Goal: Task Accomplishment & Management: Use online tool/utility

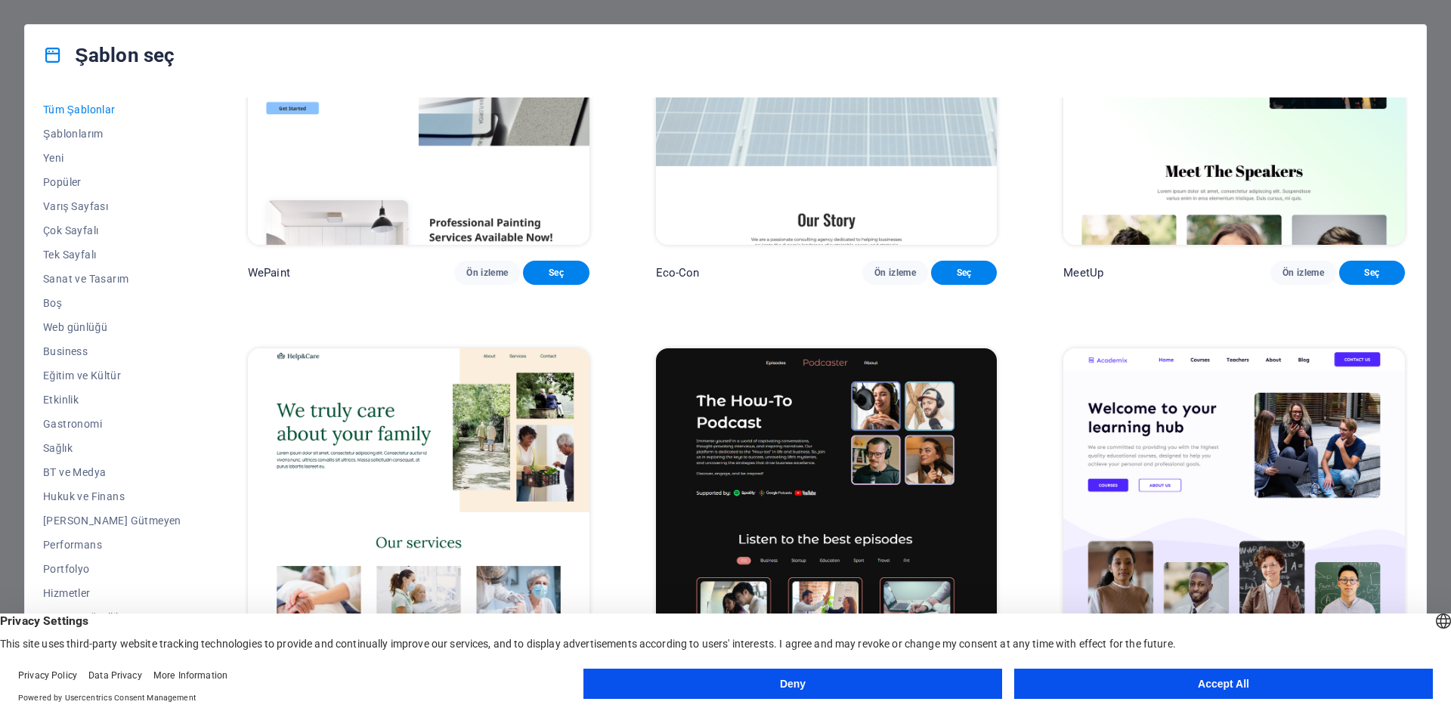
scroll to position [1511, 0]
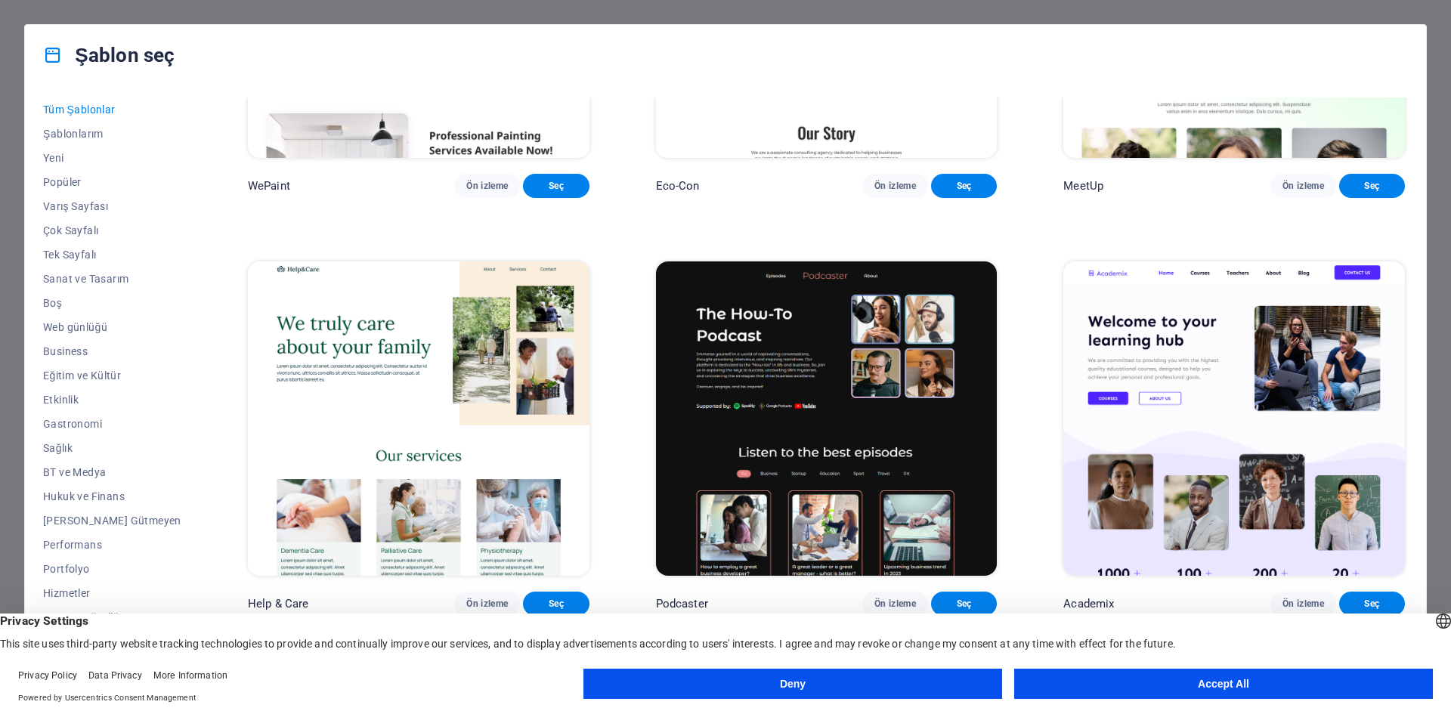
click at [1156, 684] on button "Accept All" at bounding box center [1223, 684] width 419 height 30
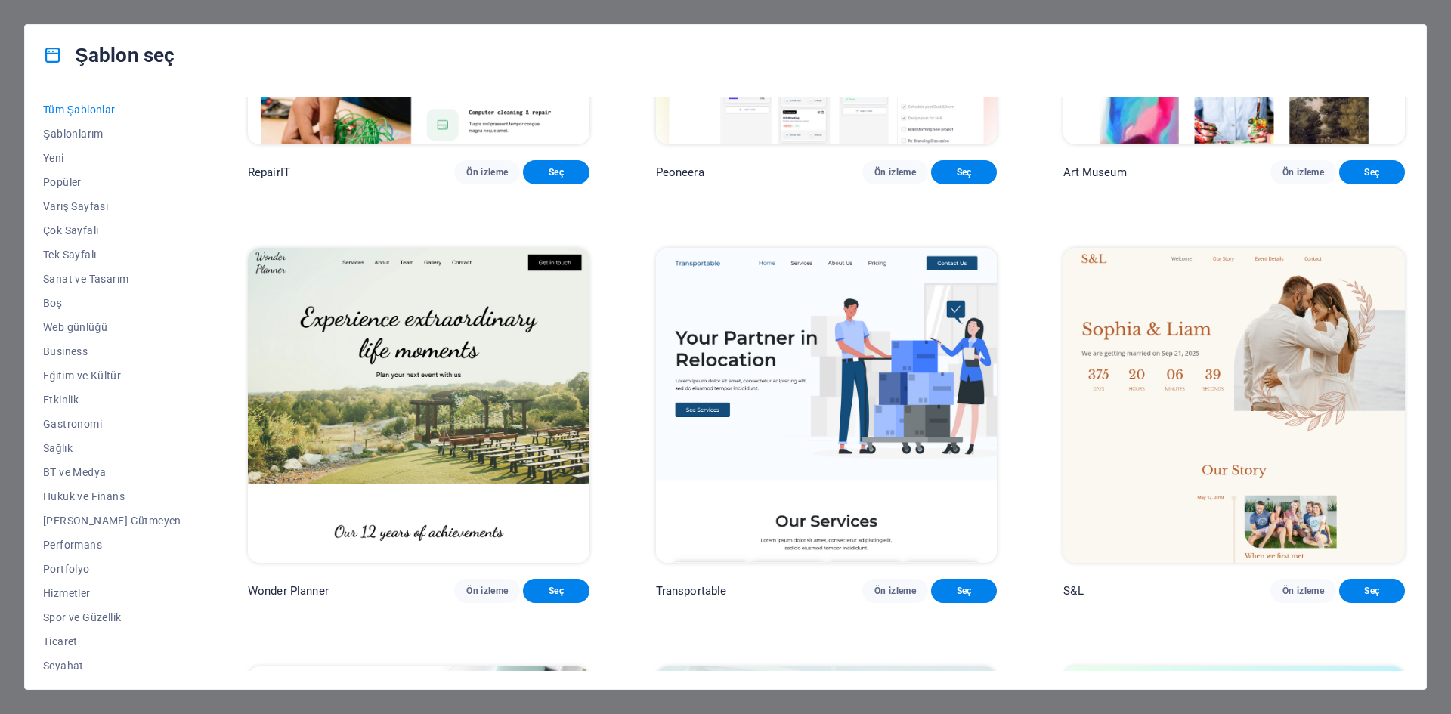
scroll to position [680, 0]
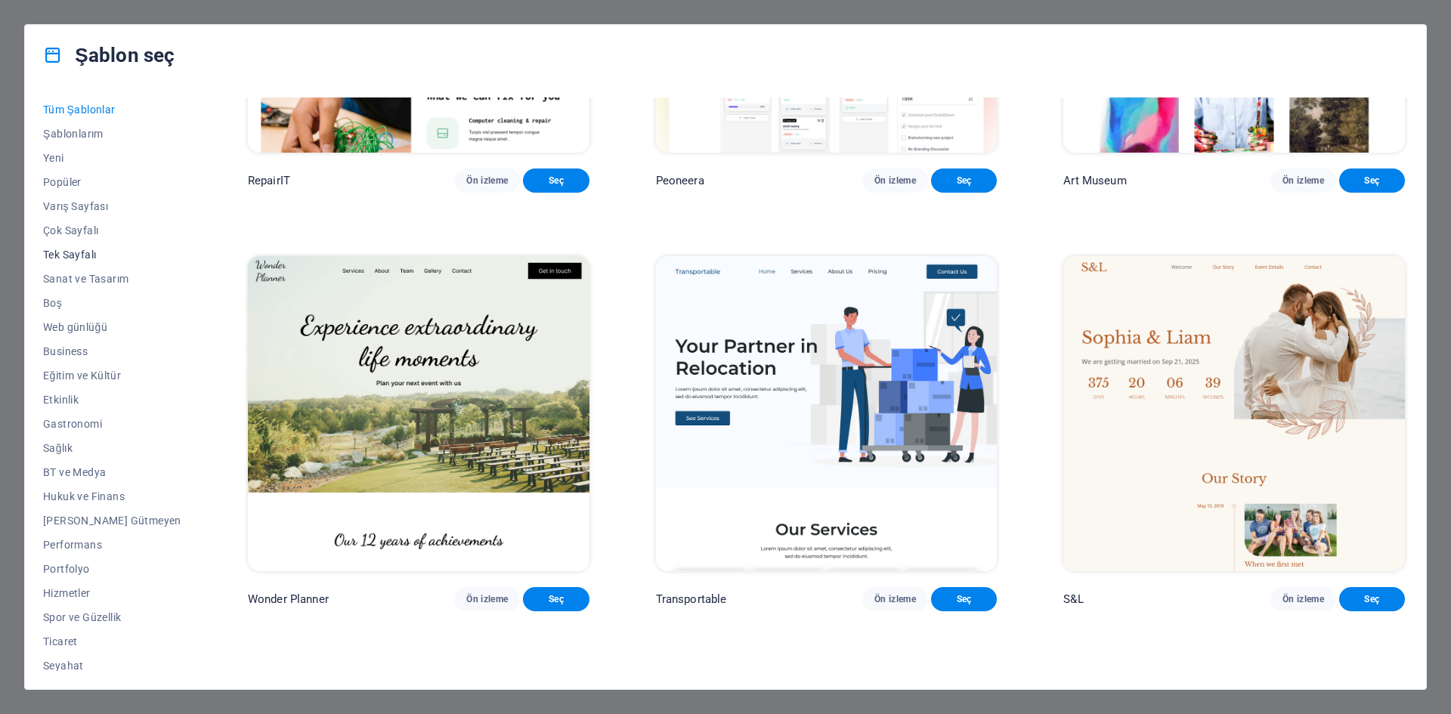
click at [95, 254] on span "Tek Sayfalı" at bounding box center [112, 255] width 138 height 12
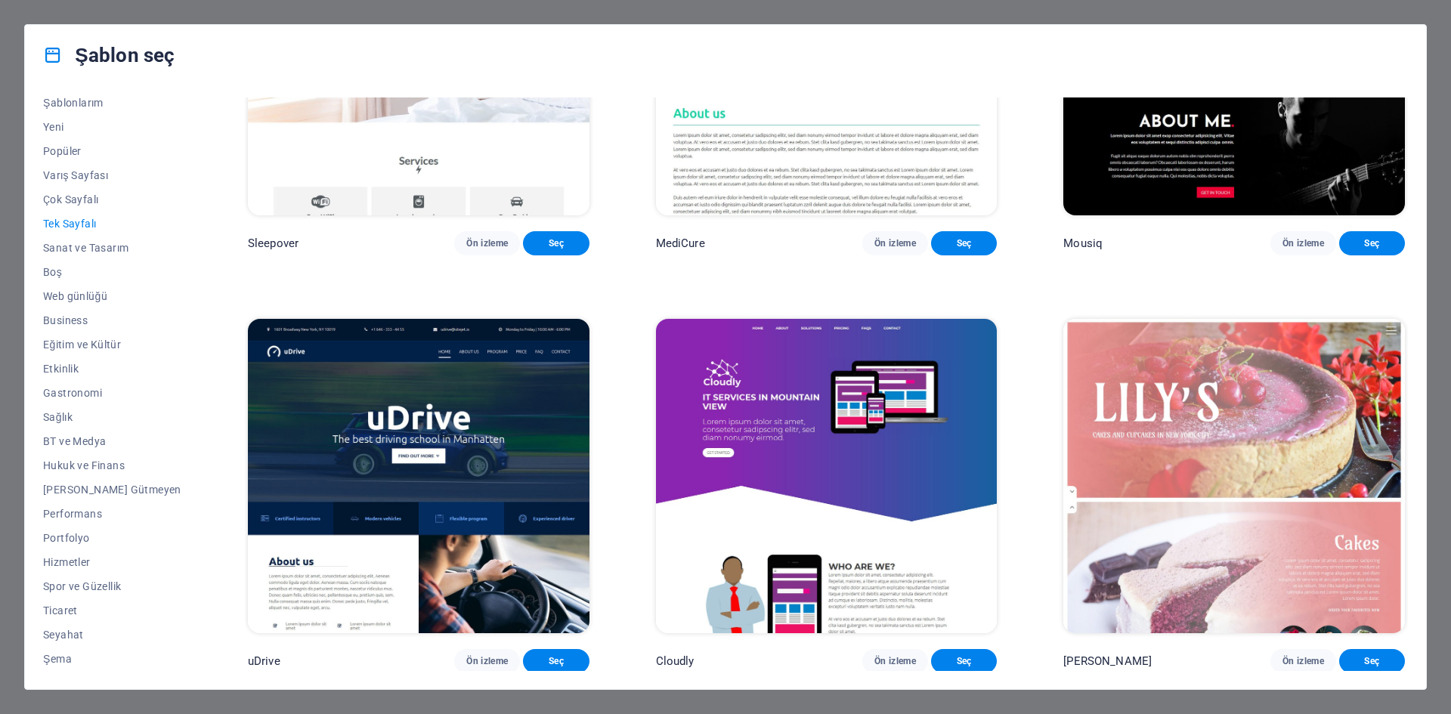
scroll to position [6423, 0]
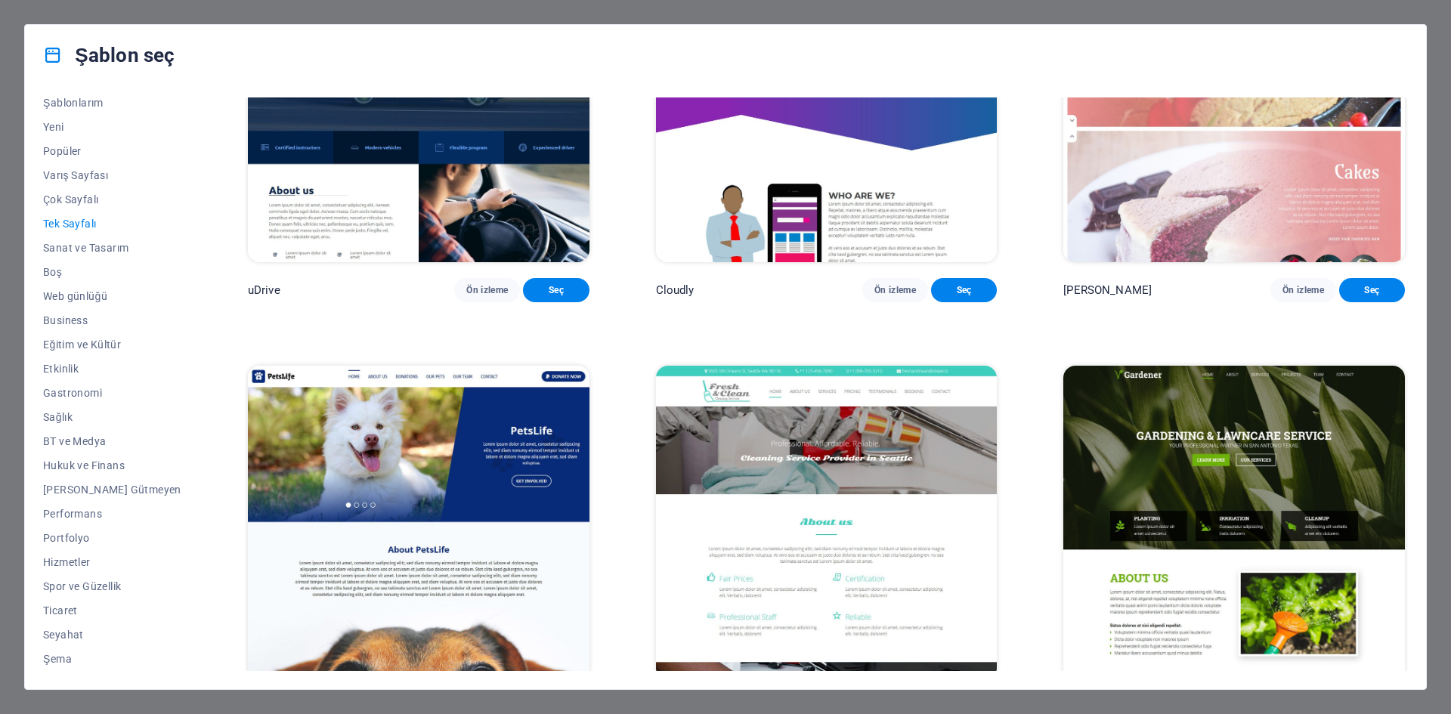
click at [68, 226] on span "Tek Sayfalı" at bounding box center [112, 224] width 138 height 12
click at [81, 240] on button "Sanat ve Tasarım" at bounding box center [112, 248] width 138 height 24
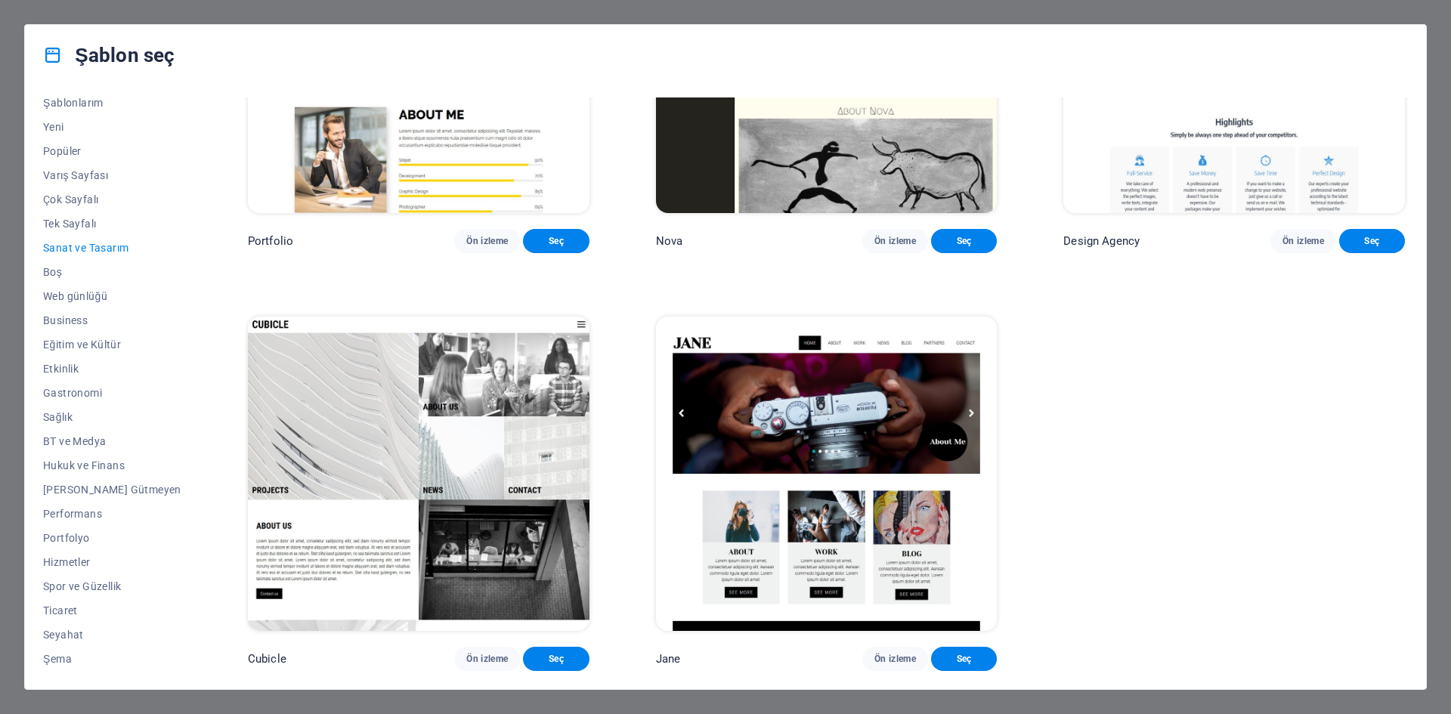
scroll to position [963, 0]
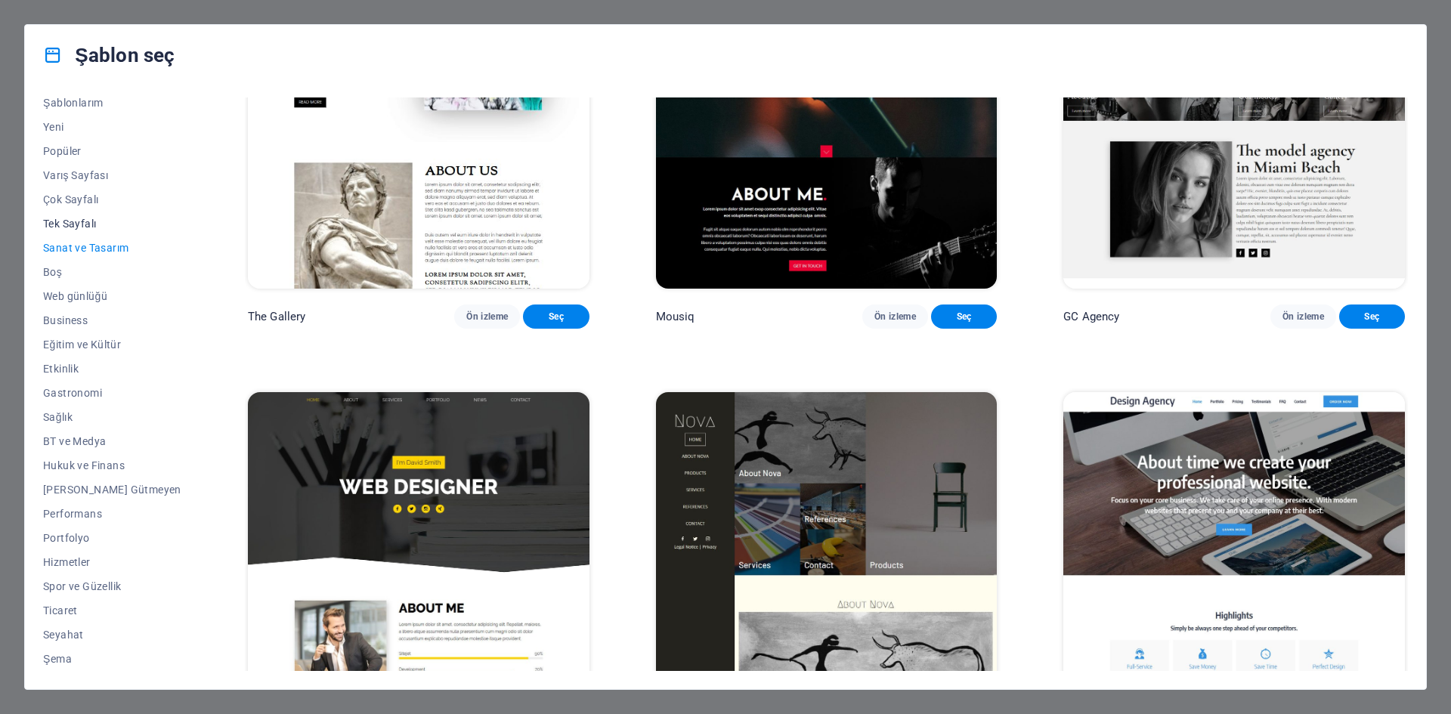
click at [85, 219] on span "Tek Sayfalı" at bounding box center [112, 224] width 138 height 12
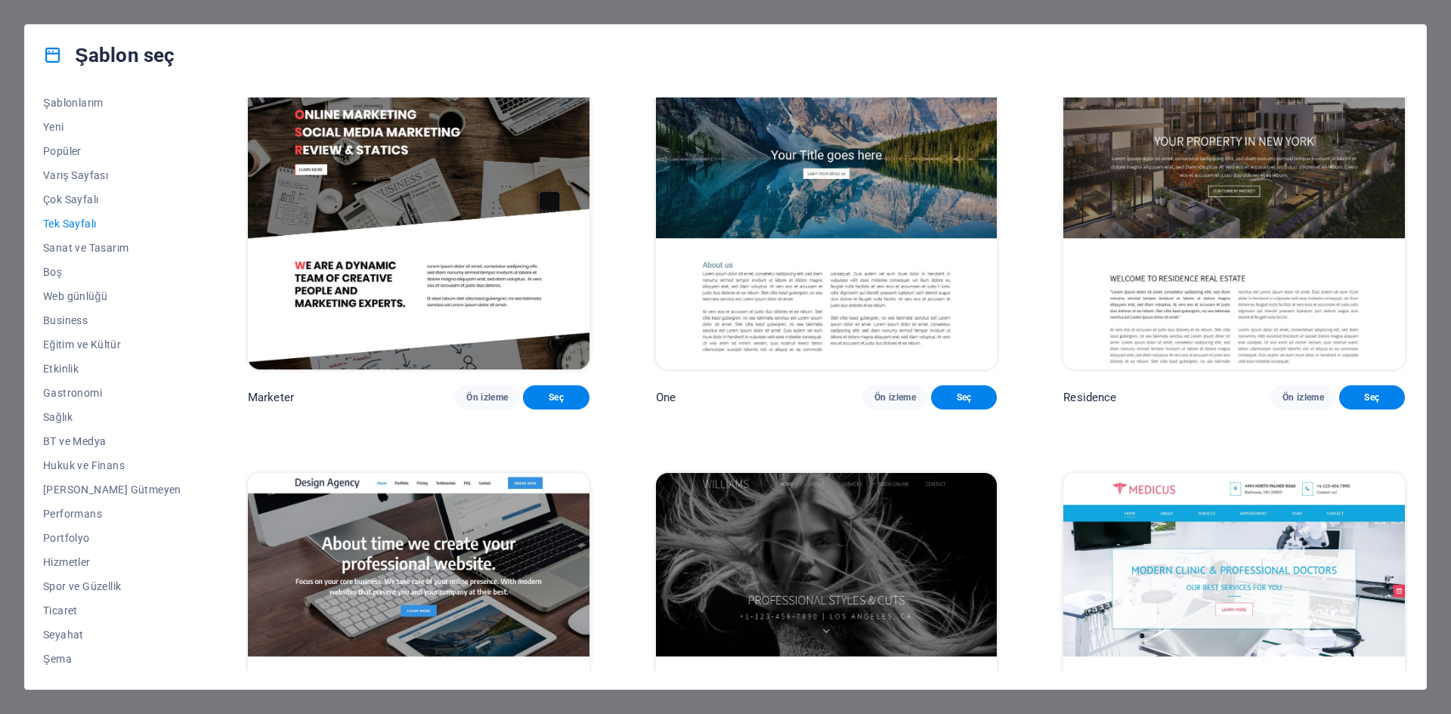
scroll to position [8393, 0]
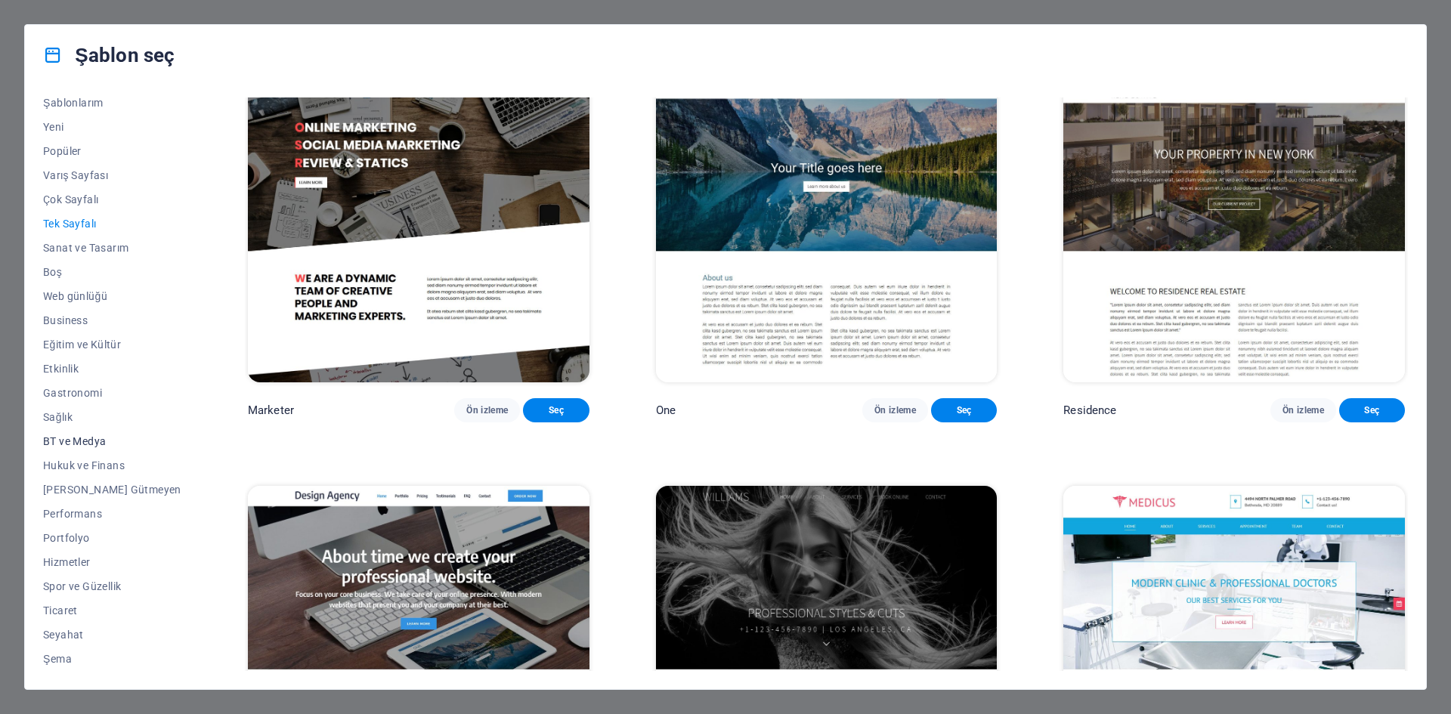
click at [81, 445] on span "BT ve Medya" at bounding box center [112, 441] width 138 height 12
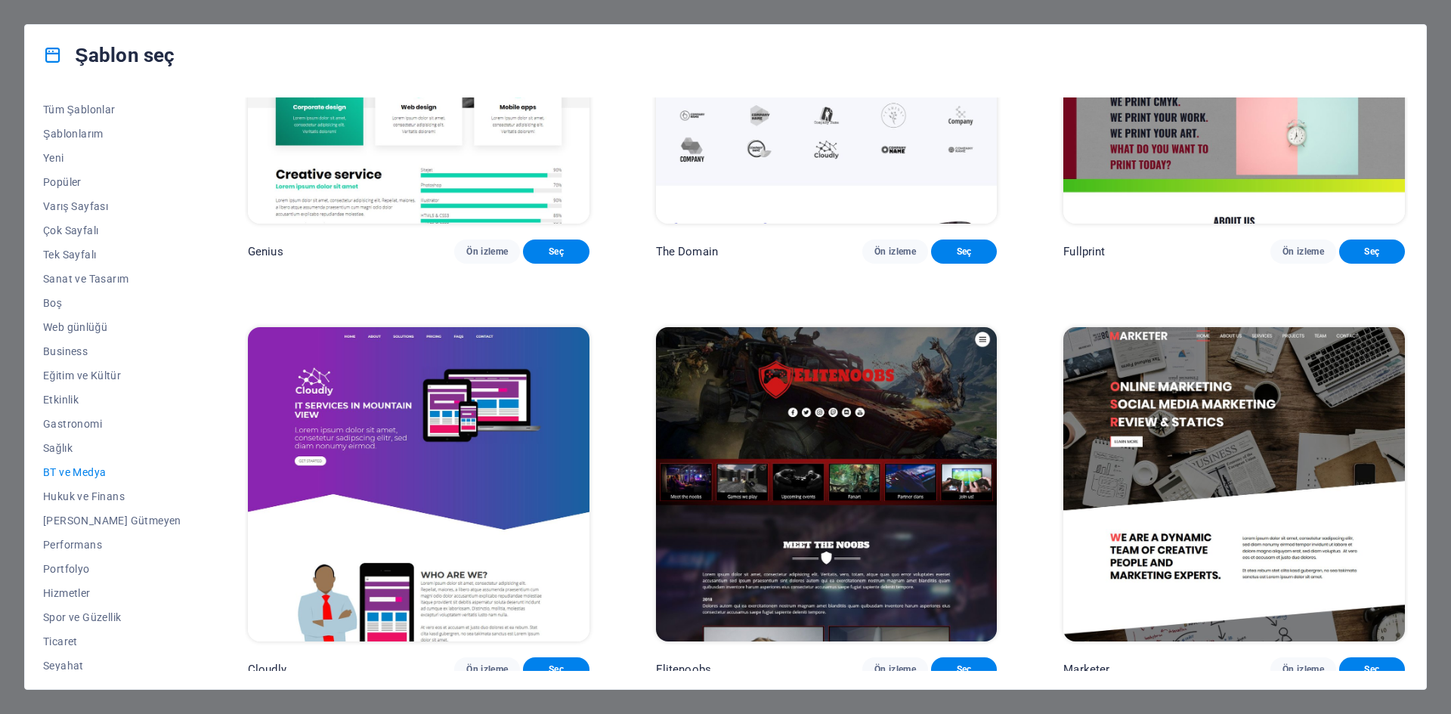
scroll to position [1072, 0]
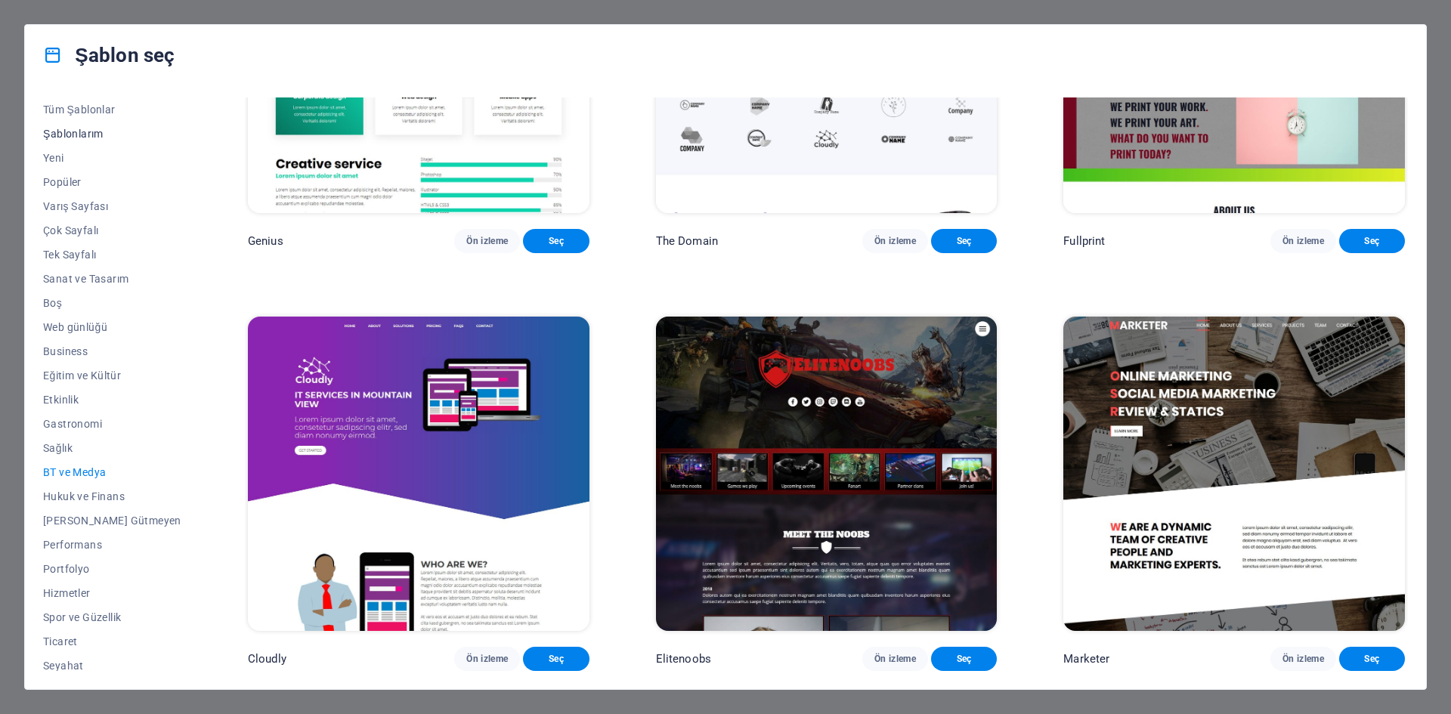
click at [78, 133] on span "Şablonlarım" at bounding box center [112, 134] width 138 height 12
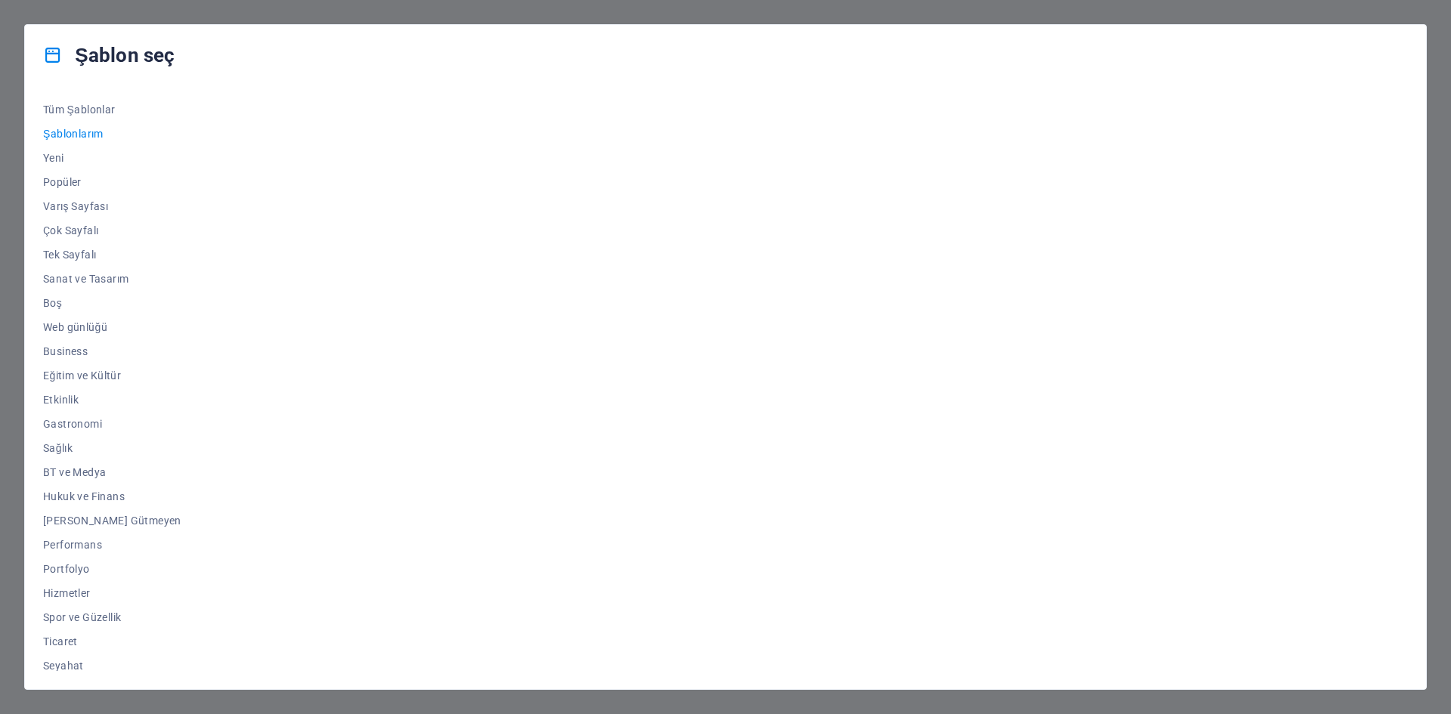
scroll to position [0, 0]
click at [59, 639] on span "Ticaret" at bounding box center [112, 641] width 138 height 12
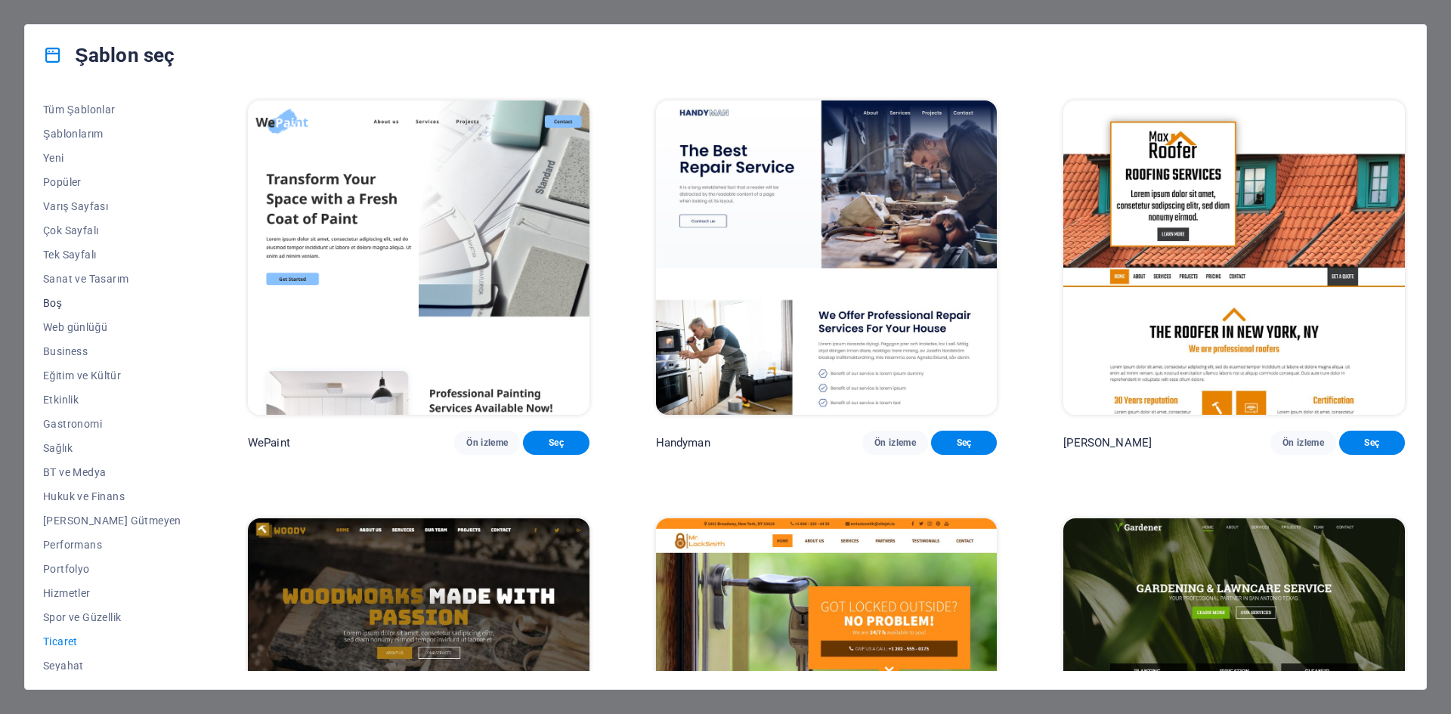
click at [48, 301] on span "Boş" at bounding box center [112, 303] width 138 height 12
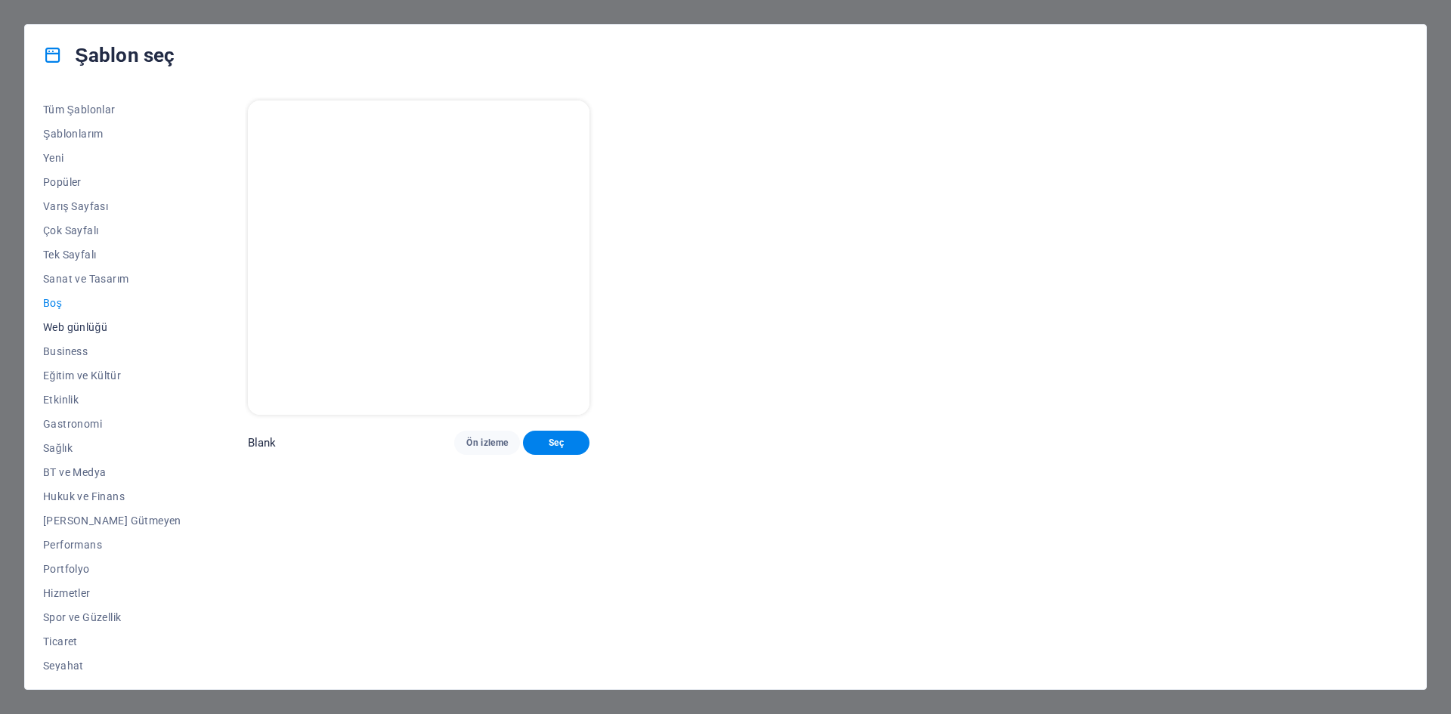
click at [63, 332] on span "Web günlüğü" at bounding box center [112, 327] width 138 height 12
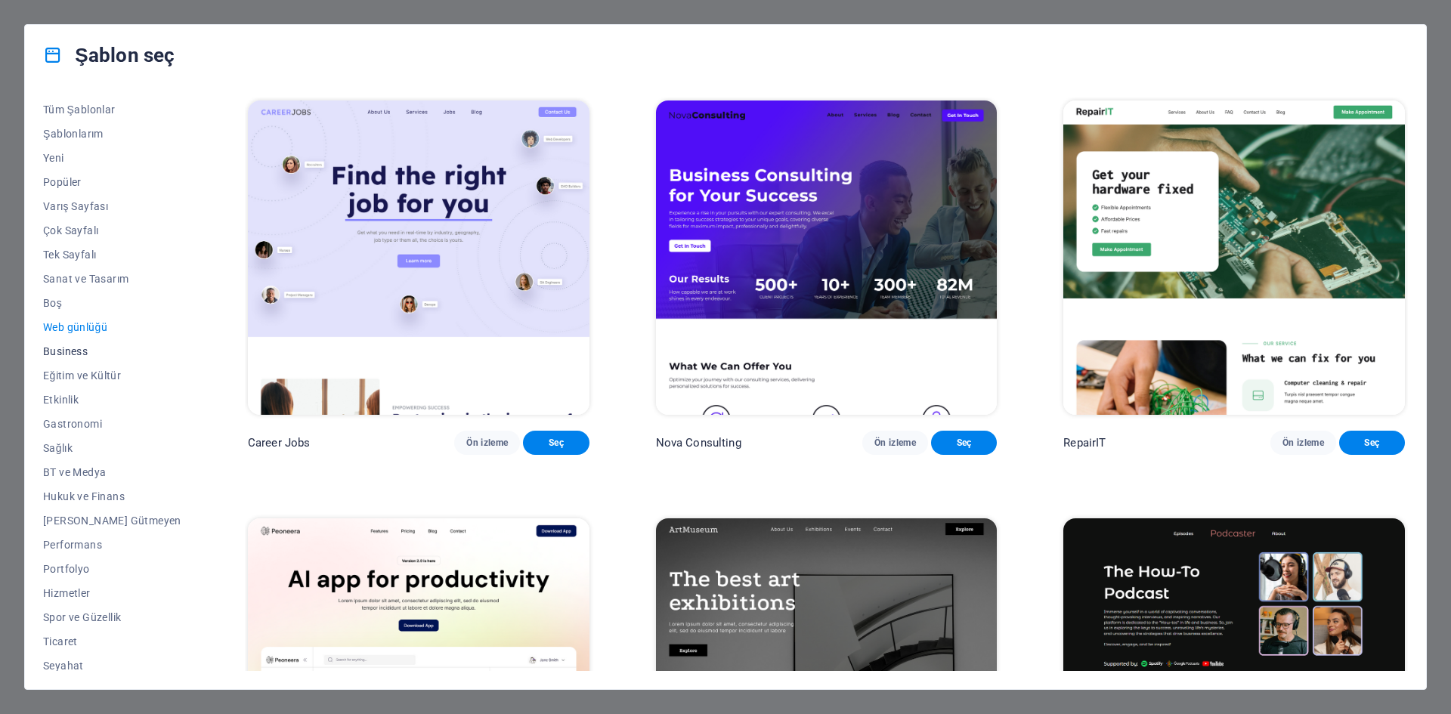
click at [67, 350] on span "Business" at bounding box center [112, 351] width 138 height 12
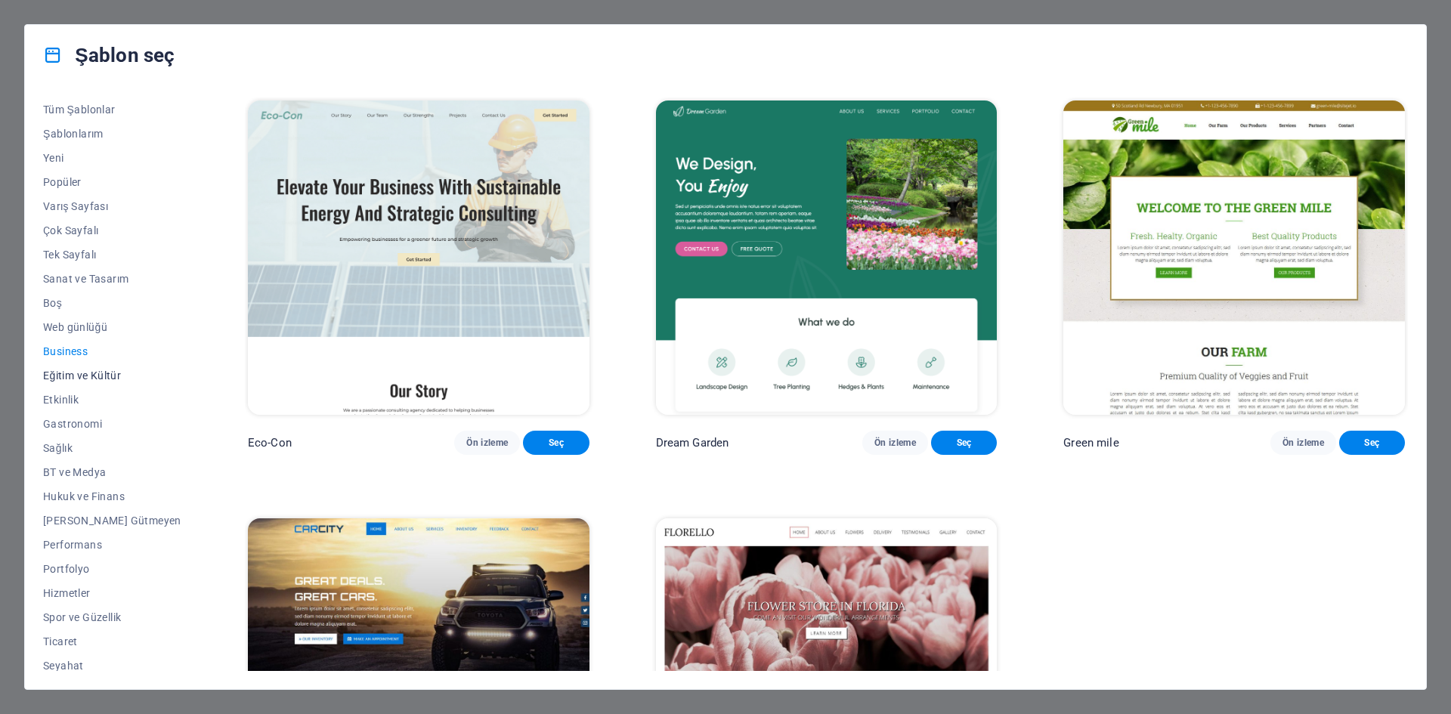
click at [77, 371] on span "Eğitim ve Kültür" at bounding box center [112, 375] width 138 height 12
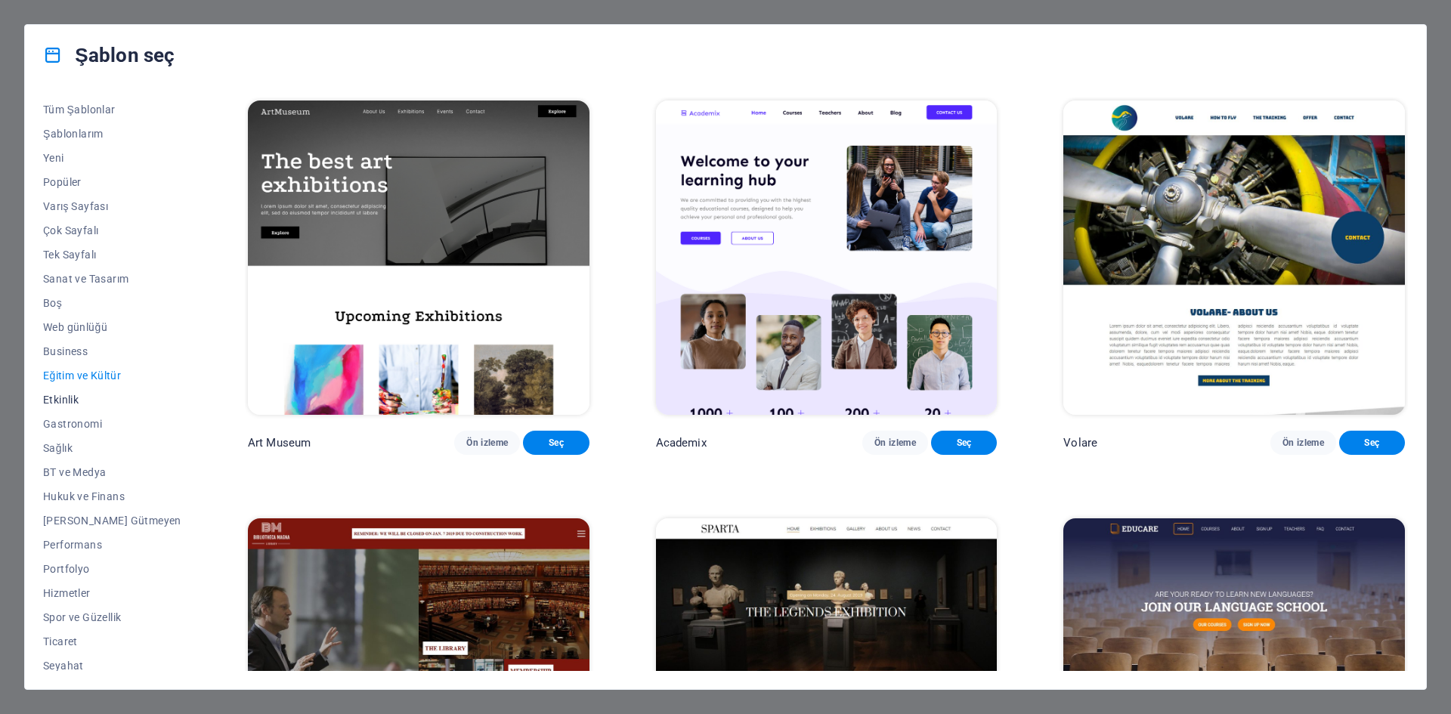
click at [66, 401] on span "Etkinlik" at bounding box center [112, 400] width 138 height 12
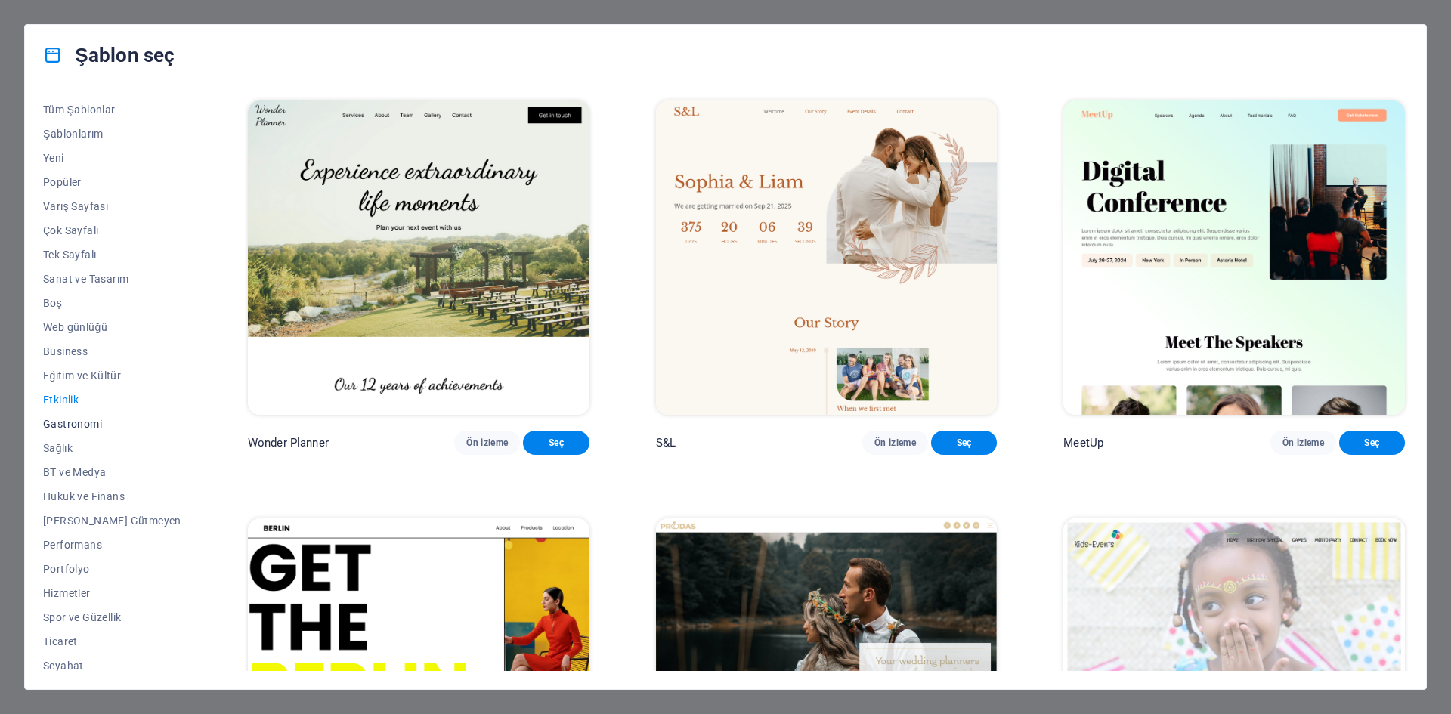
click at [66, 426] on span "Gastronomi" at bounding box center [112, 424] width 138 height 12
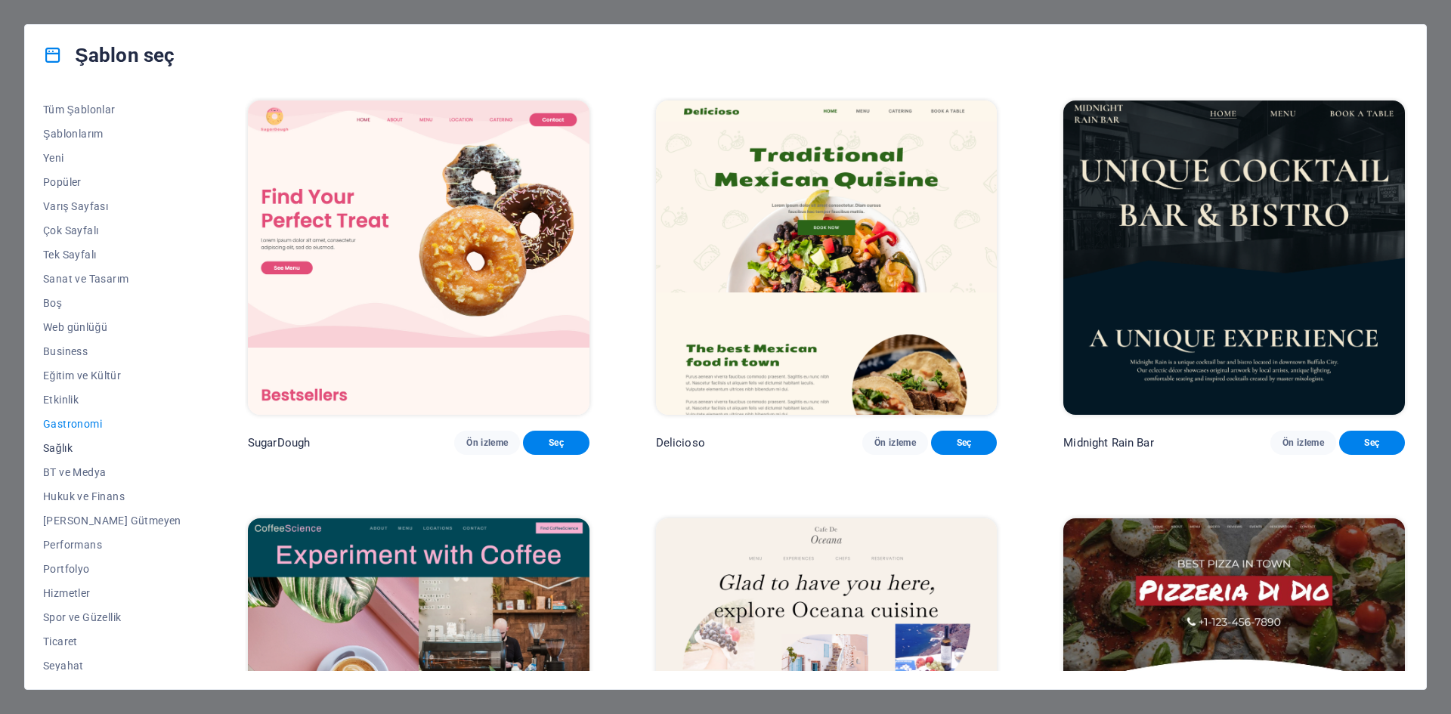
click at [67, 457] on button "Sağlık" at bounding box center [112, 448] width 138 height 24
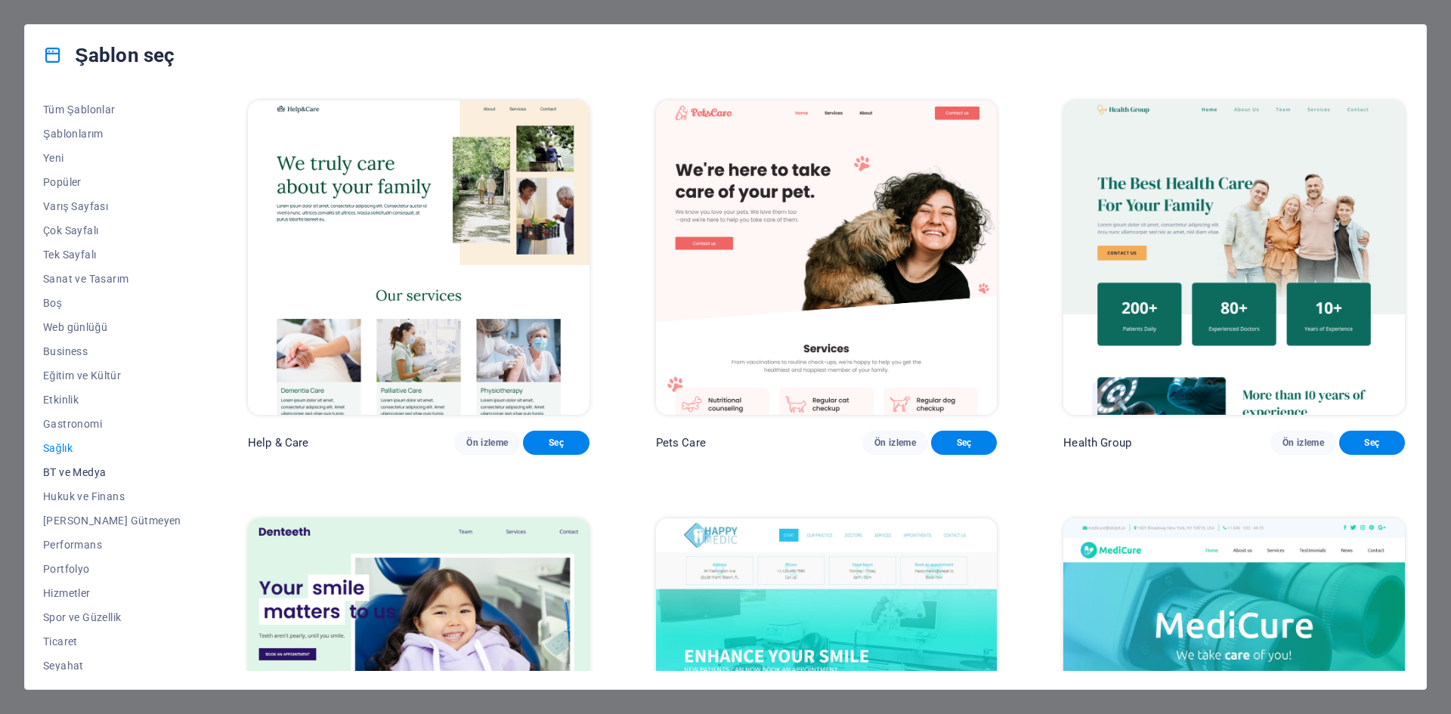
click at [72, 469] on span "BT ve Medya" at bounding box center [112, 472] width 138 height 12
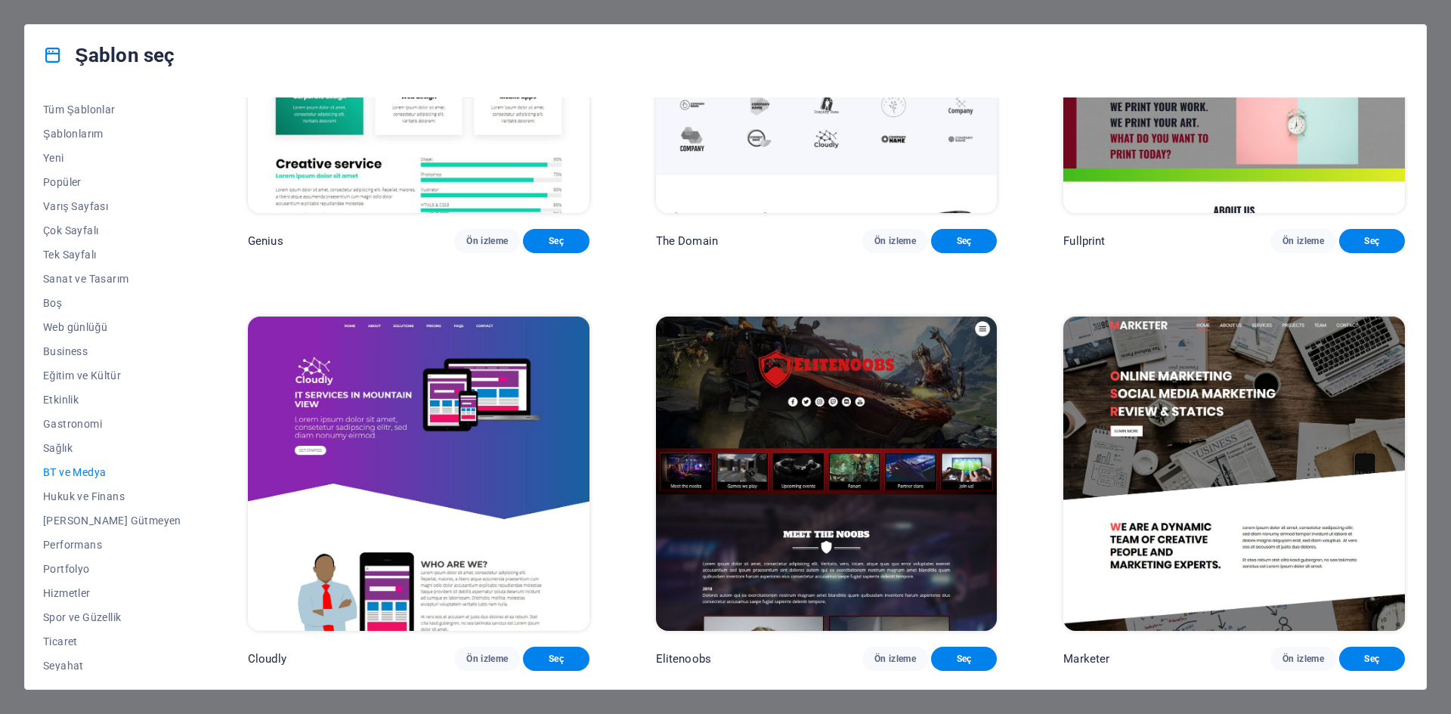
scroll to position [1072, 0]
click at [88, 499] on span "Hukuk ve Finans" at bounding box center [112, 496] width 138 height 12
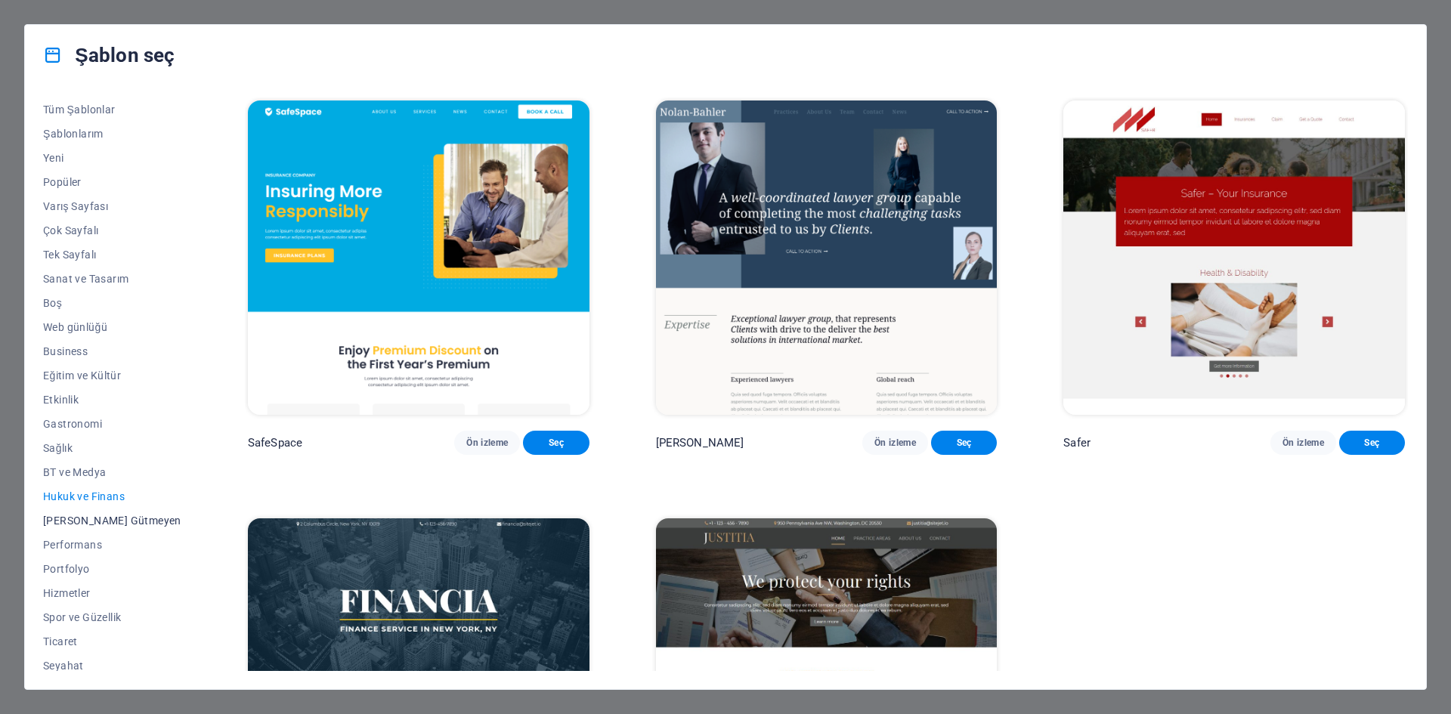
click at [90, 518] on span "Kâr Amacı Gütmeyen" at bounding box center [112, 521] width 138 height 12
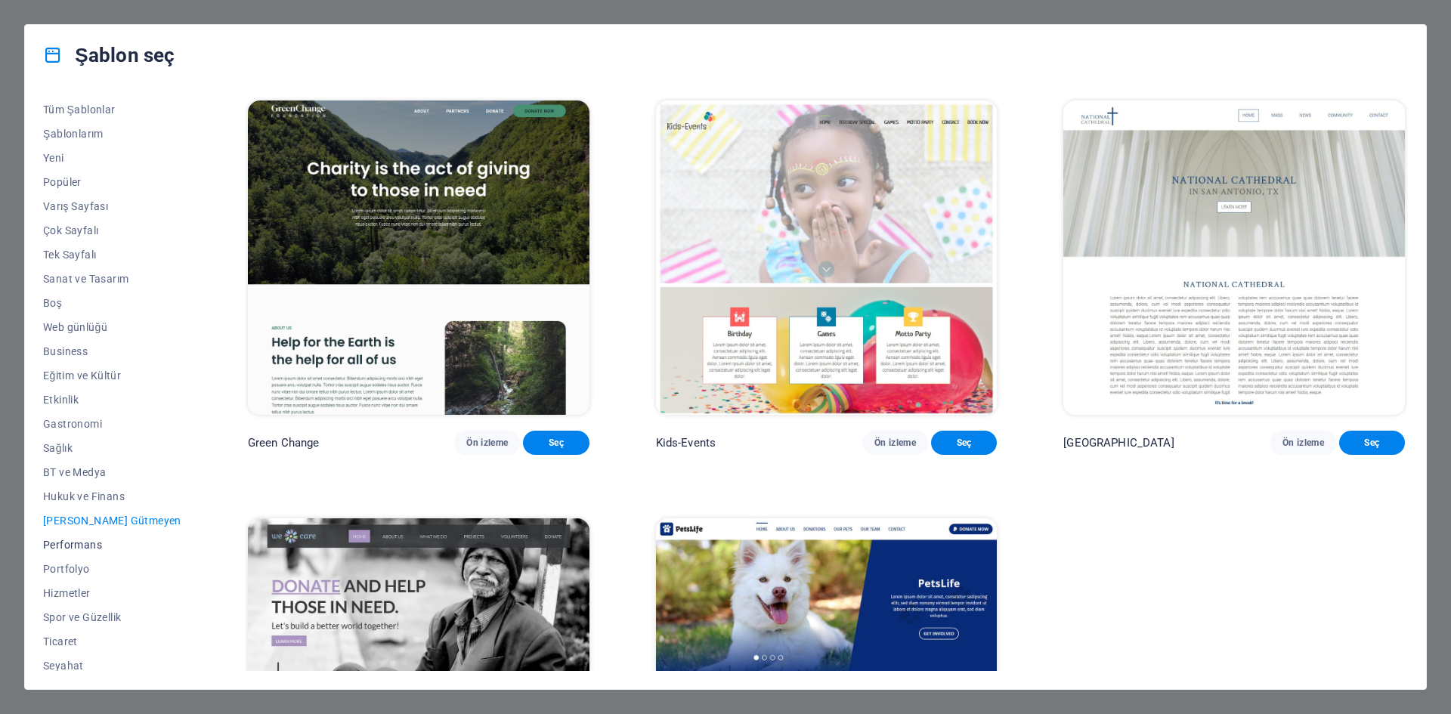
click at [74, 539] on span "Performans" at bounding box center [112, 545] width 138 height 12
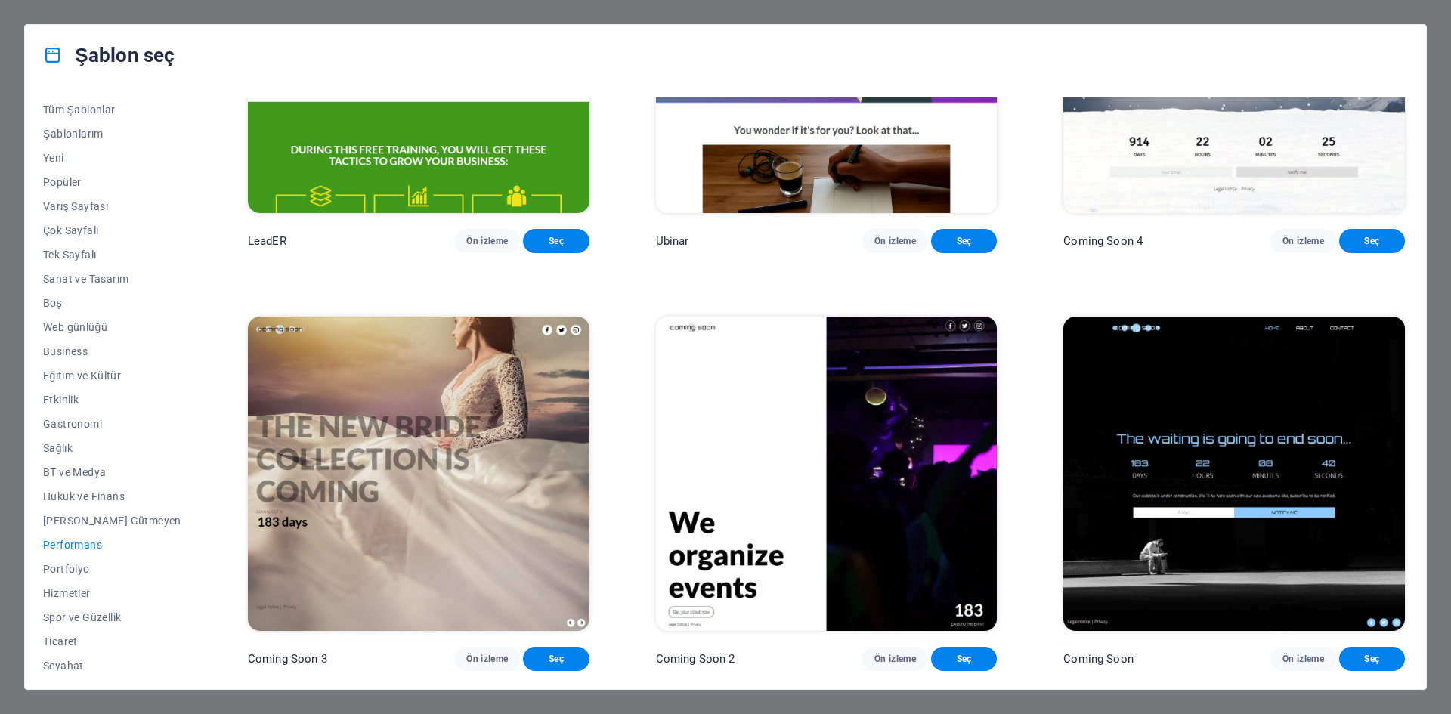
scroll to position [1925, 0]
click at [83, 564] on span "Portfolyo" at bounding box center [112, 569] width 138 height 12
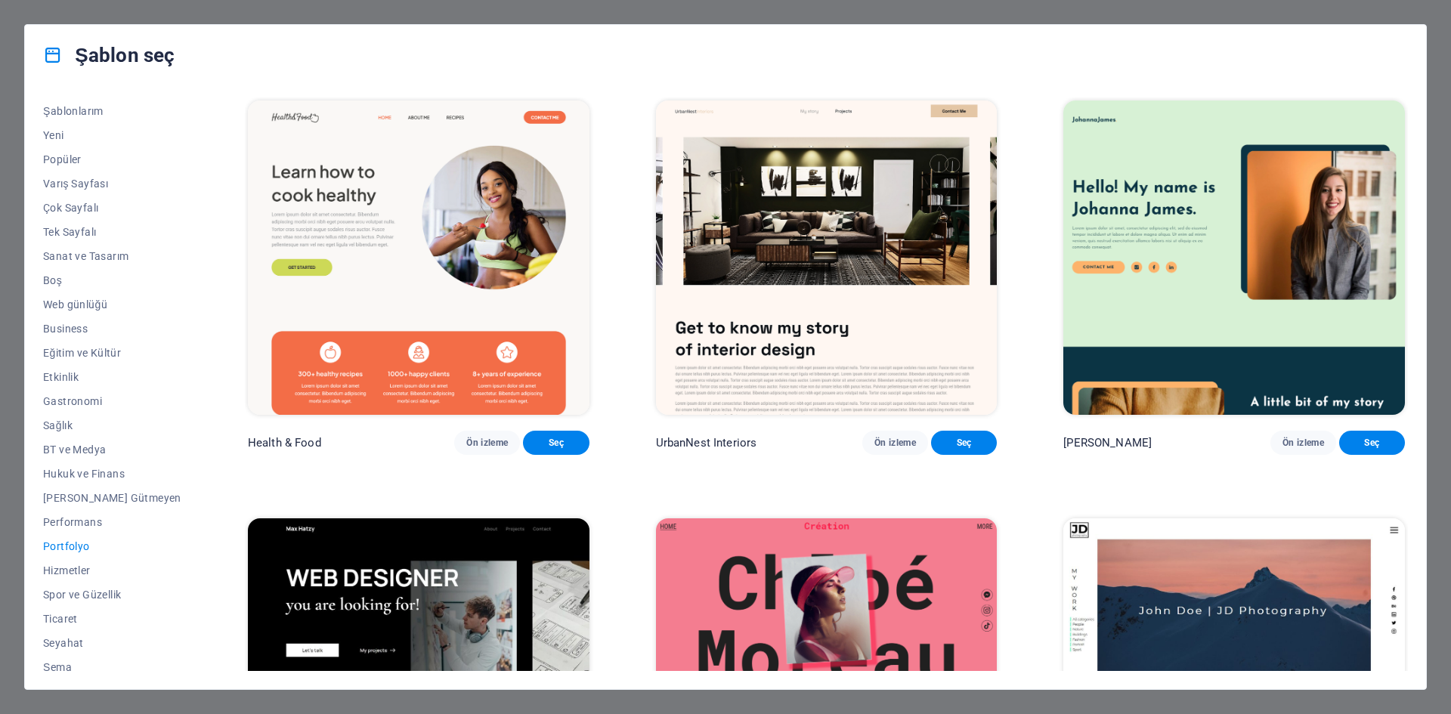
scroll to position [31, 0]
click at [73, 565] on span "Hizmetler" at bounding box center [112, 562] width 138 height 12
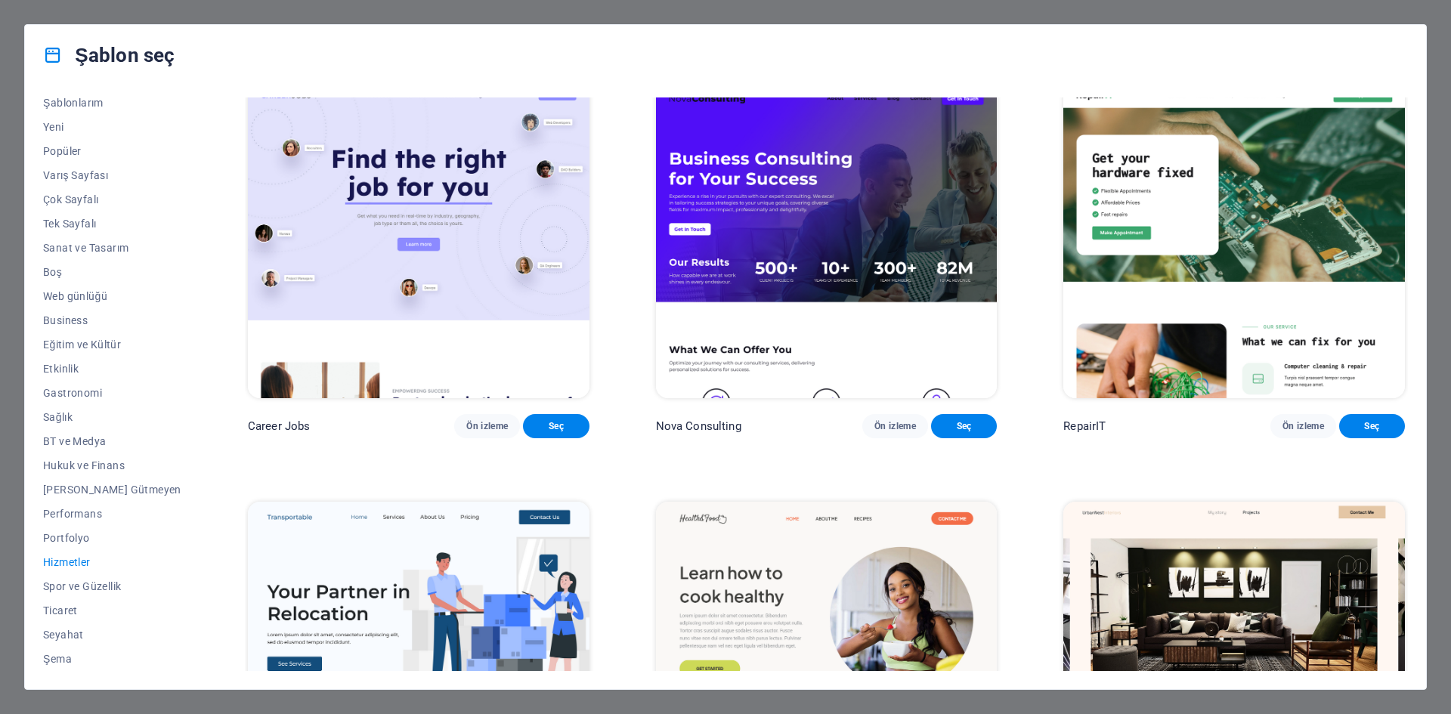
scroll to position [0, 0]
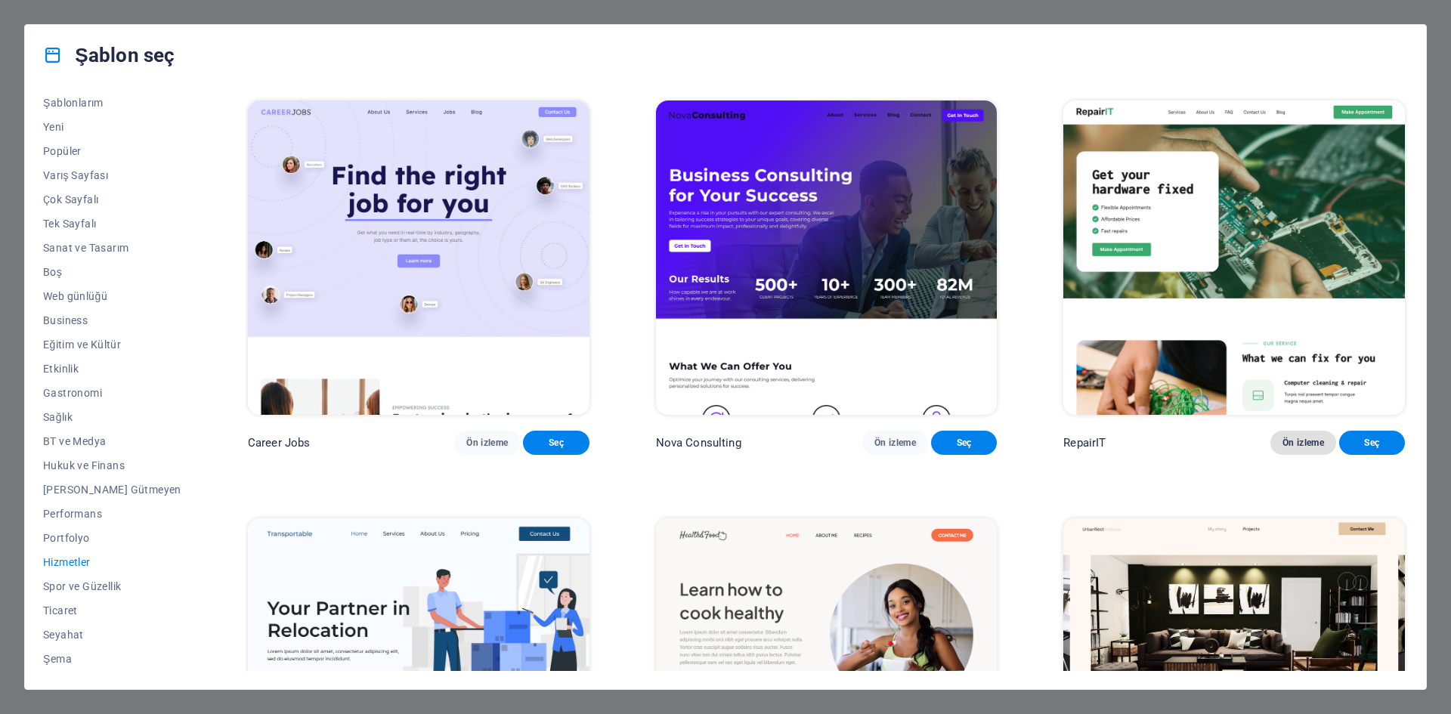
click at [1305, 445] on span "Ön izleme" at bounding box center [1303, 443] width 42 height 12
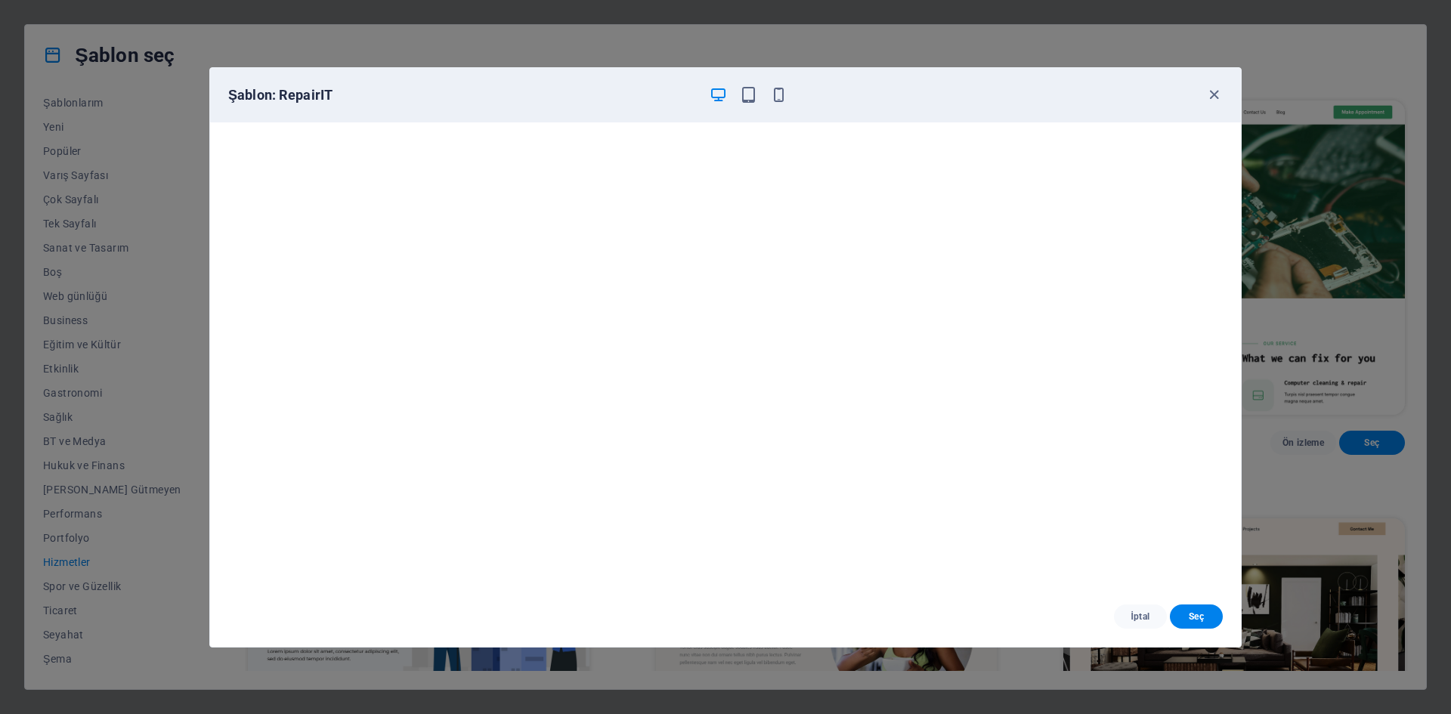
scroll to position [4, 0]
click at [1214, 93] on icon "button" at bounding box center [1213, 94] width 17 height 17
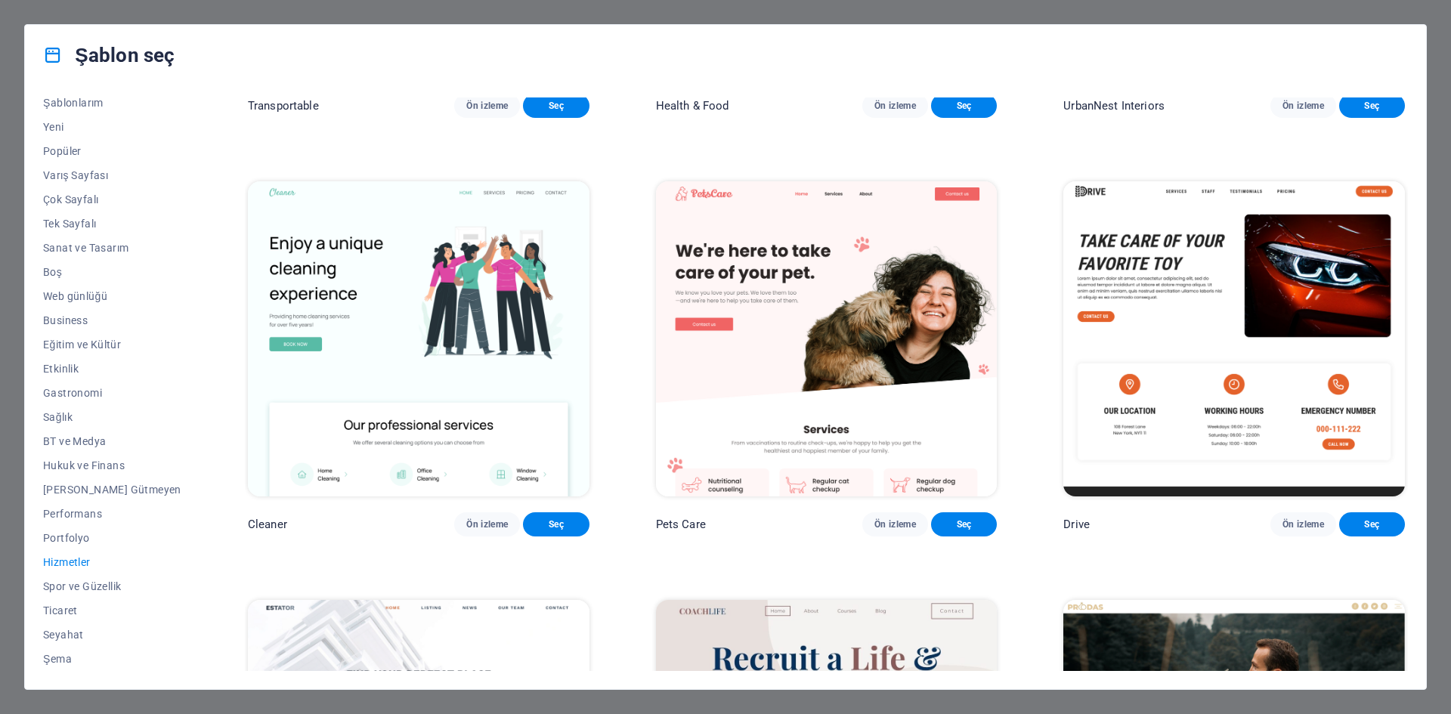
scroll to position [756, 0]
click at [1308, 530] on span "Ön izleme" at bounding box center [1303, 524] width 42 height 12
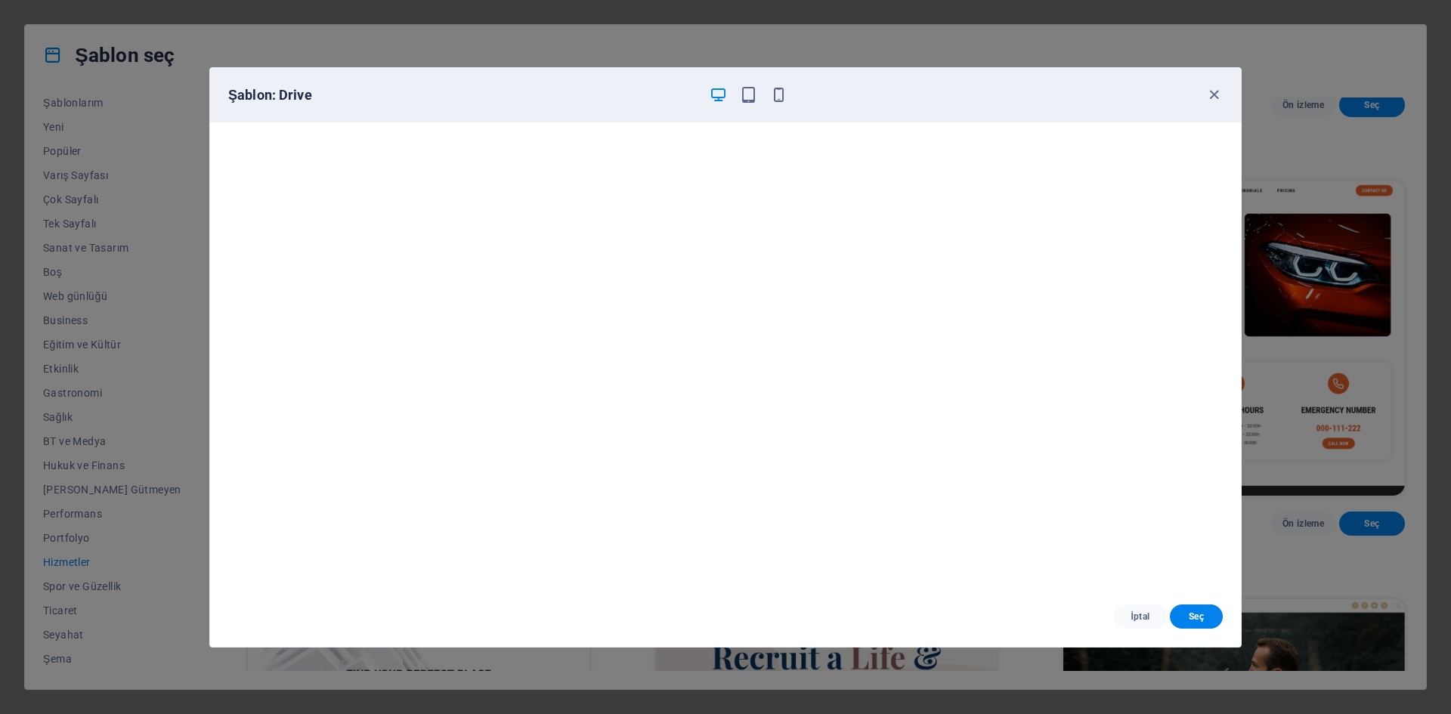
scroll to position [4, 0]
click at [1210, 95] on icon "button" at bounding box center [1213, 94] width 17 height 17
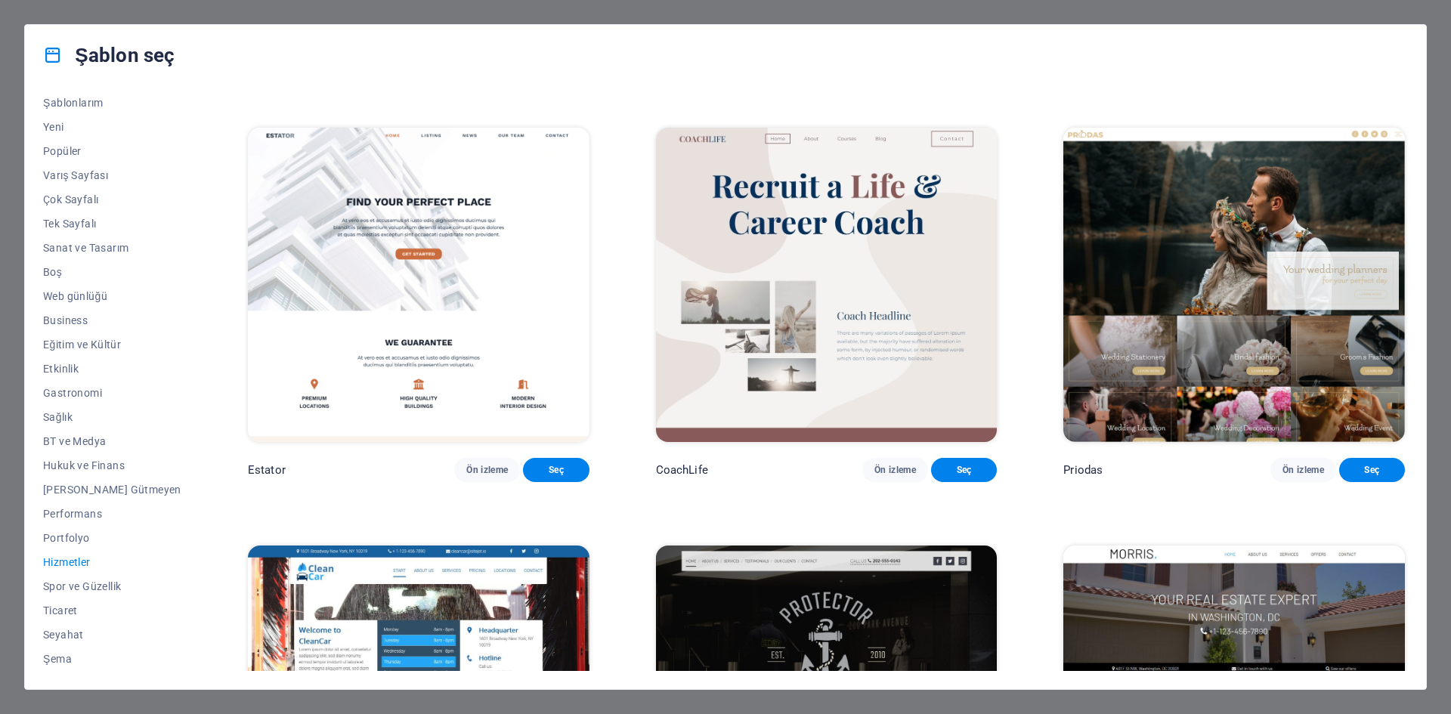
scroll to position [1133, 0]
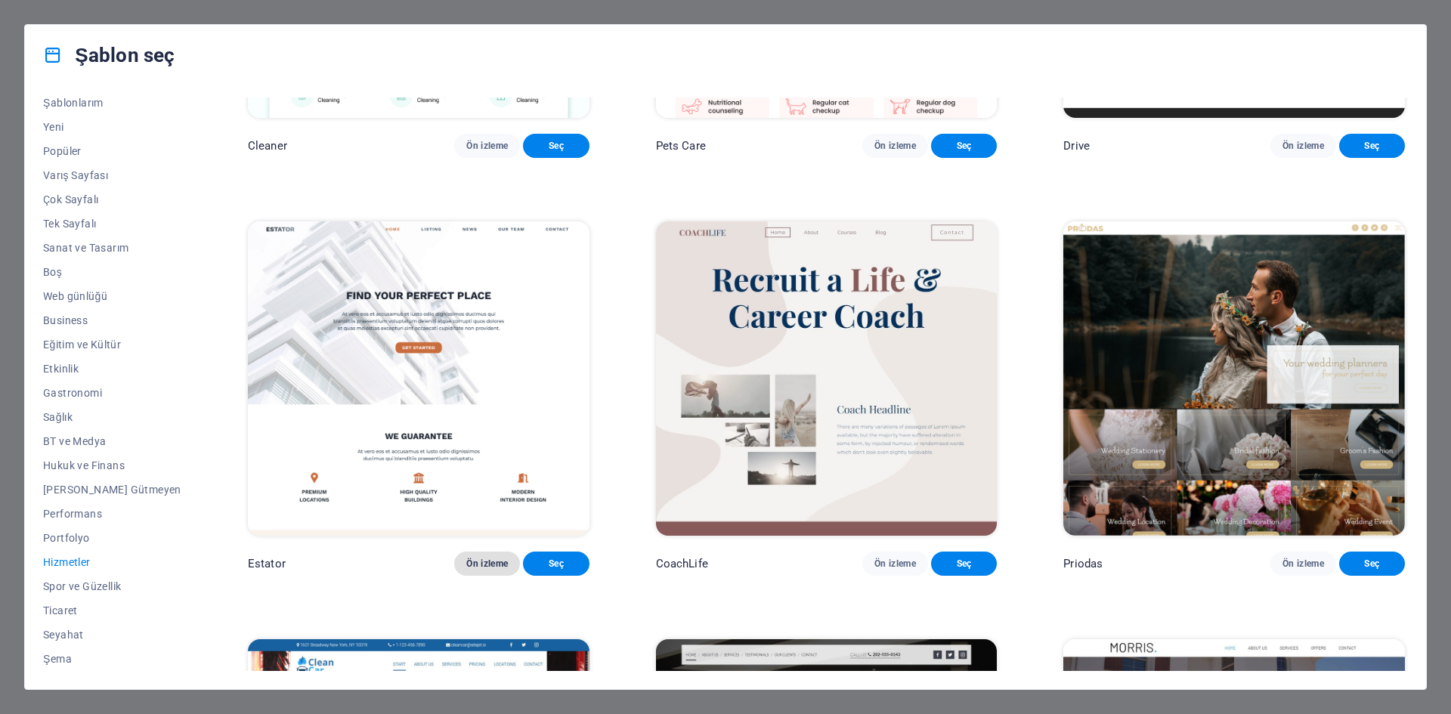
click at [466, 570] on span "Ön izleme" at bounding box center [487, 564] width 42 height 12
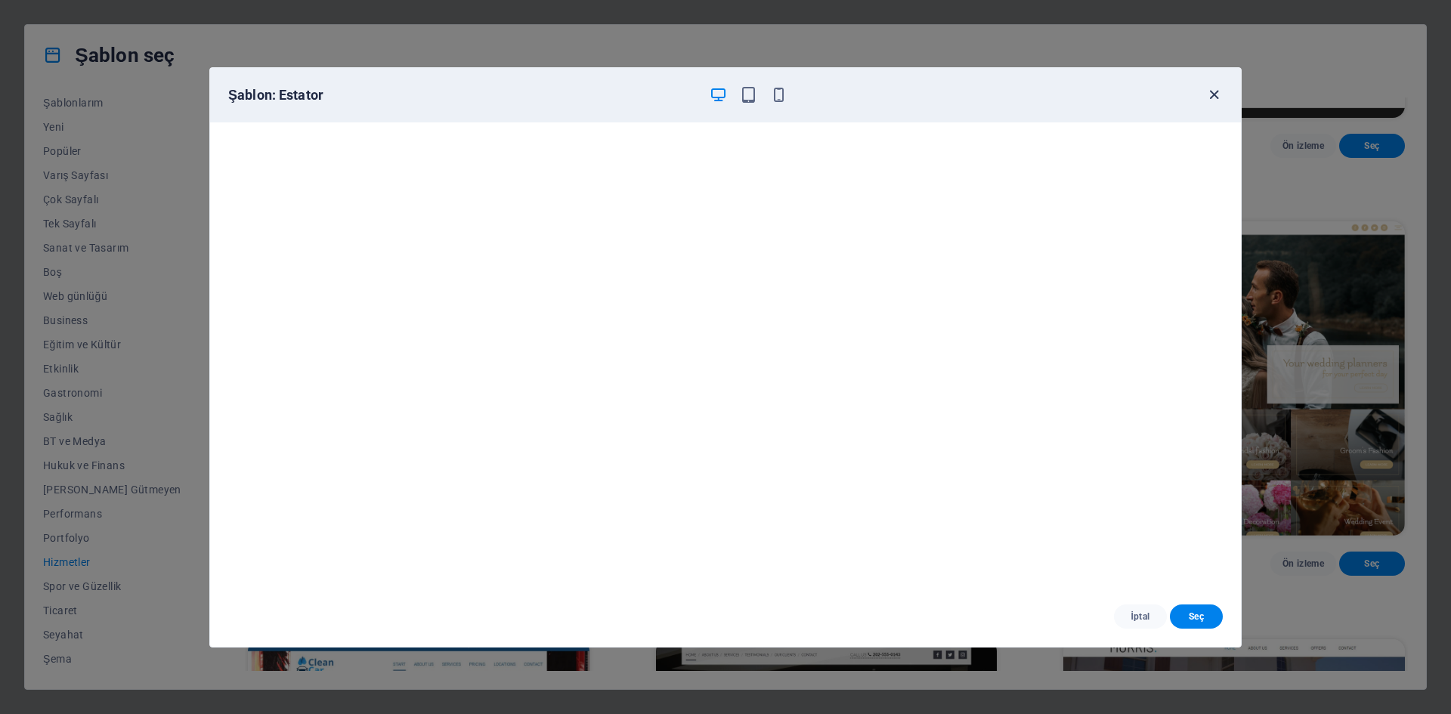
click at [1205, 97] on icon "button" at bounding box center [1213, 94] width 17 height 17
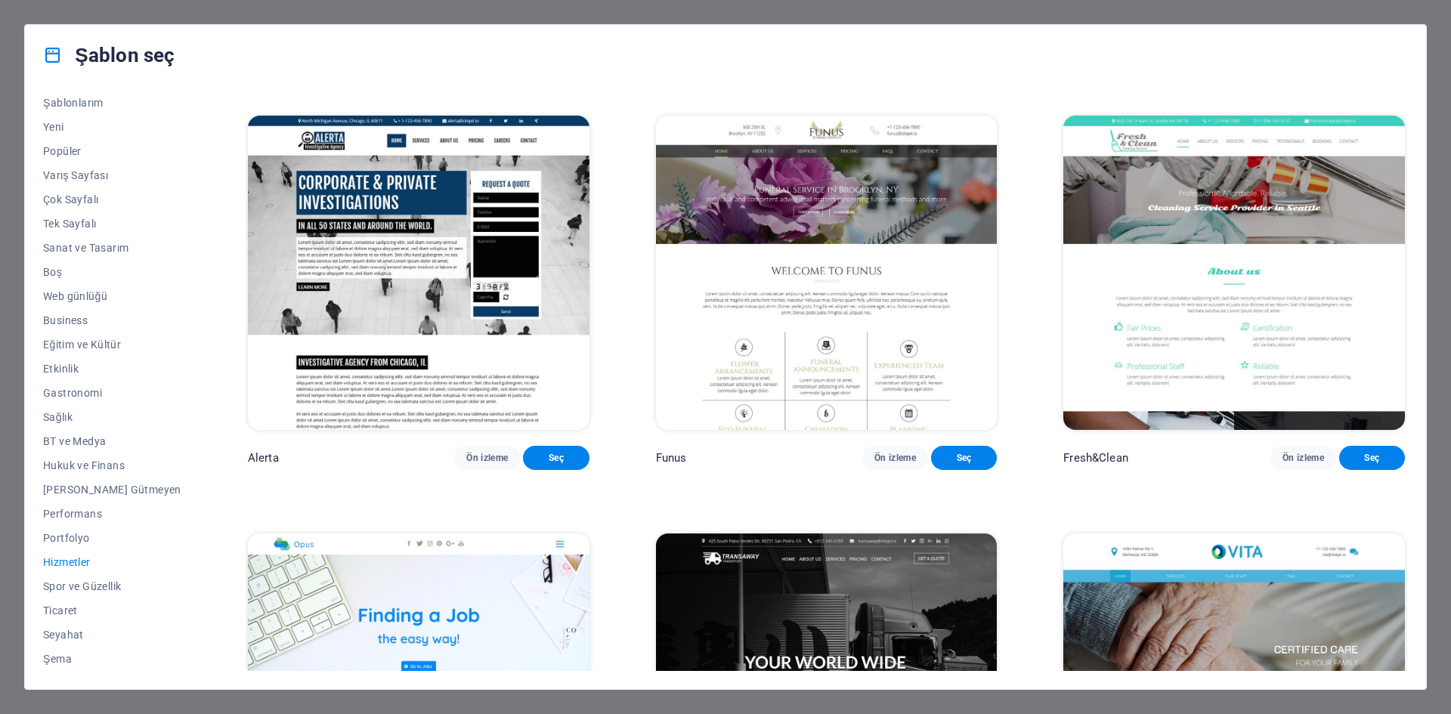
scroll to position [2418, 0]
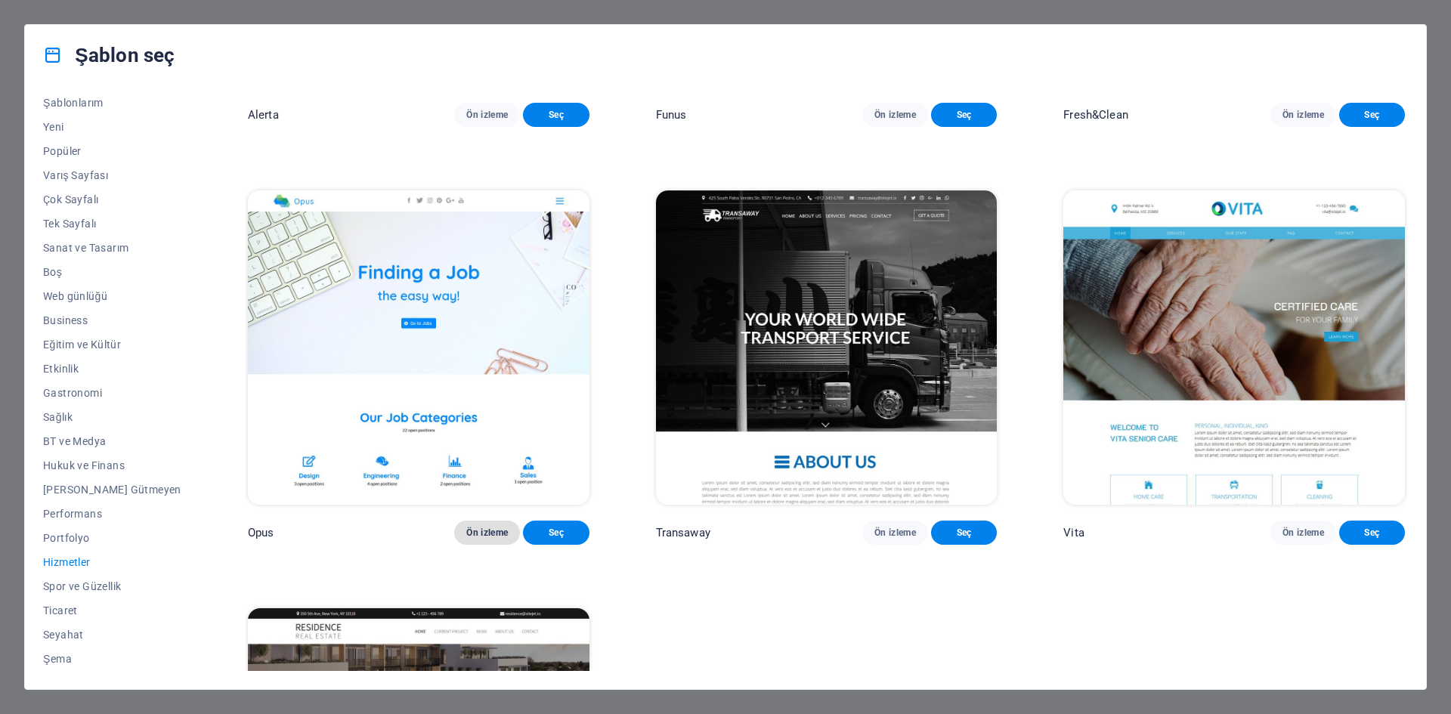
click at [466, 539] on span "Ön izleme" at bounding box center [487, 533] width 42 height 12
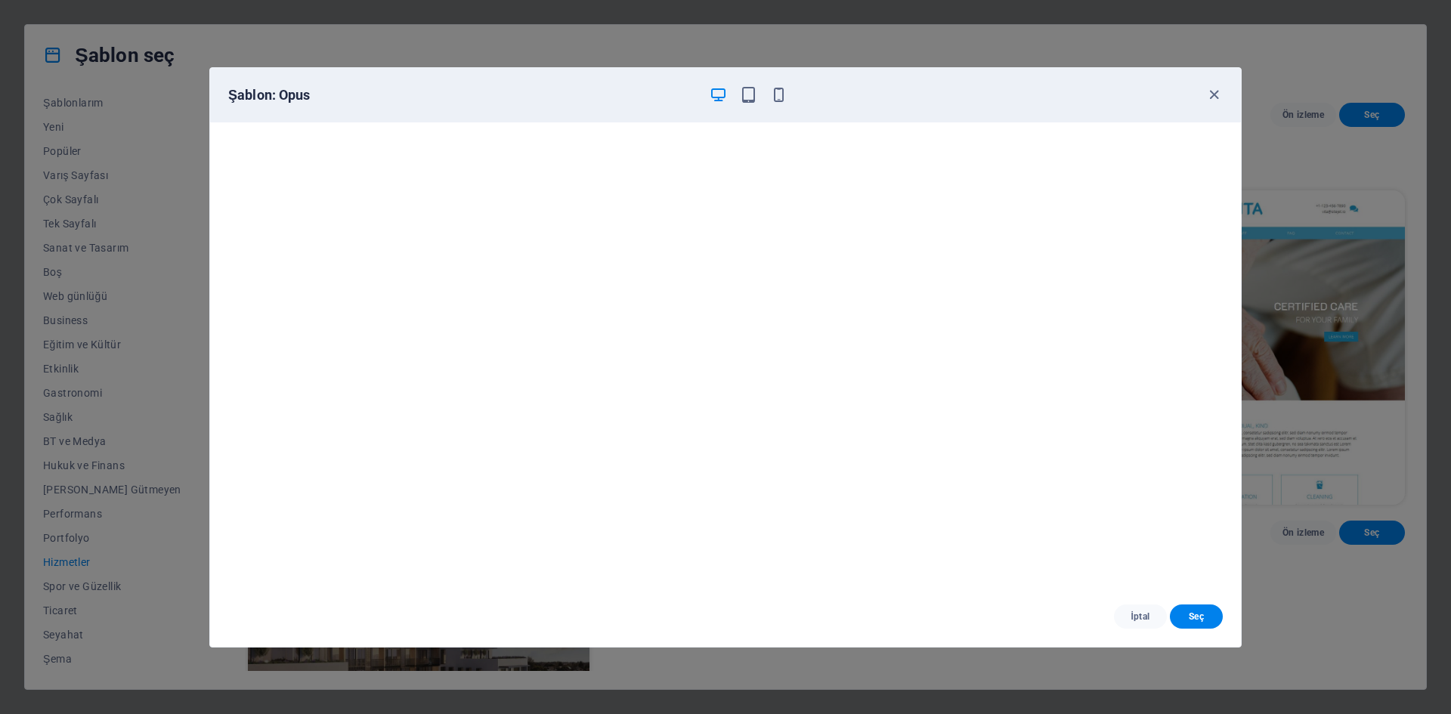
scroll to position [4, 0]
click at [1207, 92] on icon "button" at bounding box center [1213, 94] width 17 height 17
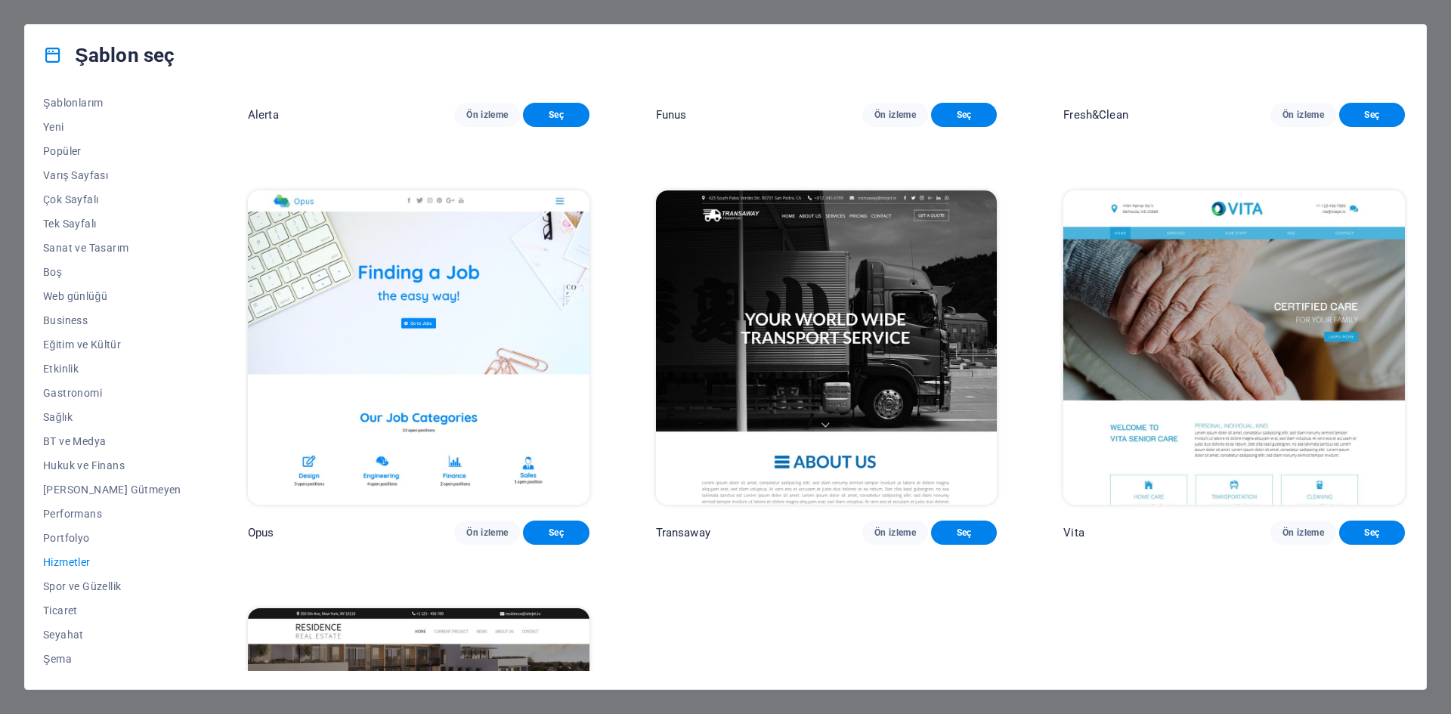
scroll to position [2569, 0]
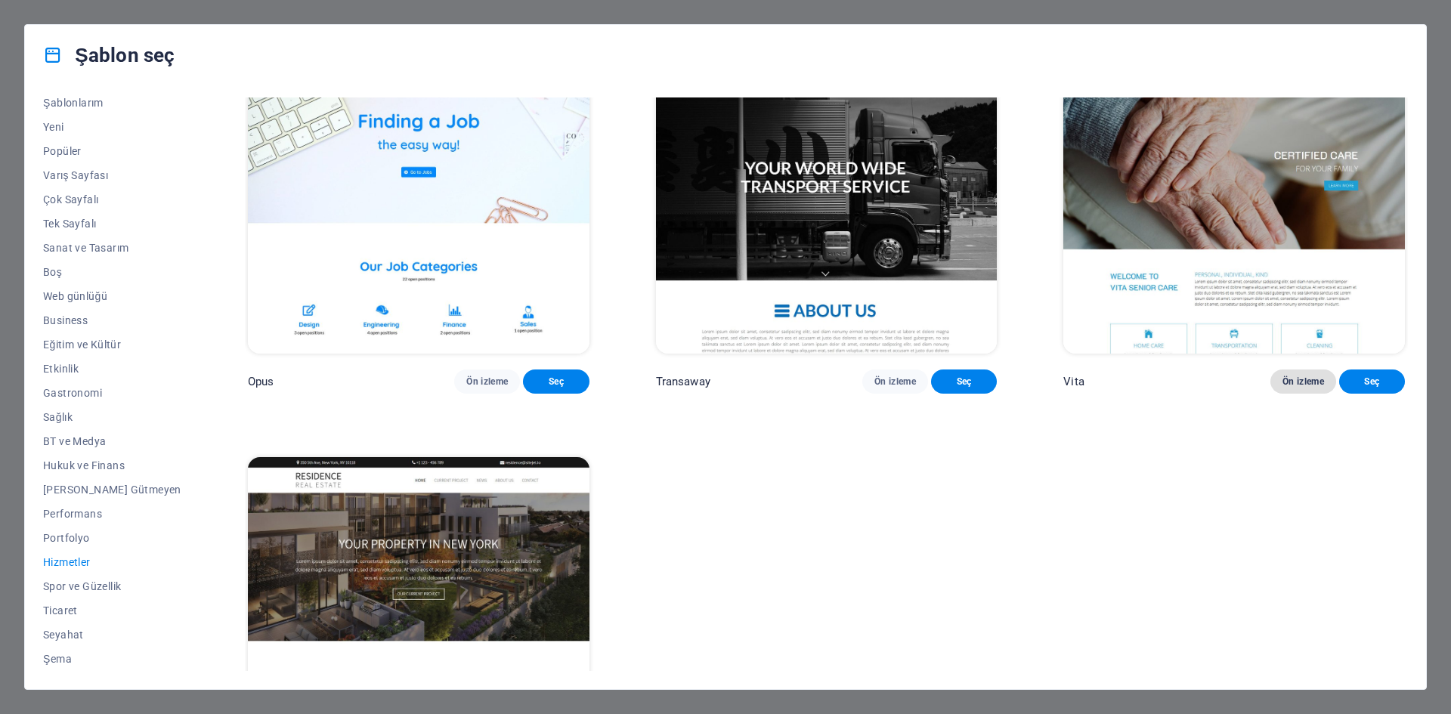
click at [1292, 388] on span "Ön izleme" at bounding box center [1303, 382] width 42 height 12
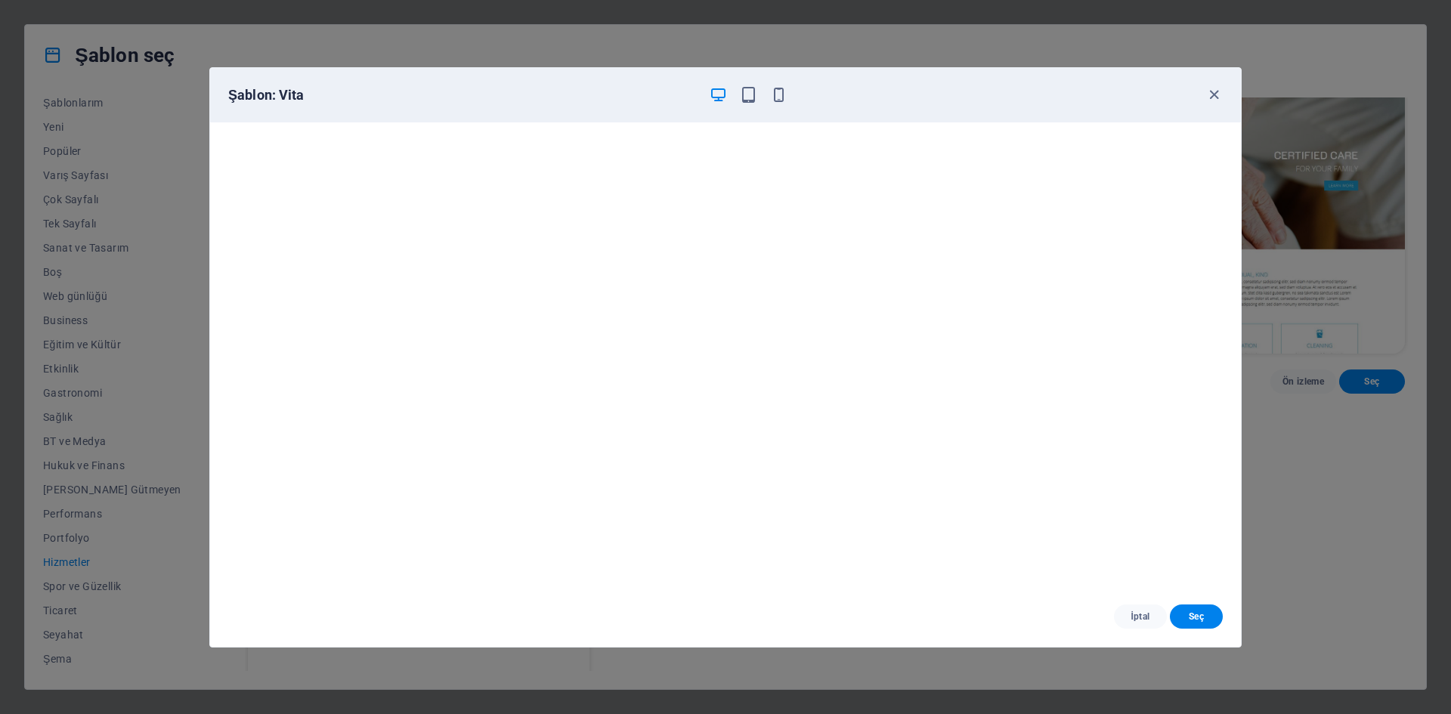
scroll to position [4, 0]
click at [1210, 92] on icon "button" at bounding box center [1213, 94] width 17 height 17
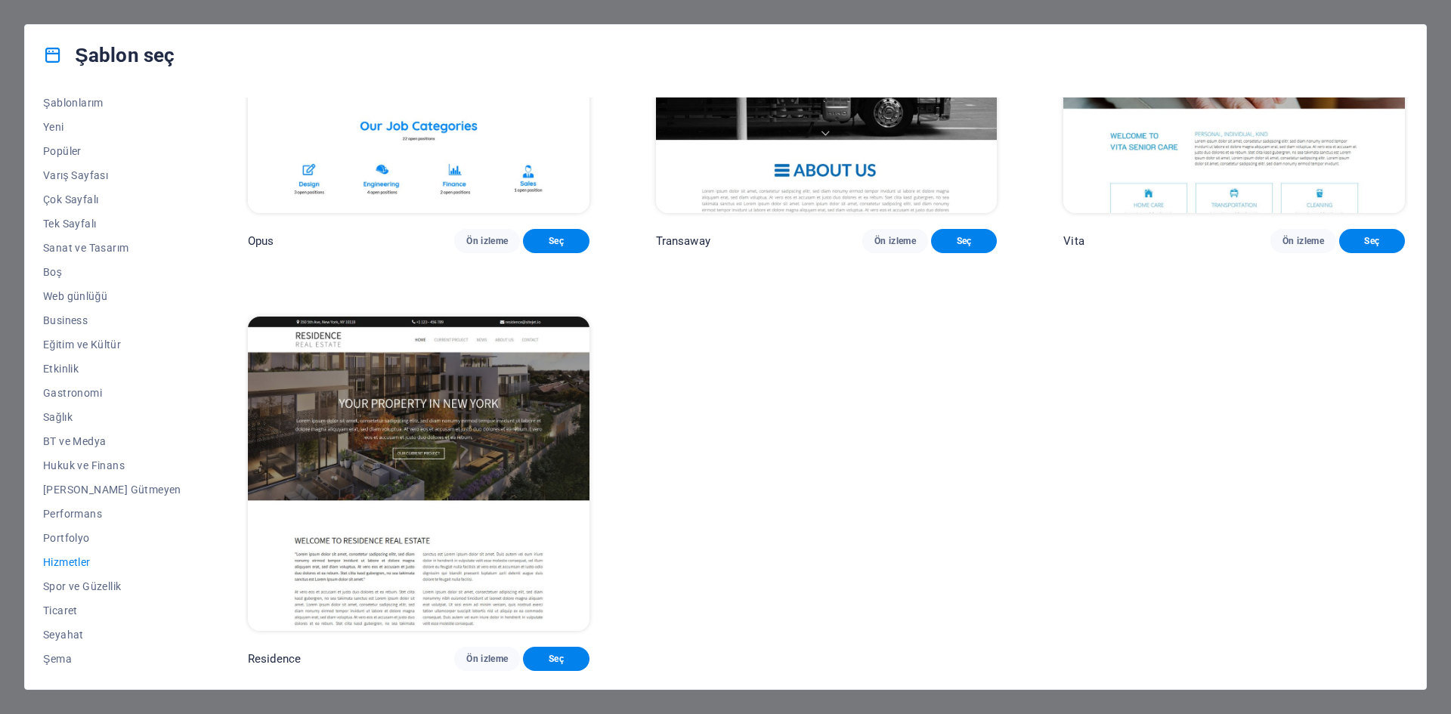
scroll to position [2778, 0]
click at [66, 107] on span "Şablonlarım" at bounding box center [112, 103] width 138 height 12
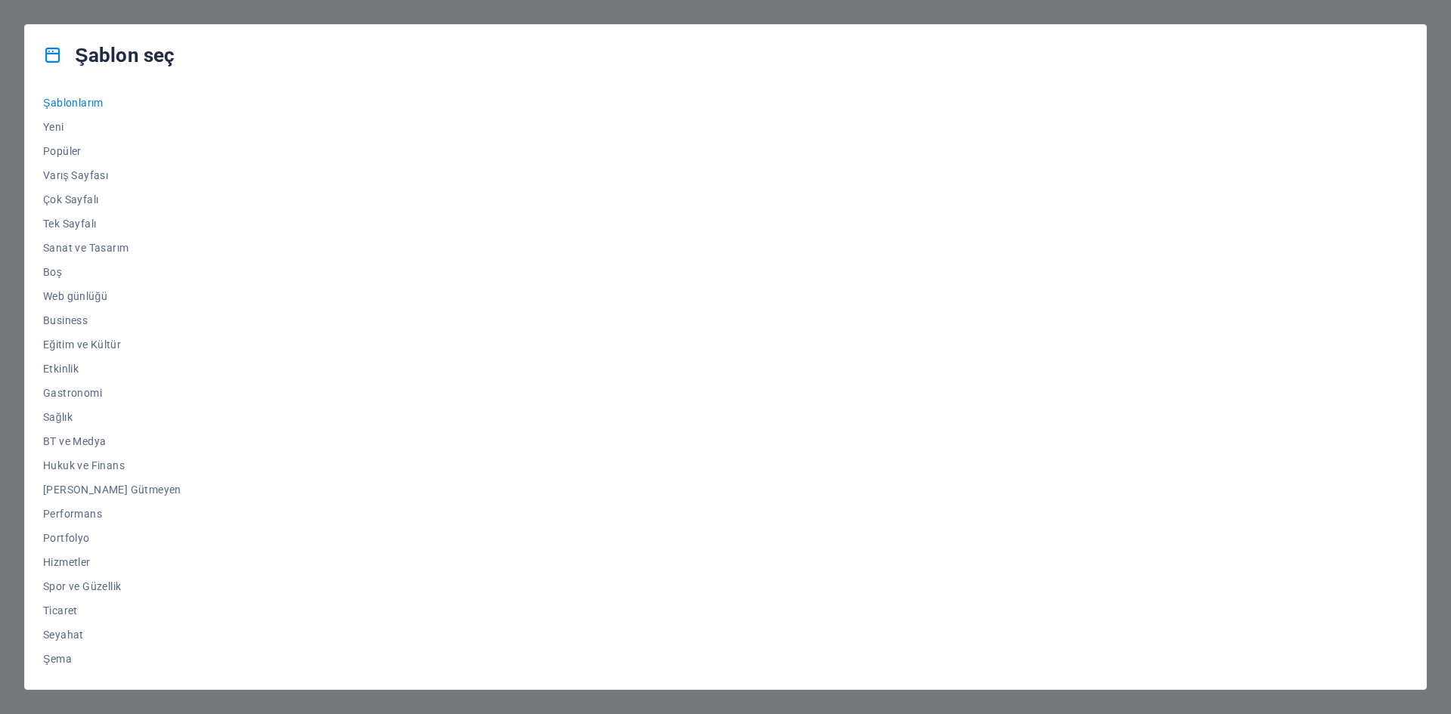
scroll to position [0, 0]
click at [56, 122] on span "Yeni" at bounding box center [112, 127] width 138 height 12
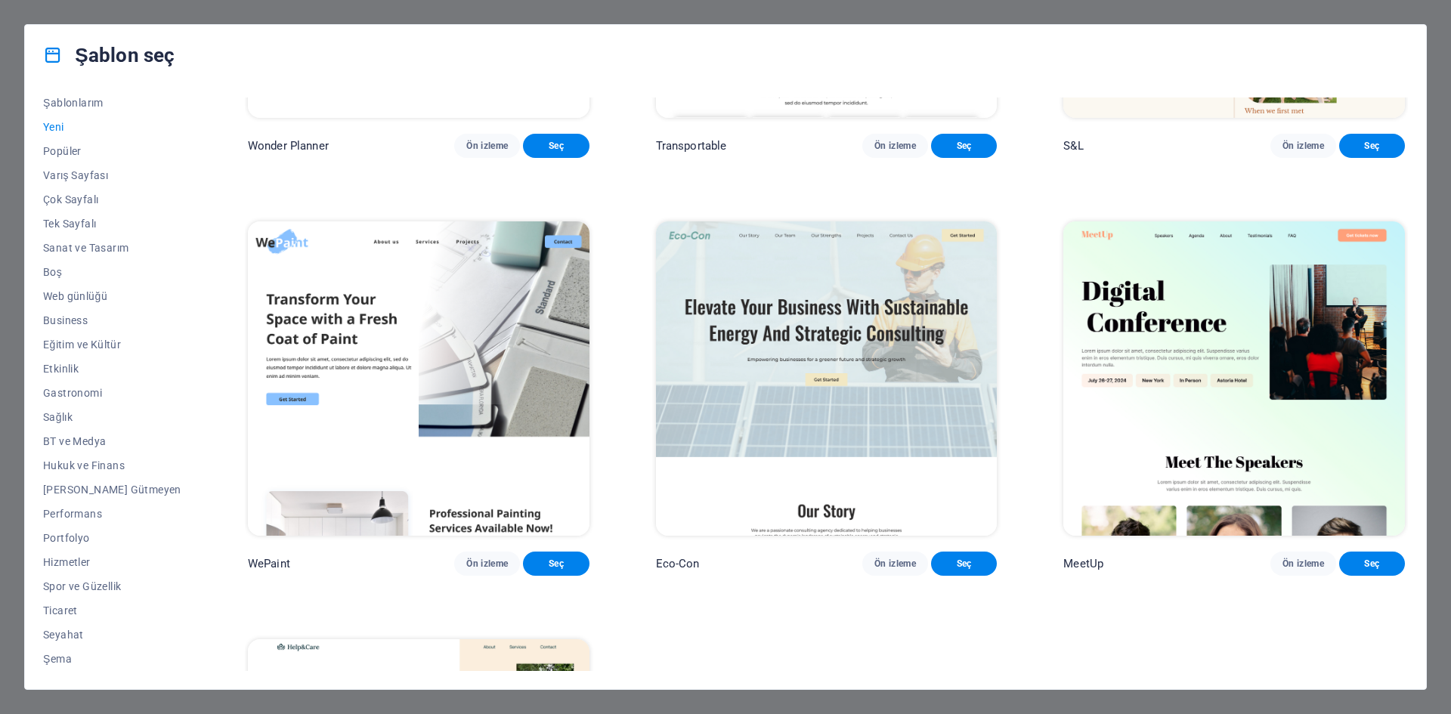
scroll to position [1209, 0]
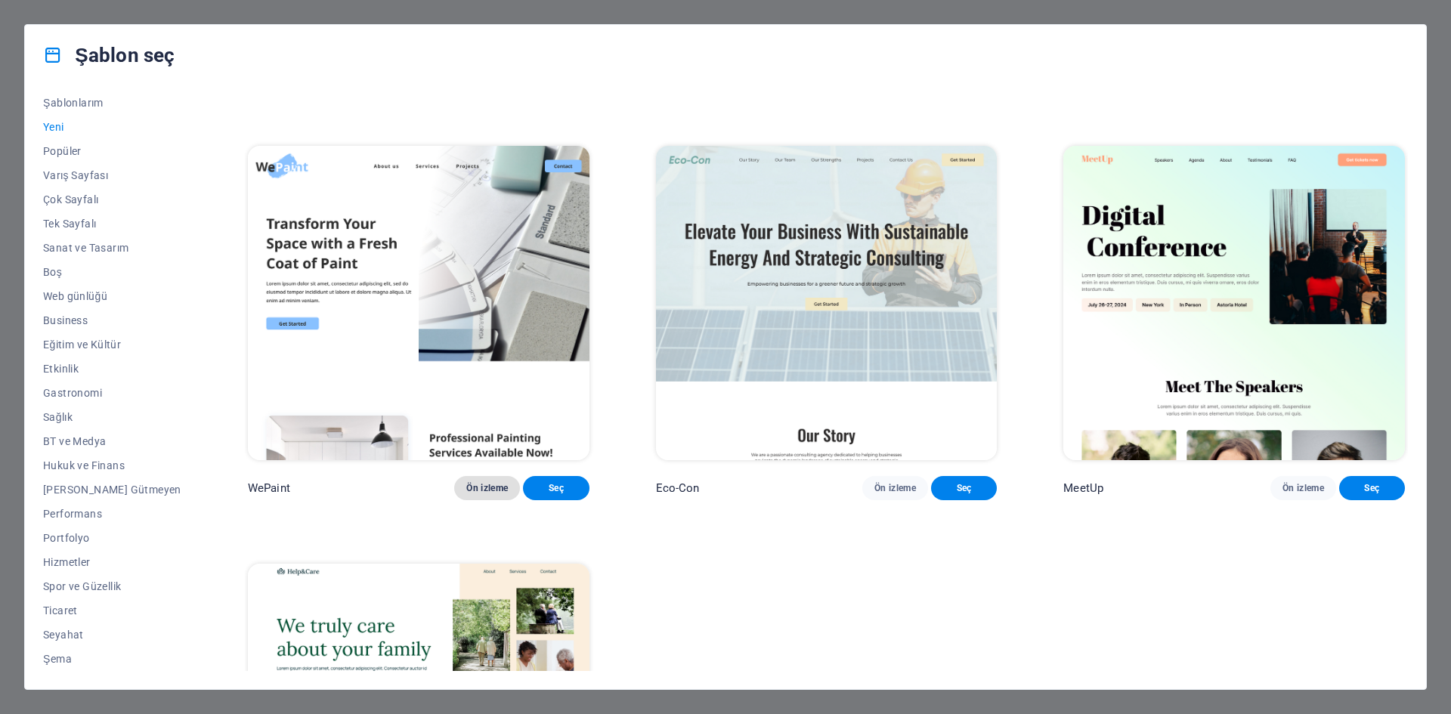
click at [466, 494] on span "Ön izleme" at bounding box center [487, 488] width 42 height 12
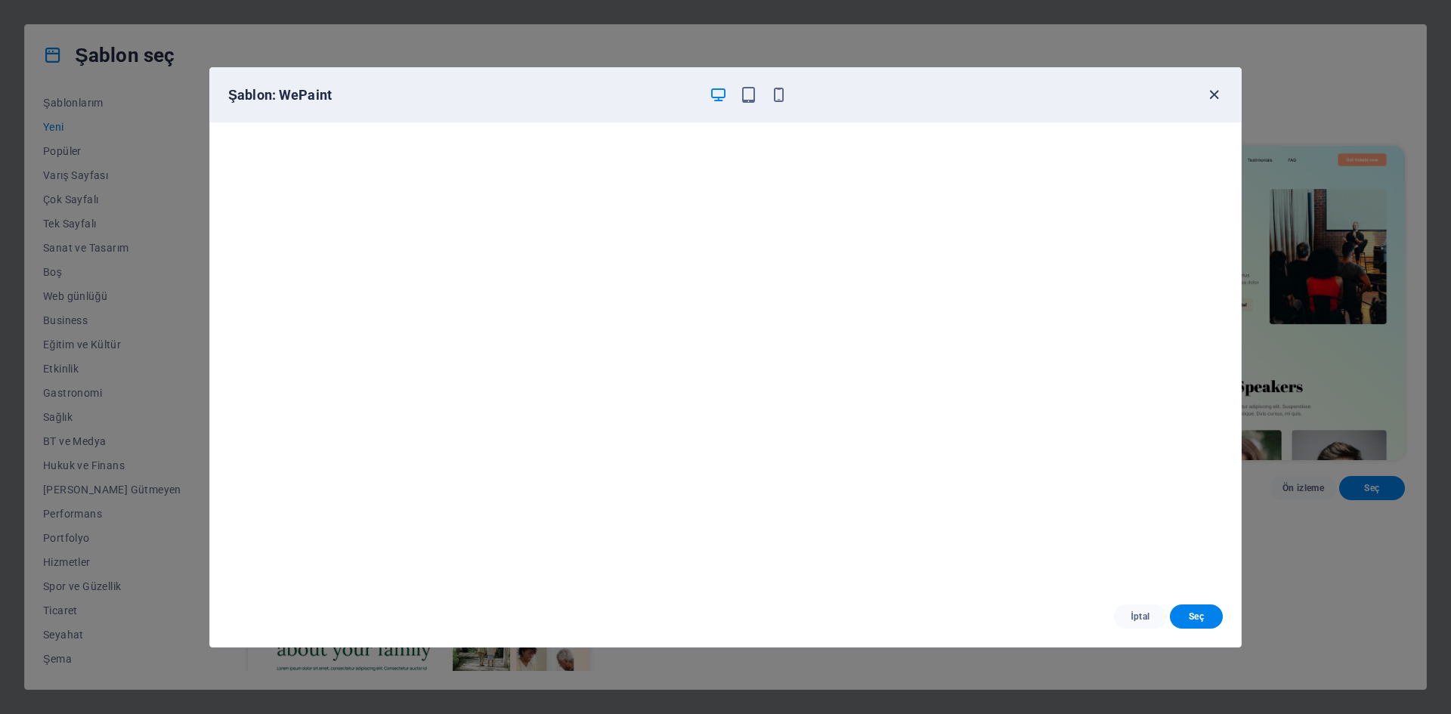
click at [1221, 91] on icon "button" at bounding box center [1213, 94] width 17 height 17
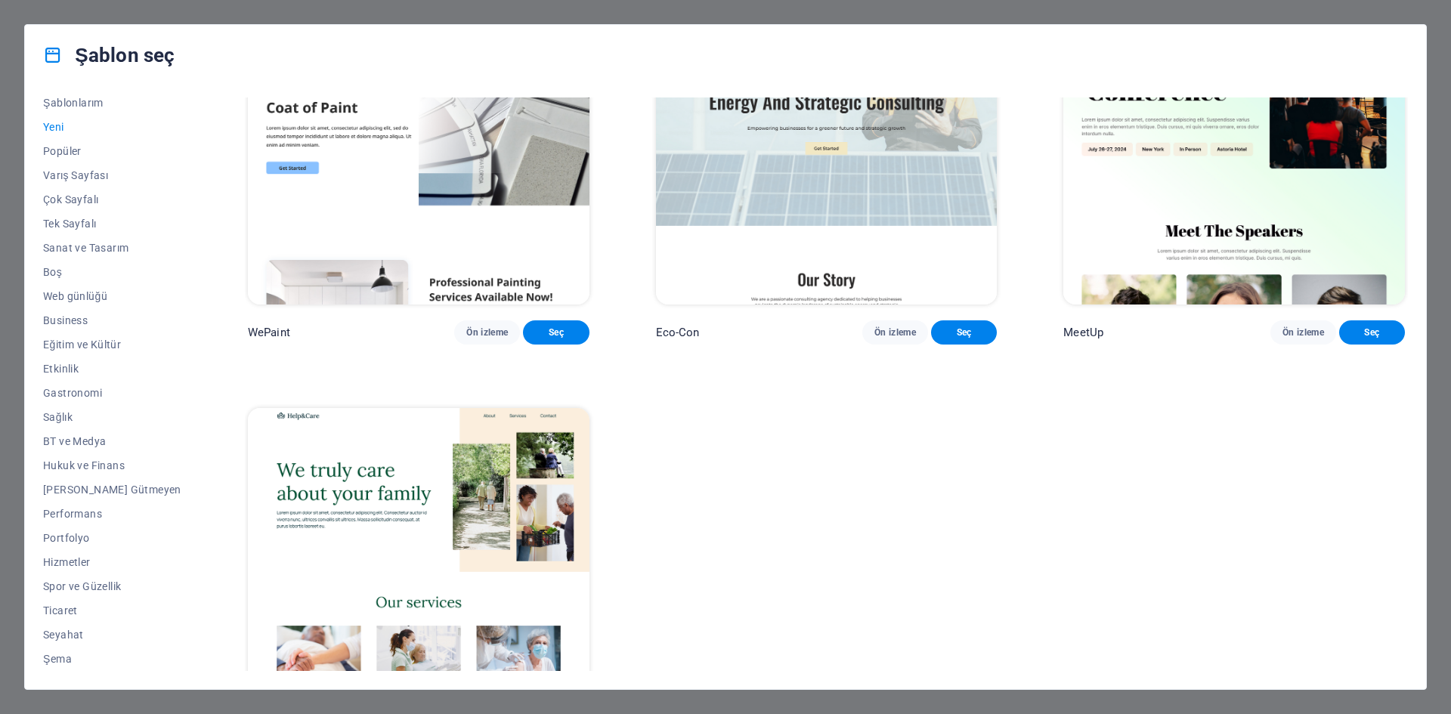
scroll to position [1347, 0]
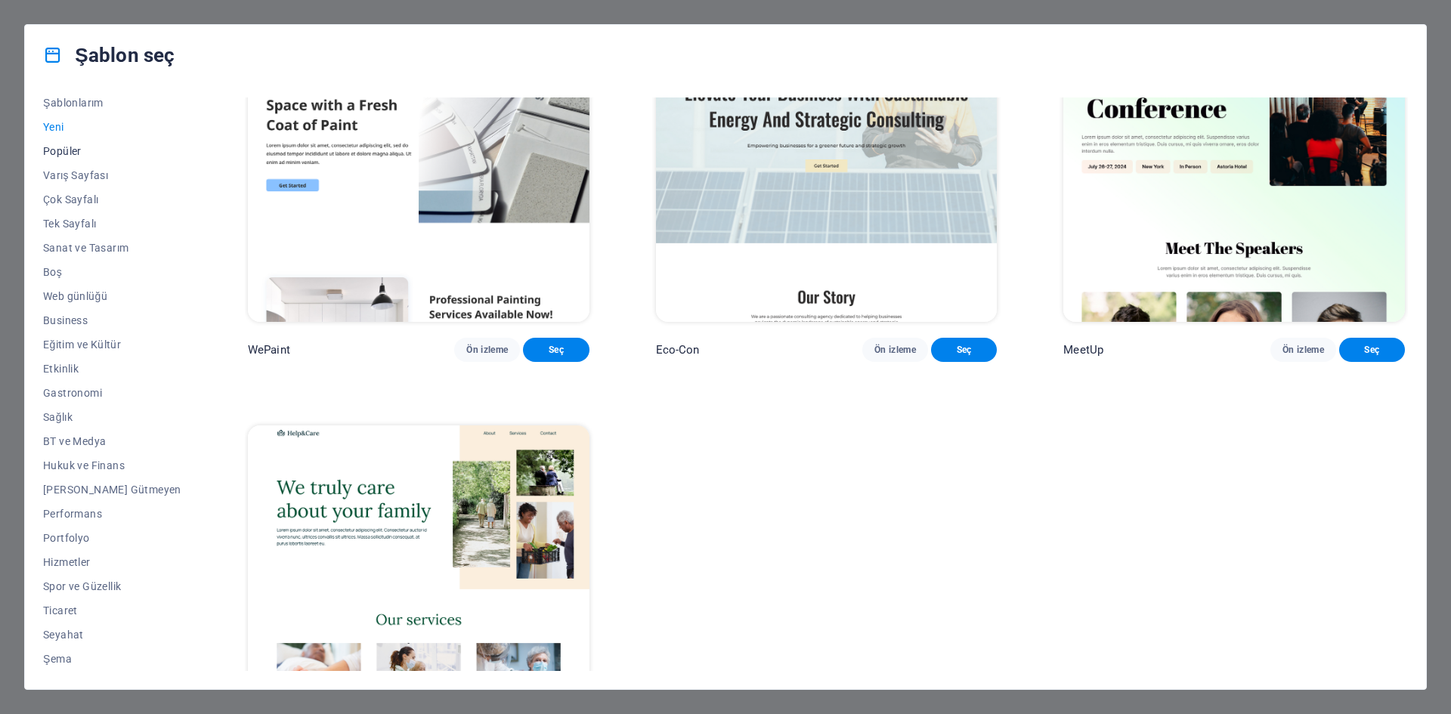
click at [66, 147] on span "Popüler" at bounding box center [112, 151] width 138 height 12
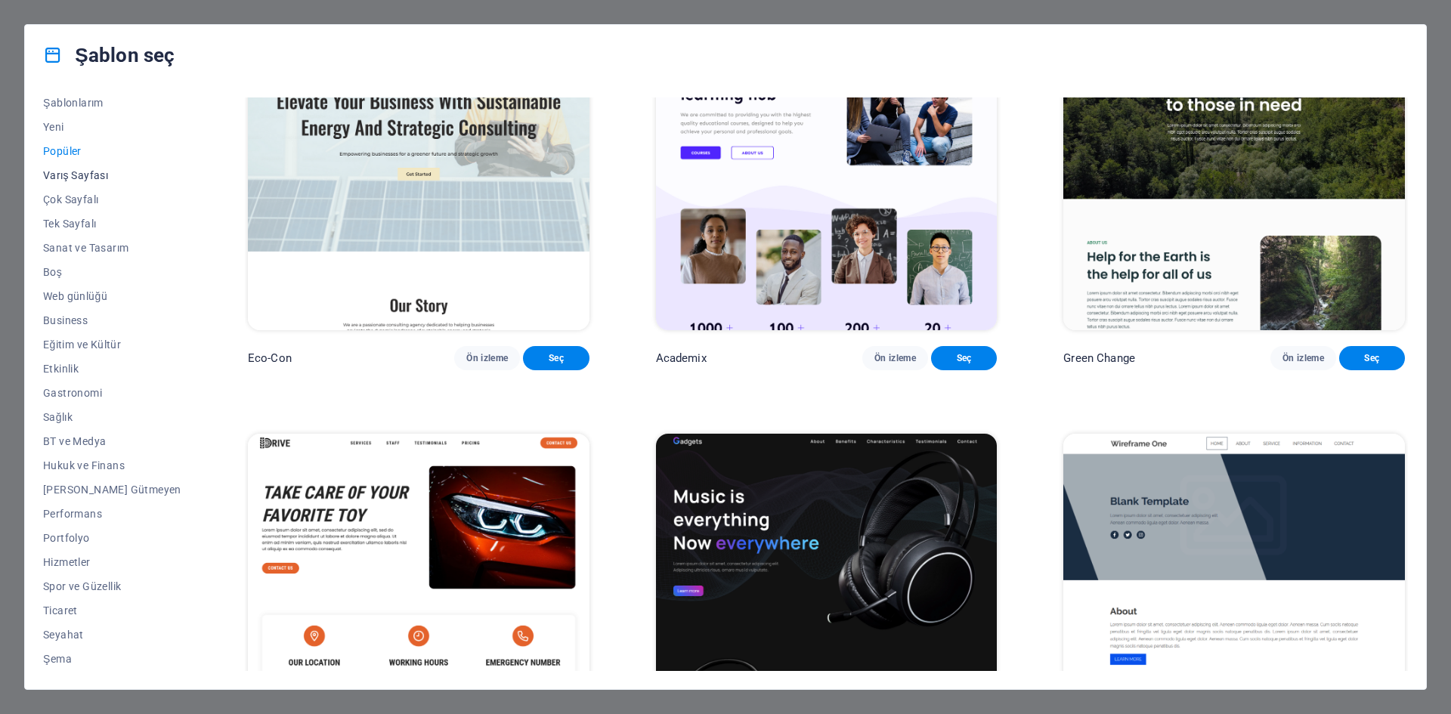
click at [72, 179] on span "Varış Sayfası" at bounding box center [112, 175] width 138 height 12
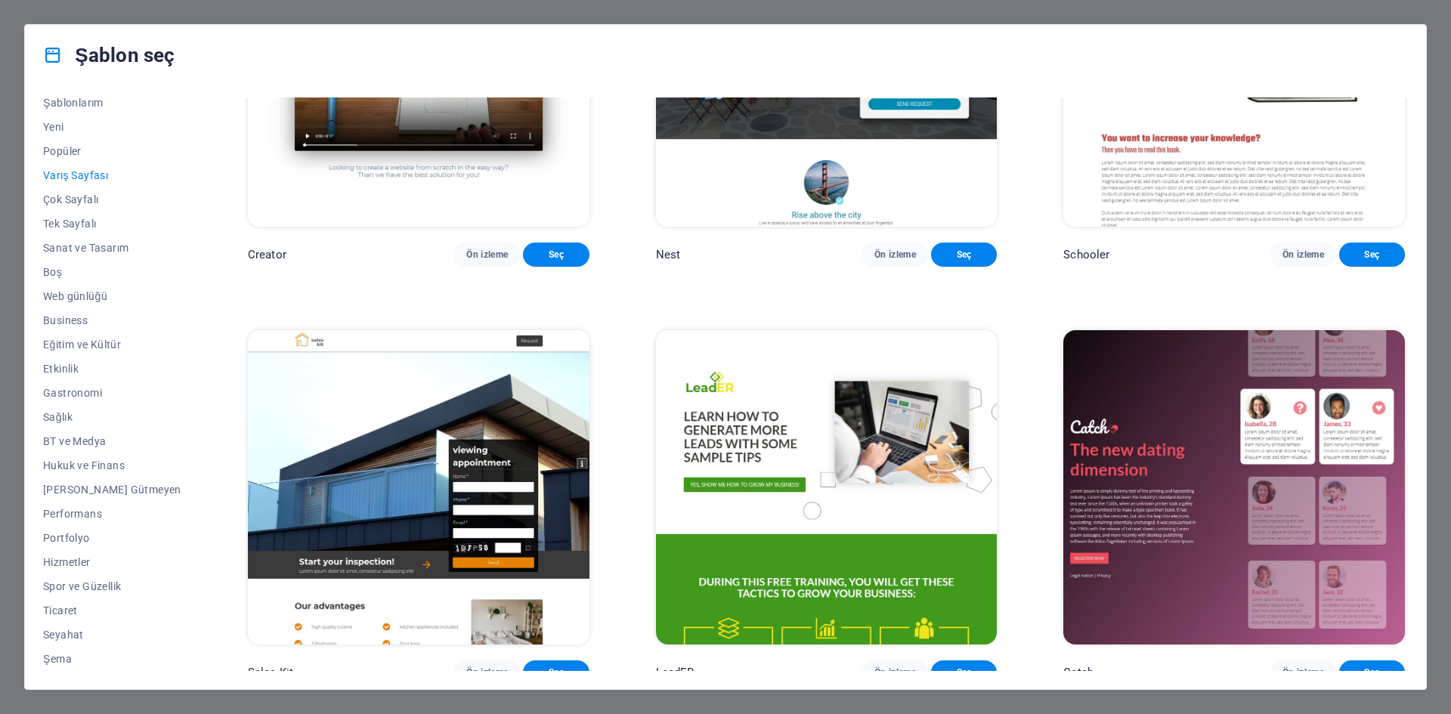
scroll to position [2508, 0]
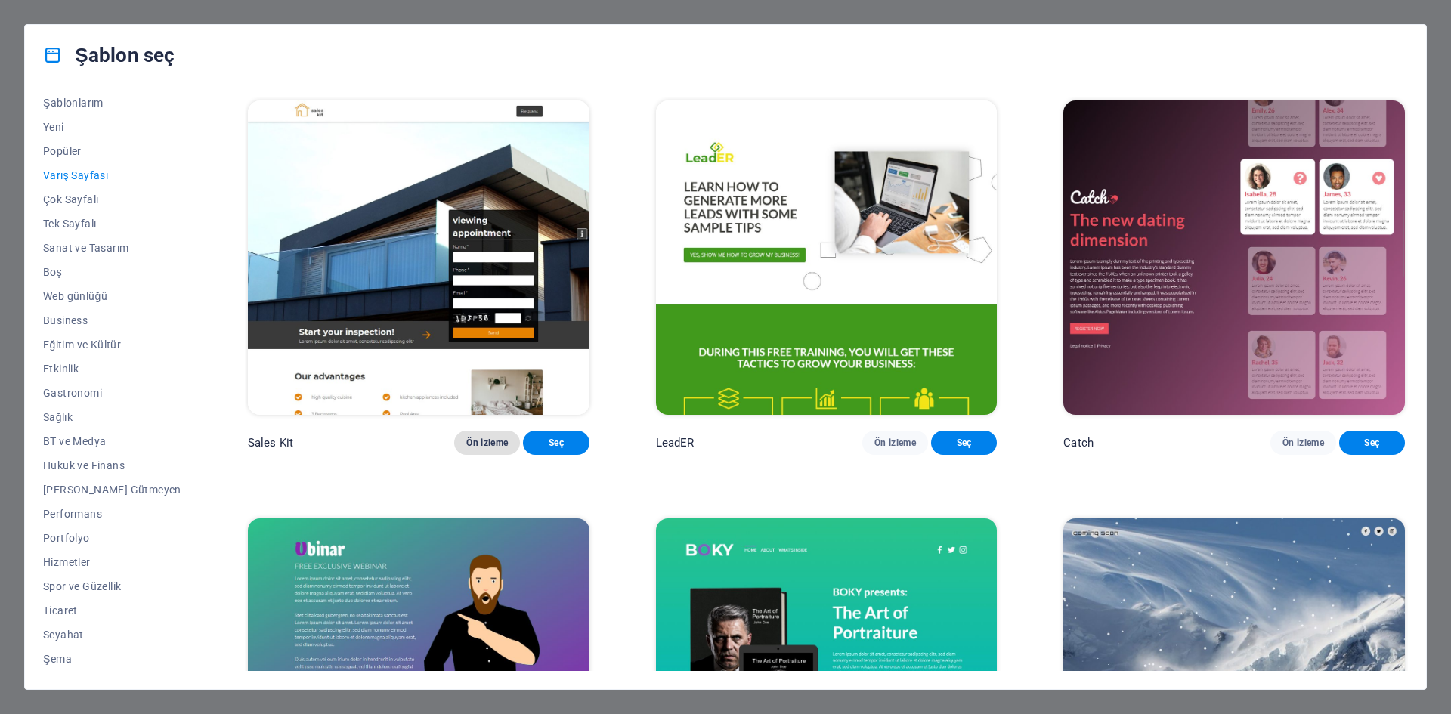
click at [466, 449] on span "Ön izleme" at bounding box center [487, 443] width 42 height 12
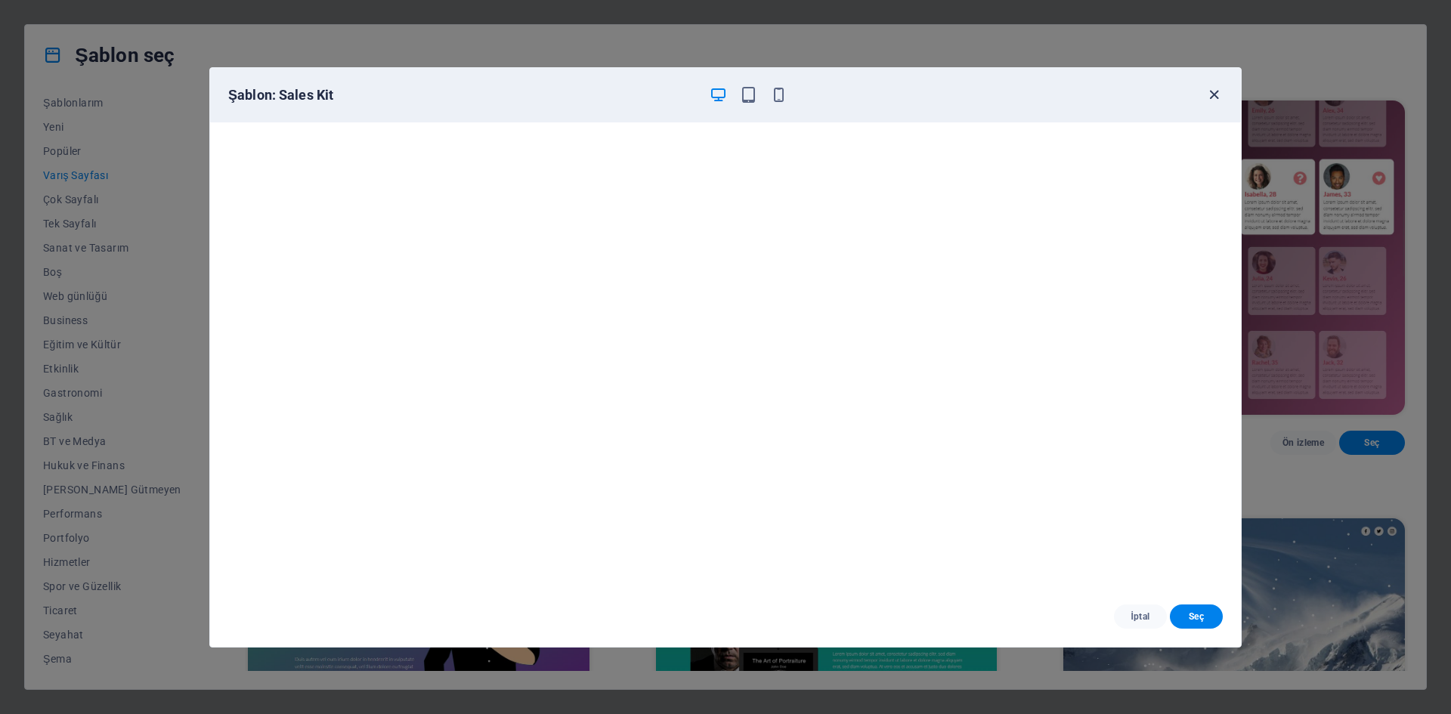
click at [1218, 87] on icon "button" at bounding box center [1213, 94] width 17 height 17
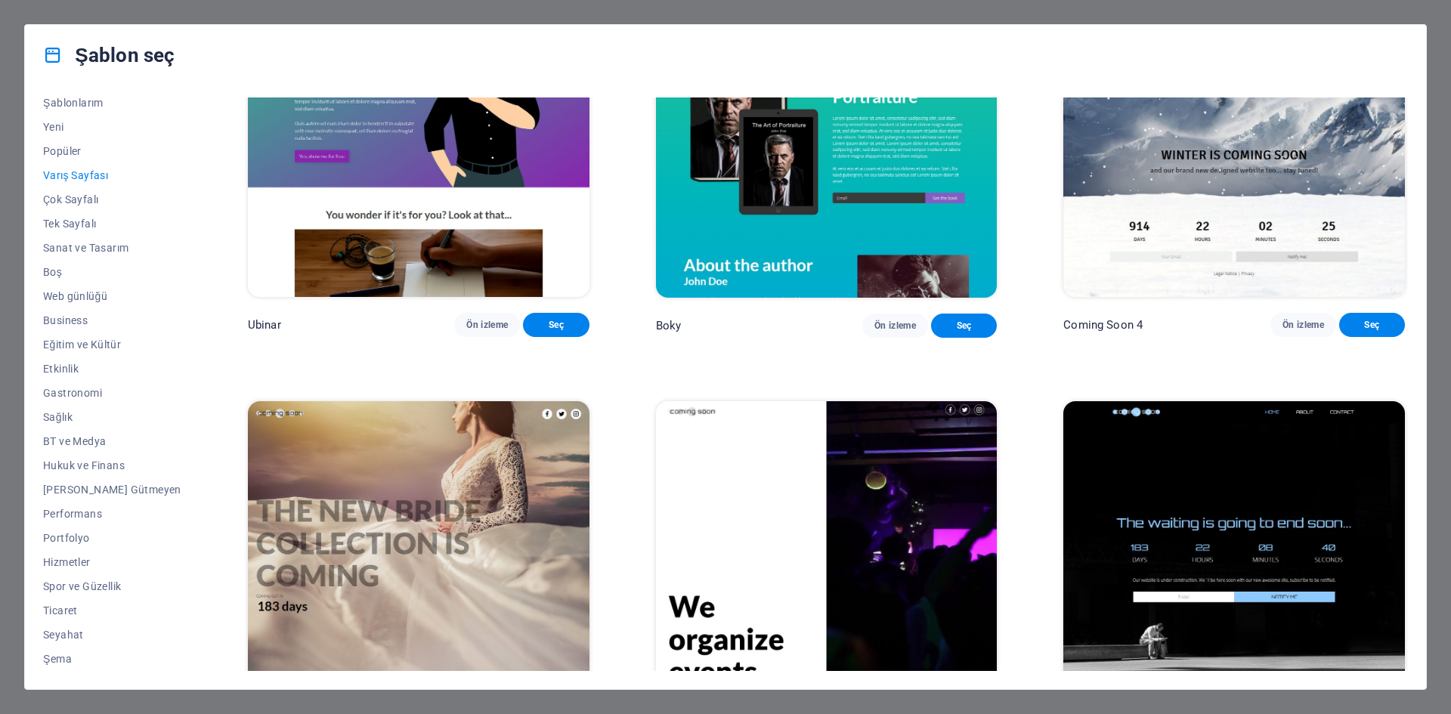
scroll to position [3205, 0]
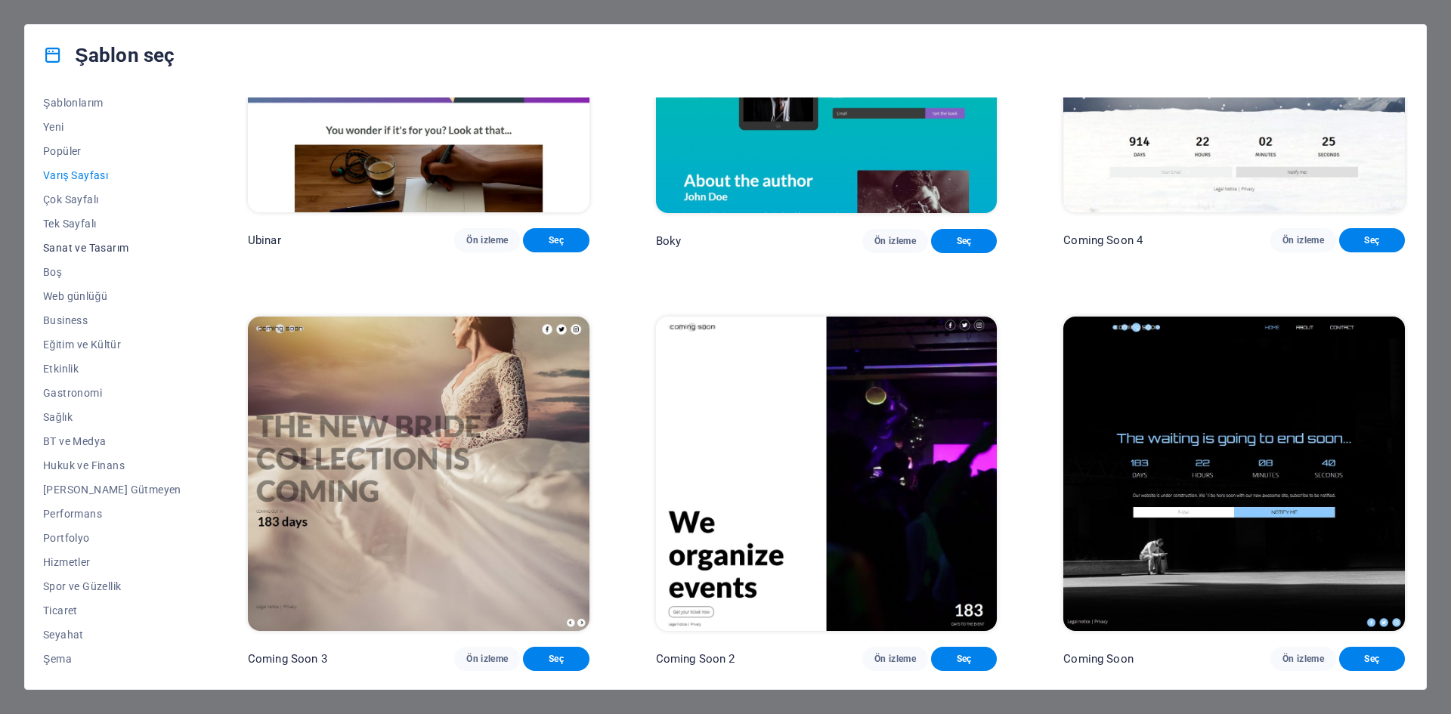
click at [77, 248] on span "Sanat ve Tasarım" at bounding box center [112, 248] width 138 height 12
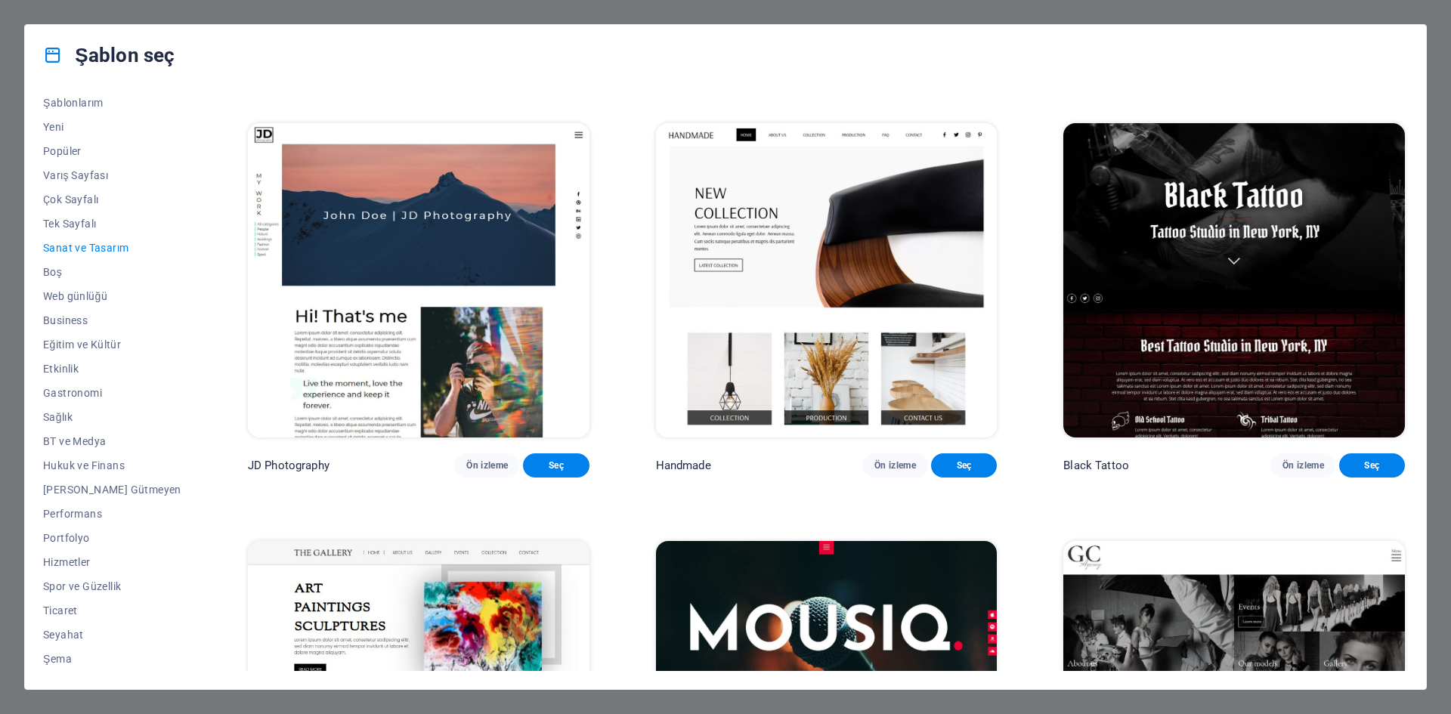
scroll to position [453, 0]
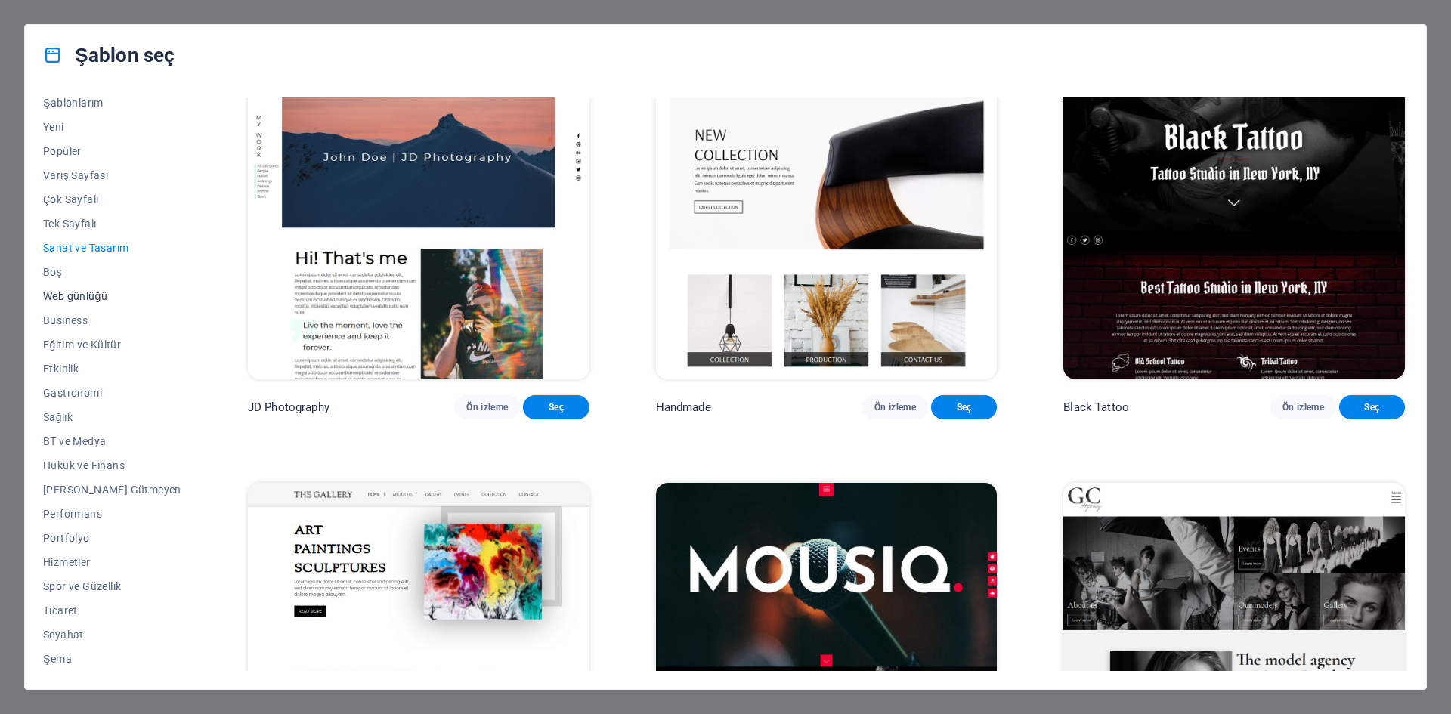
click at [82, 295] on span "Web günlüğü" at bounding box center [112, 296] width 138 height 12
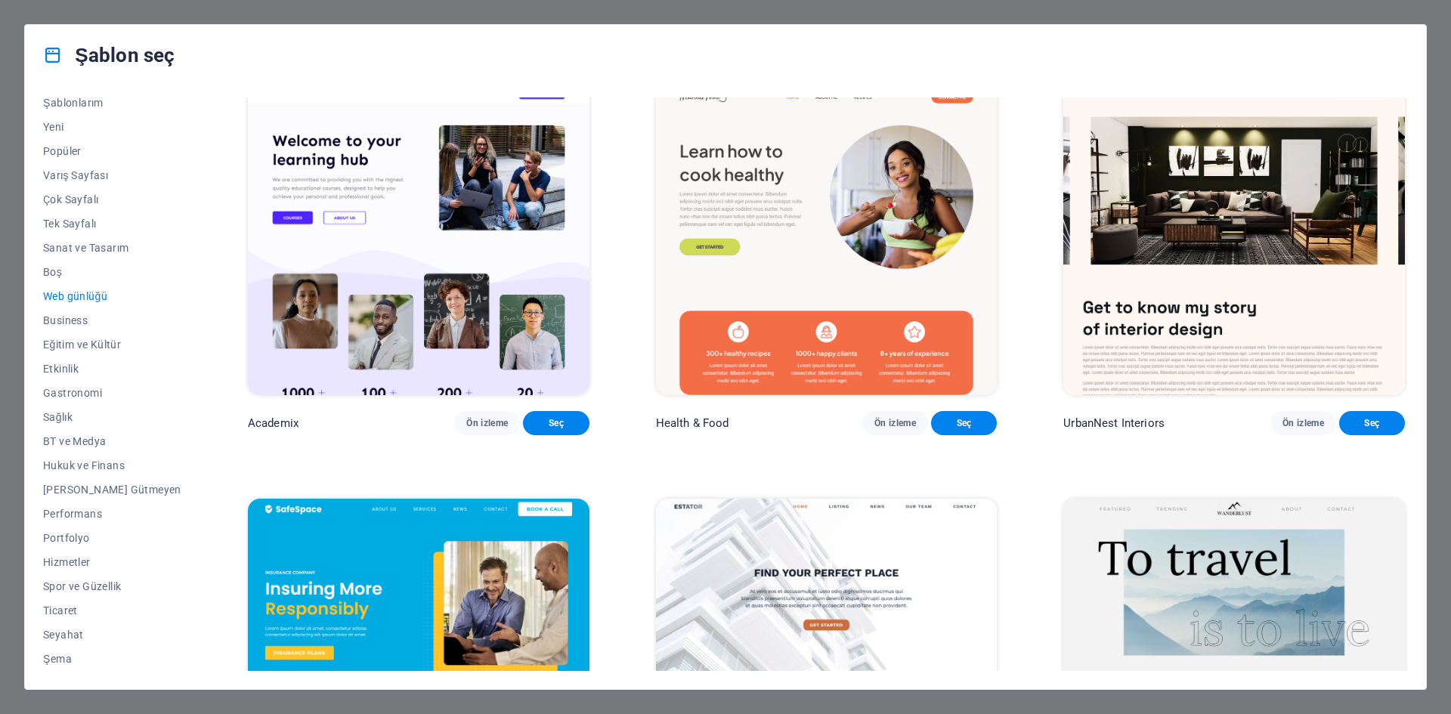
scroll to position [831, 0]
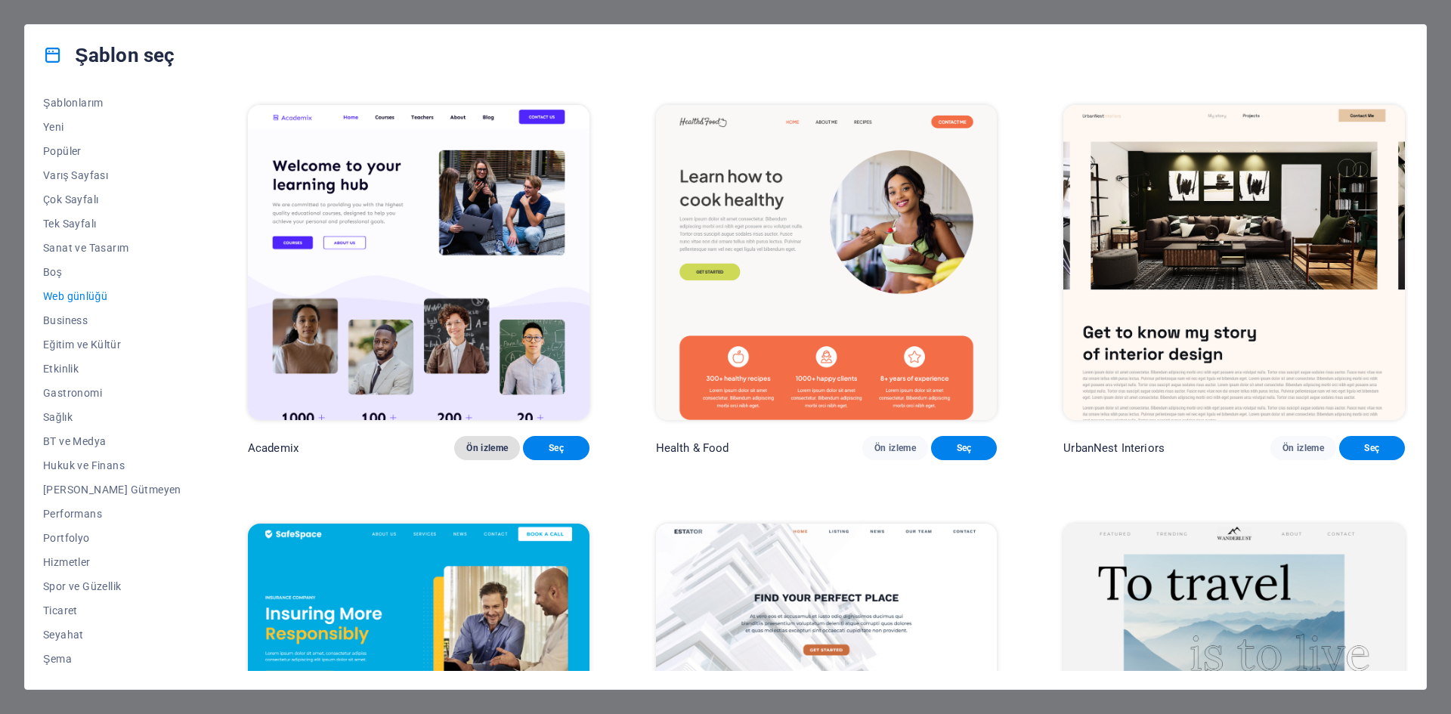
click at [466, 454] on span "Ön izleme" at bounding box center [487, 448] width 42 height 12
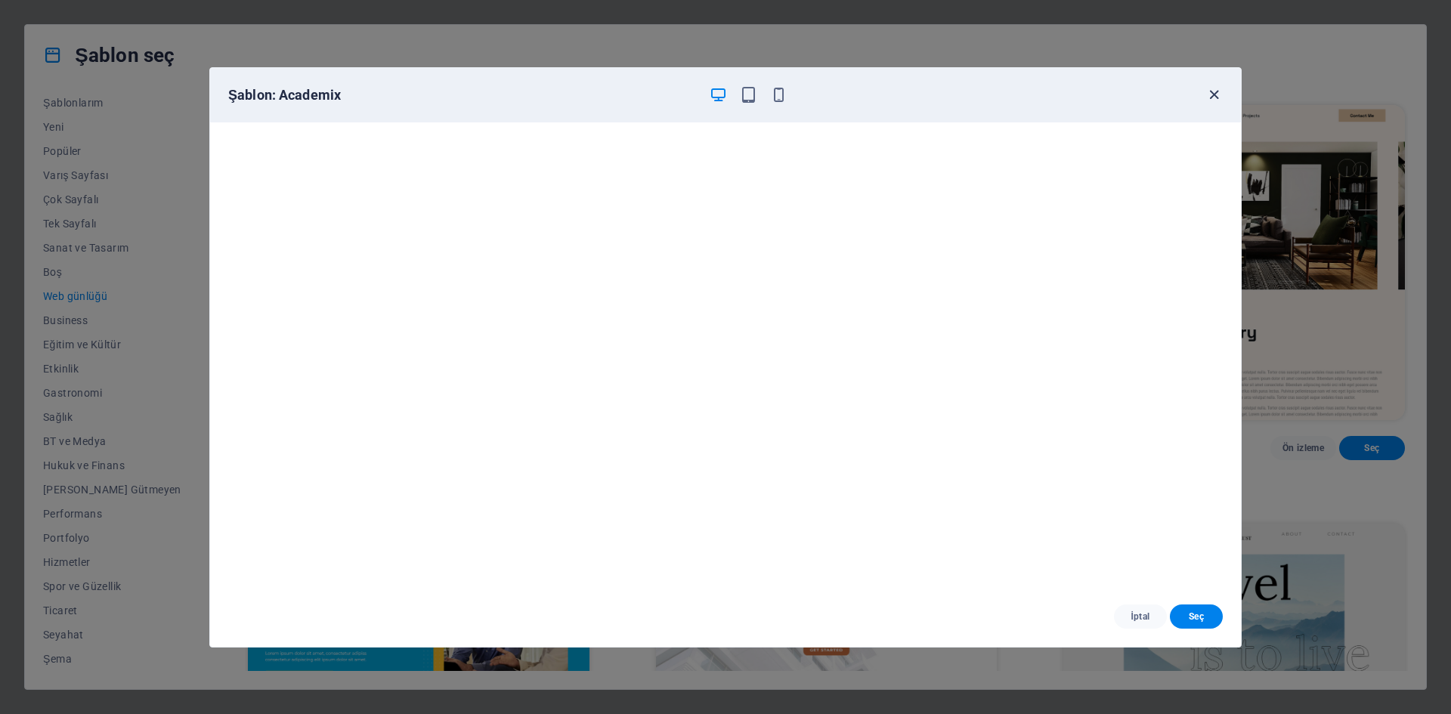
click at [1207, 97] on icon "button" at bounding box center [1213, 94] width 17 height 17
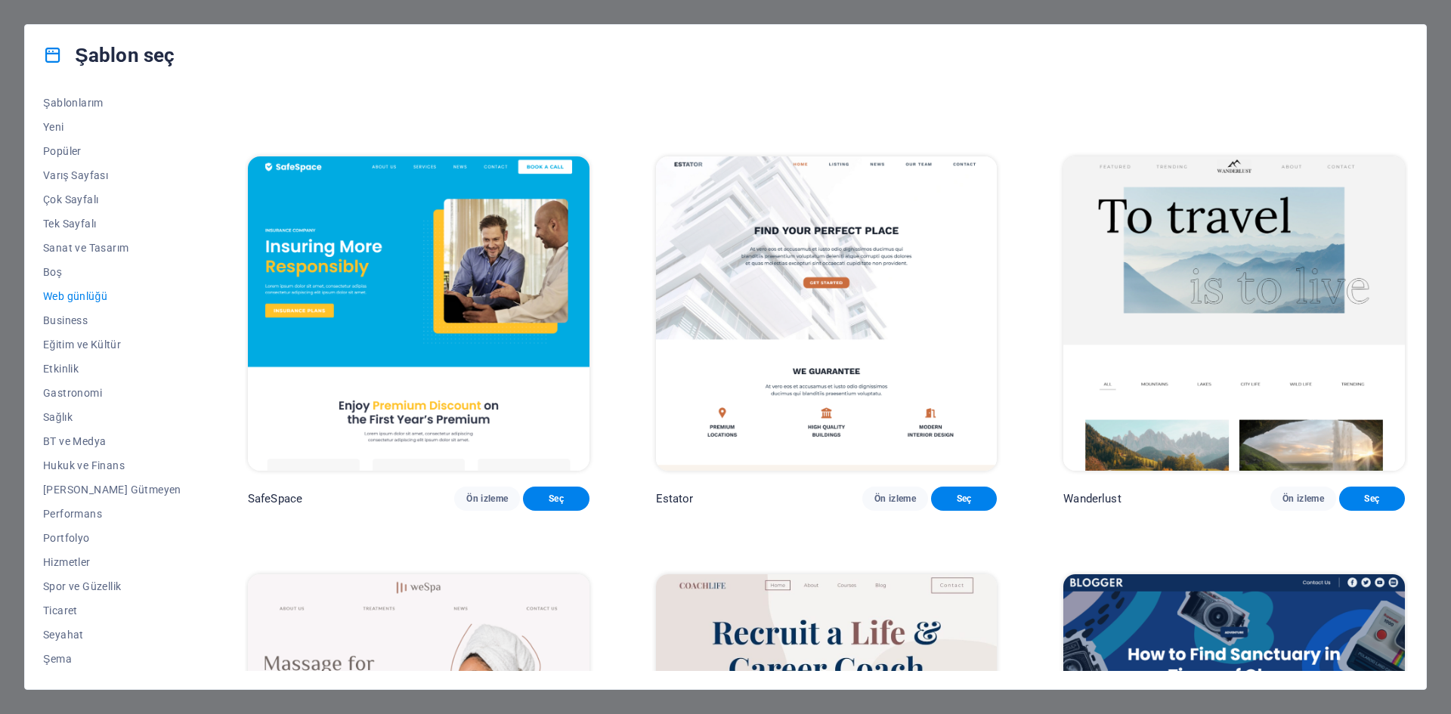
scroll to position [1209, 0]
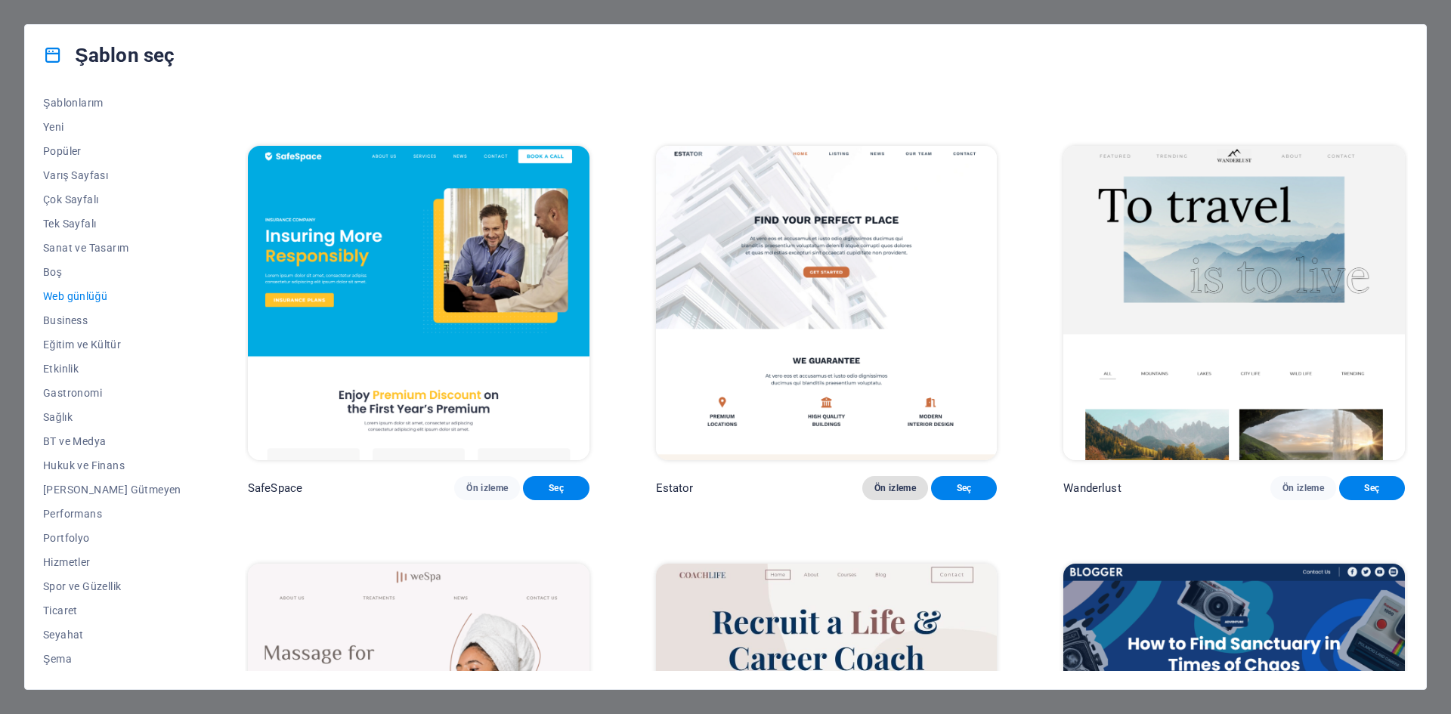
click at [874, 494] on span "Ön izleme" at bounding box center [895, 488] width 42 height 12
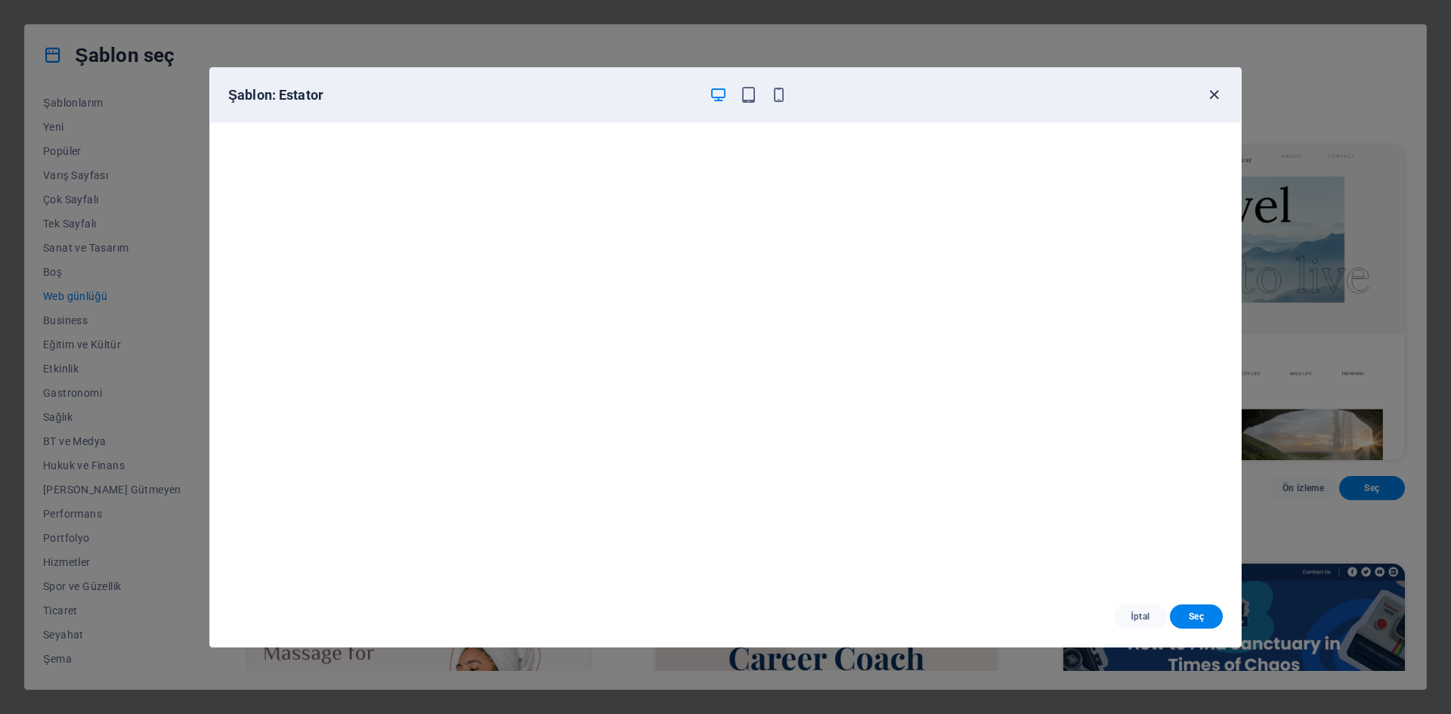
click at [1209, 91] on icon "button" at bounding box center [1213, 94] width 17 height 17
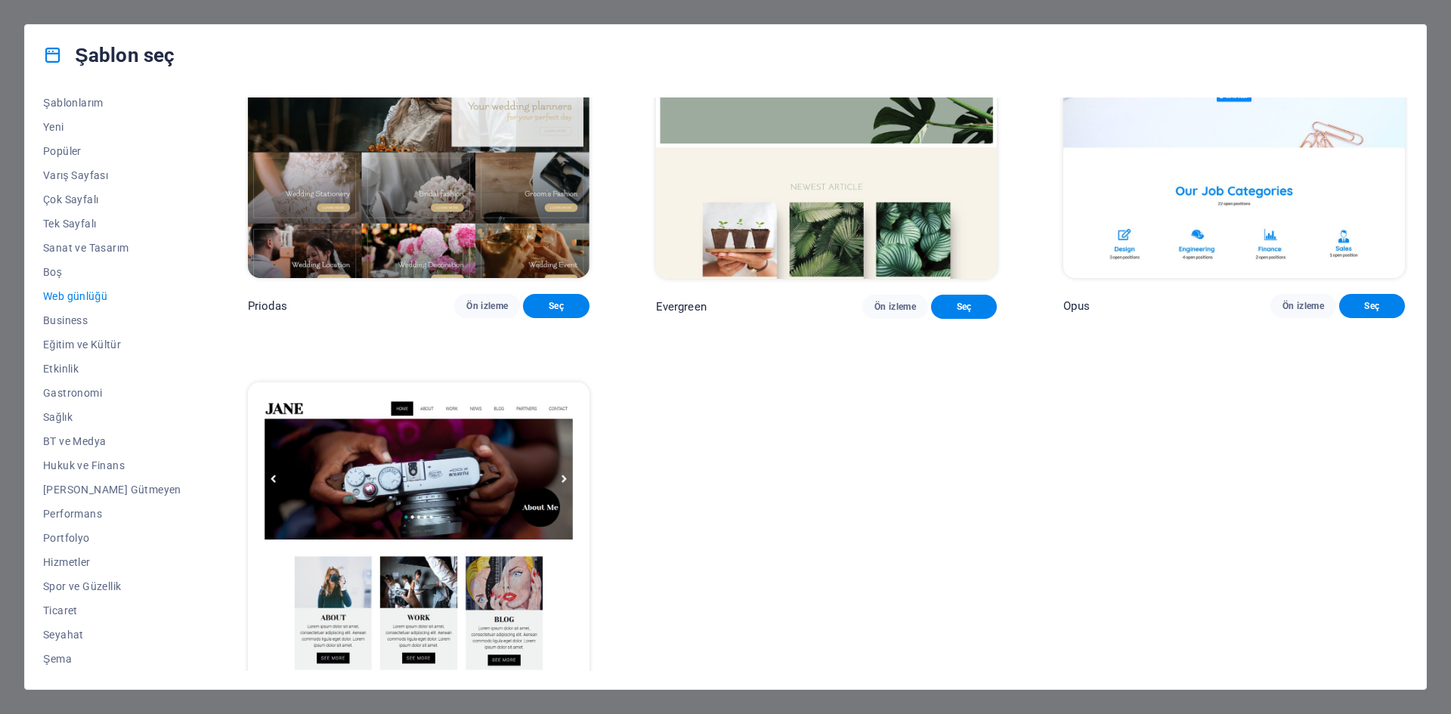
scroll to position [3205, 0]
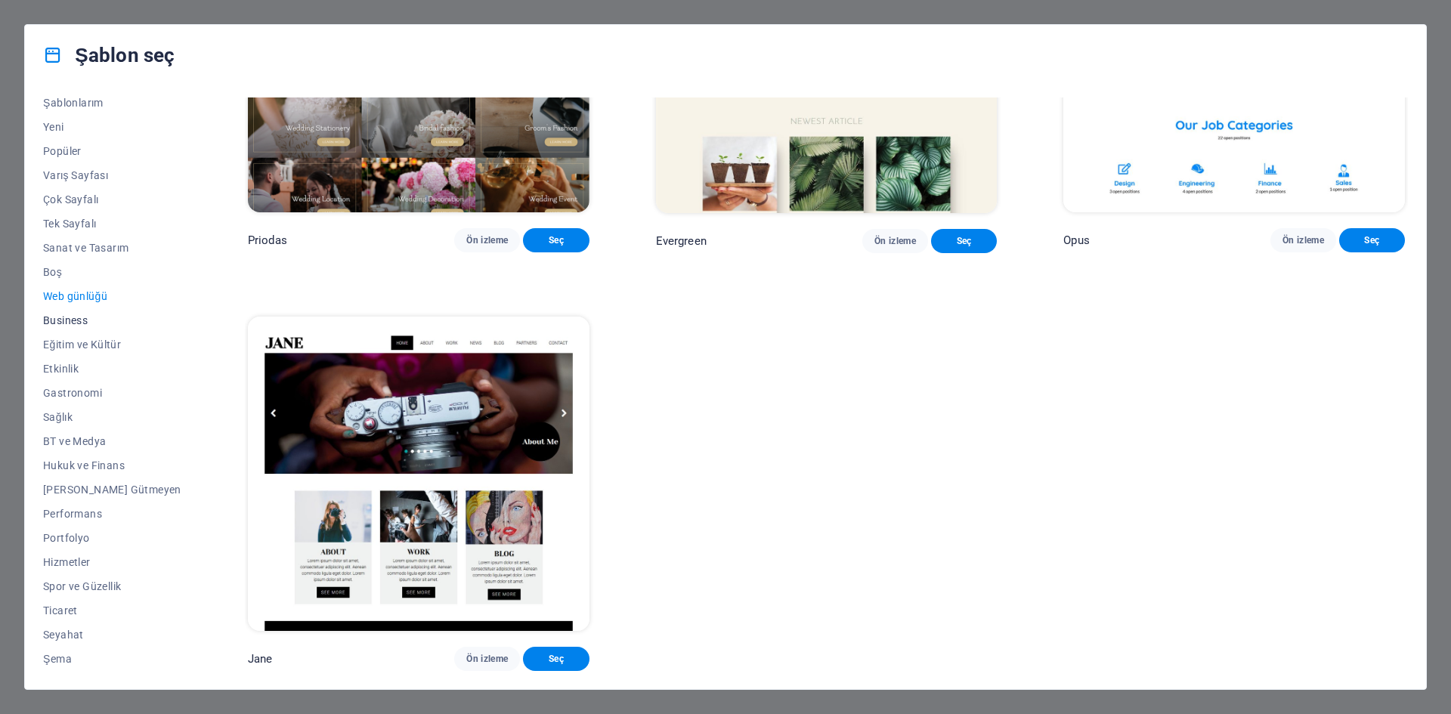
click at [70, 321] on span "Business" at bounding box center [112, 320] width 138 height 12
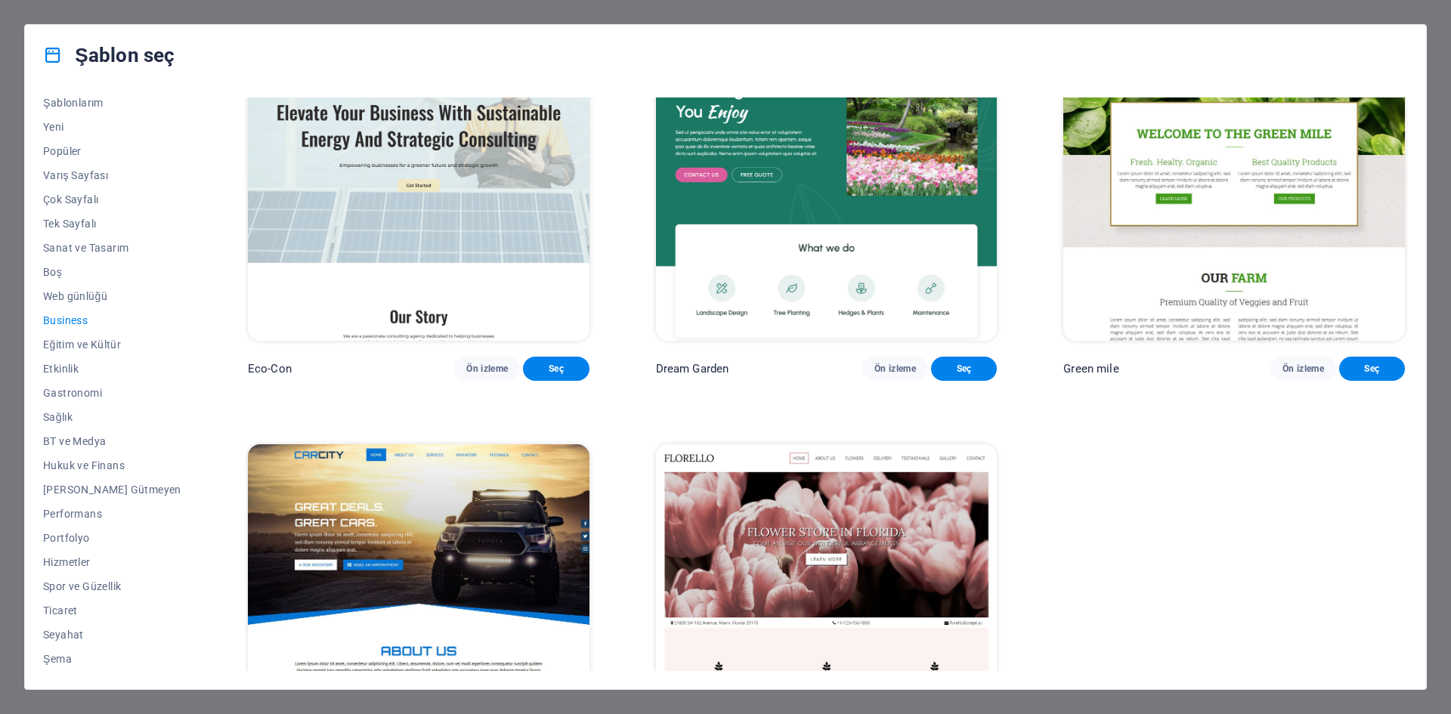
scroll to position [0, 0]
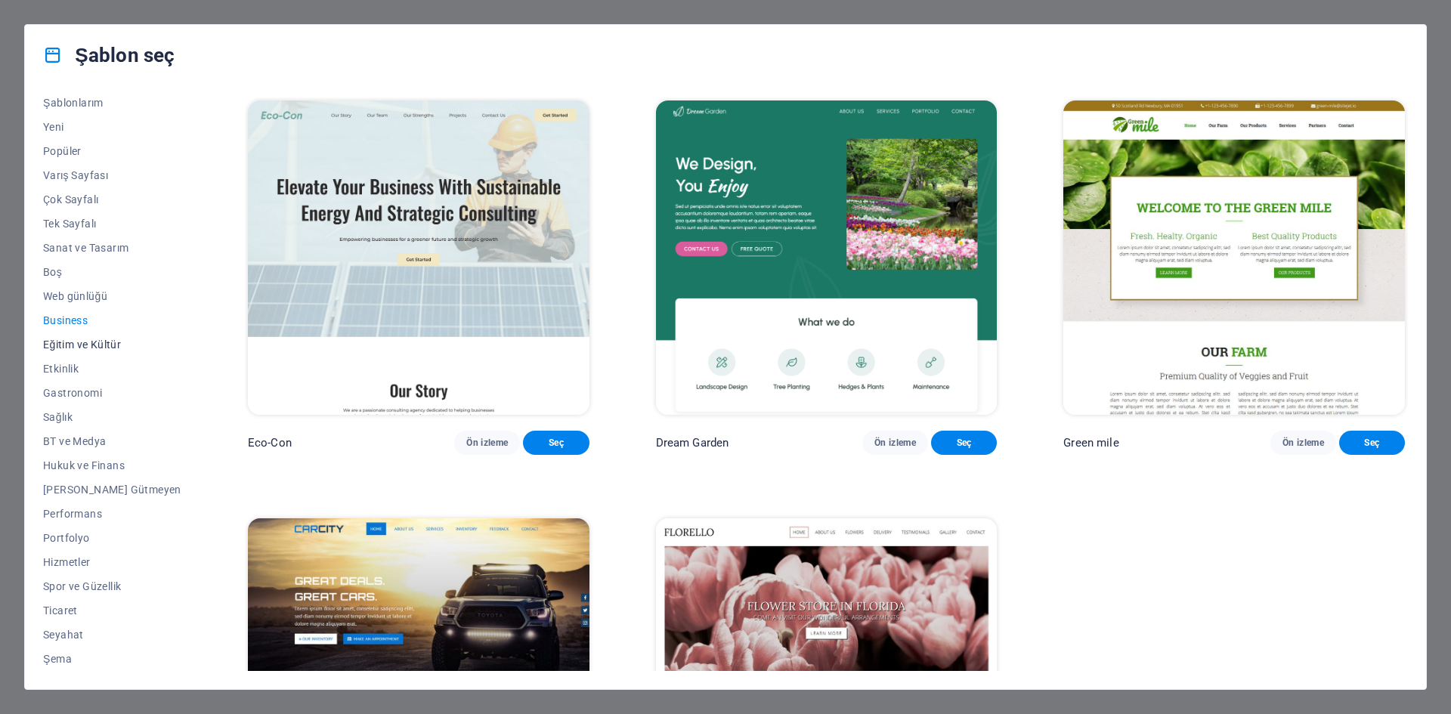
click at [70, 345] on span "Eğitim ve Kültür" at bounding box center [112, 345] width 138 height 12
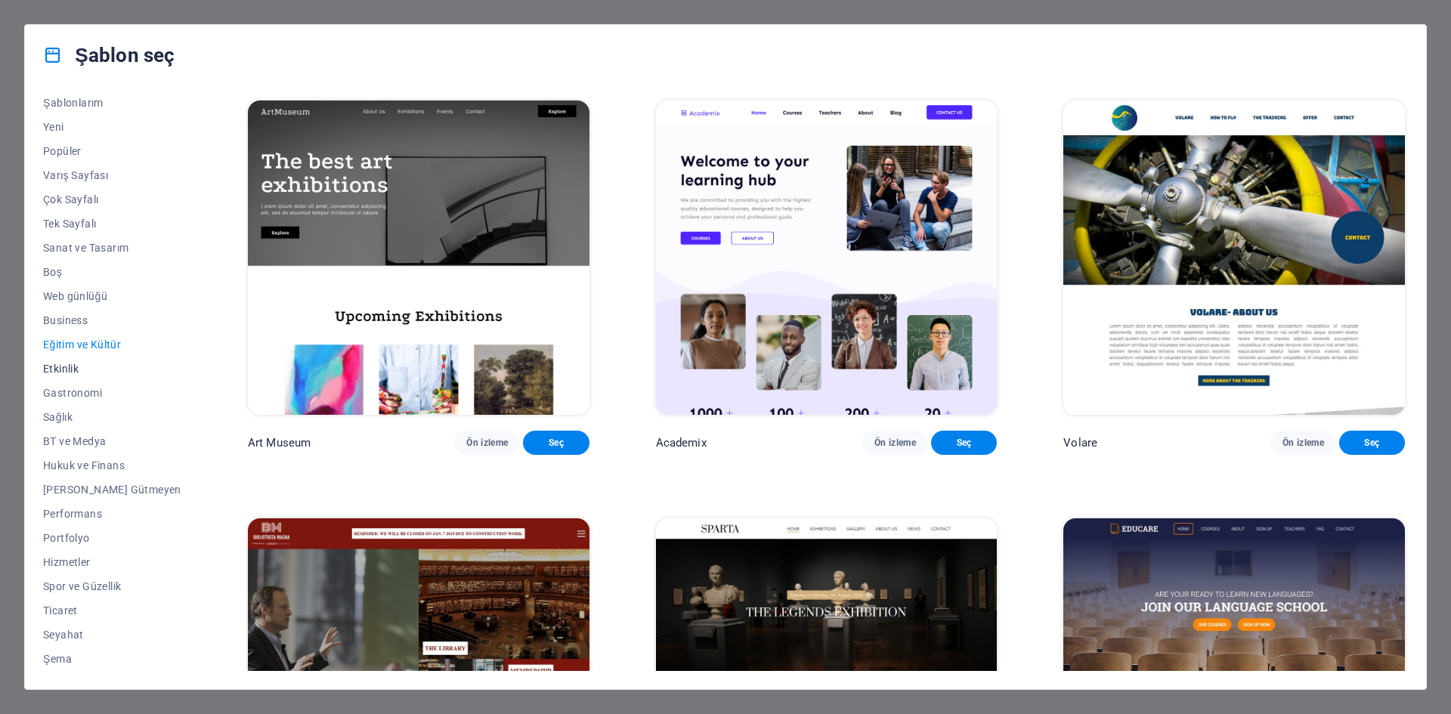
click at [70, 363] on span "Etkinlik" at bounding box center [112, 369] width 138 height 12
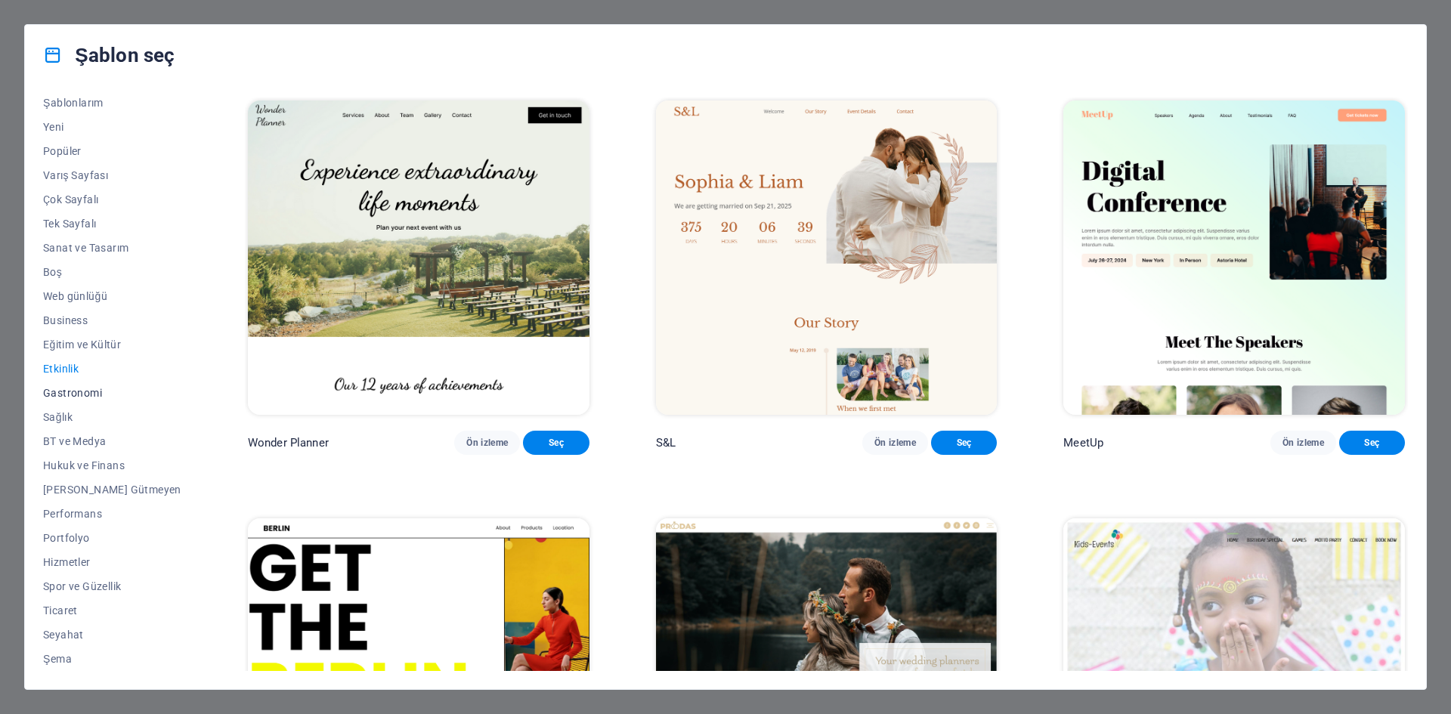
click at [66, 394] on span "Gastronomi" at bounding box center [112, 393] width 138 height 12
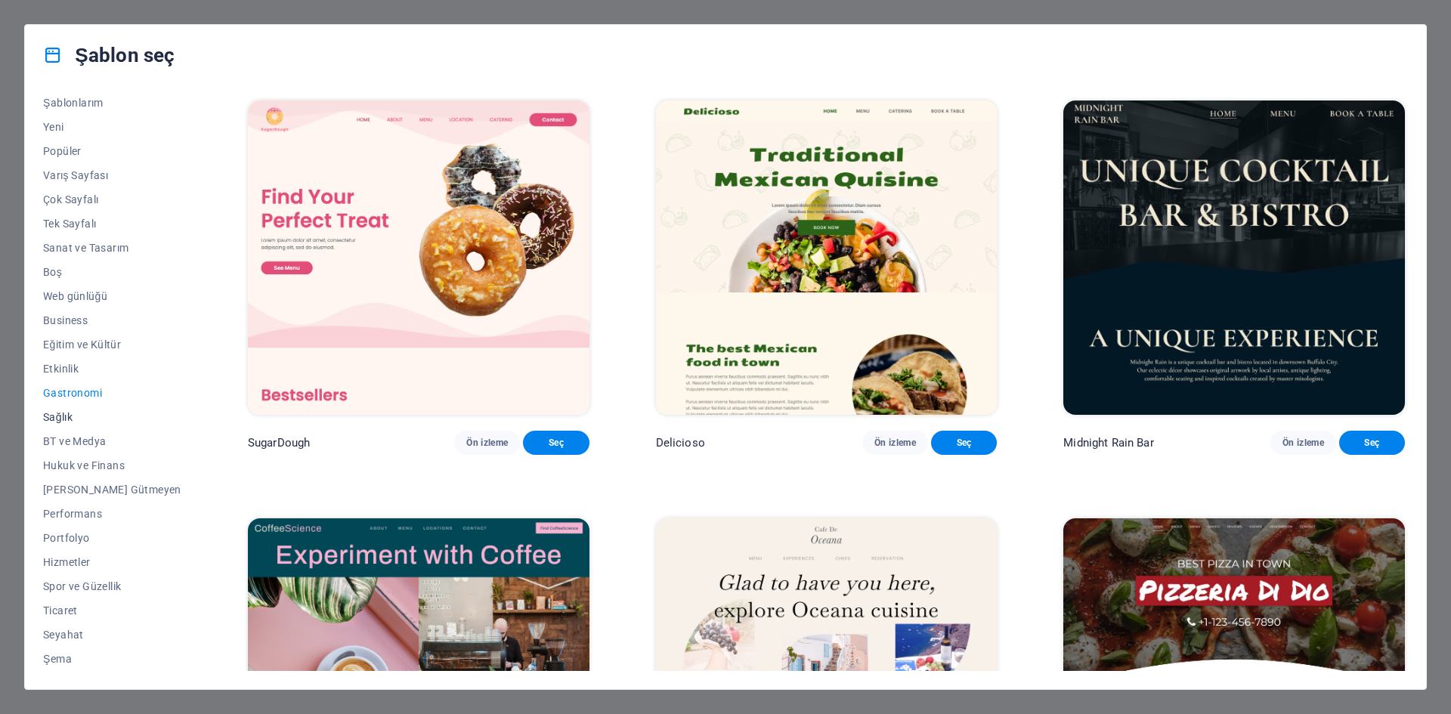
click at [66, 413] on span "Sağlık" at bounding box center [112, 417] width 138 height 12
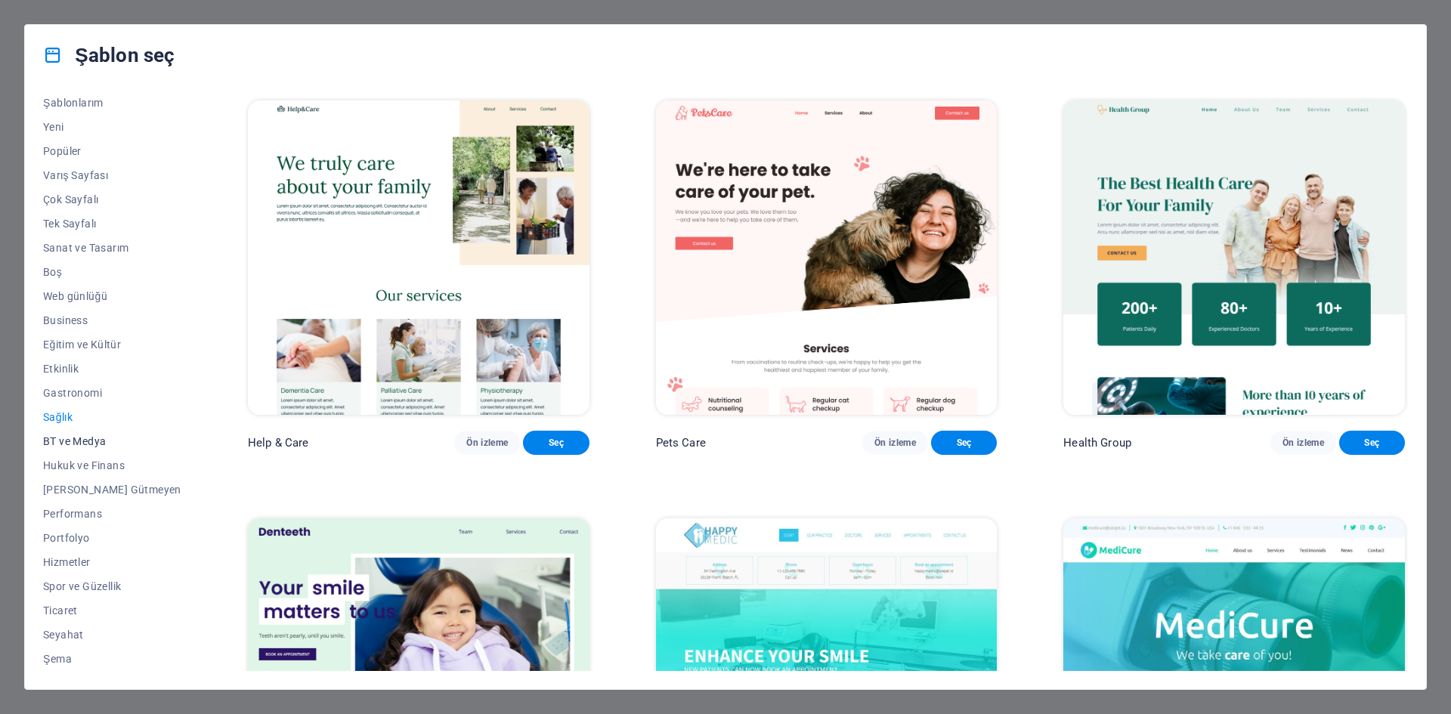
click at [62, 445] on span "BT ve Medya" at bounding box center [112, 441] width 138 height 12
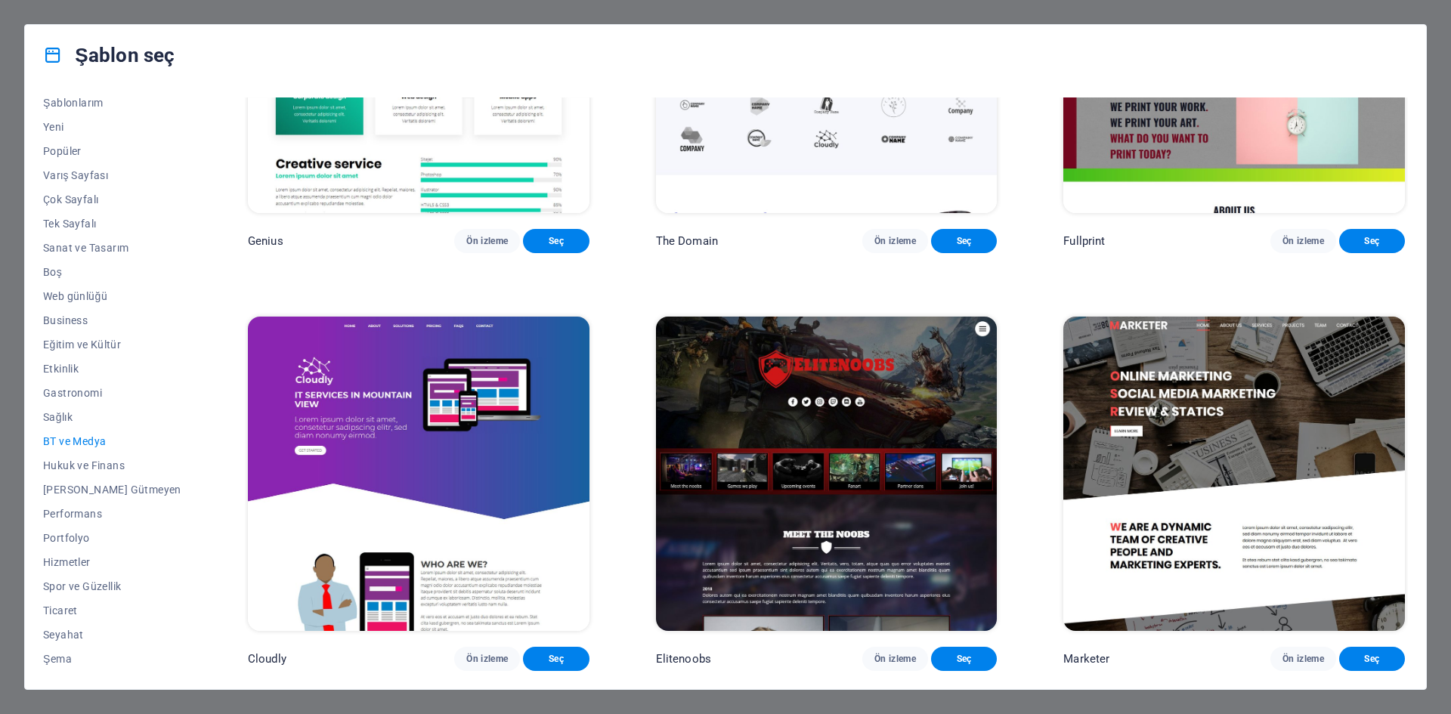
scroll to position [1072, 0]
click at [76, 472] on button "Hukuk ve Finans" at bounding box center [112, 465] width 138 height 24
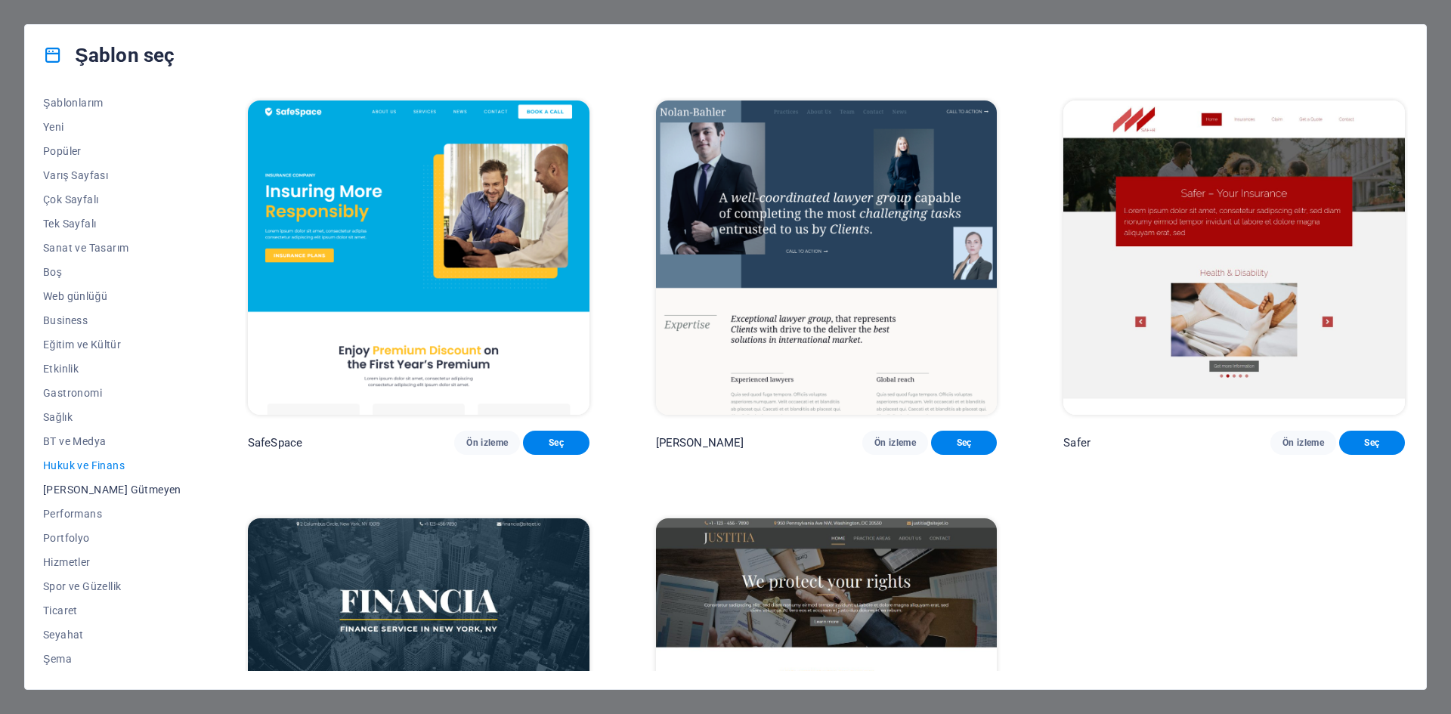
click at [81, 490] on span "Kâr Amacı Gütmeyen" at bounding box center [112, 490] width 138 height 12
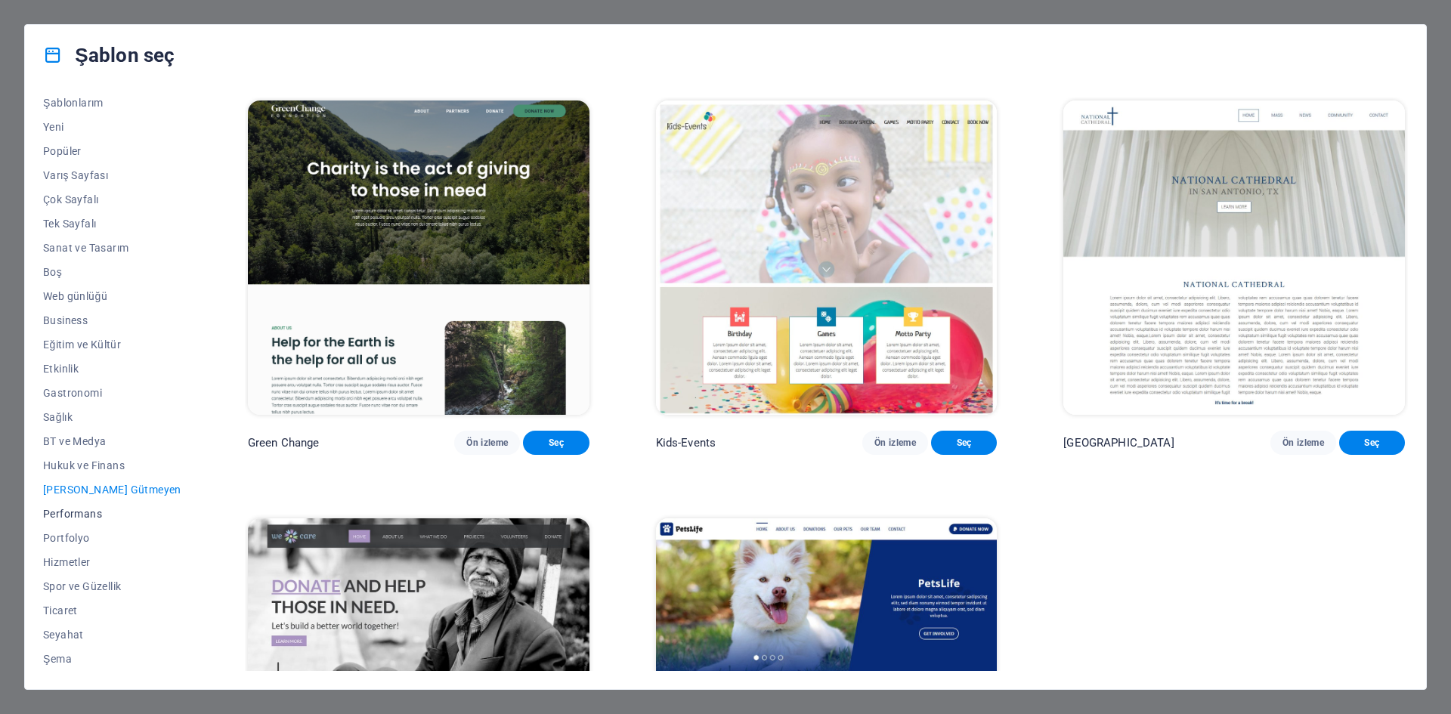
click at [75, 511] on span "Performans" at bounding box center [112, 514] width 138 height 12
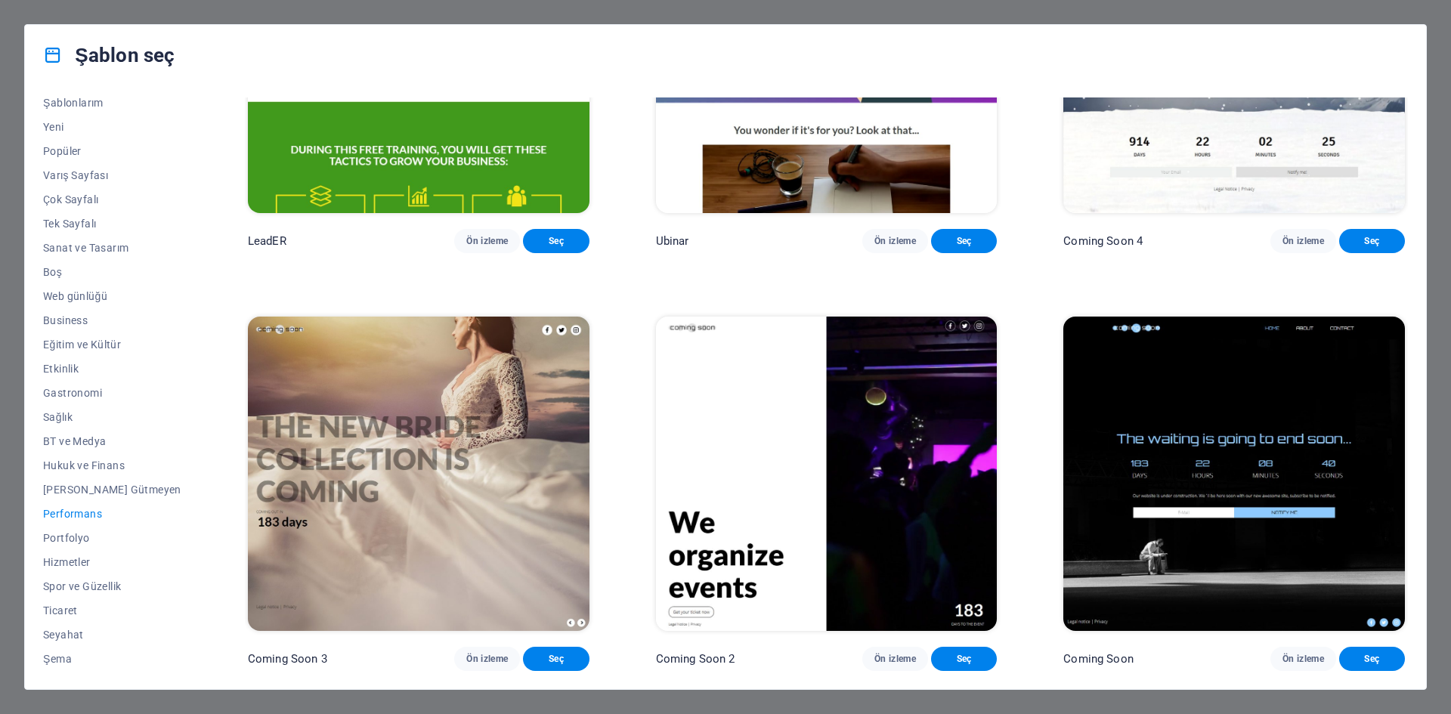
scroll to position [1925, 0]
click at [63, 536] on span "Portfolyo" at bounding box center [112, 538] width 138 height 12
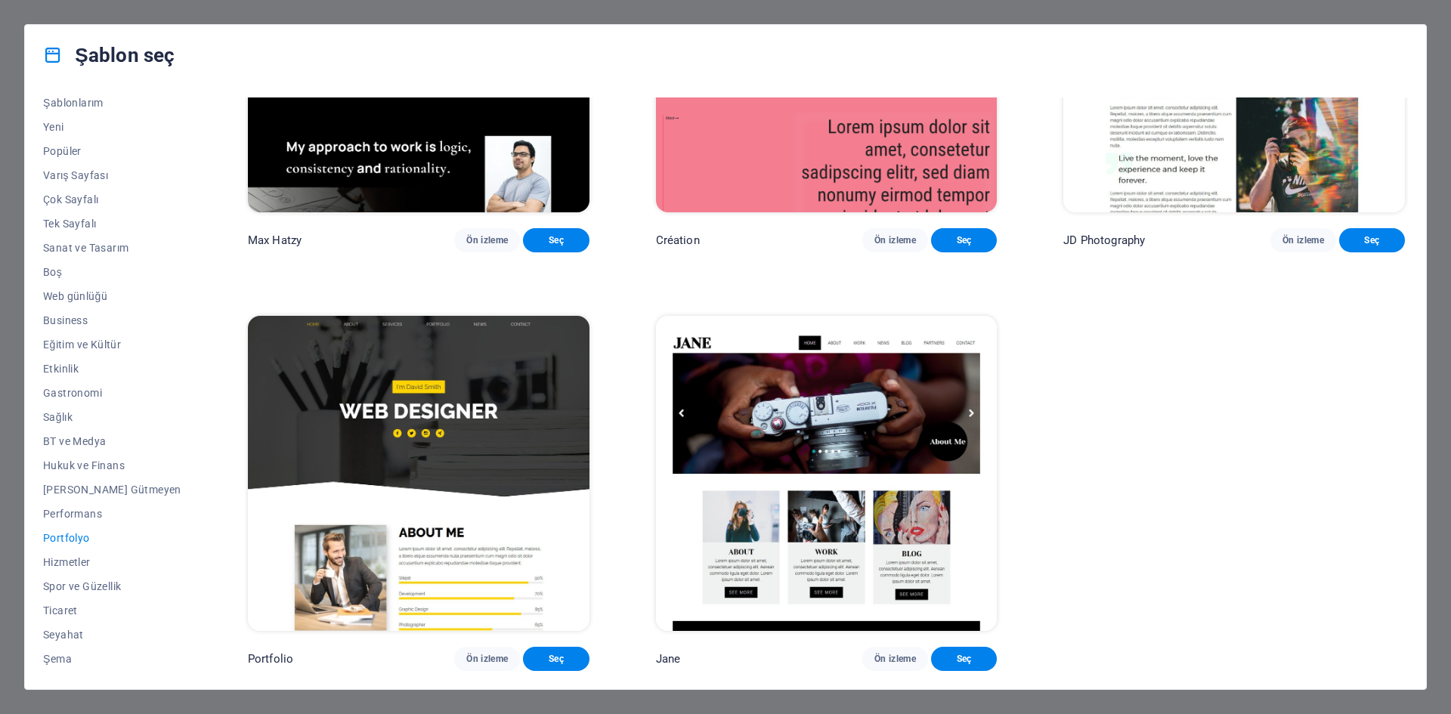
scroll to position [645, 0]
click at [71, 556] on span "Hizmetler" at bounding box center [112, 562] width 138 height 12
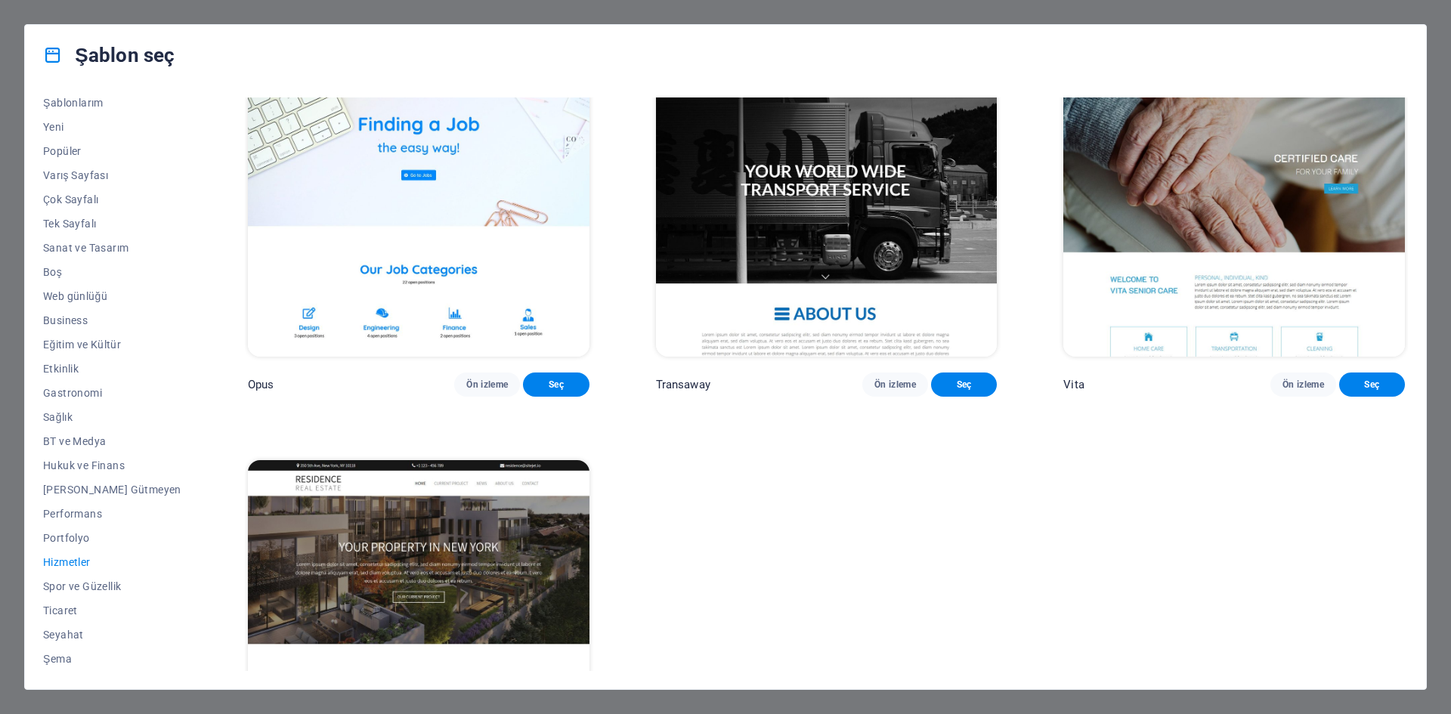
scroll to position [2778, 0]
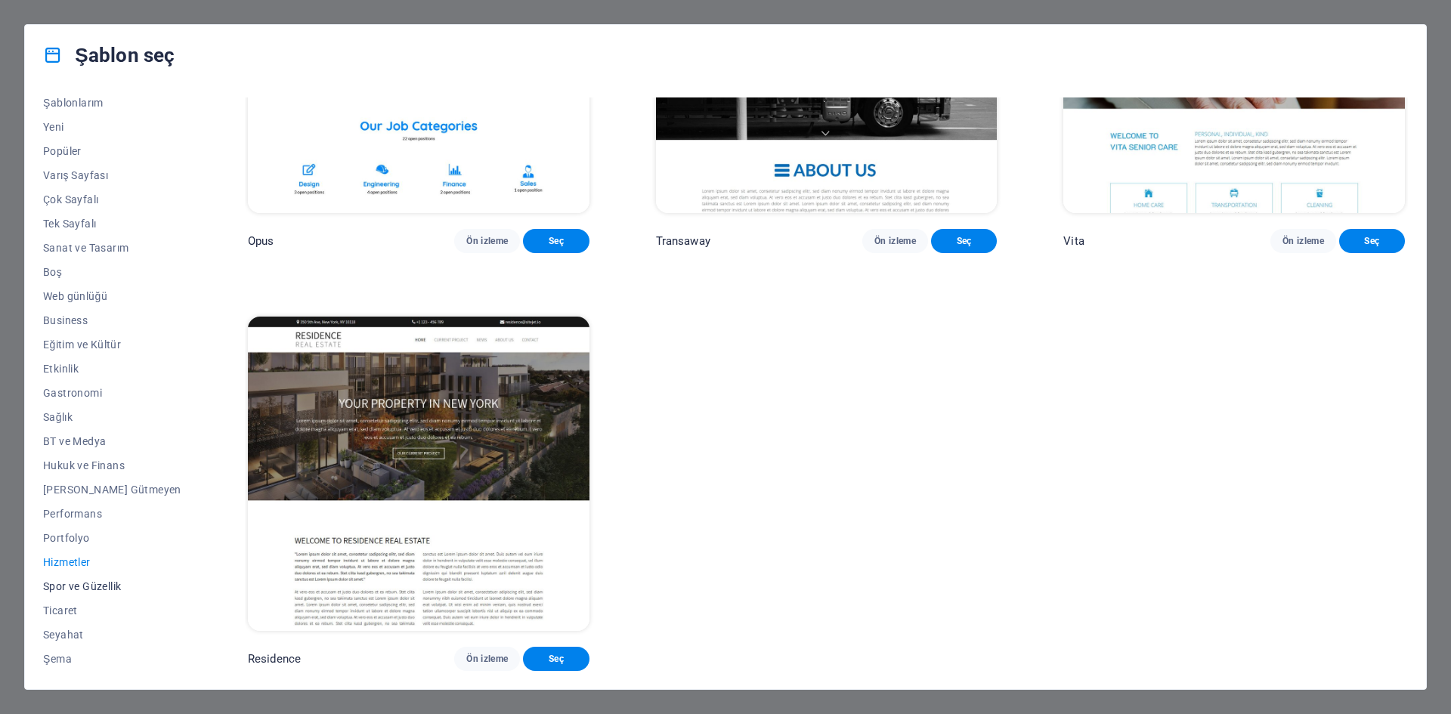
click at [74, 583] on span "Spor ve Güzellik" at bounding box center [112, 586] width 138 height 12
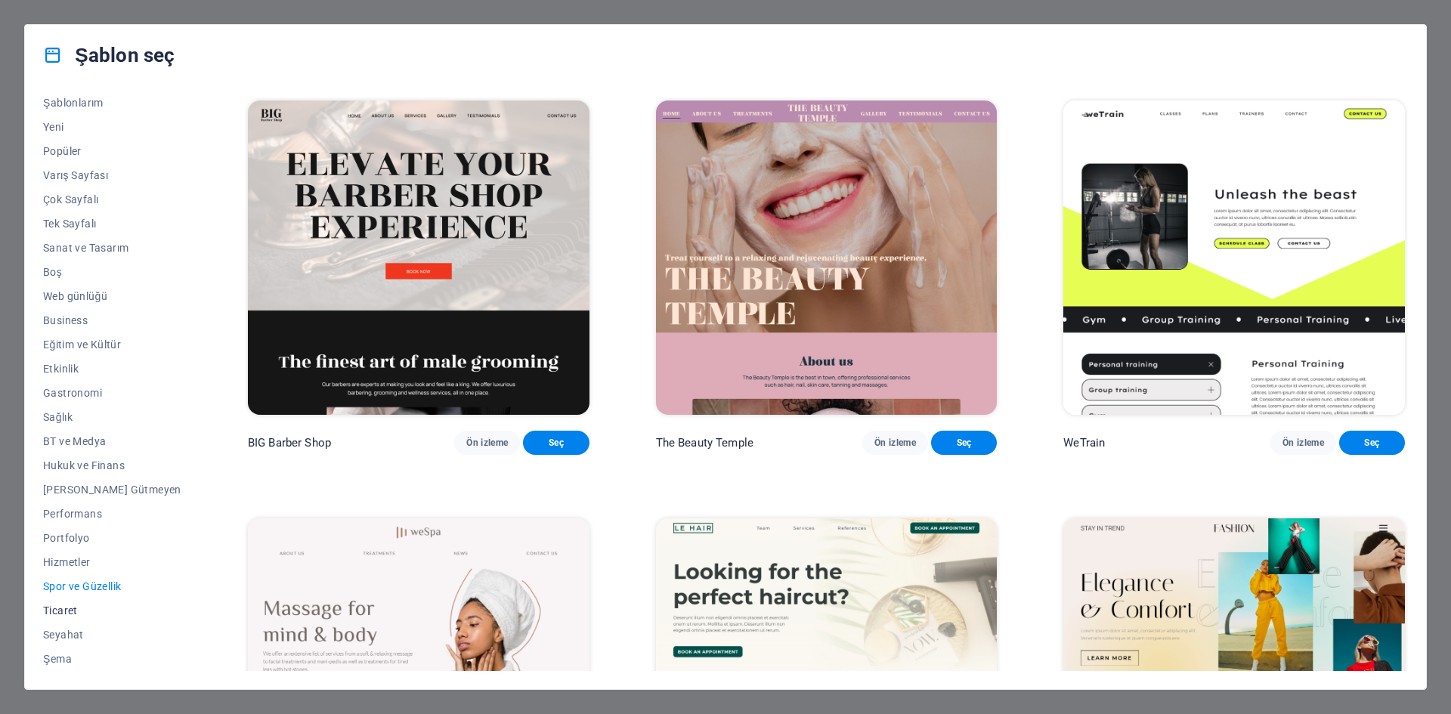
click at [59, 611] on span "Ticaret" at bounding box center [112, 610] width 138 height 12
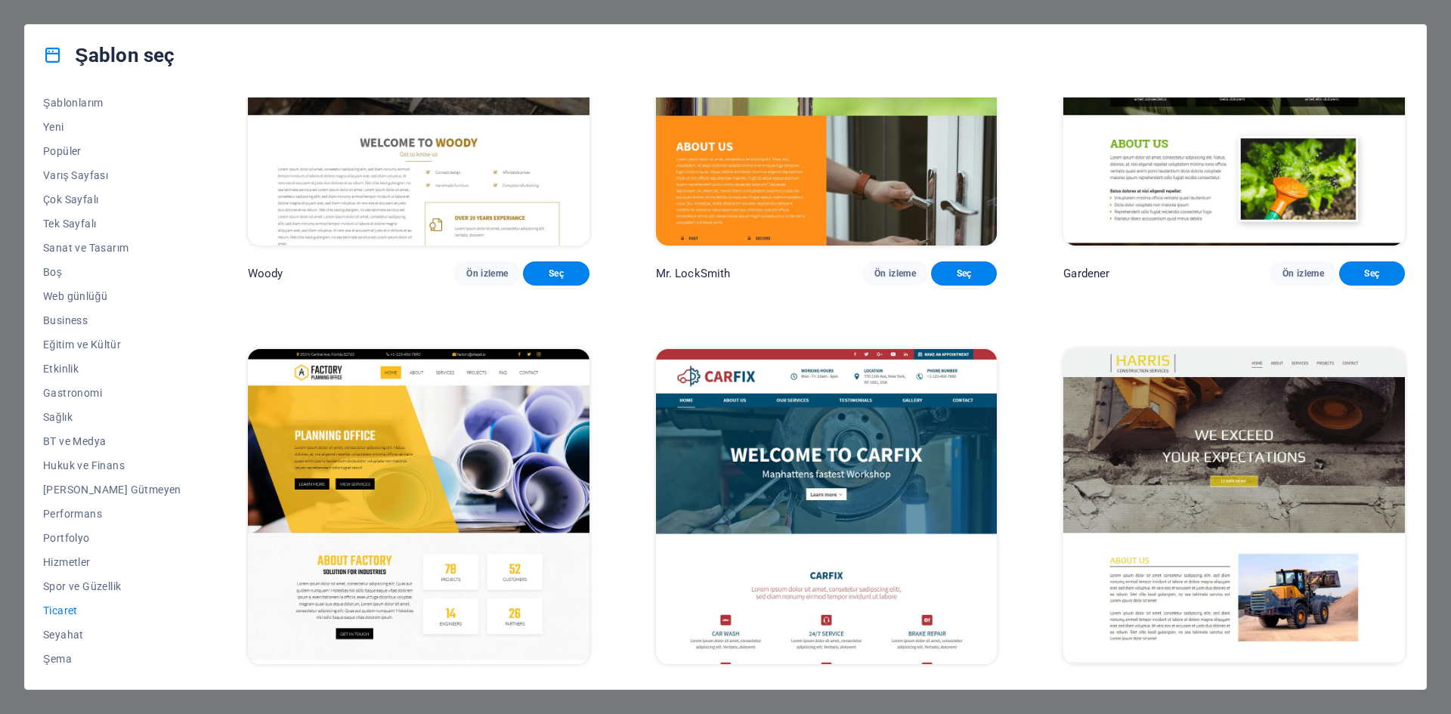
scroll to position [645, 0]
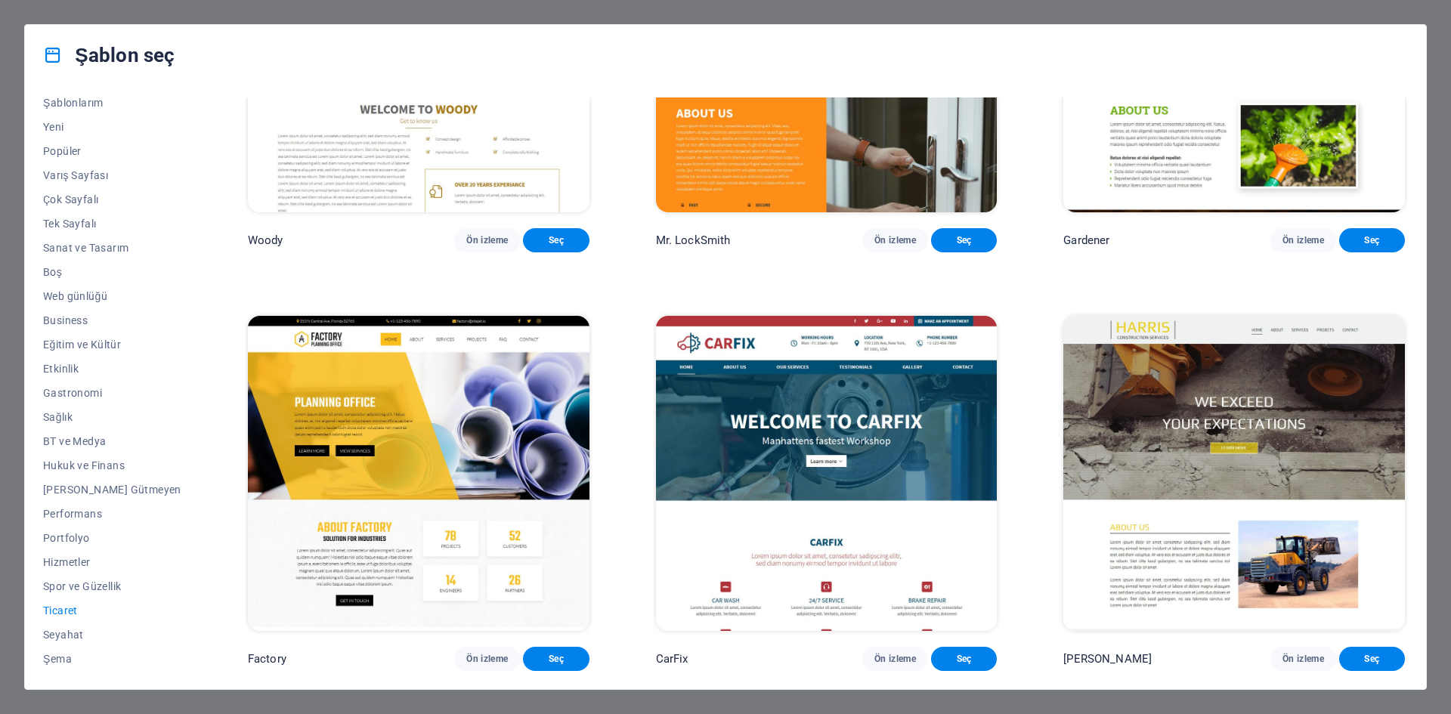
click at [745, 372] on img at bounding box center [827, 473] width 342 height 314
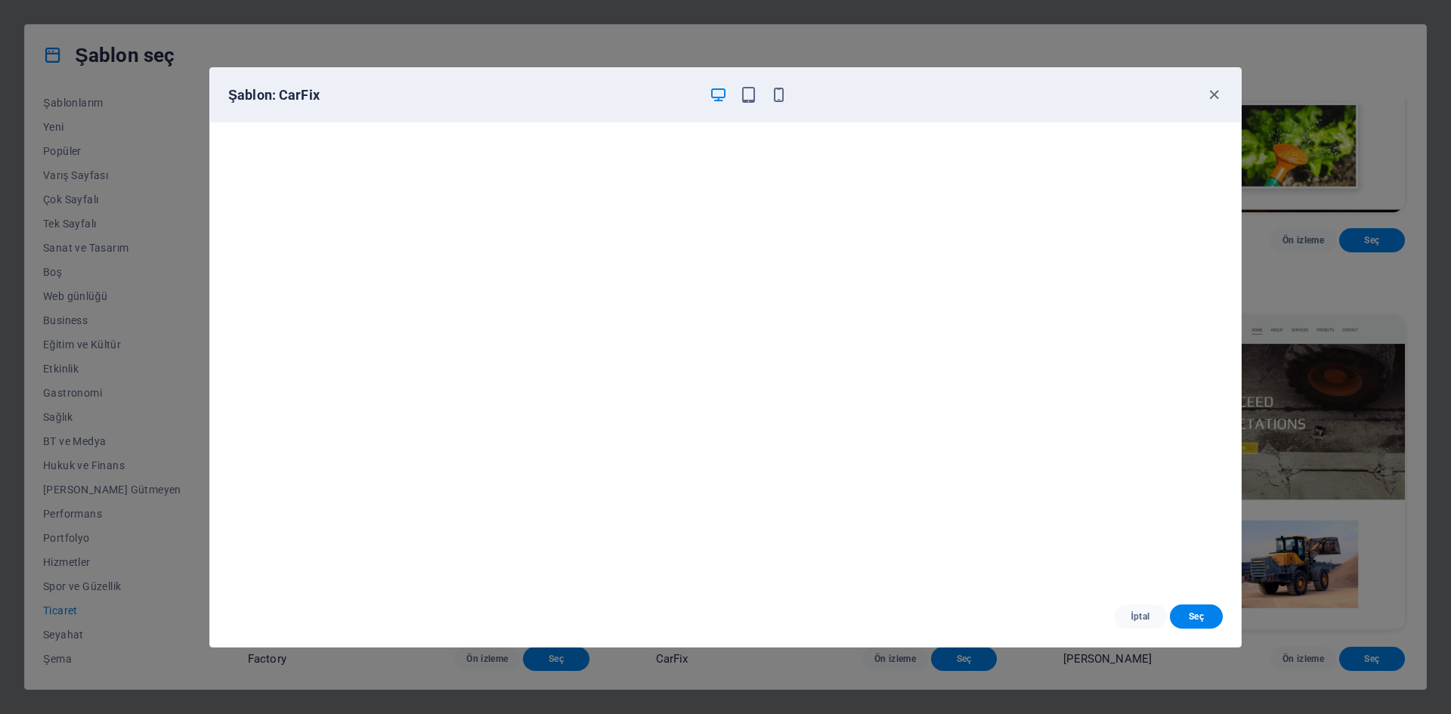
scroll to position [4, 0]
click at [1214, 94] on icon "button" at bounding box center [1213, 94] width 17 height 17
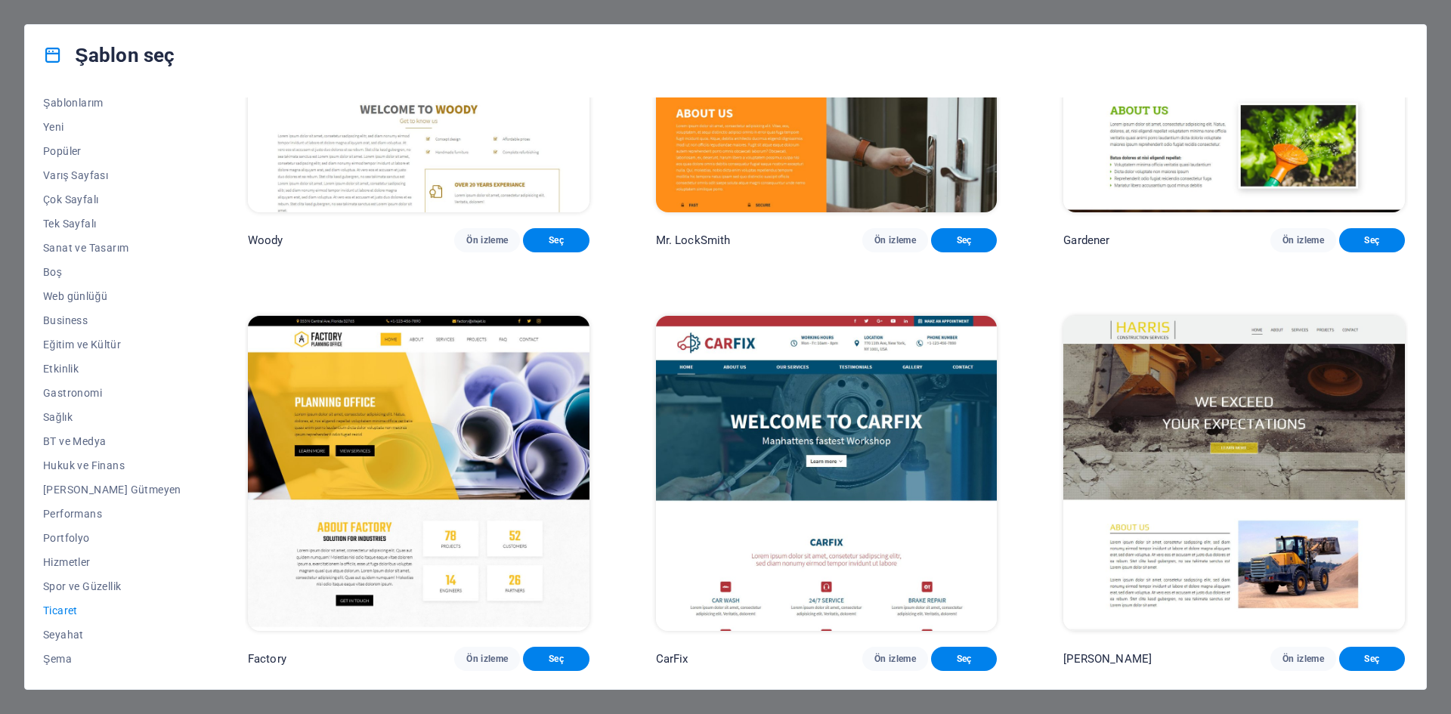
drag, startPoint x: 524, startPoint y: 654, endPoint x: 434, endPoint y: 605, distance: 102.8
click at [434, 608] on div "Factory Ön izleme Seç" at bounding box center [419, 491] width 348 height 357
click at [466, 654] on span "Ön izleme" at bounding box center [487, 659] width 42 height 12
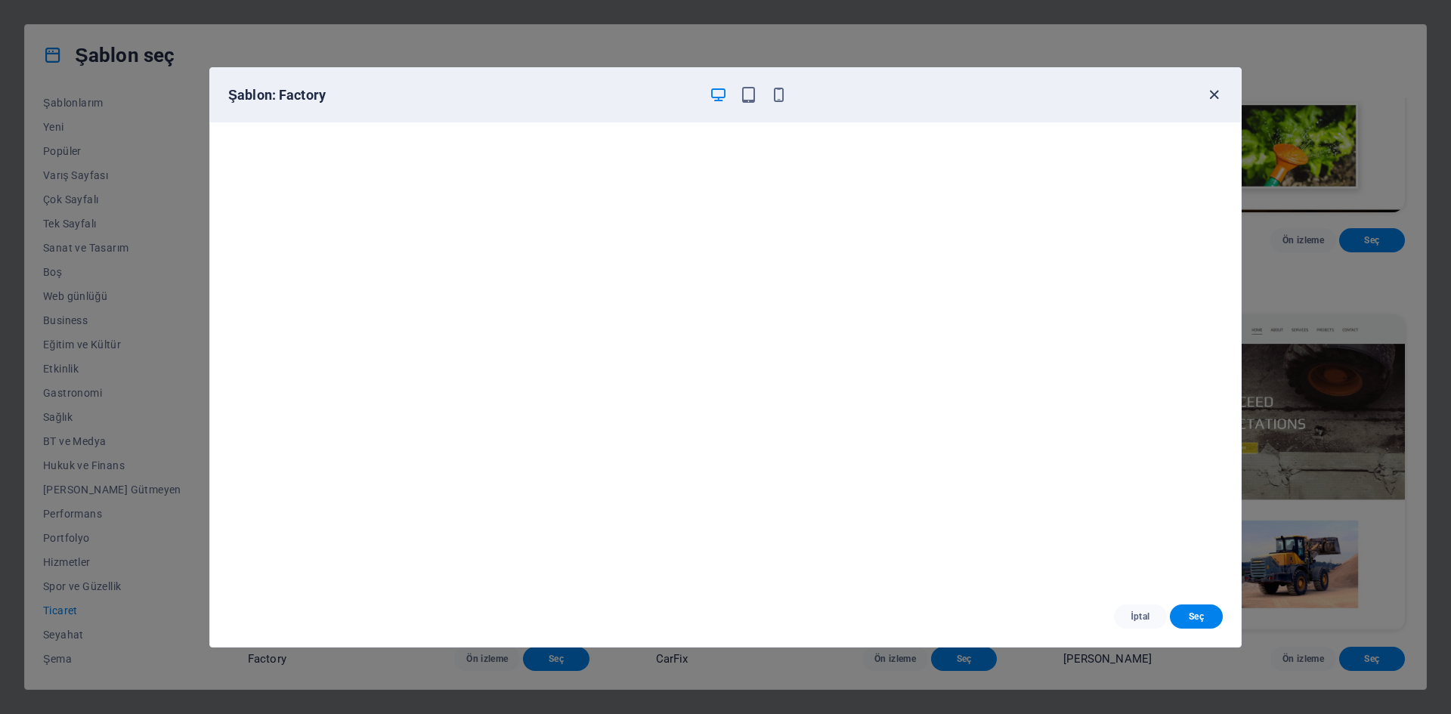
click at [1211, 90] on icon "button" at bounding box center [1213, 94] width 17 height 17
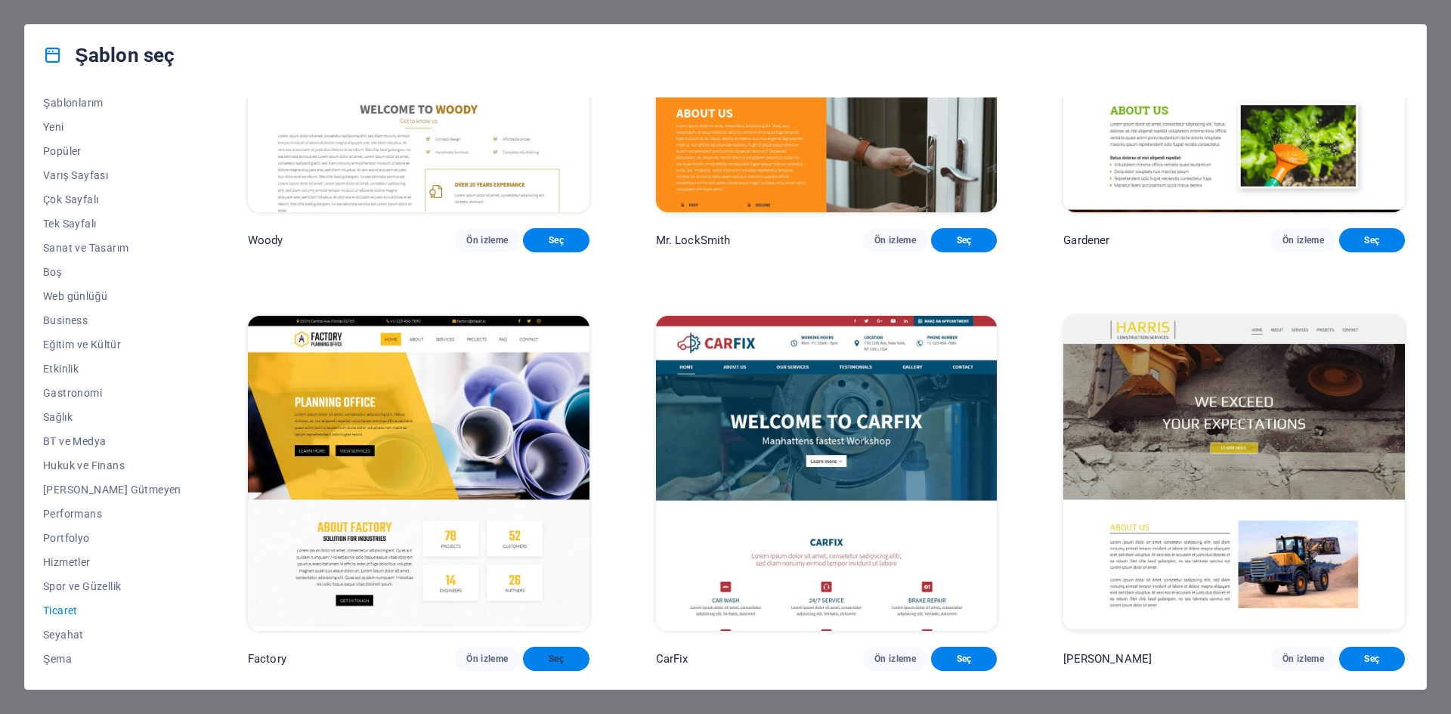
click at [535, 655] on span "Seç" at bounding box center [556, 659] width 42 height 12
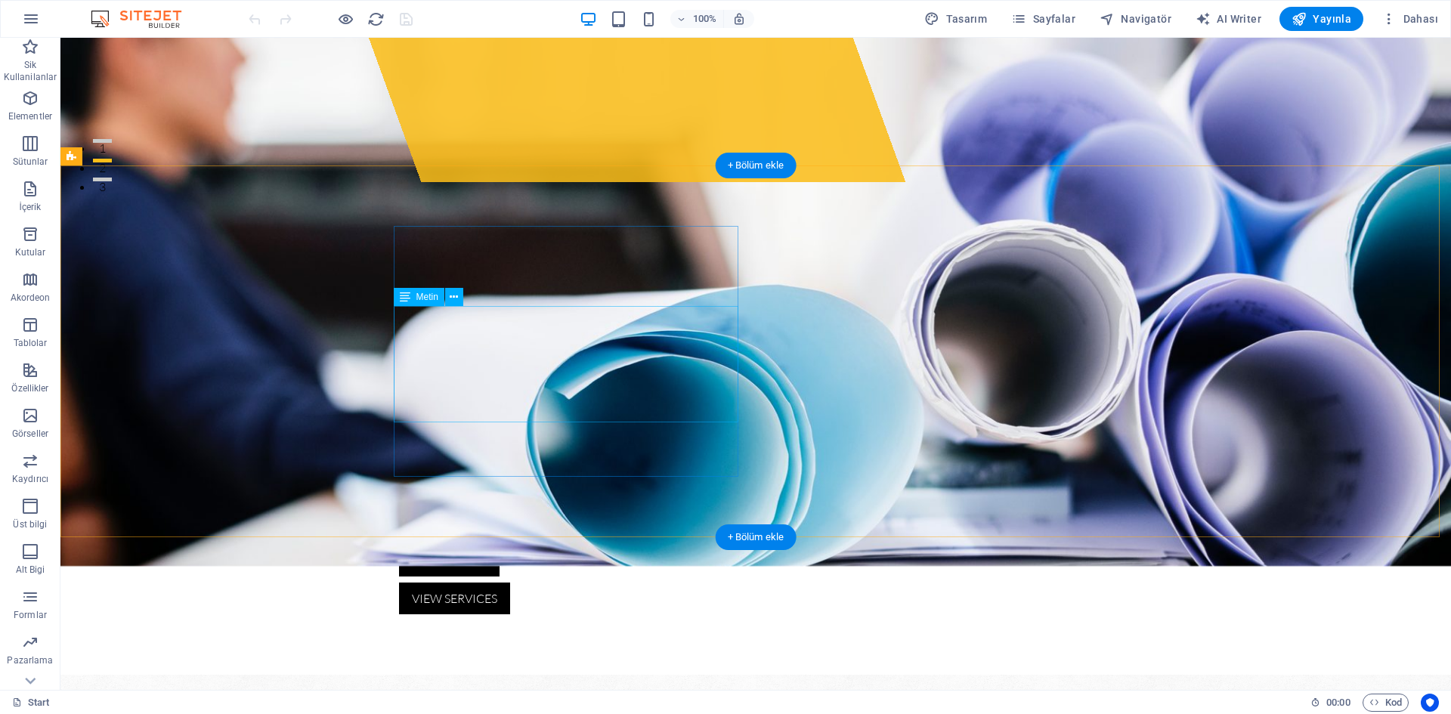
scroll to position [529, 0]
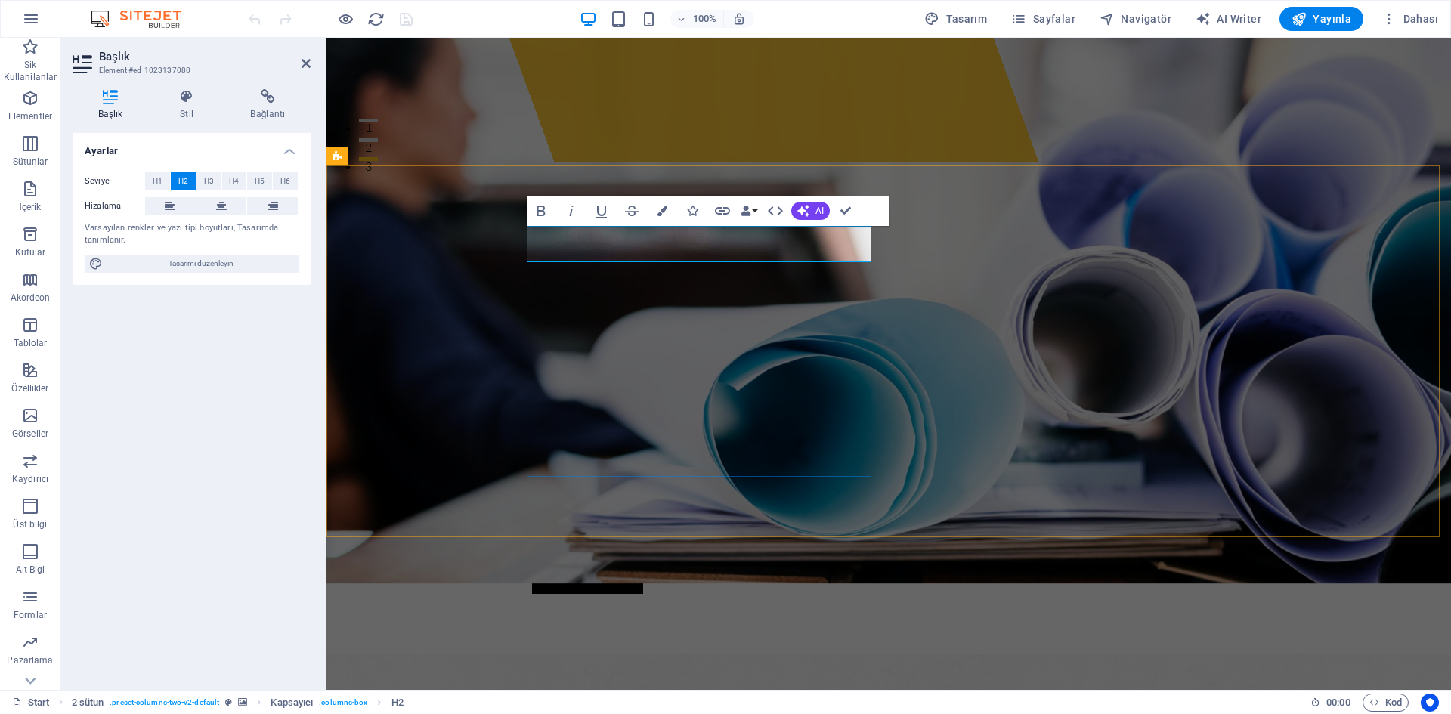
drag, startPoint x: 614, startPoint y: 237, endPoint x: 481, endPoint y: 234, distance: 133.8
drag, startPoint x: 831, startPoint y: 236, endPoint x: 555, endPoint y: 237, distance: 276.6
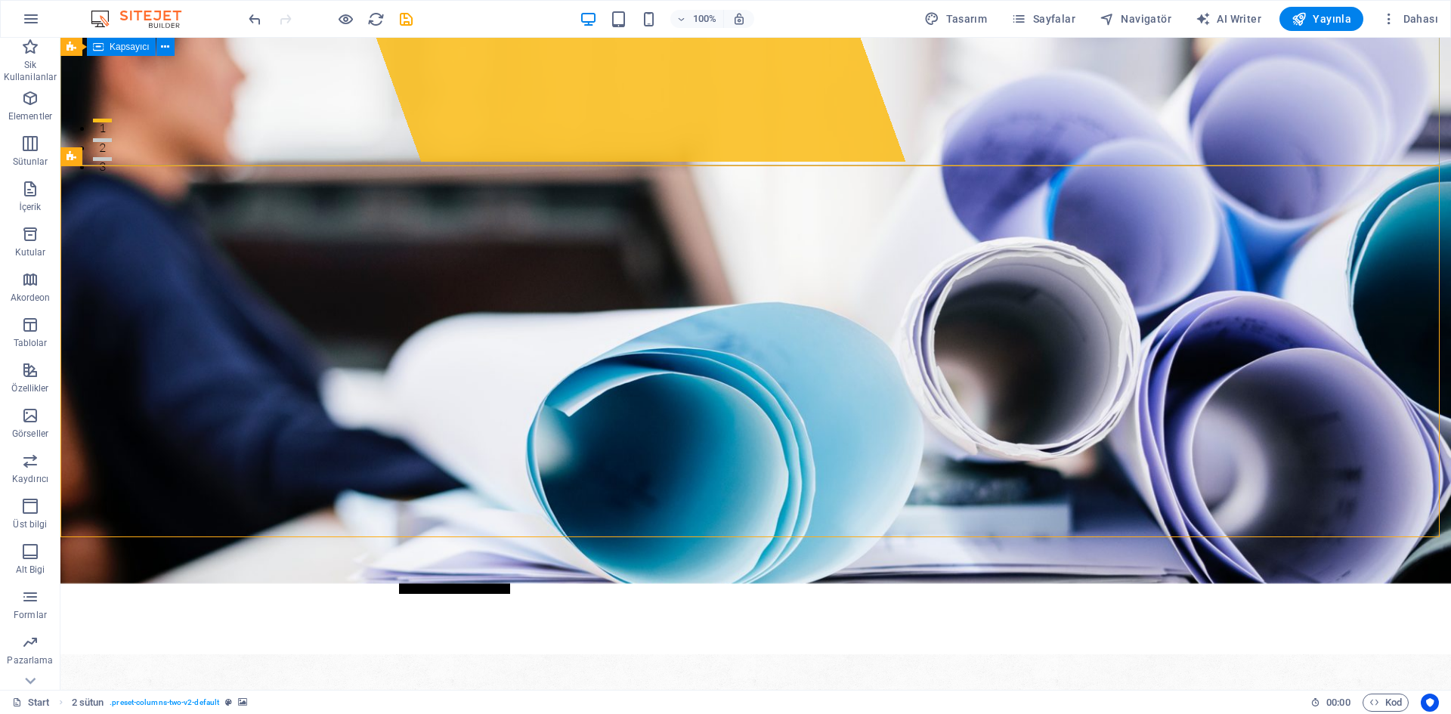
click at [1025, 370] on div "İçeriği buraya bırak veya Element ekle Panoyu yapıştır [DOMAIN_NAME] Lorem ipsu…" at bounding box center [755, 511] width 1390 height 283
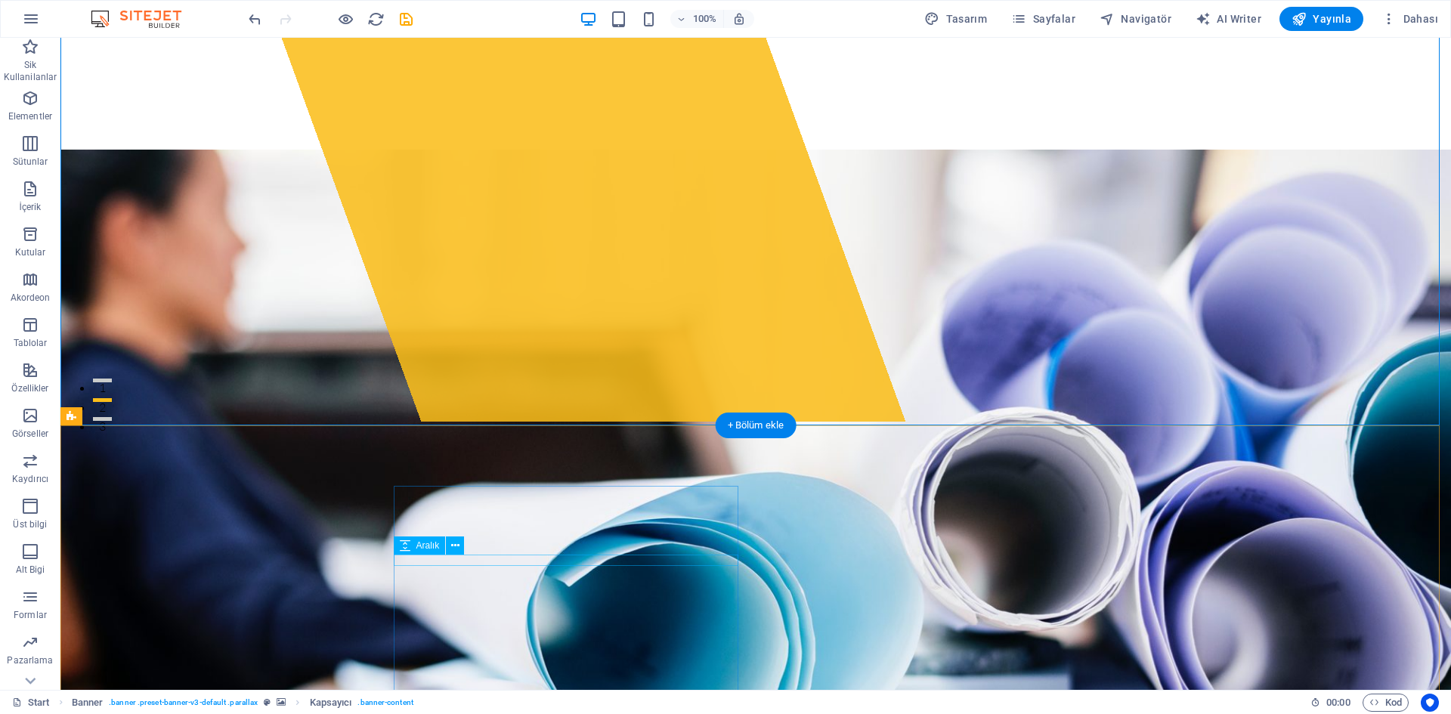
scroll to position [378, 0]
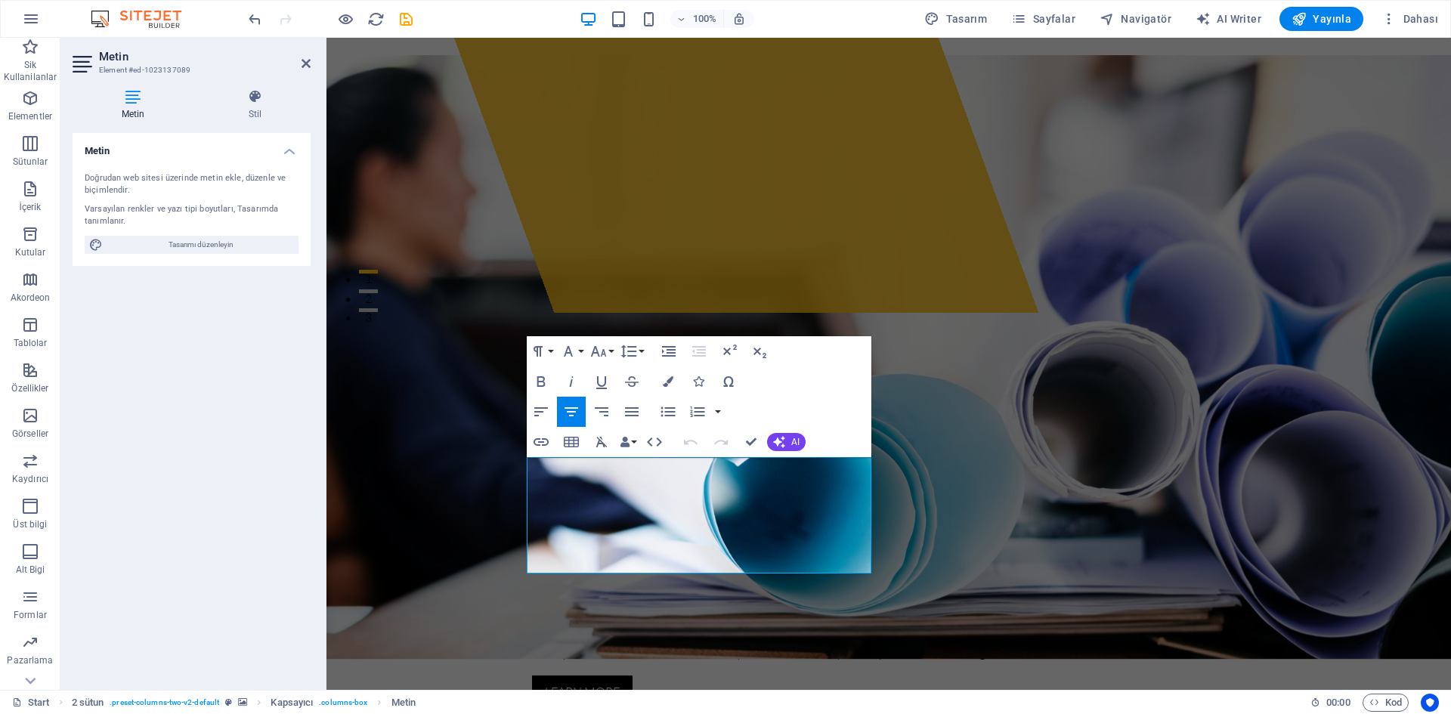
drag, startPoint x: 822, startPoint y: 560, endPoint x: 515, endPoint y: 450, distance: 326.0
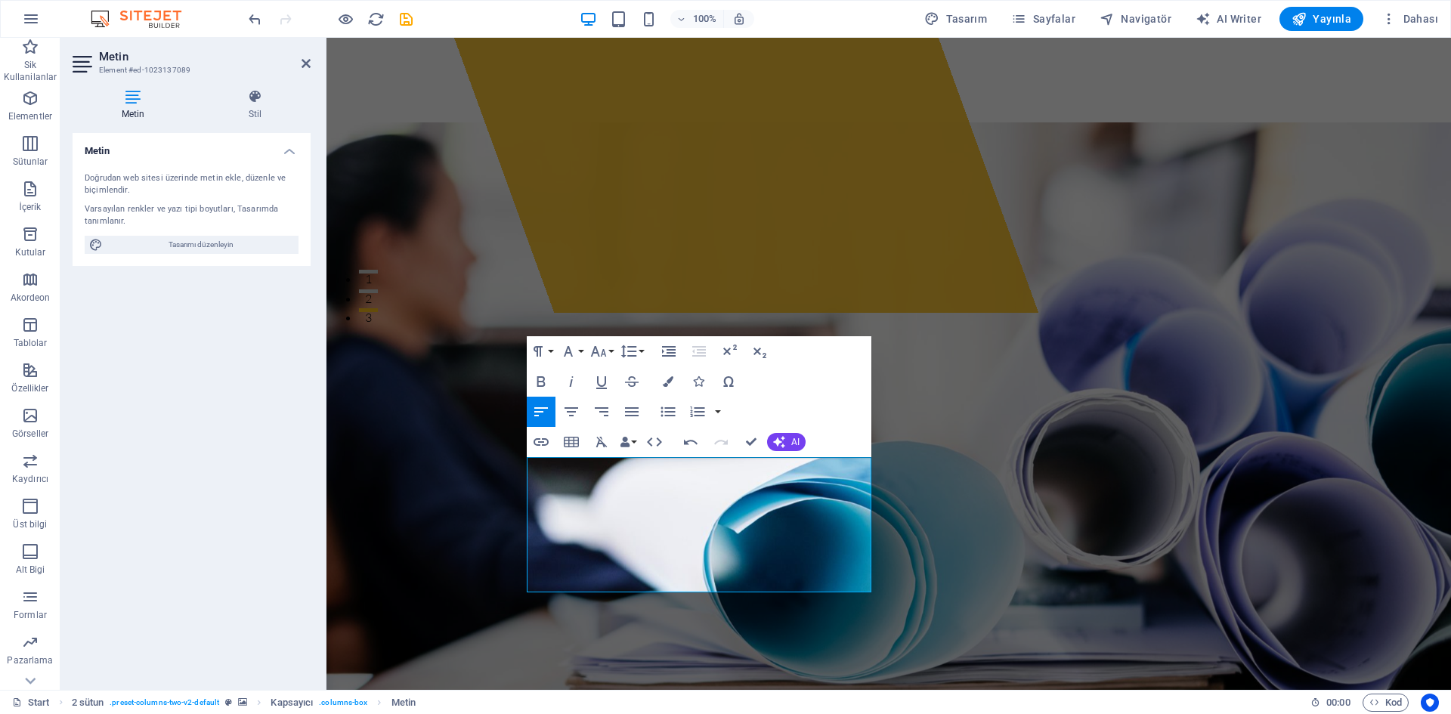
scroll to position [948, 0]
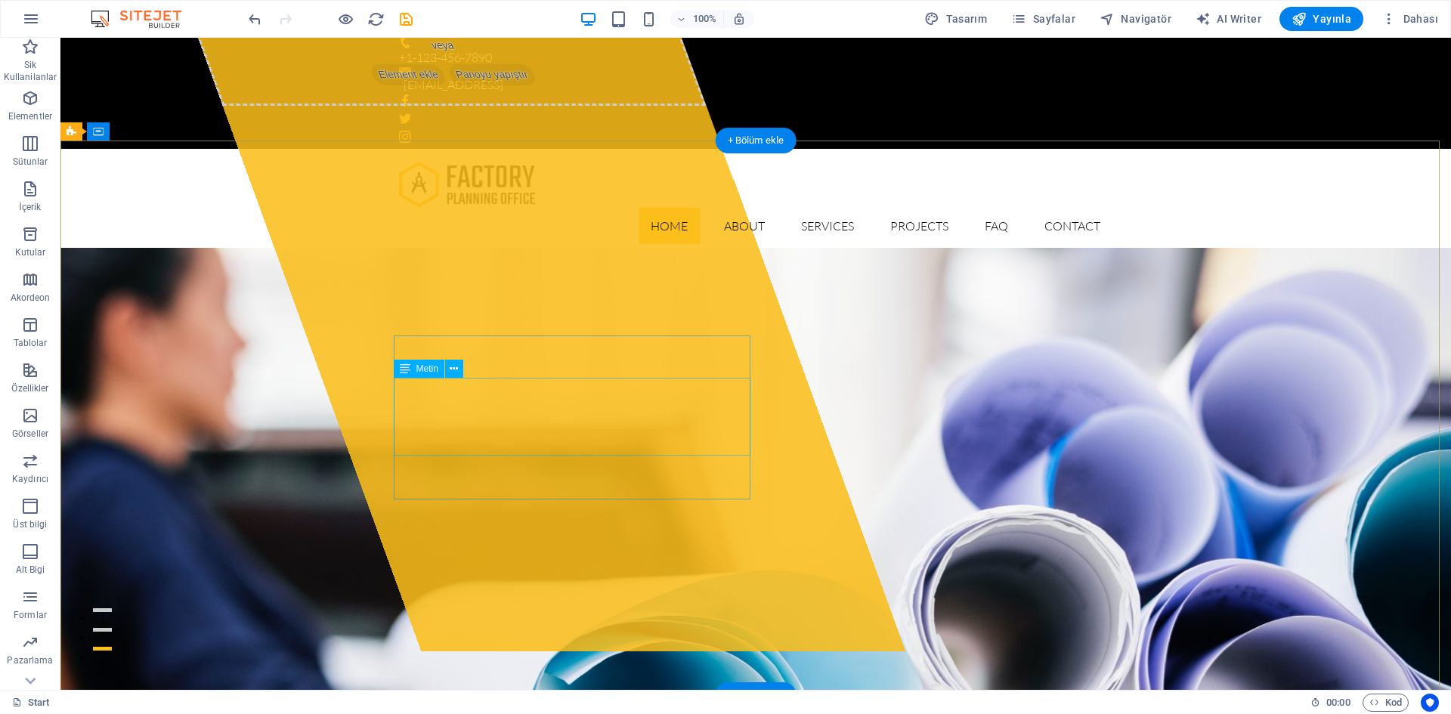
scroll to position [0, 0]
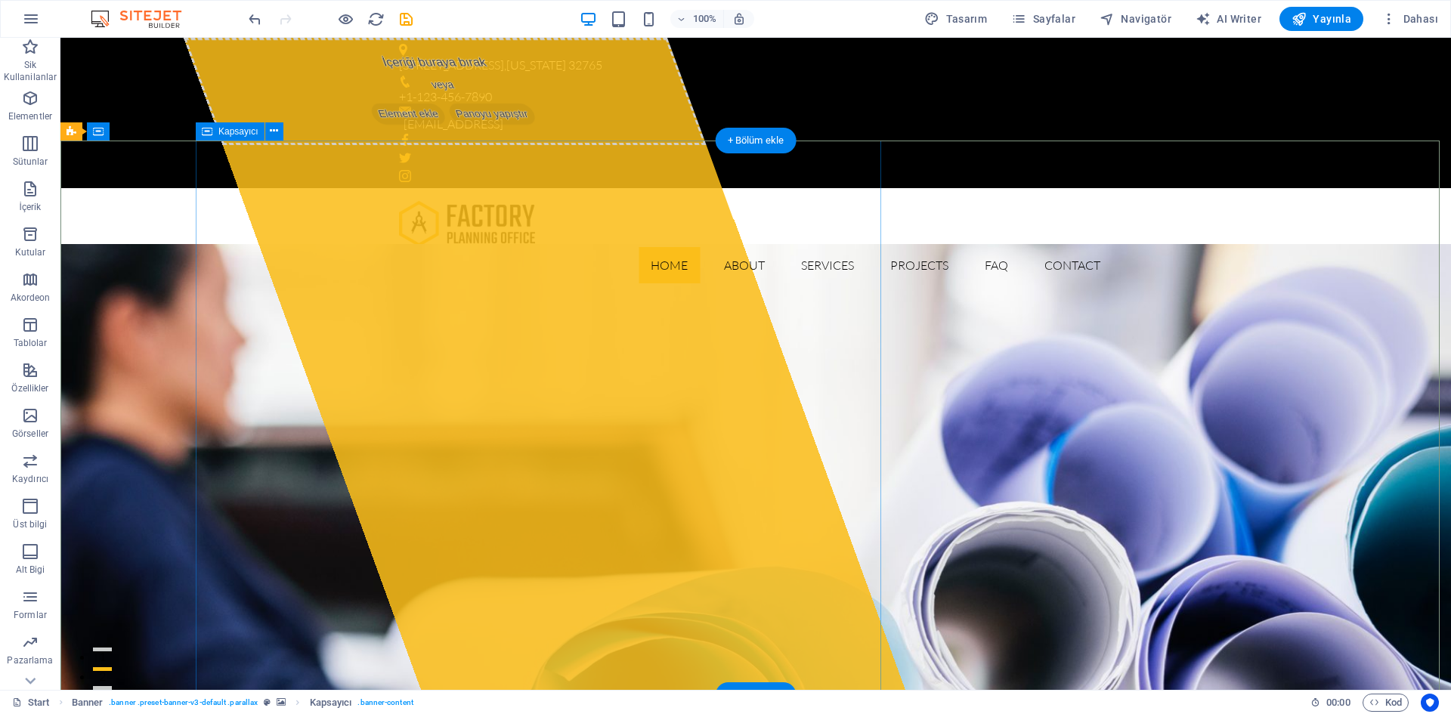
click at [677, 516] on div "İçeriği buraya bırak veya Element ekle Panoyu yapıştır" at bounding box center [544, 364] width 721 height 652
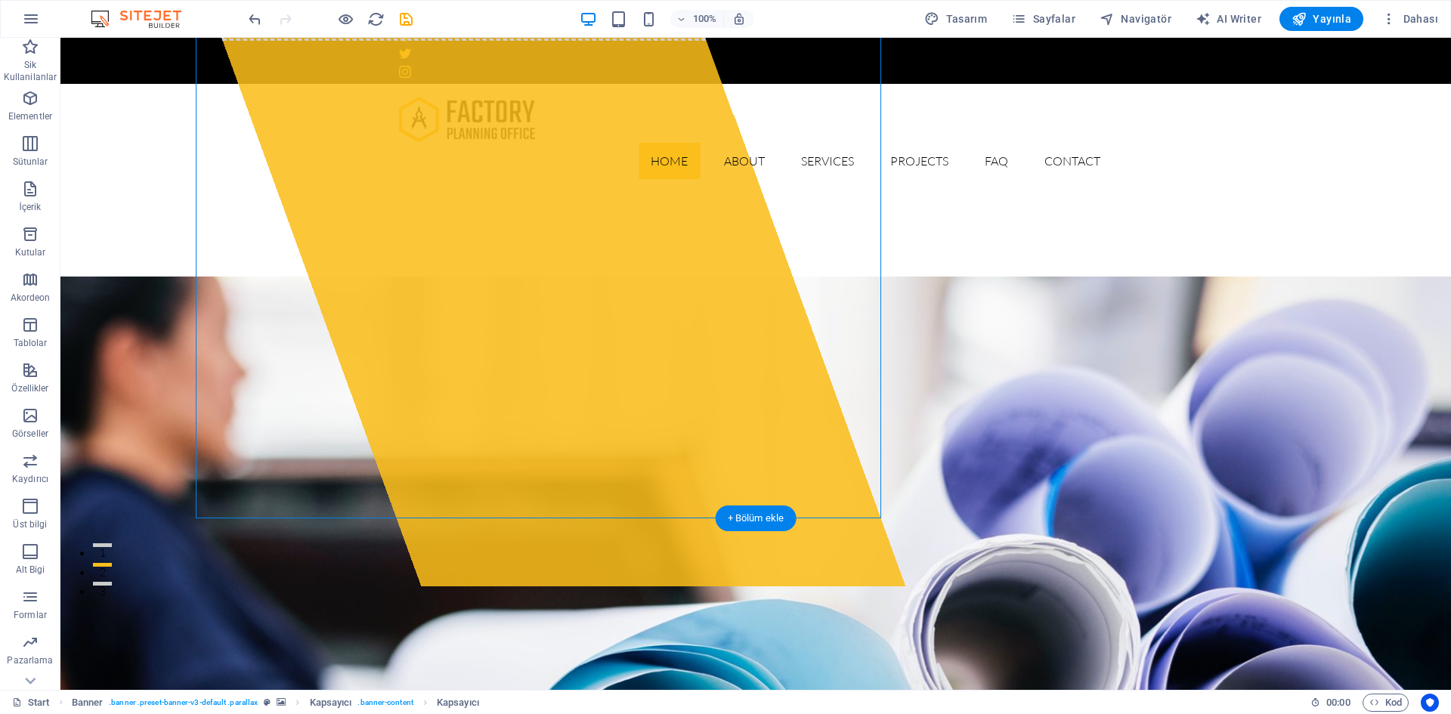
scroll to position [302, 0]
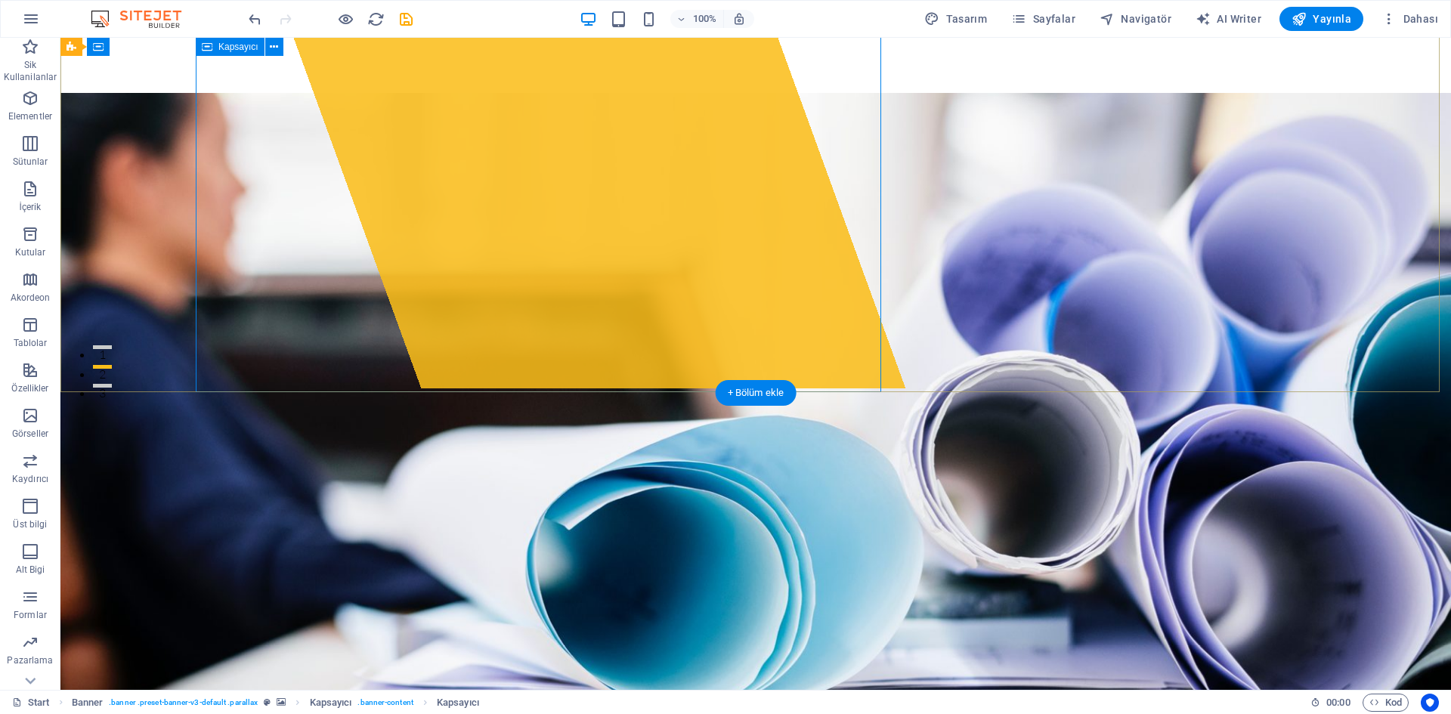
click at [621, 348] on div "İçeriği buraya bırak veya Element ekle Panoyu yapıştır" at bounding box center [544, 62] width 721 height 652
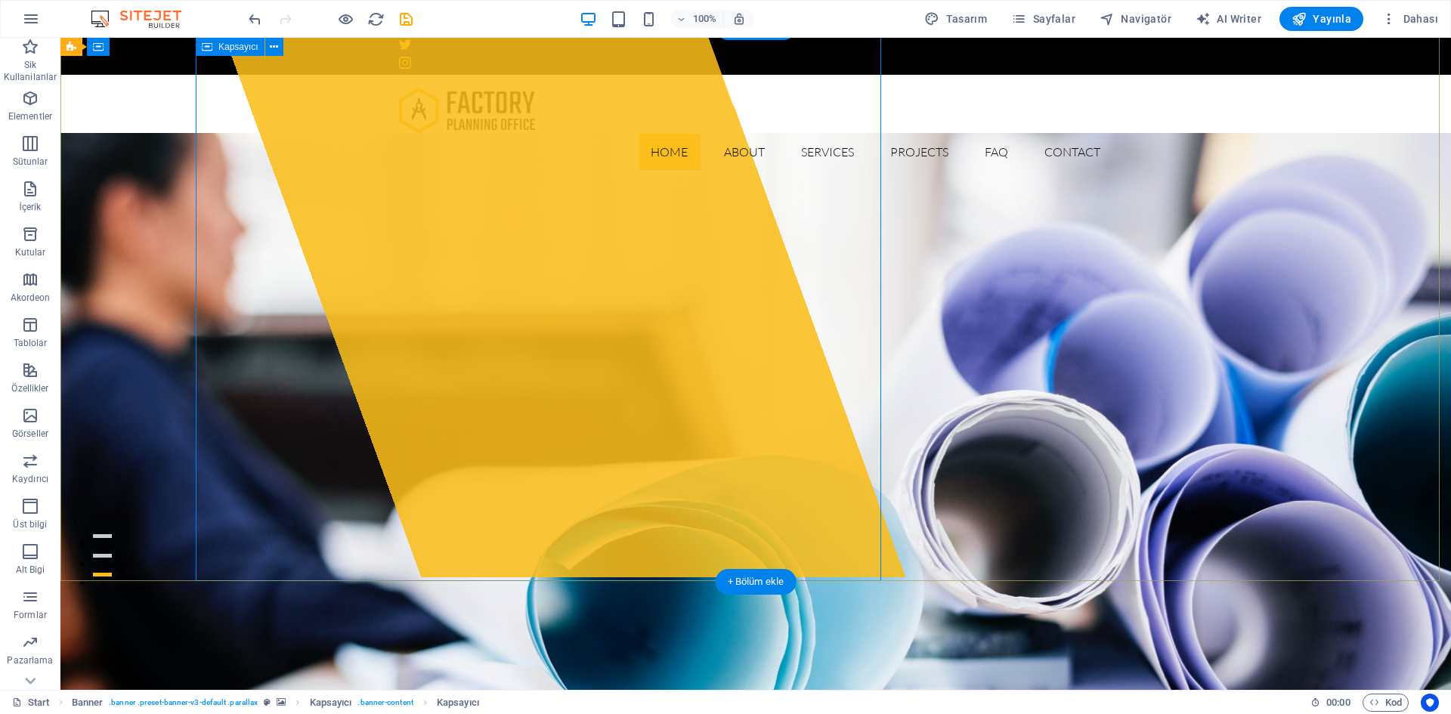
scroll to position [0, 0]
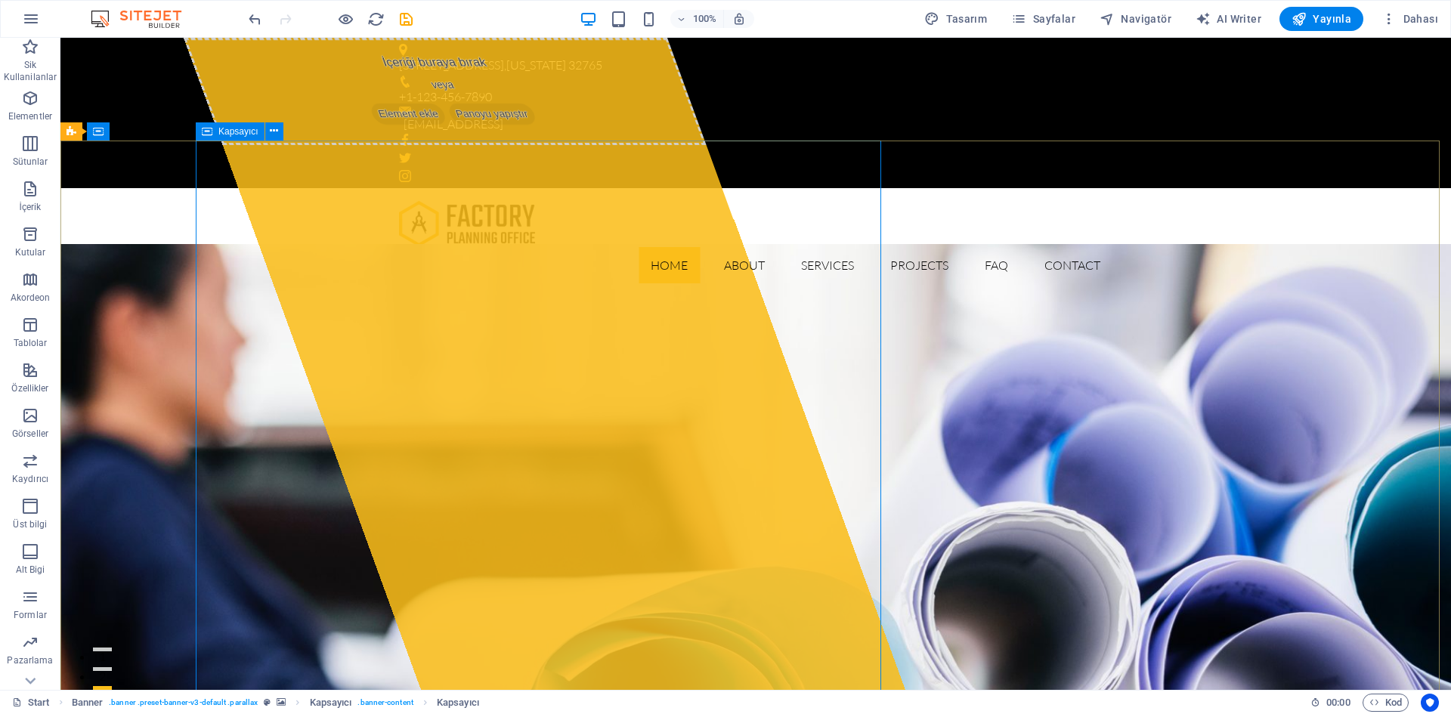
click at [253, 130] on span "Kapsayıcı" at bounding box center [238, 131] width 40 height 9
click at [274, 129] on icon at bounding box center [274, 131] width 8 height 16
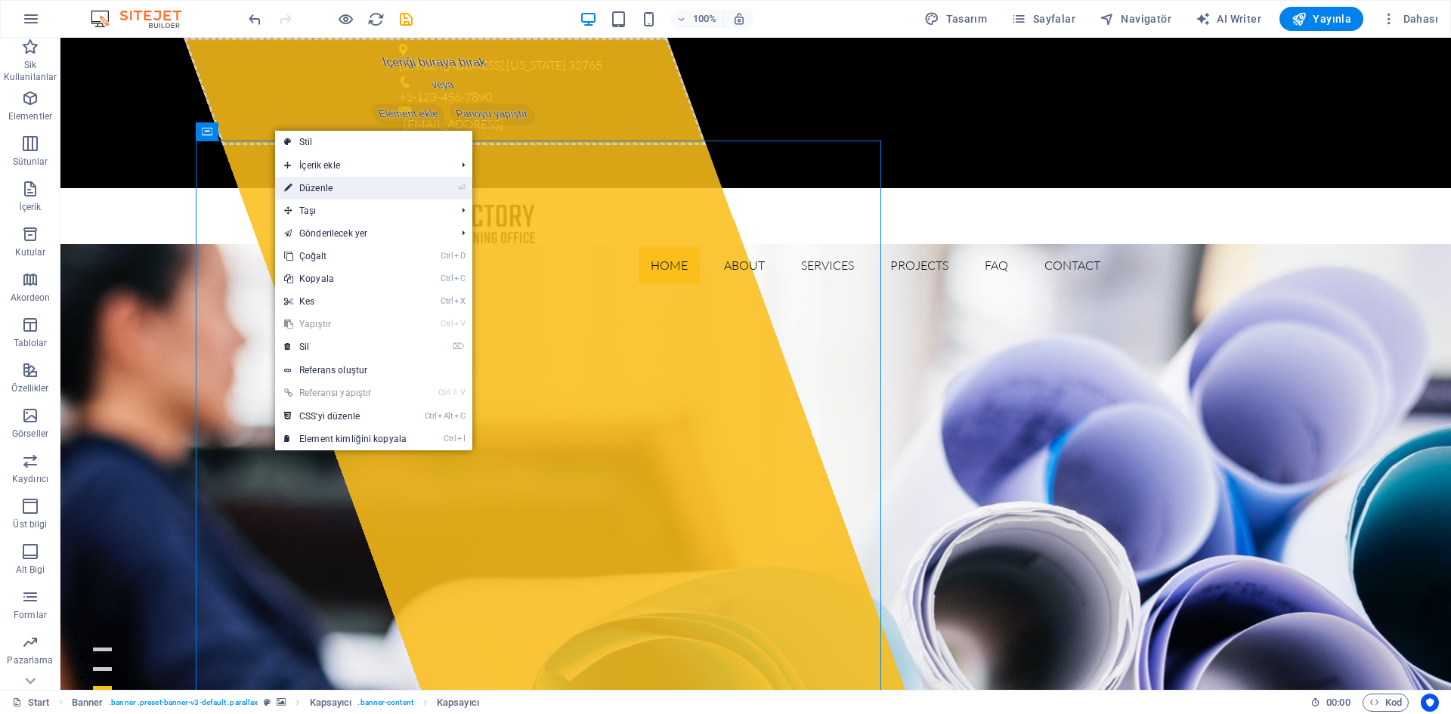
drag, startPoint x: 340, startPoint y: 187, endPoint x: 364, endPoint y: 195, distance: 25.6
click at [340, 187] on link "⏎ Düzenle" at bounding box center [345, 188] width 141 height 23
select select "%"
select select "px"
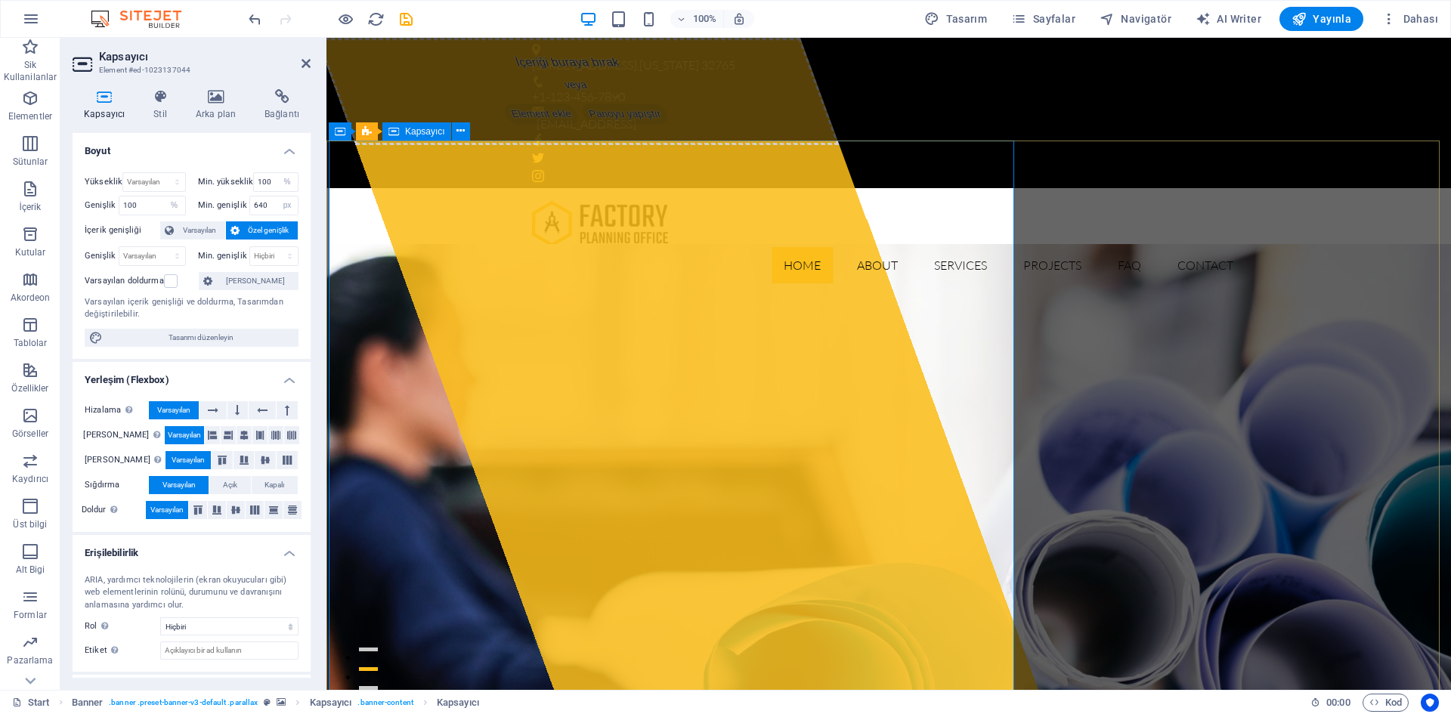
click at [655, 273] on div "İçeriği buraya bırak veya Element ekle Panoyu yapıştır" at bounding box center [677, 364] width 721 height 652
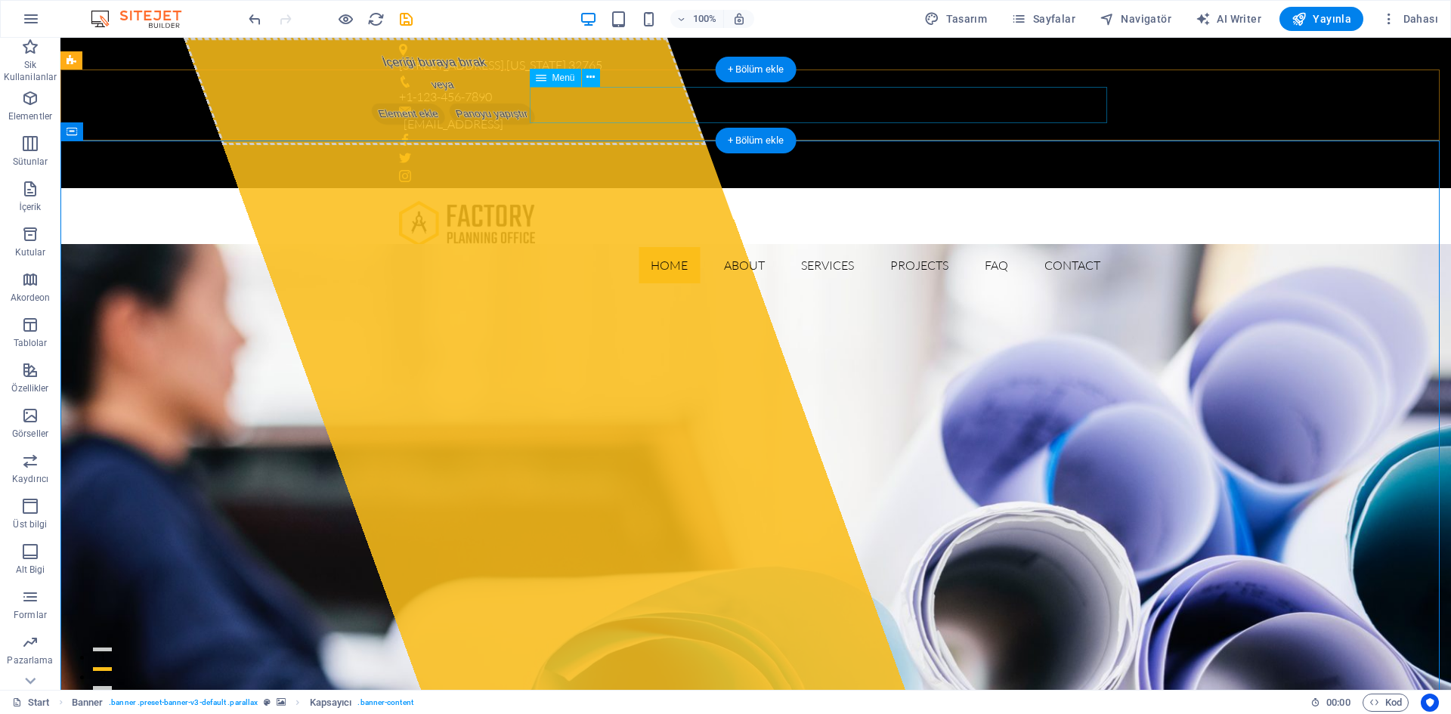
click at [663, 247] on nav "Home About Services Projects FAQ Contact" at bounding box center [755, 265] width 713 height 36
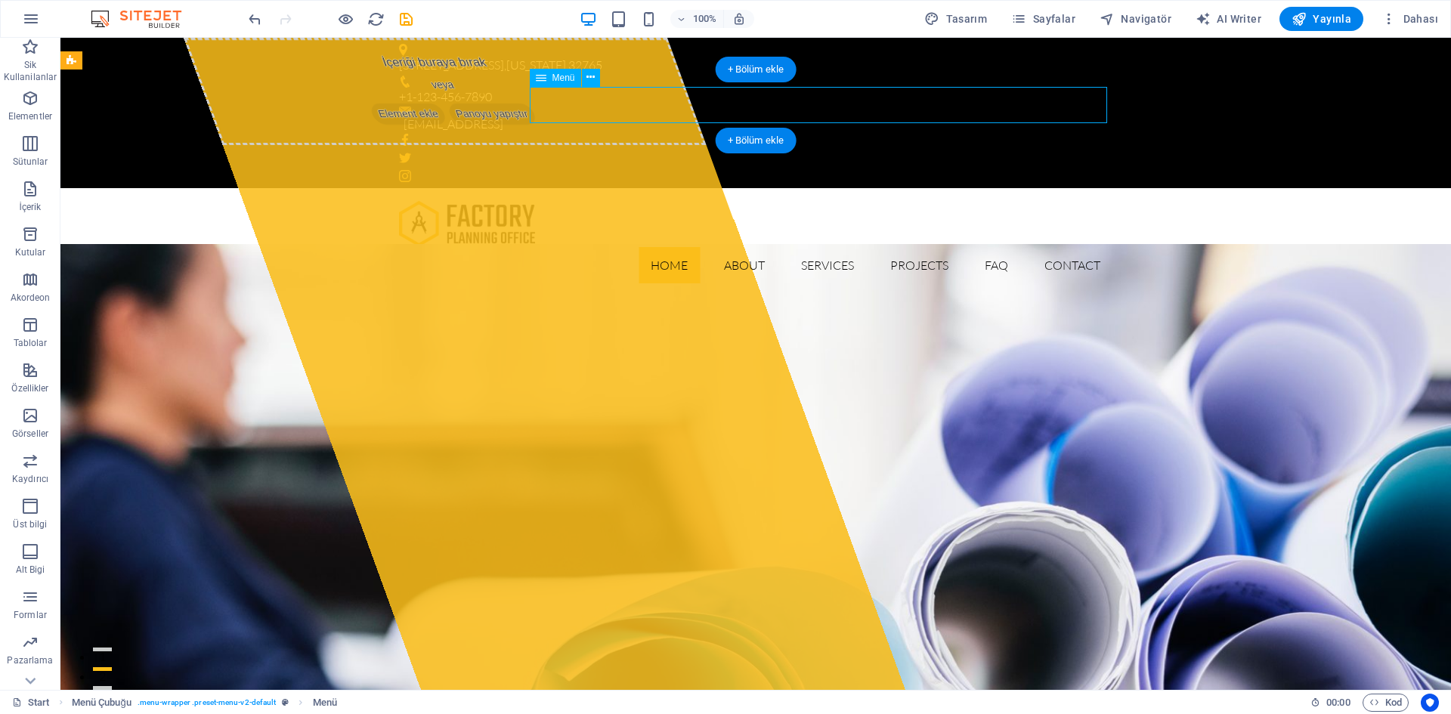
click at [654, 247] on nav "Home About Services Projects FAQ Contact" at bounding box center [755, 265] width 713 height 36
click at [670, 247] on nav "Home About Services Projects FAQ Contact" at bounding box center [755, 265] width 713 height 36
select select
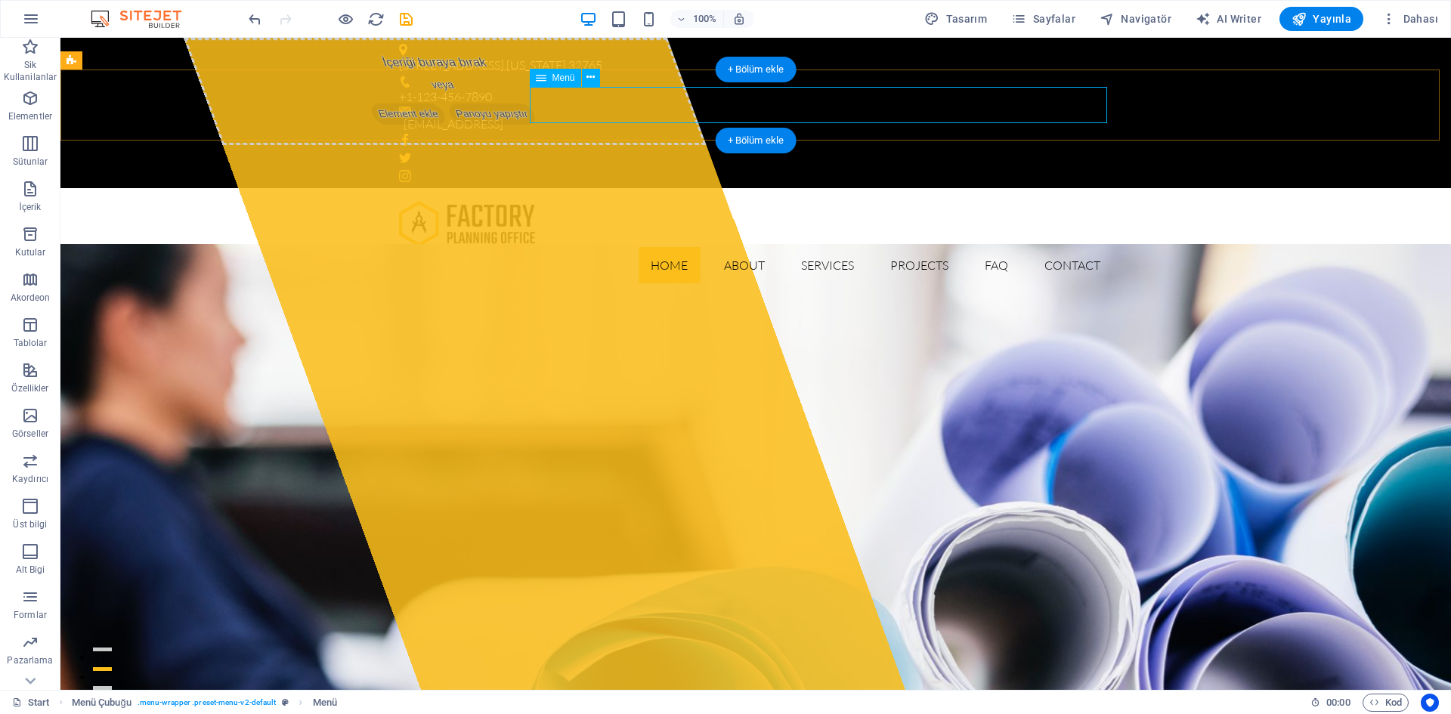
select select
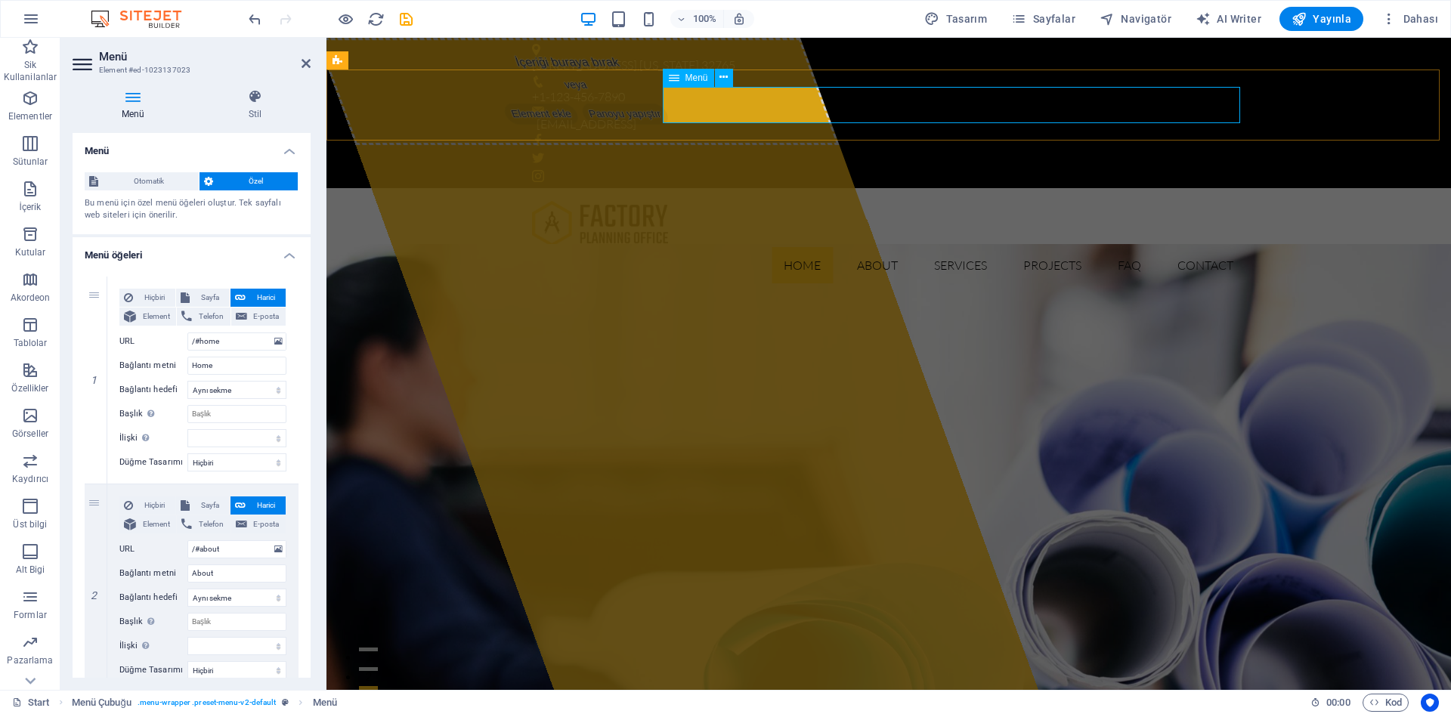
click at [812, 247] on nav "Home About Services Projects FAQ Contact" at bounding box center [888, 265] width 713 height 36
click at [801, 247] on nav "Home About Services Projects FAQ Contact" at bounding box center [888, 265] width 713 height 36
click at [240, 341] on input "/#home" at bounding box center [236, 341] width 99 height 18
drag, startPoint x: 227, startPoint y: 363, endPoint x: 172, endPoint y: 370, distance: 55.7
click at [172, 369] on div "Bağlantı metni Home" at bounding box center [202, 366] width 167 height 18
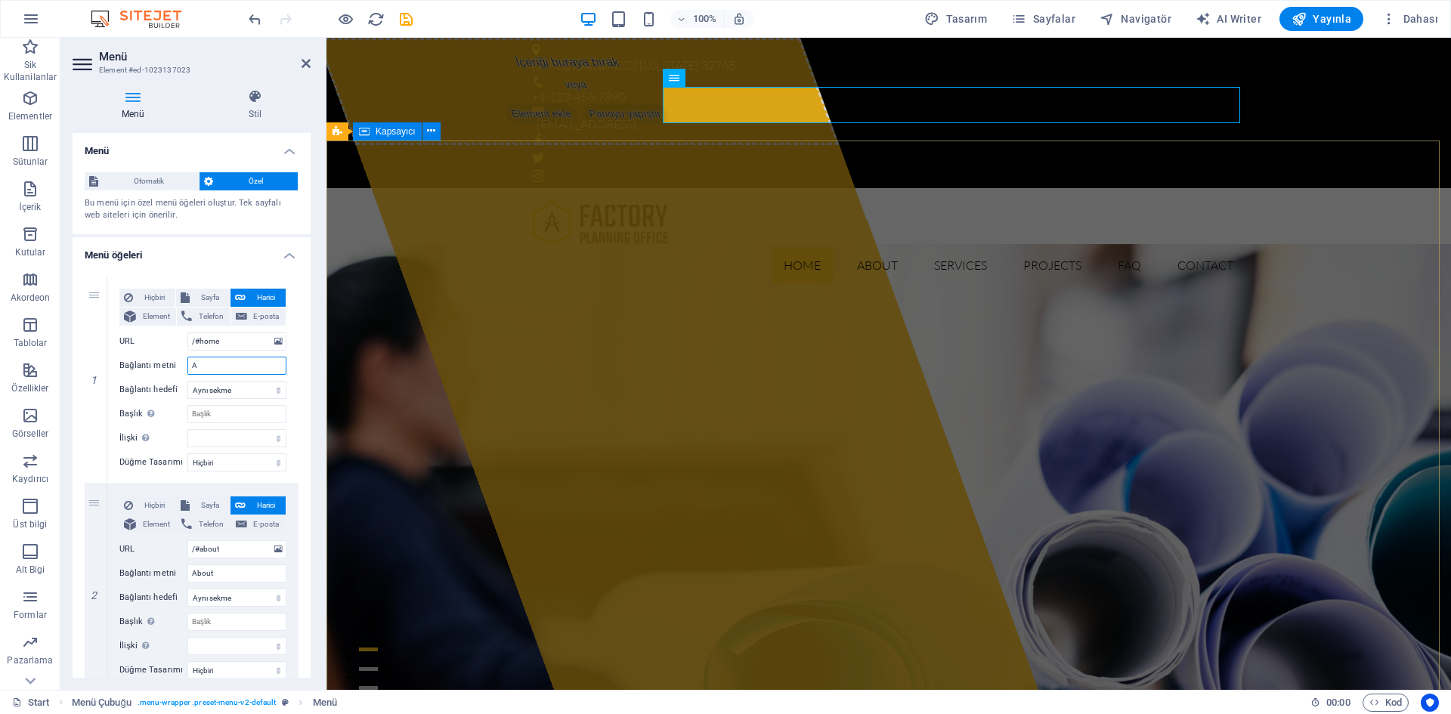
type input "An"
select select
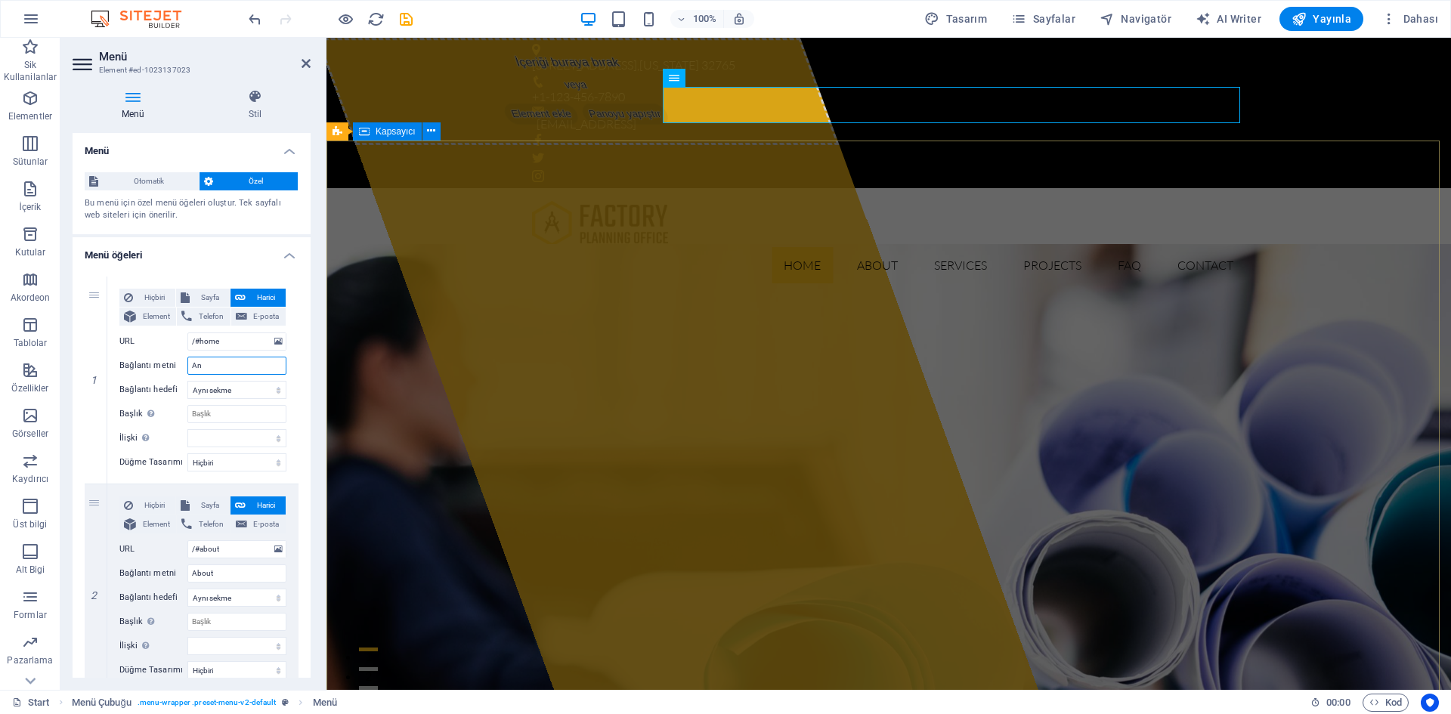
select select
type input "Anasa"
select select
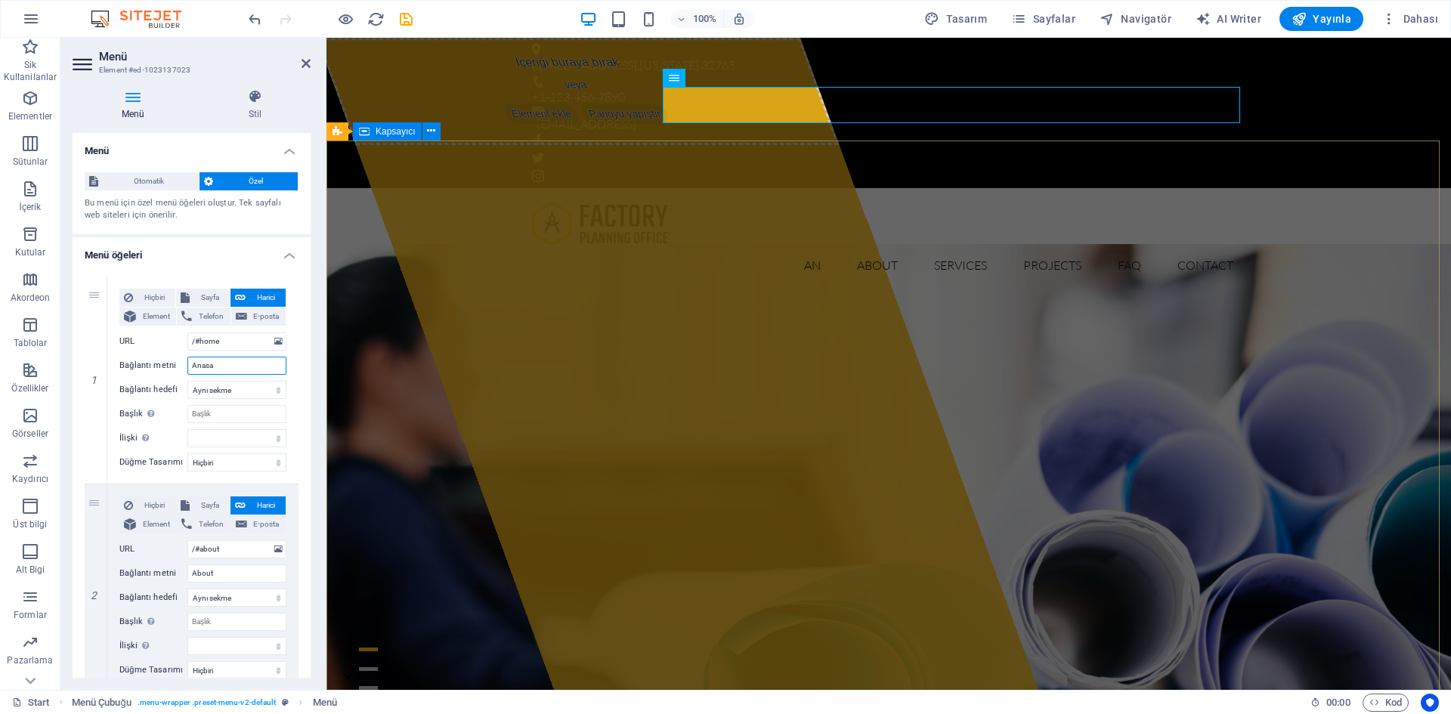
select select
type input "Anasayfa"
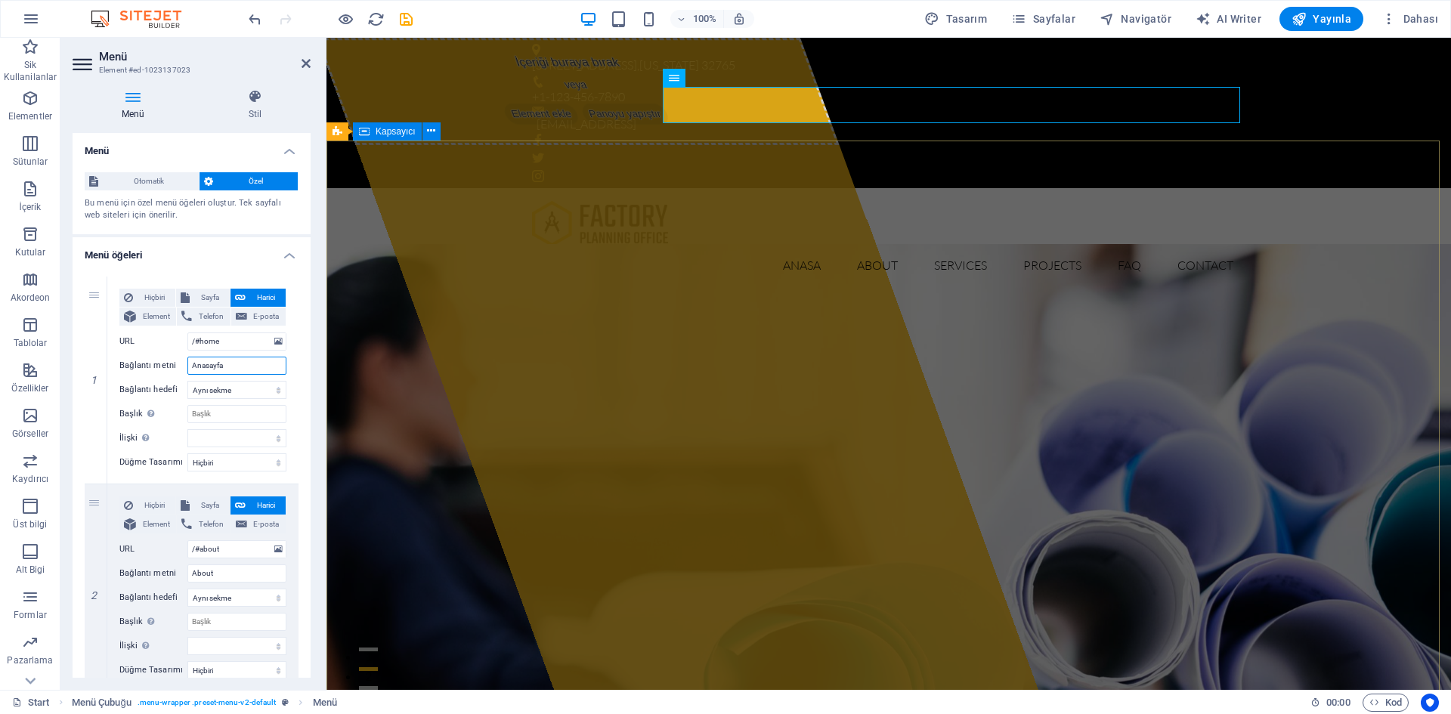
select select
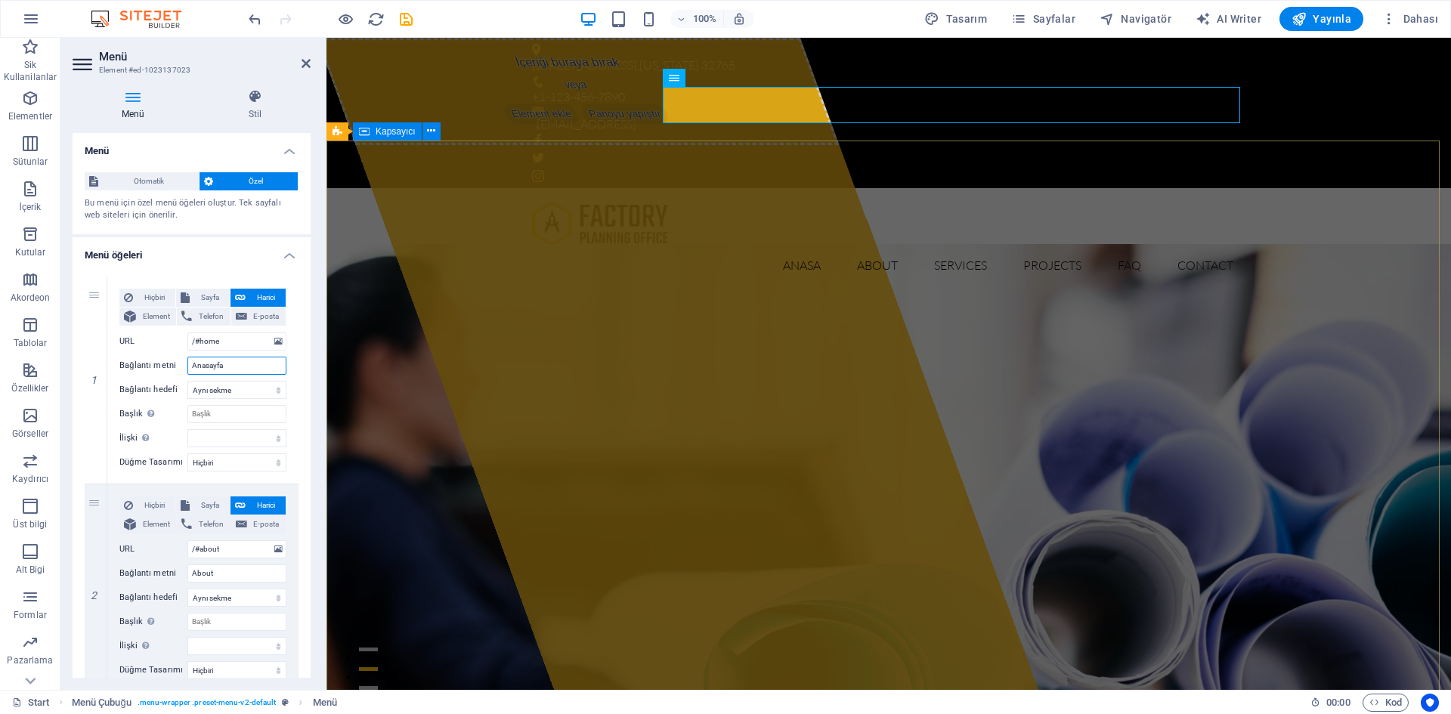
select select
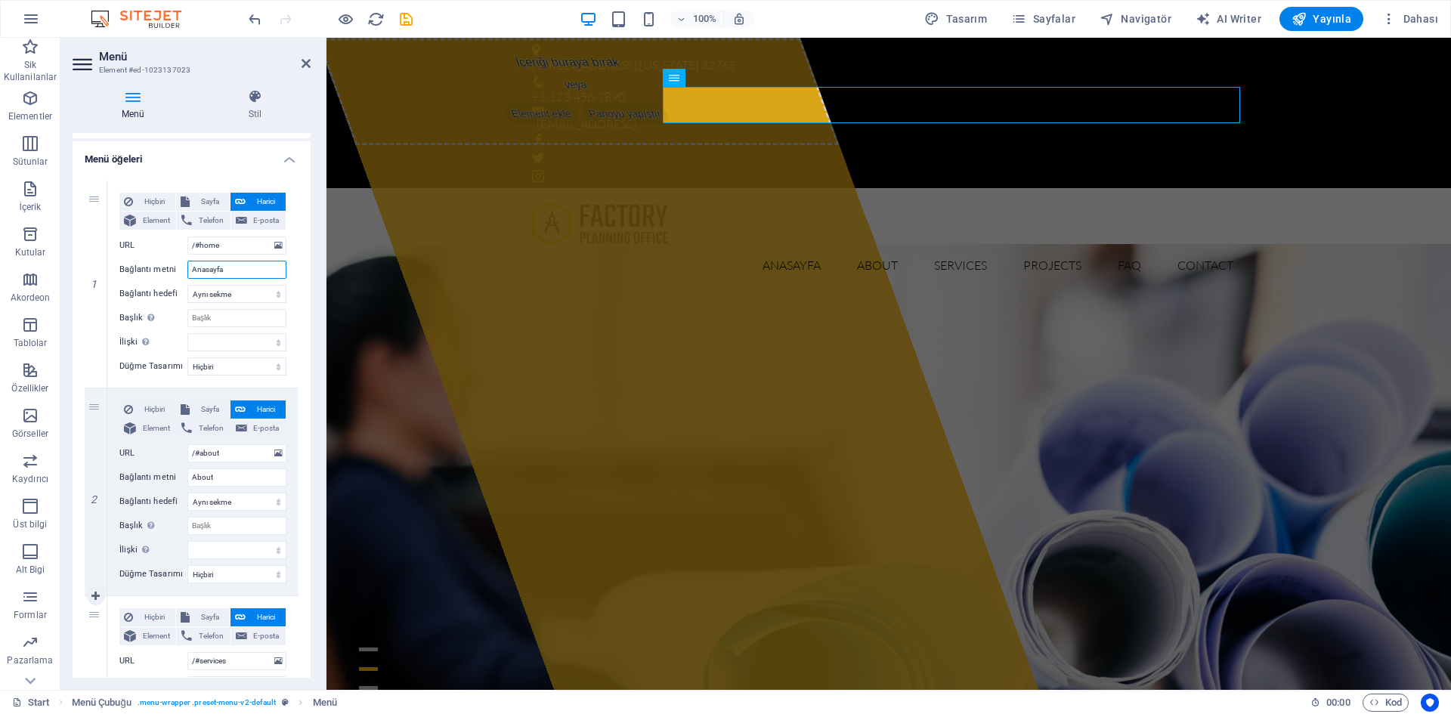
scroll to position [151, 0]
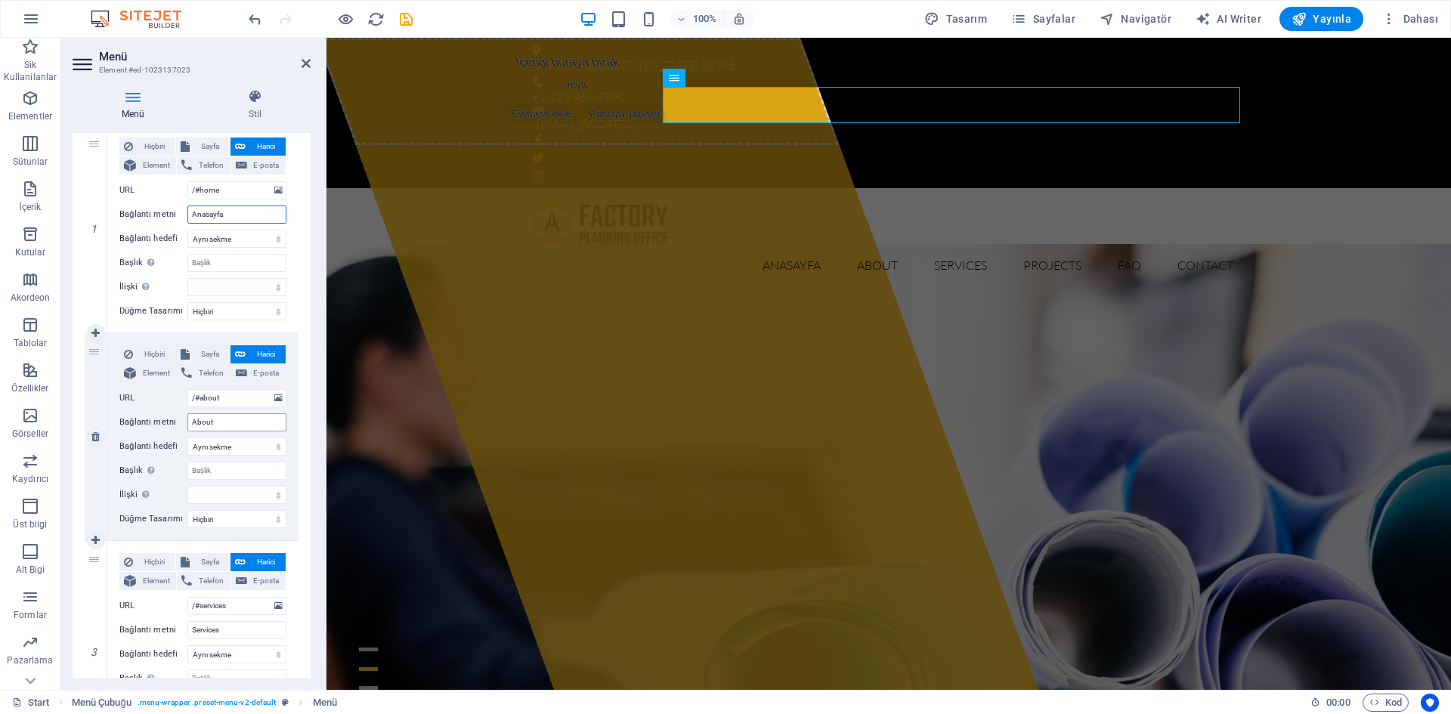
type input "Anasayfa"
drag, startPoint x: 233, startPoint y: 421, endPoint x: 191, endPoint y: 425, distance: 42.6
click at [191, 425] on input "About" at bounding box center [236, 422] width 99 height 18
type input "ileti"
select select
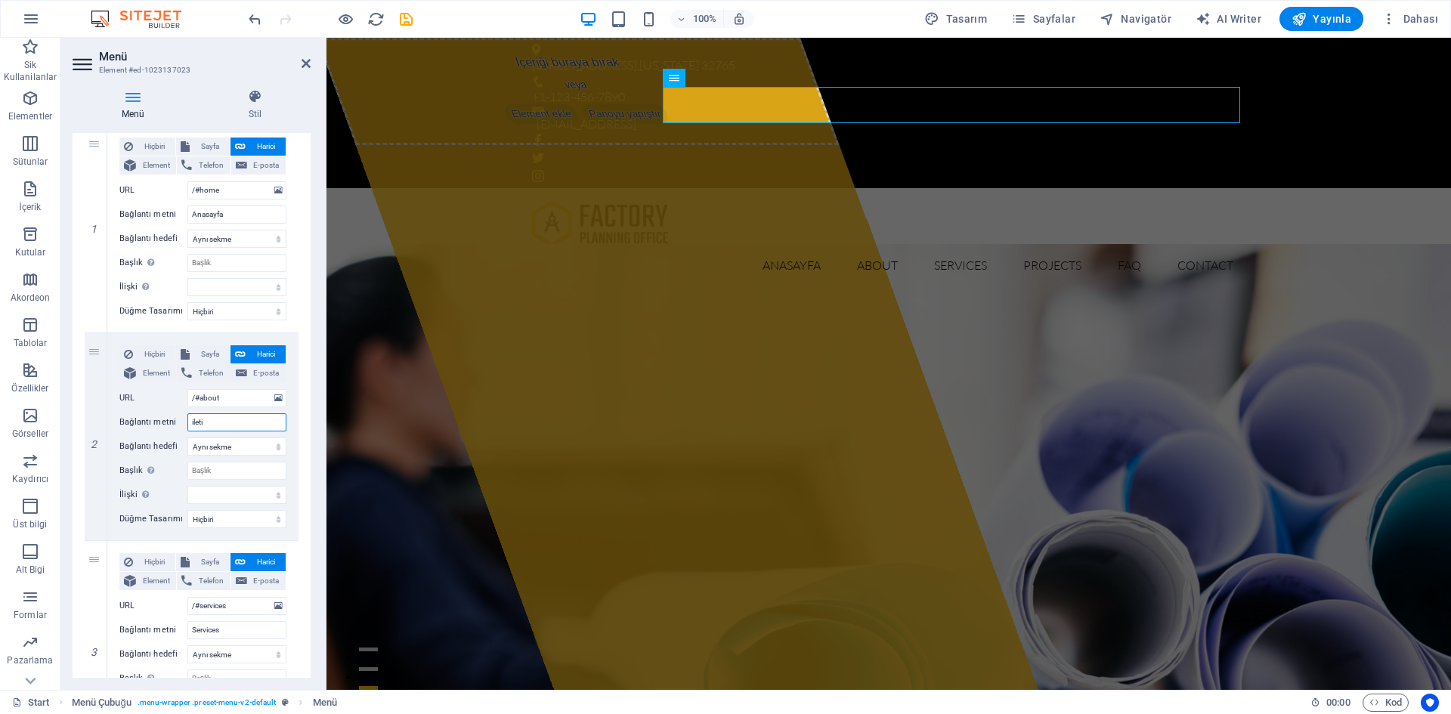
select select
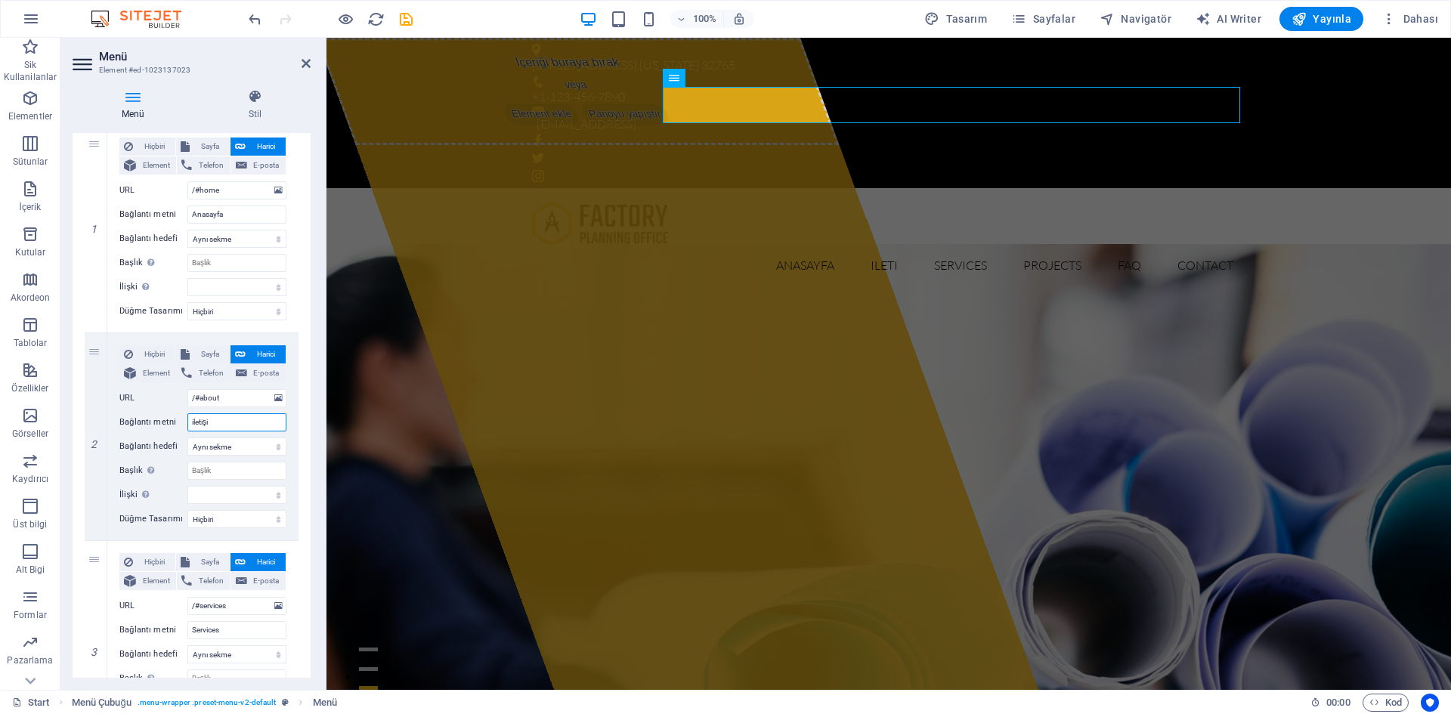
type input "iletişim"
select select
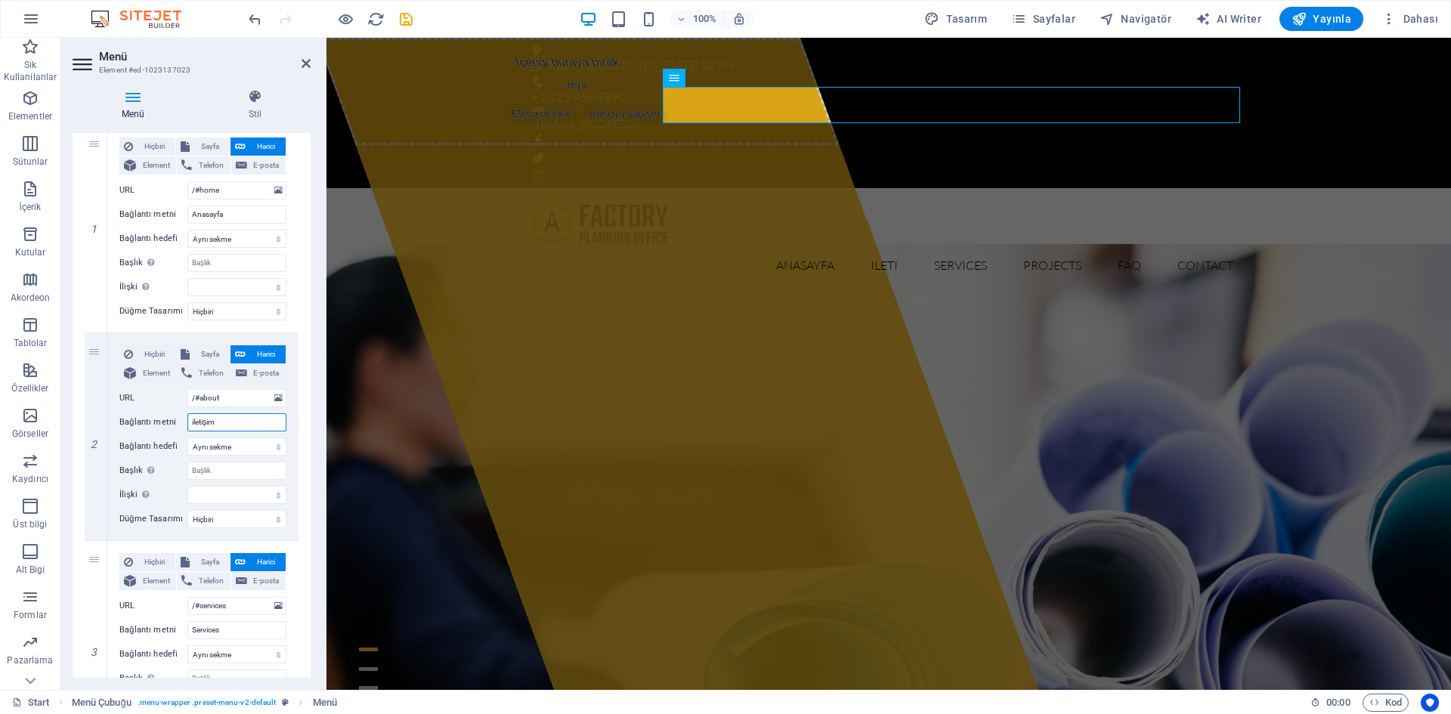
select select
type input "i"
select select
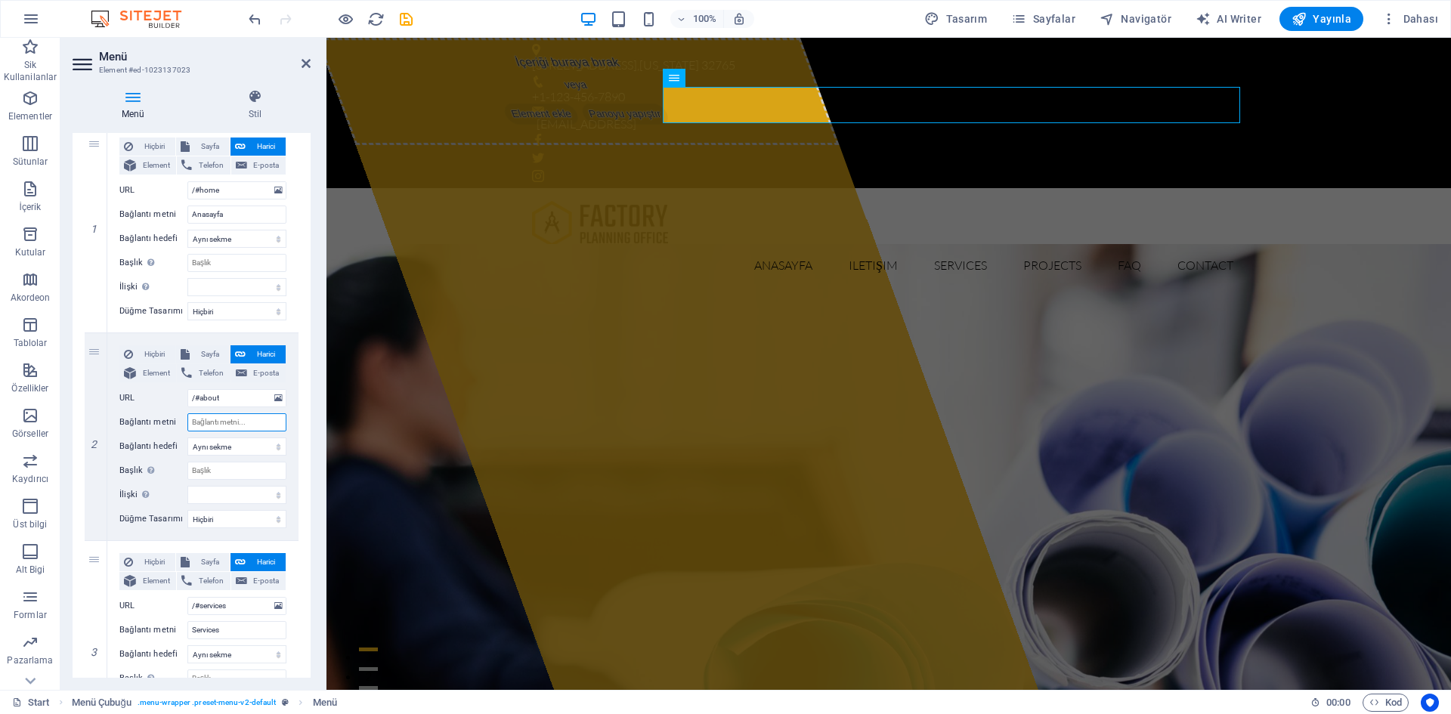
select select
type input "bilz"
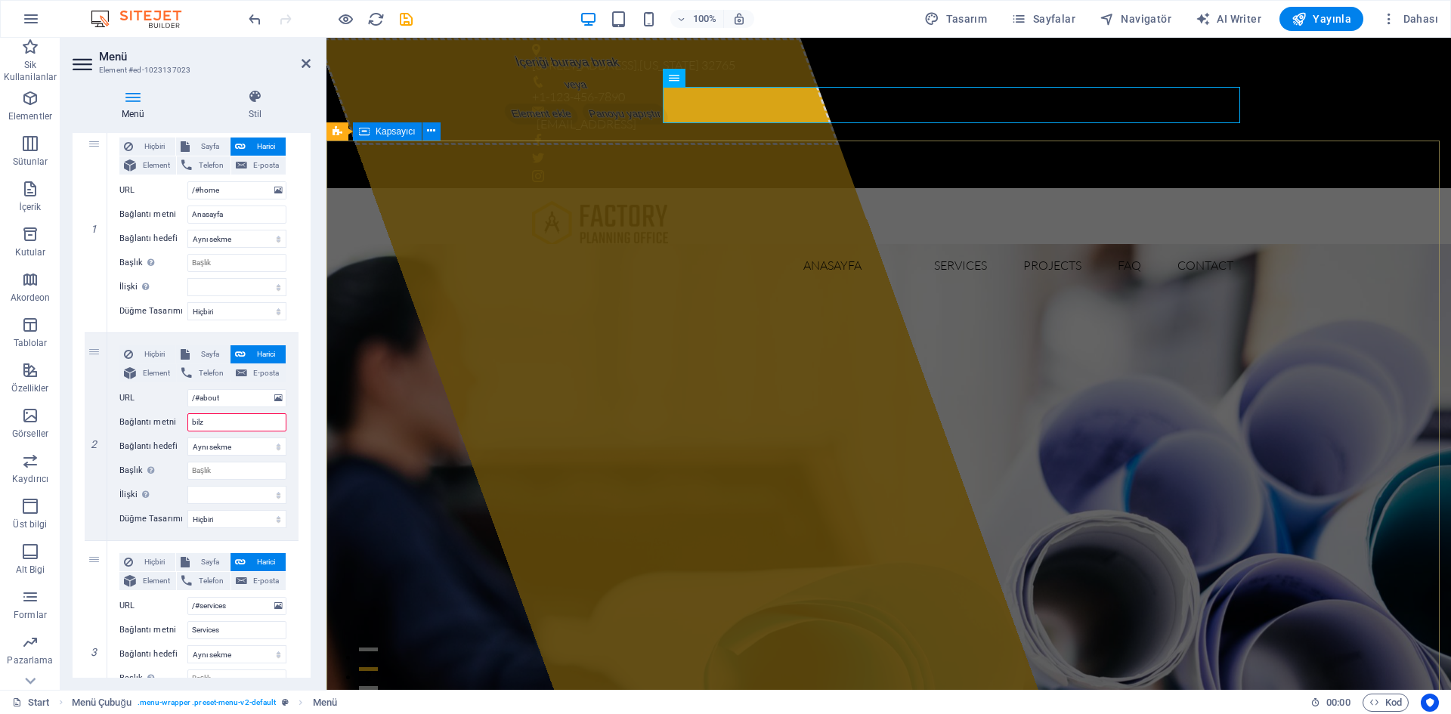
select select
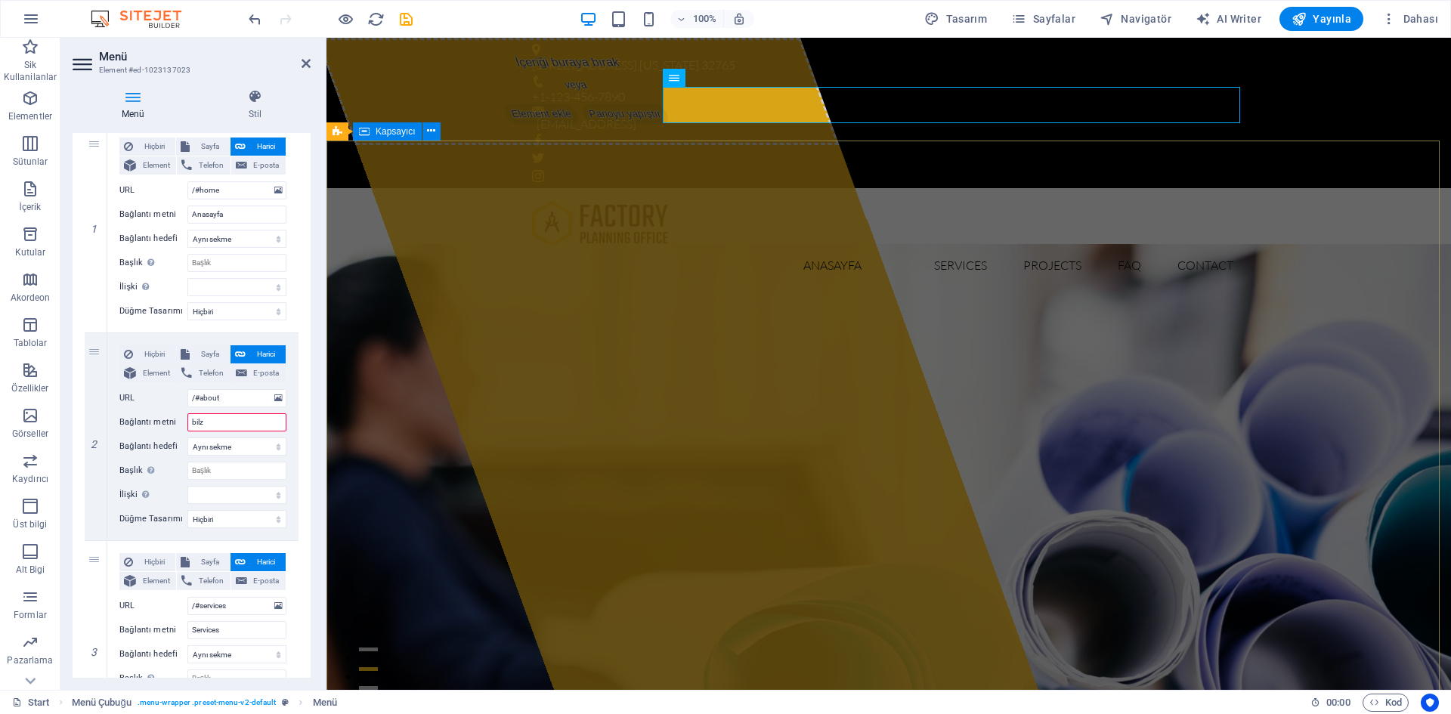
select select
type input "b"
select select
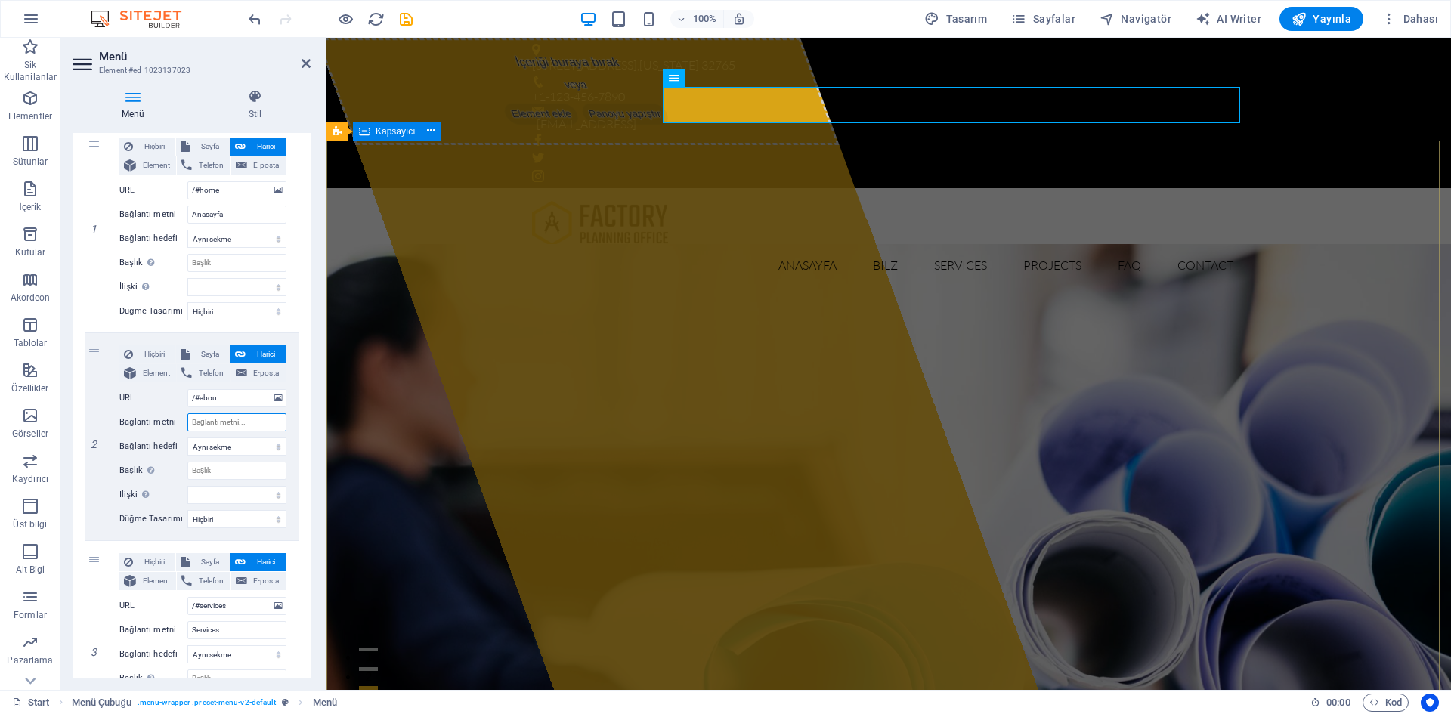
select select
type input "biz"
select select
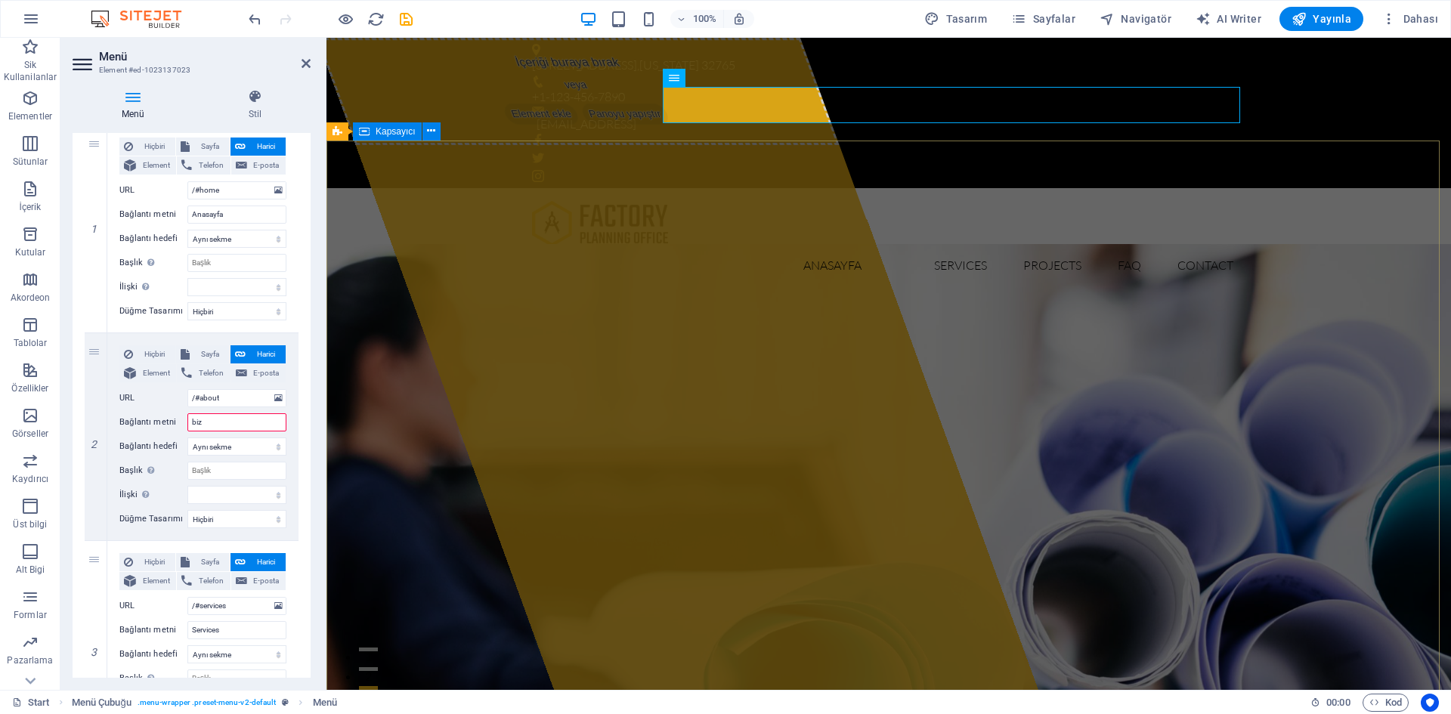
select select
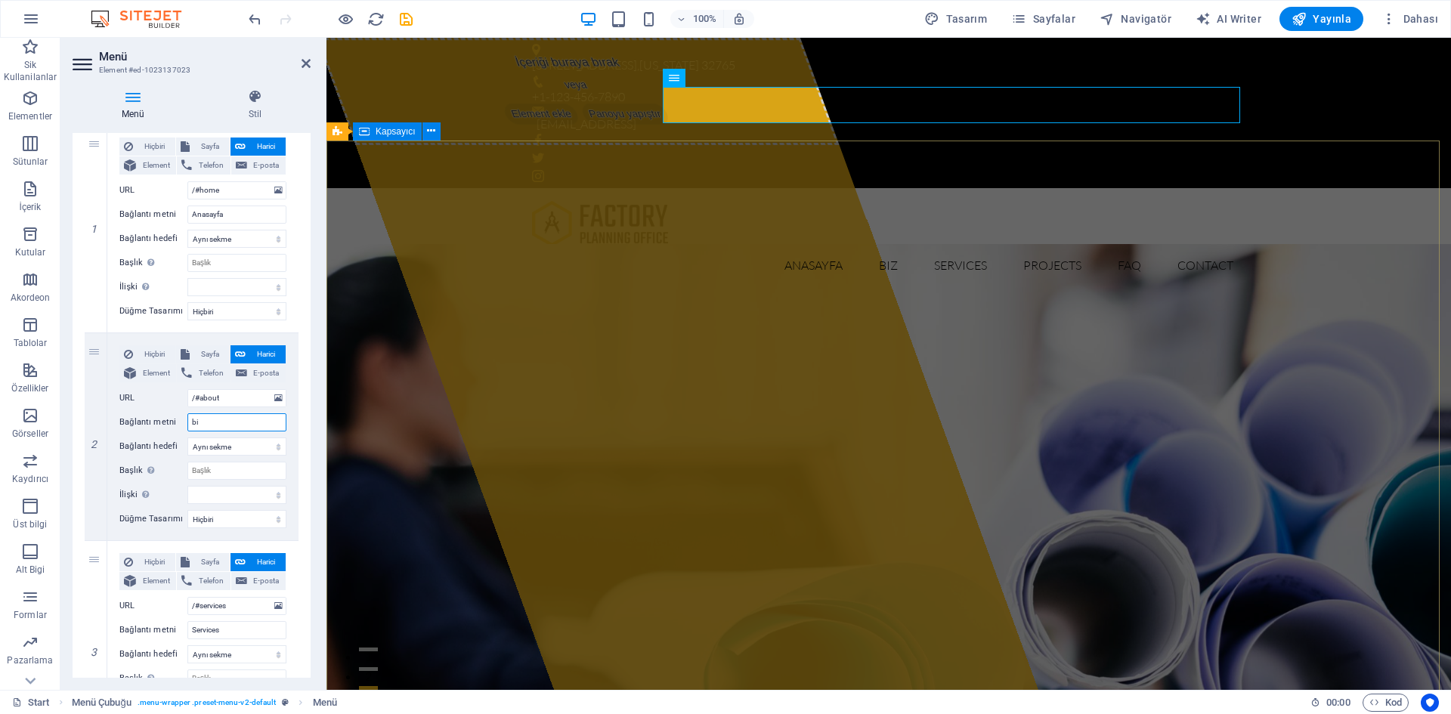
type input "b"
select select
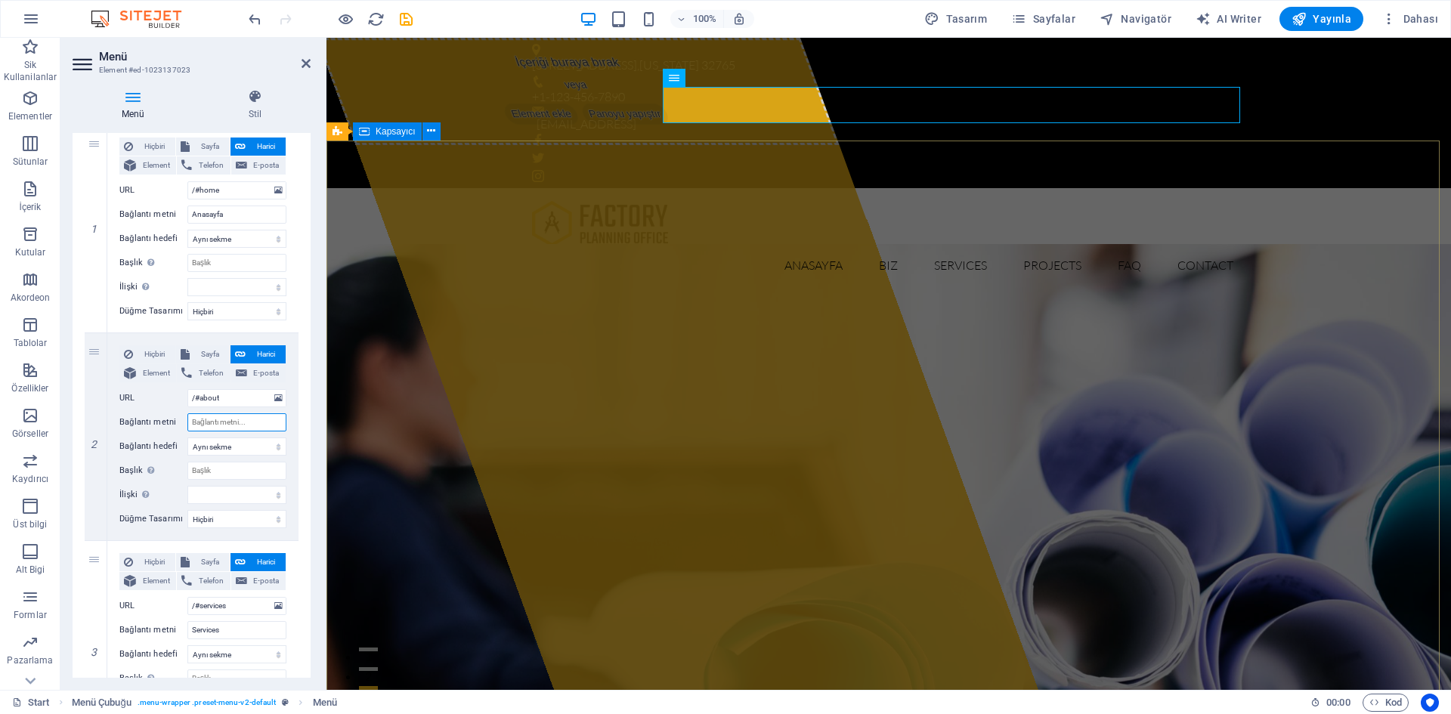
select select
click at [553, 313] on div "İçeriği buraya bırak veya Element ekle Panoyu yapıştır" at bounding box center [677, 364] width 721 height 652
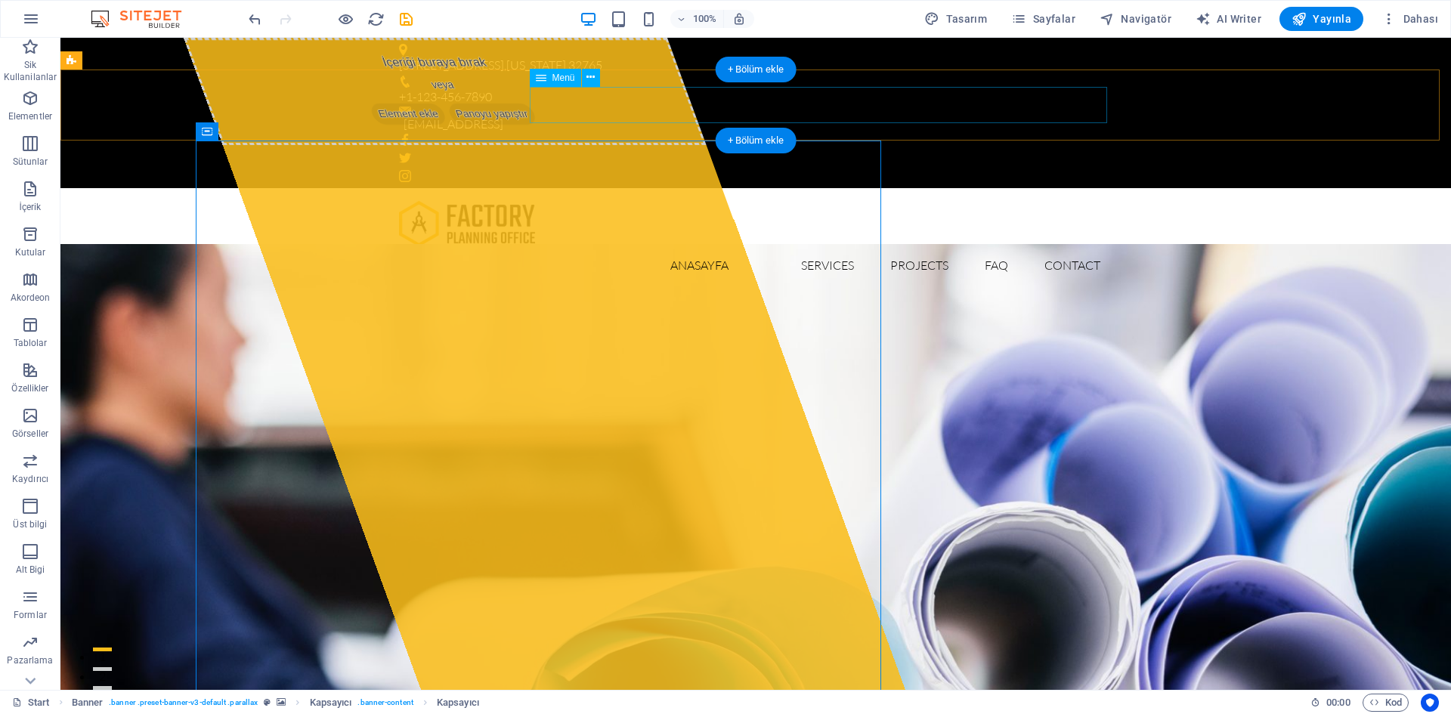
click at [698, 247] on nav "Anasayfa Services Projects FAQ Contact" at bounding box center [755, 265] width 713 height 36
click at [818, 247] on nav "Anasayfa Services Projects FAQ Contact" at bounding box center [755, 265] width 713 height 36
click at [790, 247] on nav "Anasayfa Services Projects FAQ Contact" at bounding box center [755, 265] width 713 height 36
select select
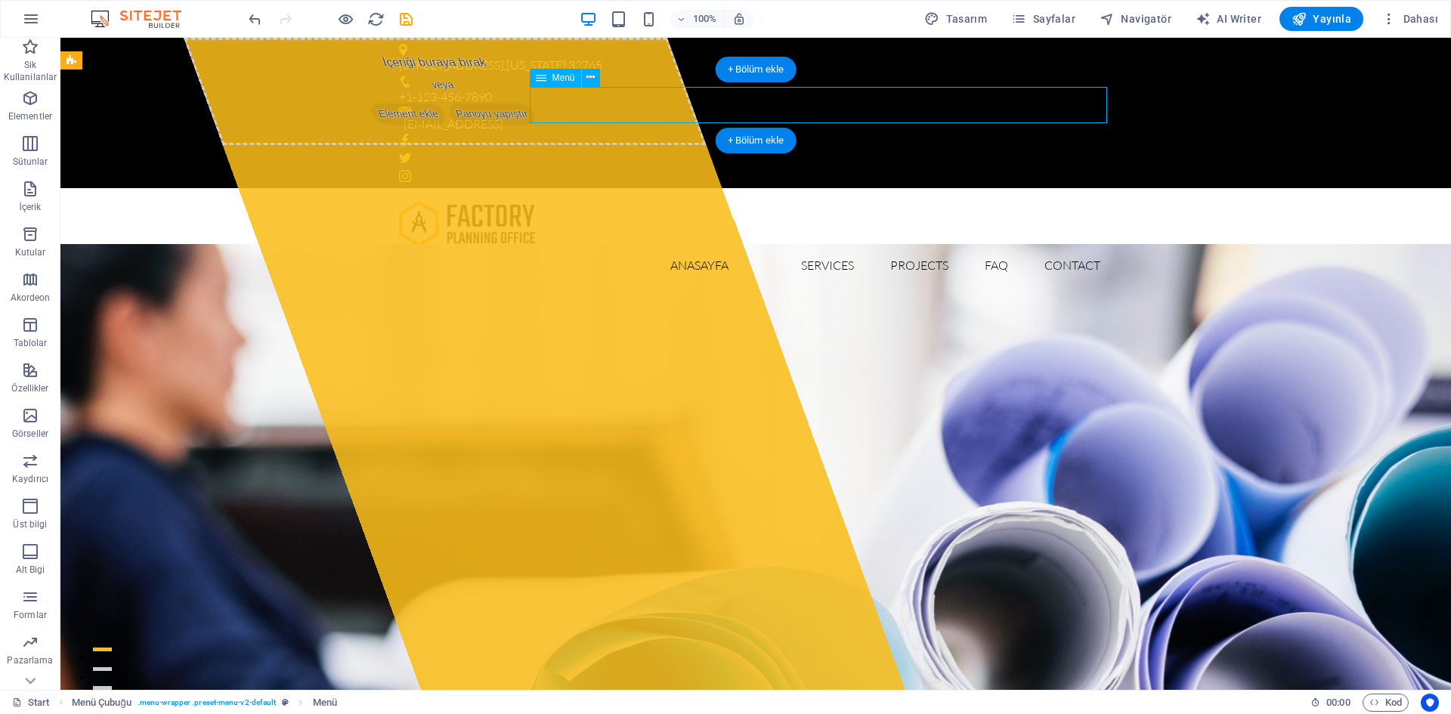
select select
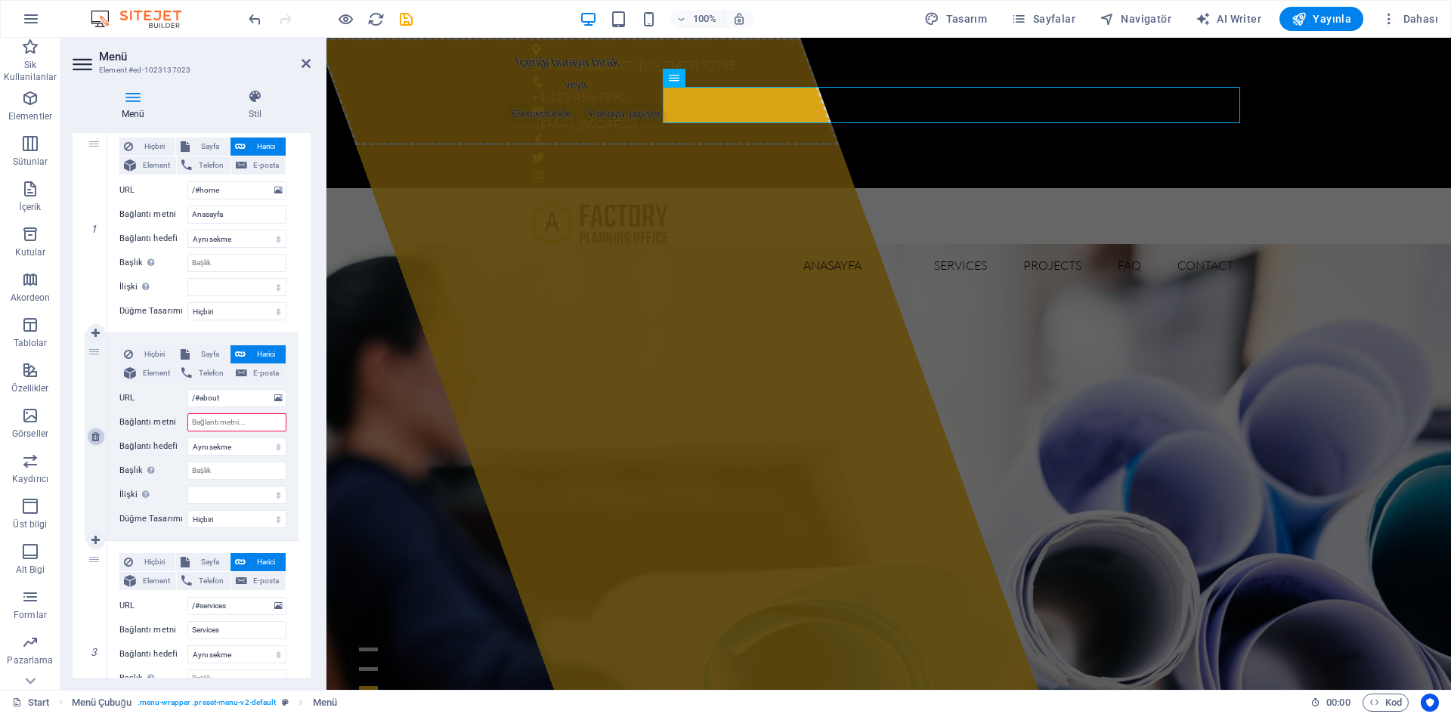
click at [97, 438] on icon at bounding box center [95, 436] width 8 height 11
select select
type input "/#services"
type input "Services"
select select
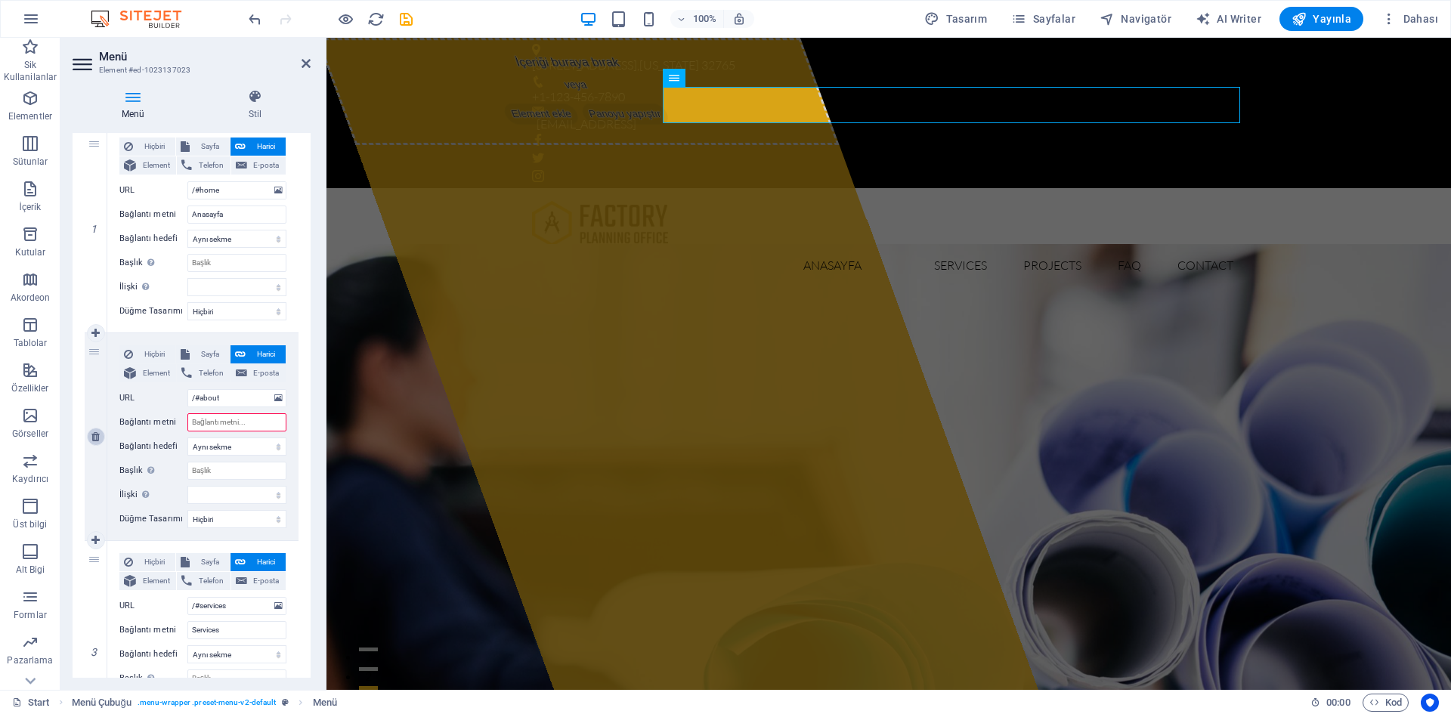
type input "/#projects"
type input "Projects"
select select
type input "/#faq"
type input "FAQ"
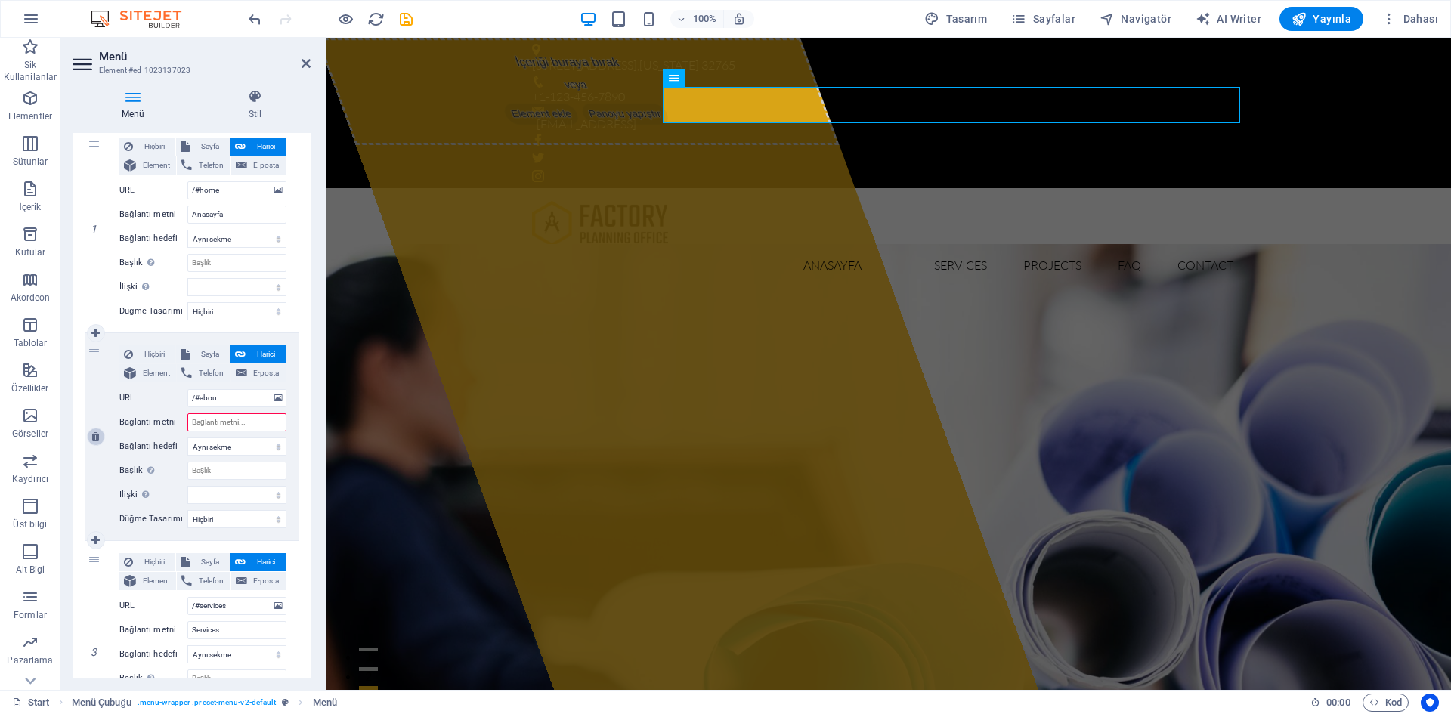
select select
type input "/#contact"
type input "Contact"
select select
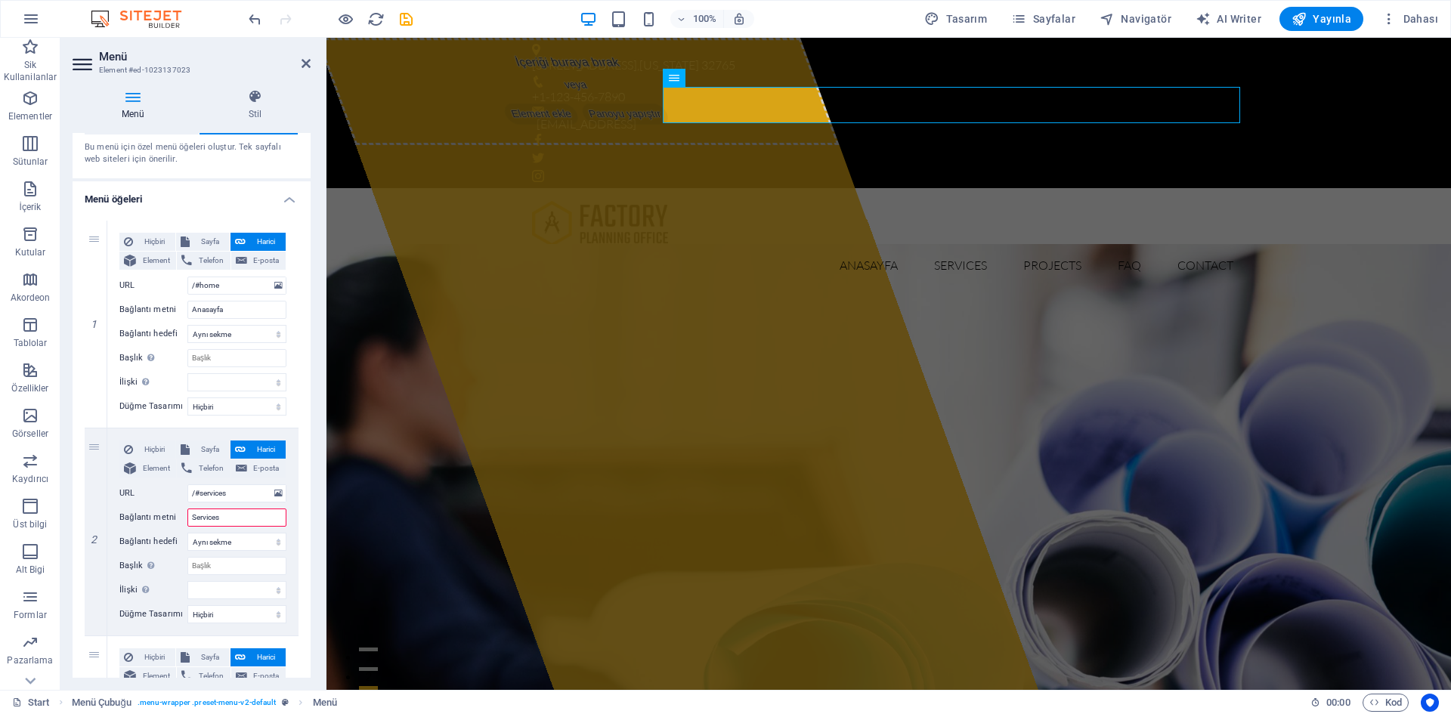
scroll to position [0, 0]
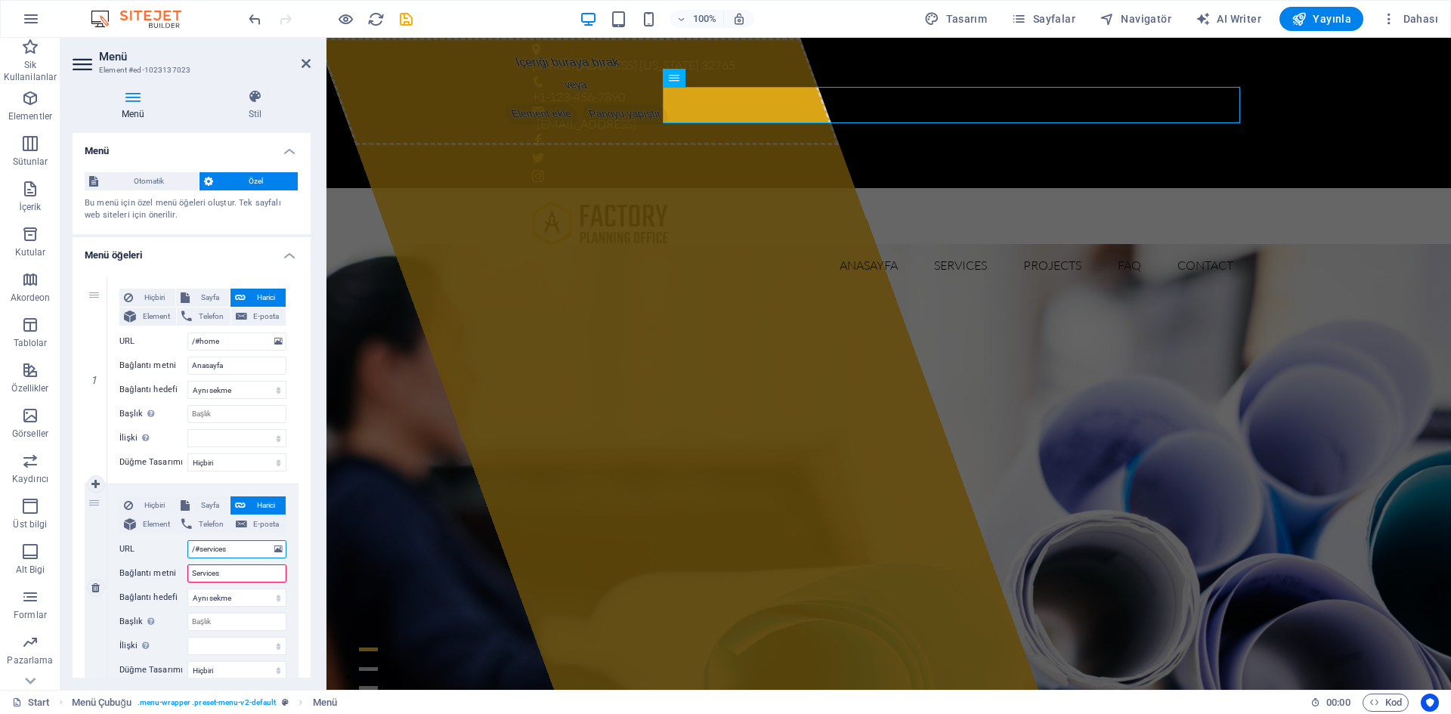
drag, startPoint x: 233, startPoint y: 551, endPoint x: 197, endPoint y: 555, distance: 35.7
click at [197, 555] on input "/#services" at bounding box center [236, 549] width 99 height 18
drag, startPoint x: 237, startPoint y: 576, endPoint x: 119, endPoint y: 578, distance: 117.1
click at [116, 582] on div "Hiçbiri Sayfa Harici Element Telefon E-posta Sayfa Start Subpage Legal notice P…" at bounding box center [202, 587] width 191 height 207
type input "d"
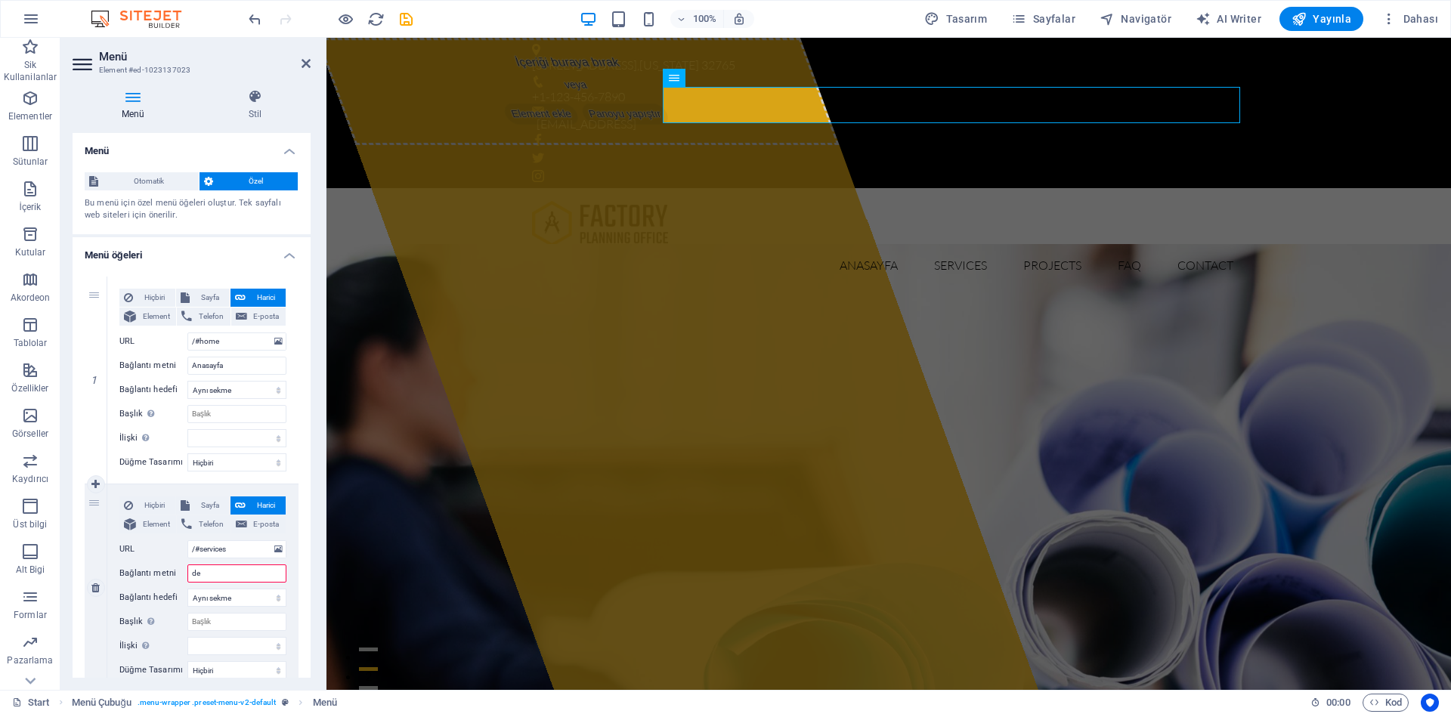
type input "d"
type input "DESTEK"
select select
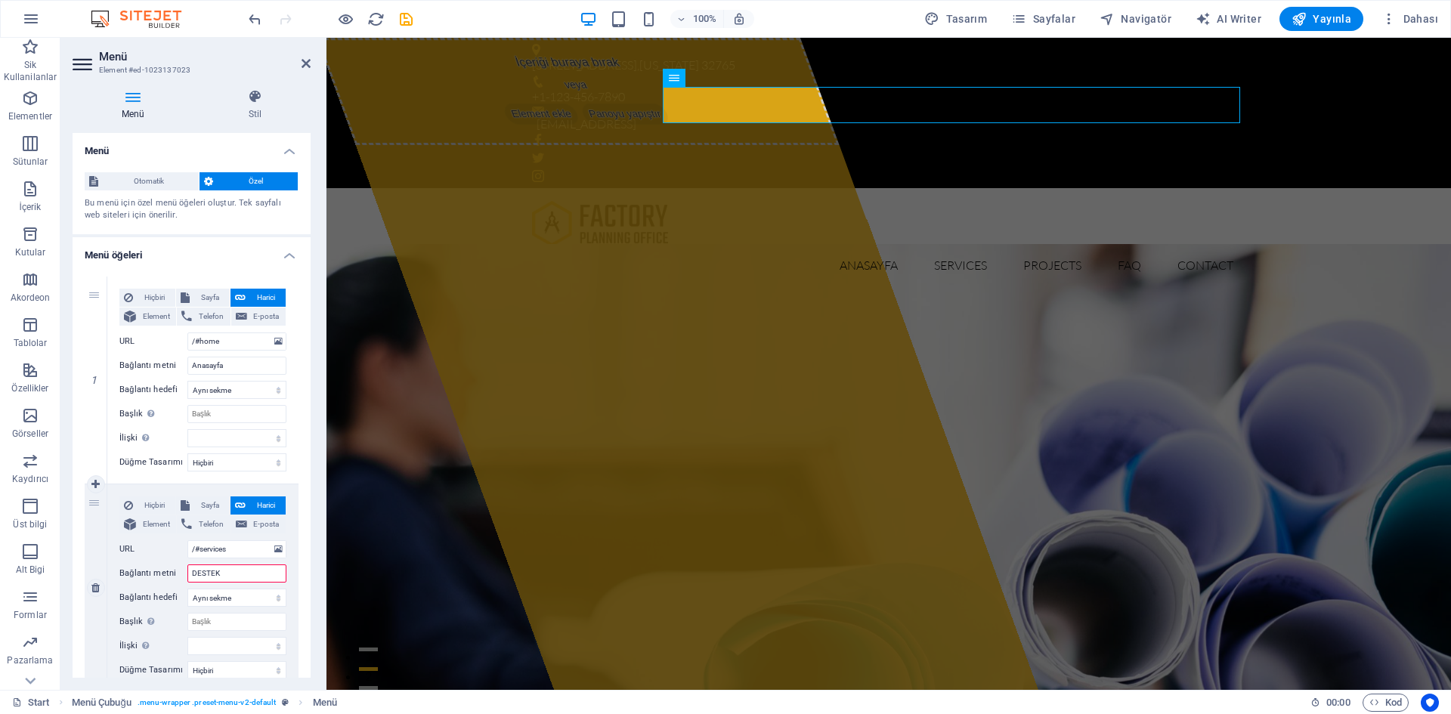
select select
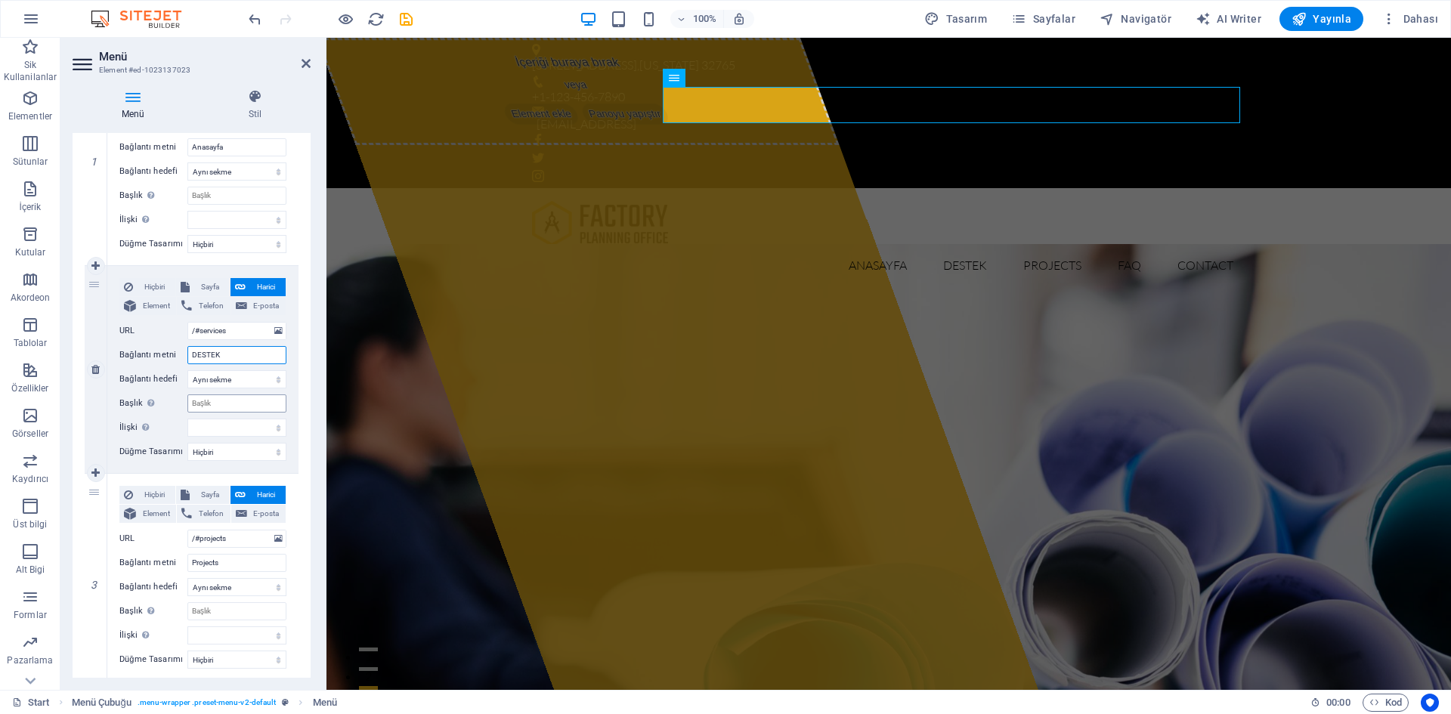
scroll to position [227, 0]
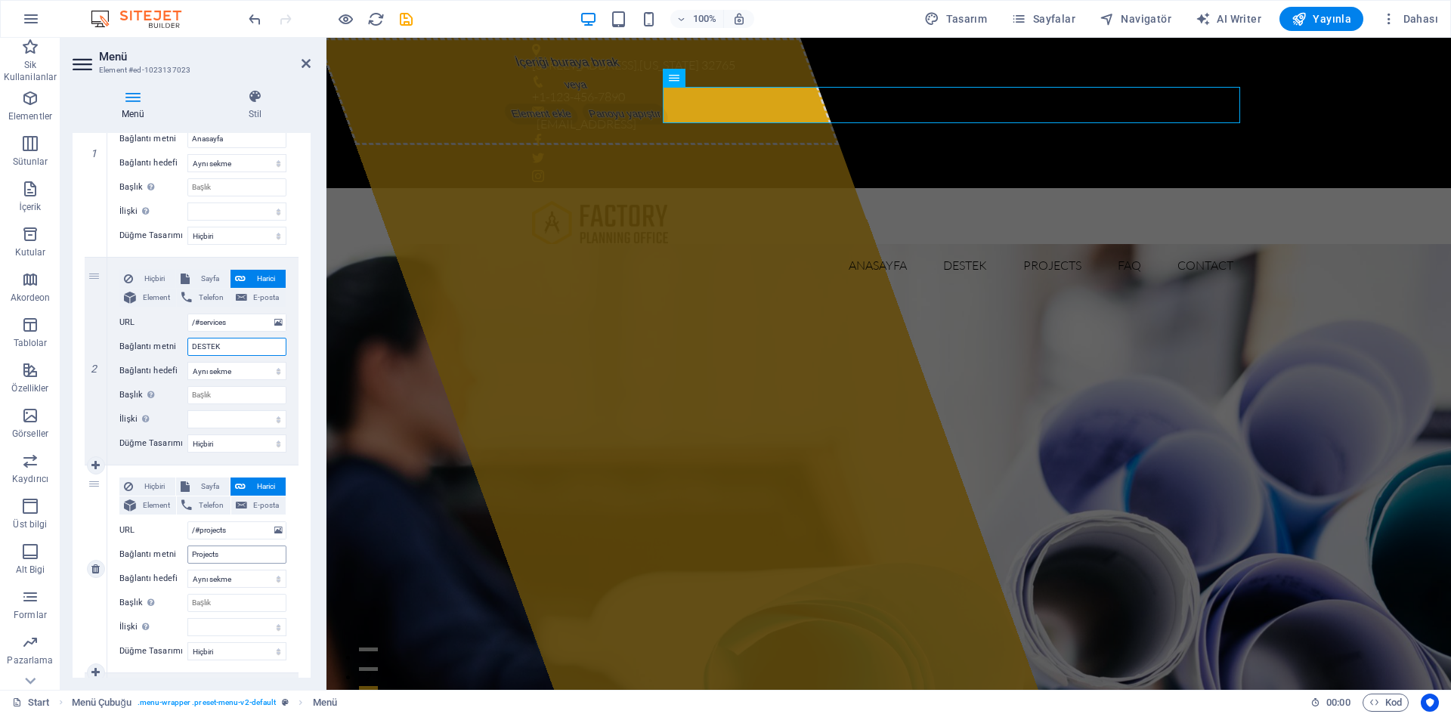
type input "DESTEK"
drag, startPoint x: 239, startPoint y: 552, endPoint x: 77, endPoint y: 566, distance: 162.3
click at [77, 566] on div "1 Hiçbiri Sayfa Harici Element Telefon E-posta Sayfa Start Subpage Legal notice…" at bounding box center [192, 569] width 238 height 1062
type input "POR"
select select
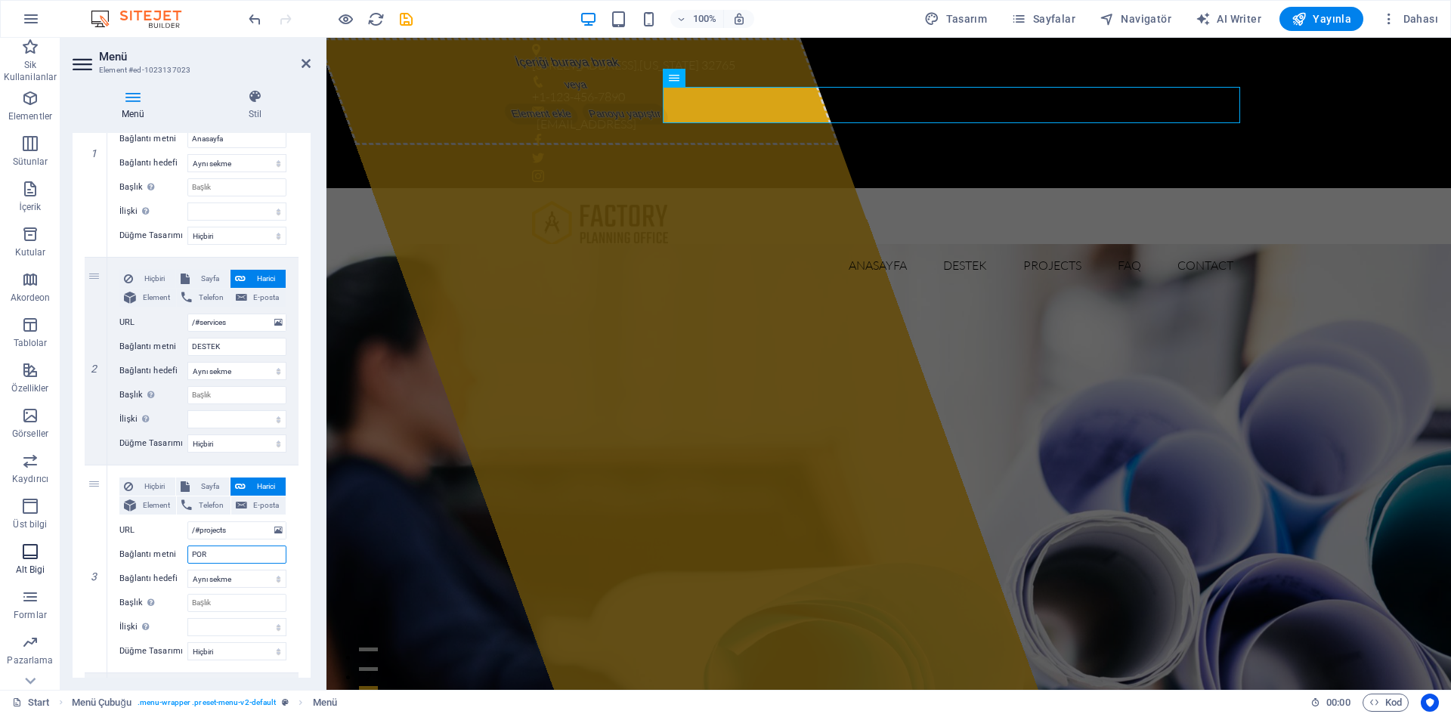
select select
type input "PR"
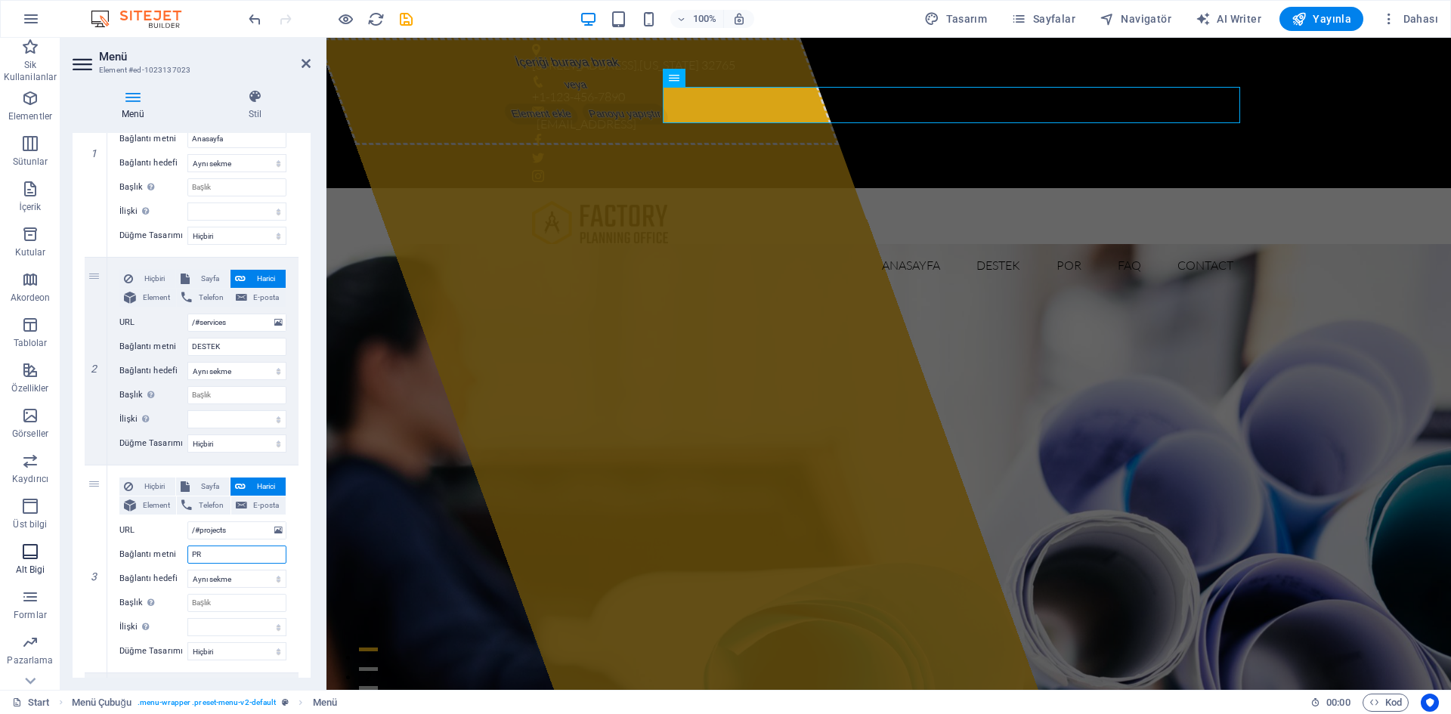
select select
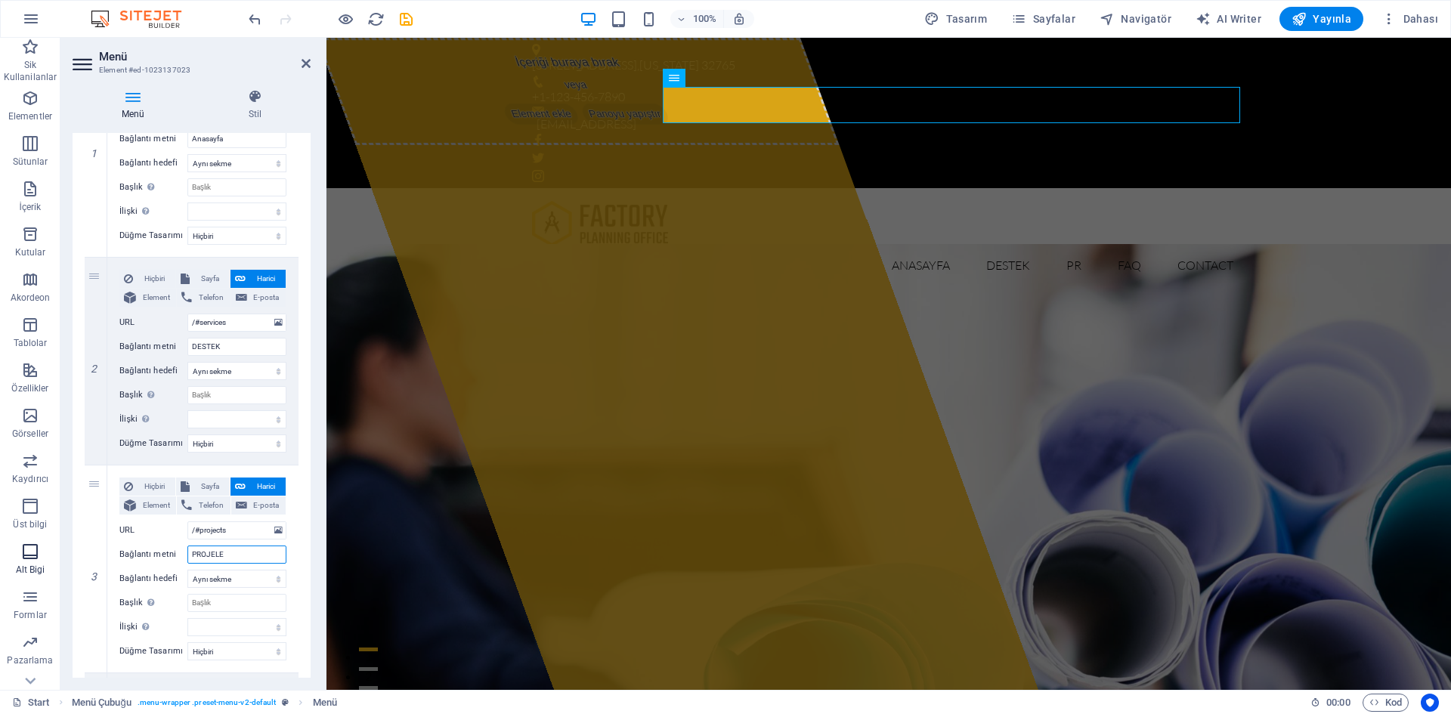
type input "PROJELER"
select select
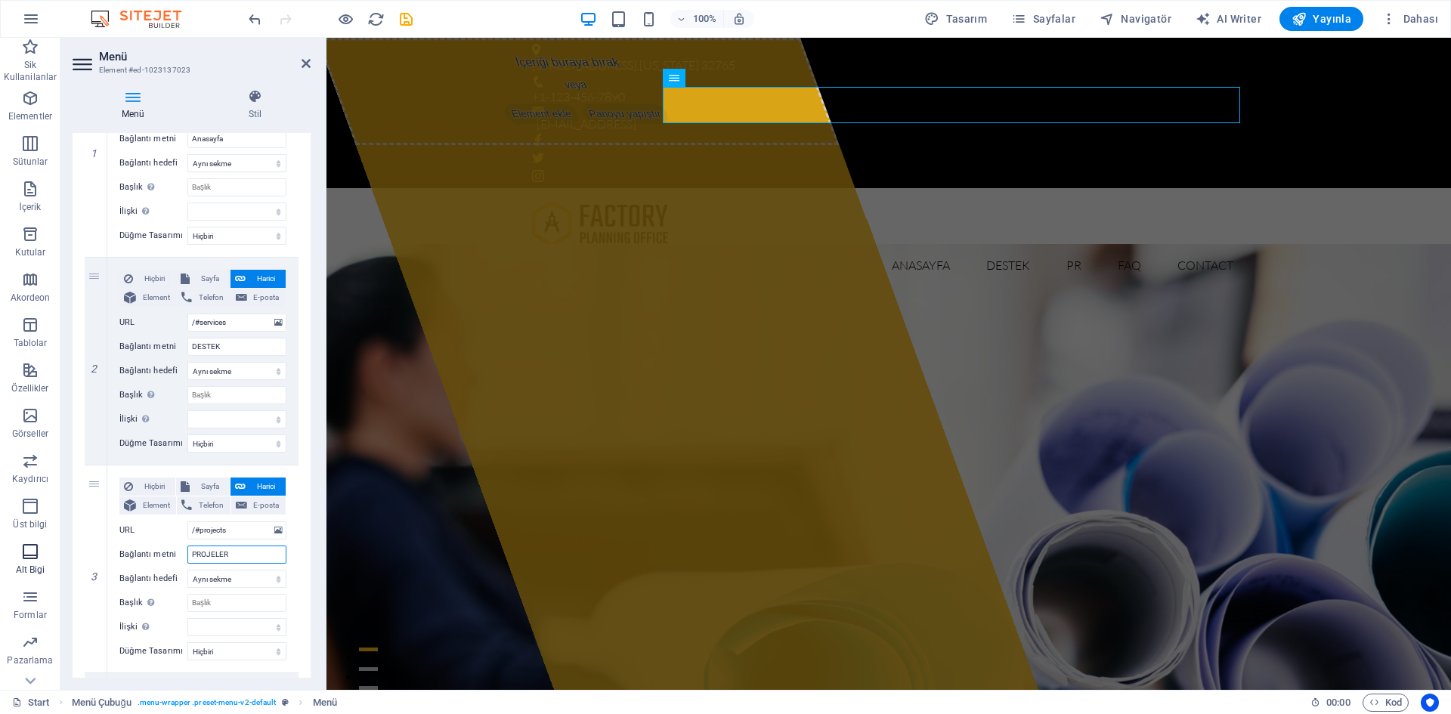
select select
type input "PROJELER"
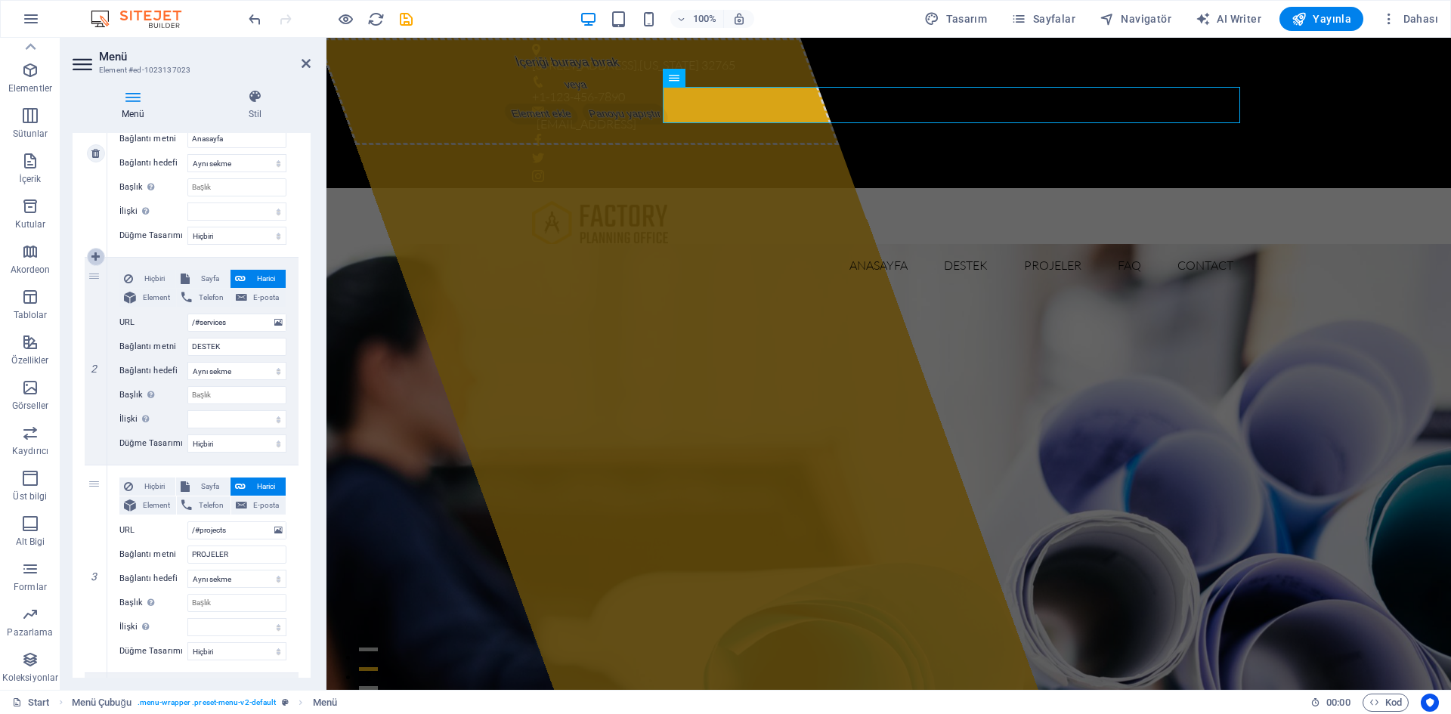
click at [95, 255] on icon at bounding box center [95, 257] width 8 height 11
select select
type input "/#services"
type input "DESTEK"
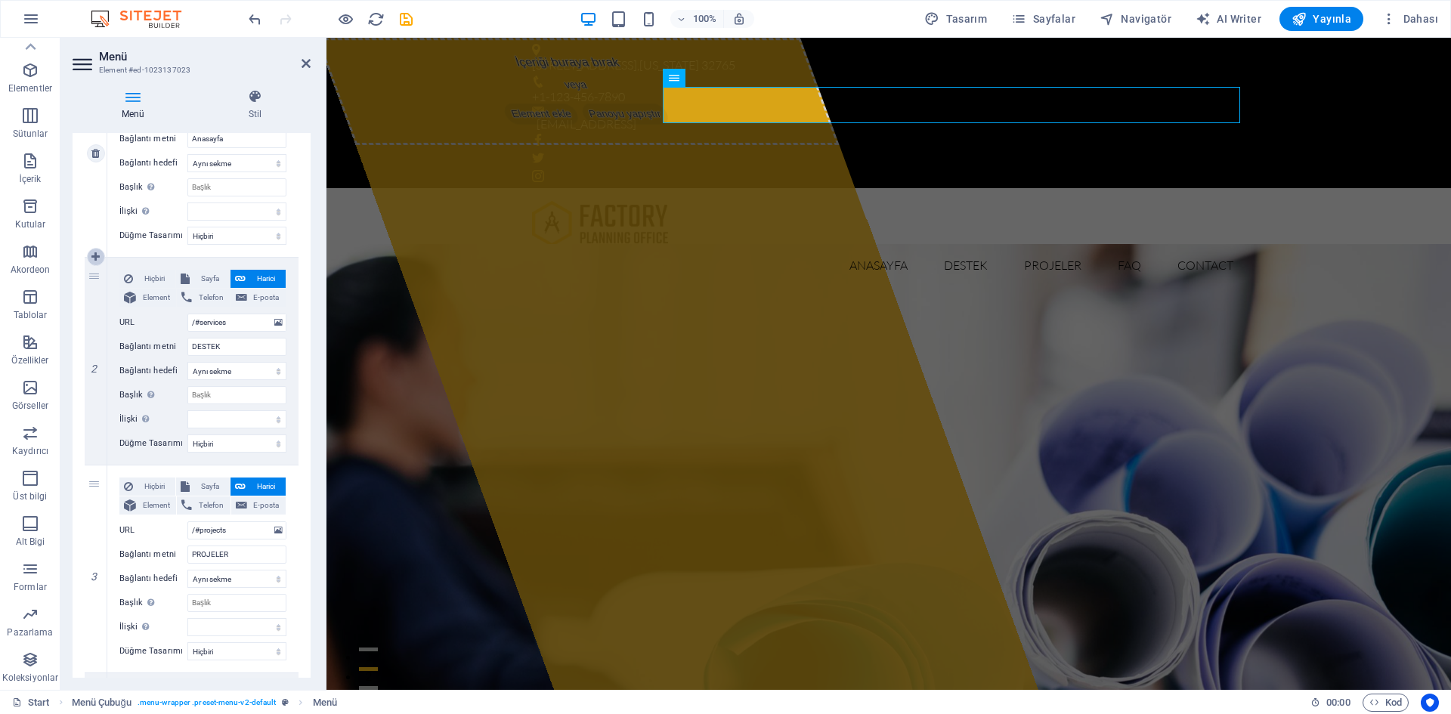
select select
type input "/#projects"
type input "PROJELER"
select select
type input "/#faq"
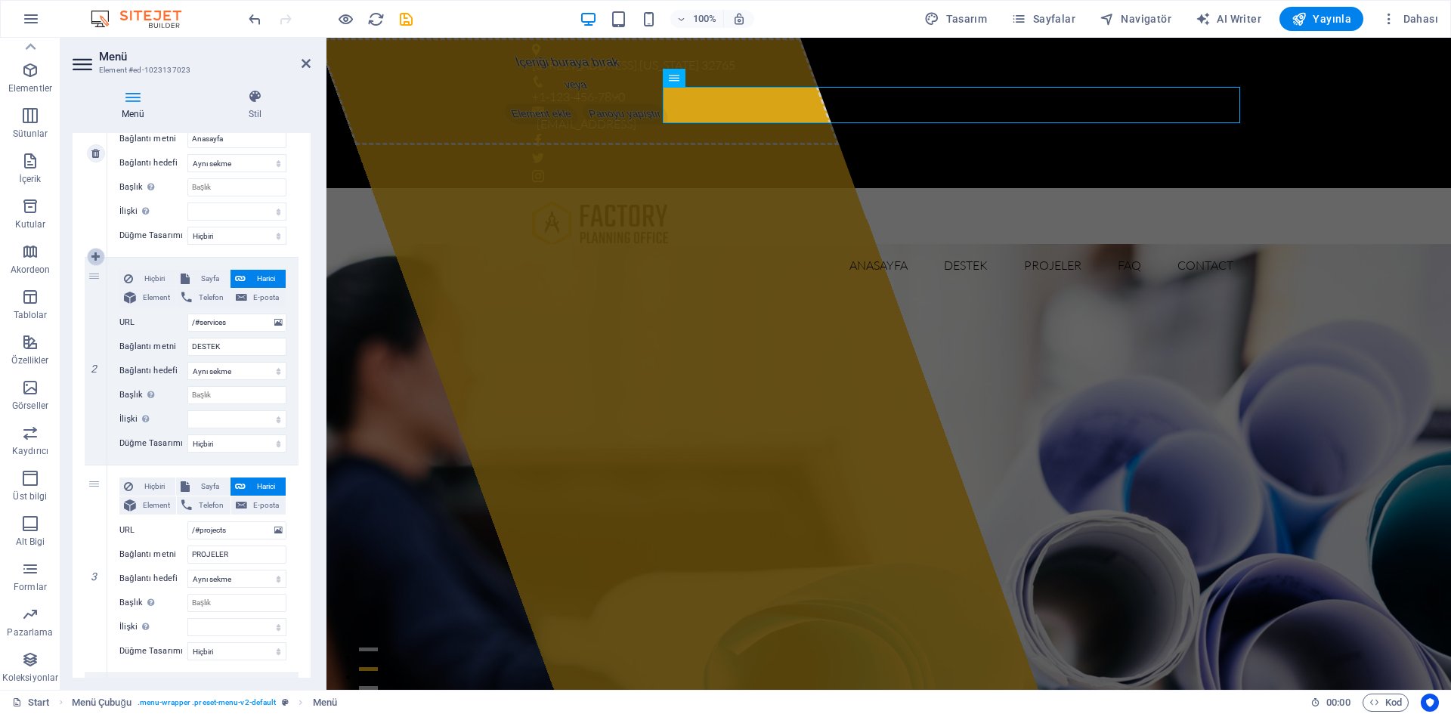
type input "FAQ"
select select
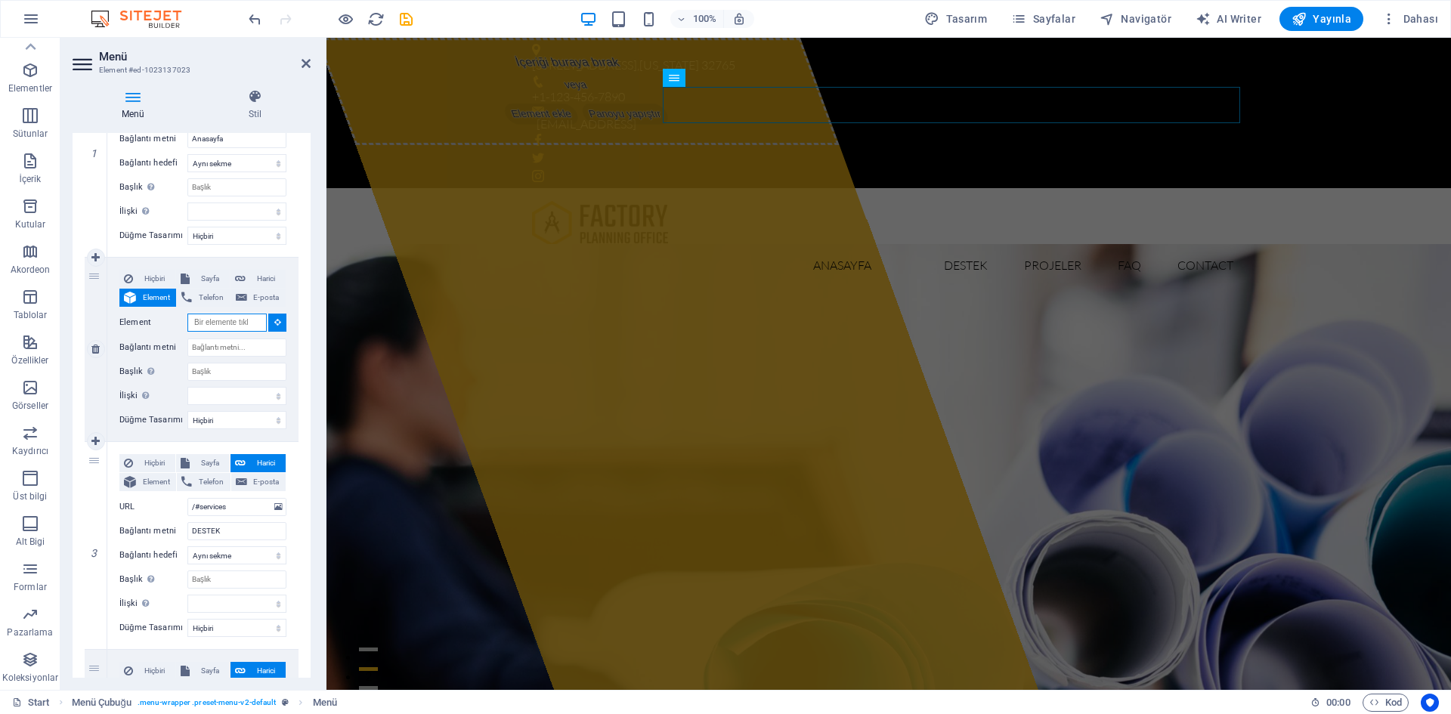
click at [221, 320] on input "Element" at bounding box center [226, 323] width 79 height 18
type input "/"
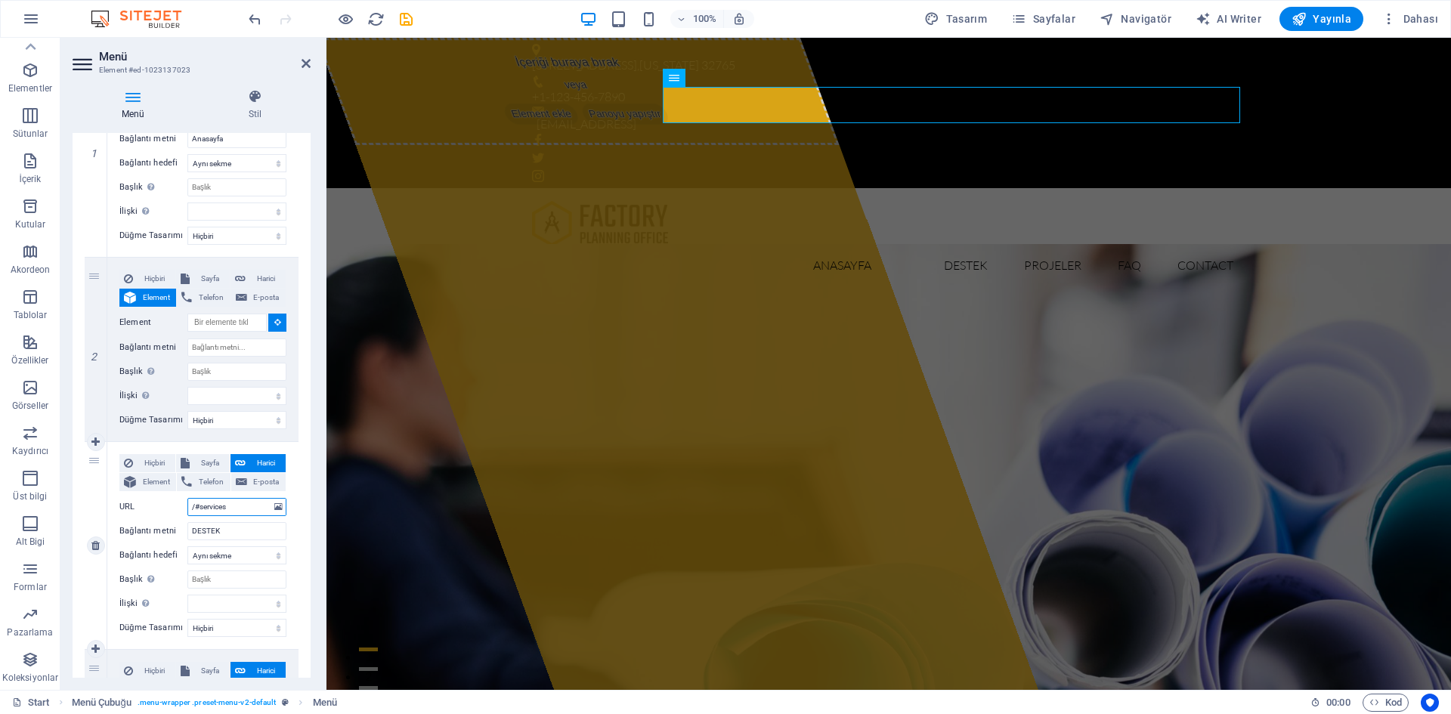
drag, startPoint x: 240, startPoint y: 508, endPoint x: 161, endPoint y: 506, distance: 79.4
click at [161, 506] on div "URL /#services" at bounding box center [202, 507] width 167 height 18
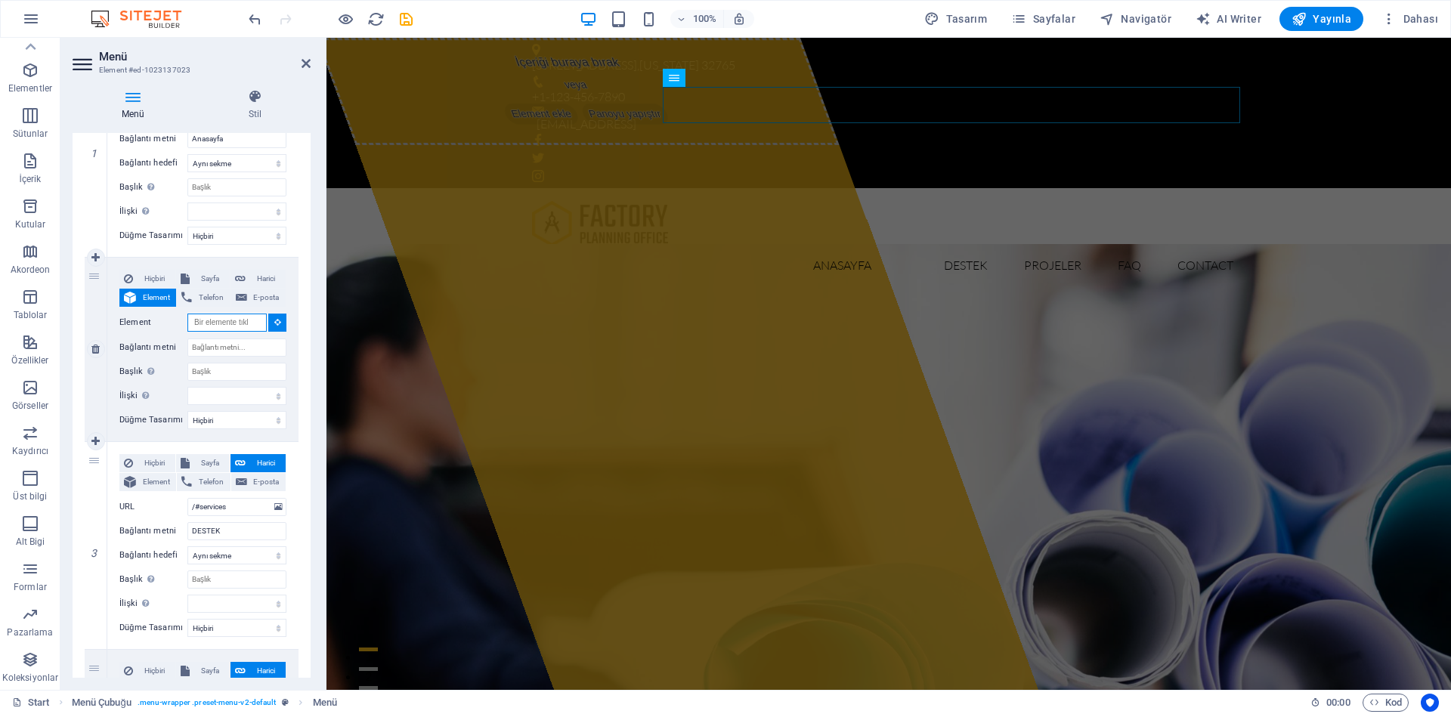
click at [234, 327] on input "Element" at bounding box center [226, 323] width 79 height 18
paste input "/#services"
type input "/#services"
click at [276, 322] on icon at bounding box center [277, 322] width 7 height 8
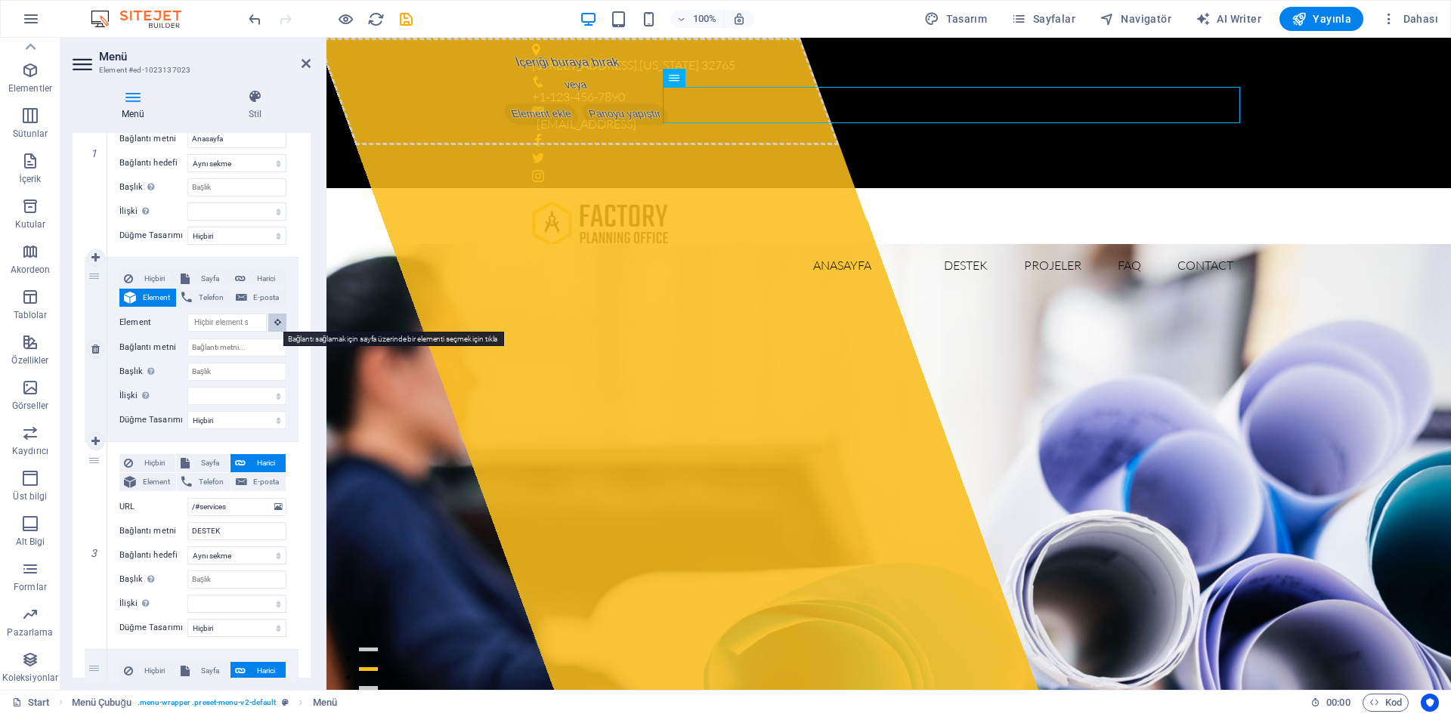
click at [277, 322] on icon at bounding box center [277, 322] width 7 height 8
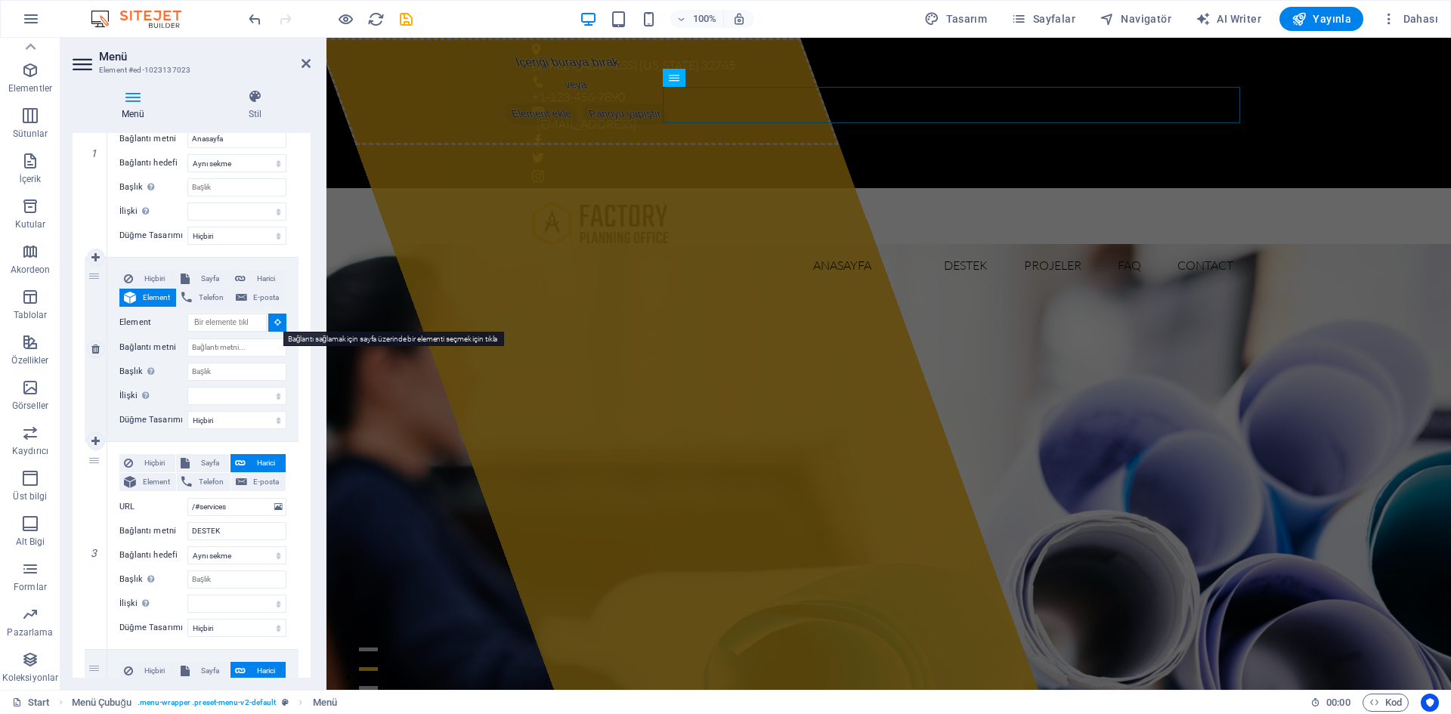
click at [277, 322] on icon at bounding box center [277, 322] width 7 height 8
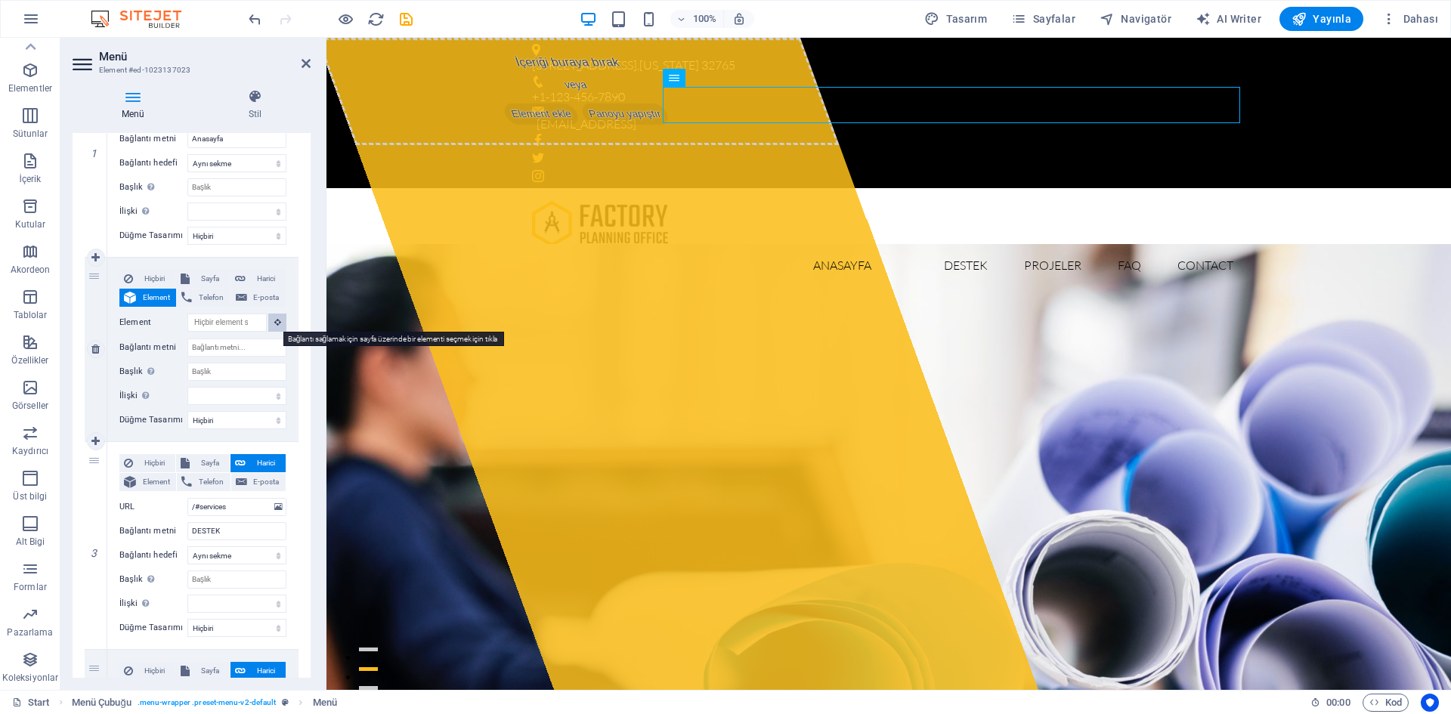
click at [277, 322] on icon at bounding box center [277, 322] width 7 height 8
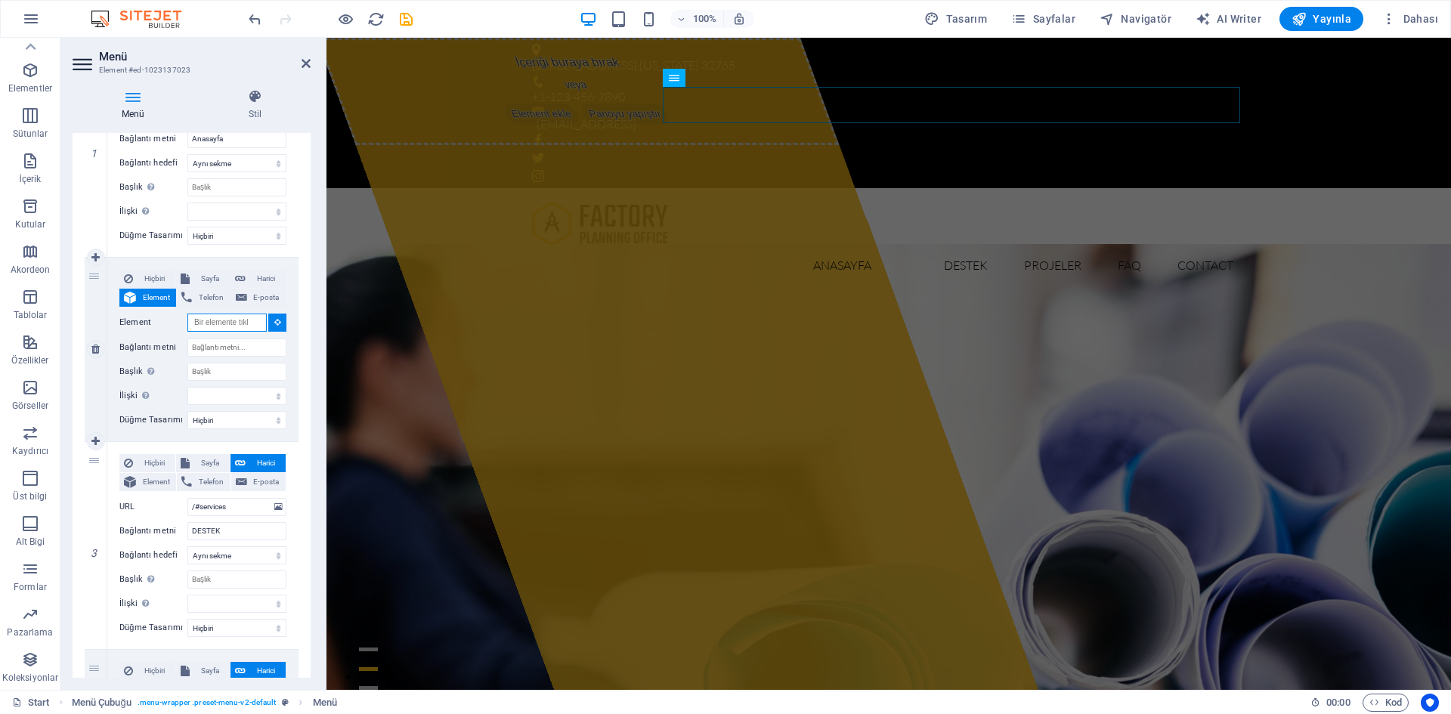
click at [243, 320] on input "Element" at bounding box center [226, 323] width 79 height 18
paste input "/#services"
drag, startPoint x: 234, startPoint y: 325, endPoint x: 199, endPoint y: 324, distance: 34.8
click at [199, 324] on input "/#services" at bounding box center [226, 323] width 79 height 18
type input "/#KURUMSAL"
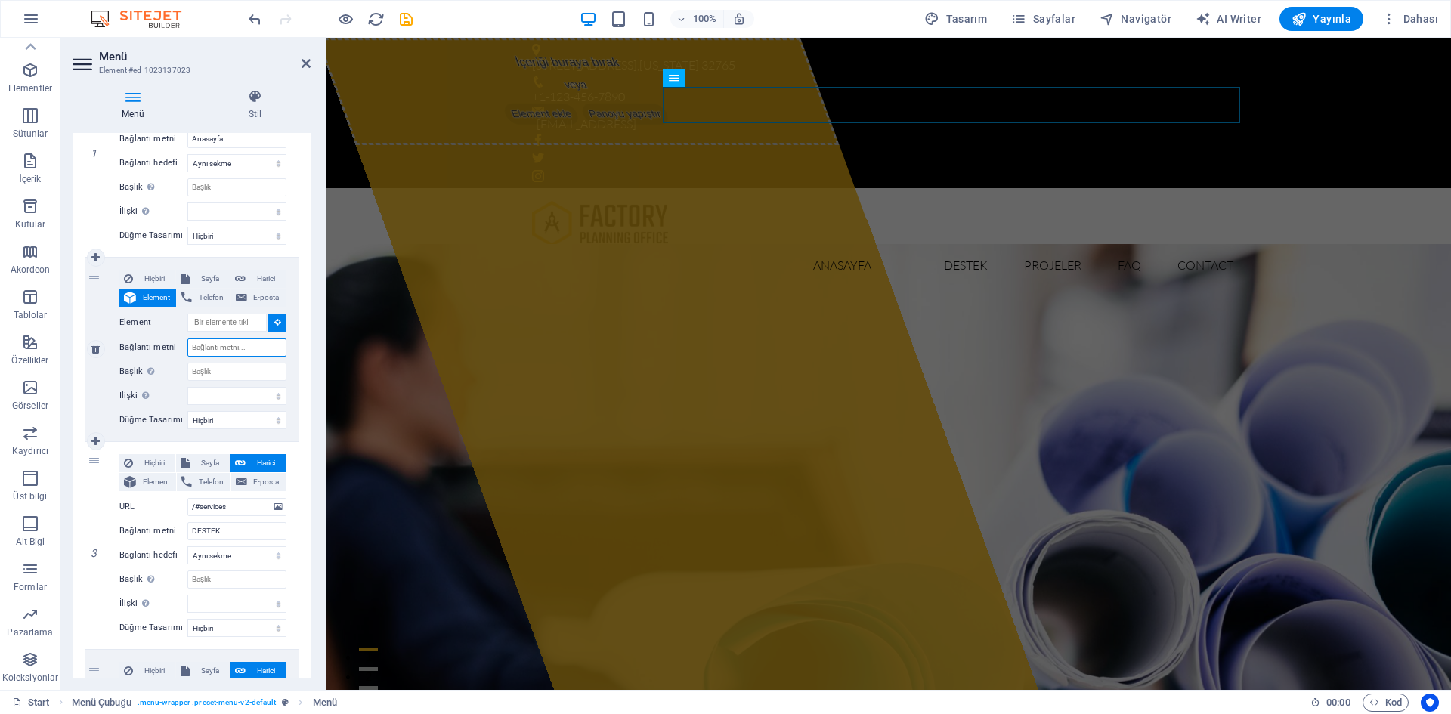
click at [230, 353] on input "Bağlantı metni" at bounding box center [236, 348] width 99 height 18
type input "KURUMSAL"
select select
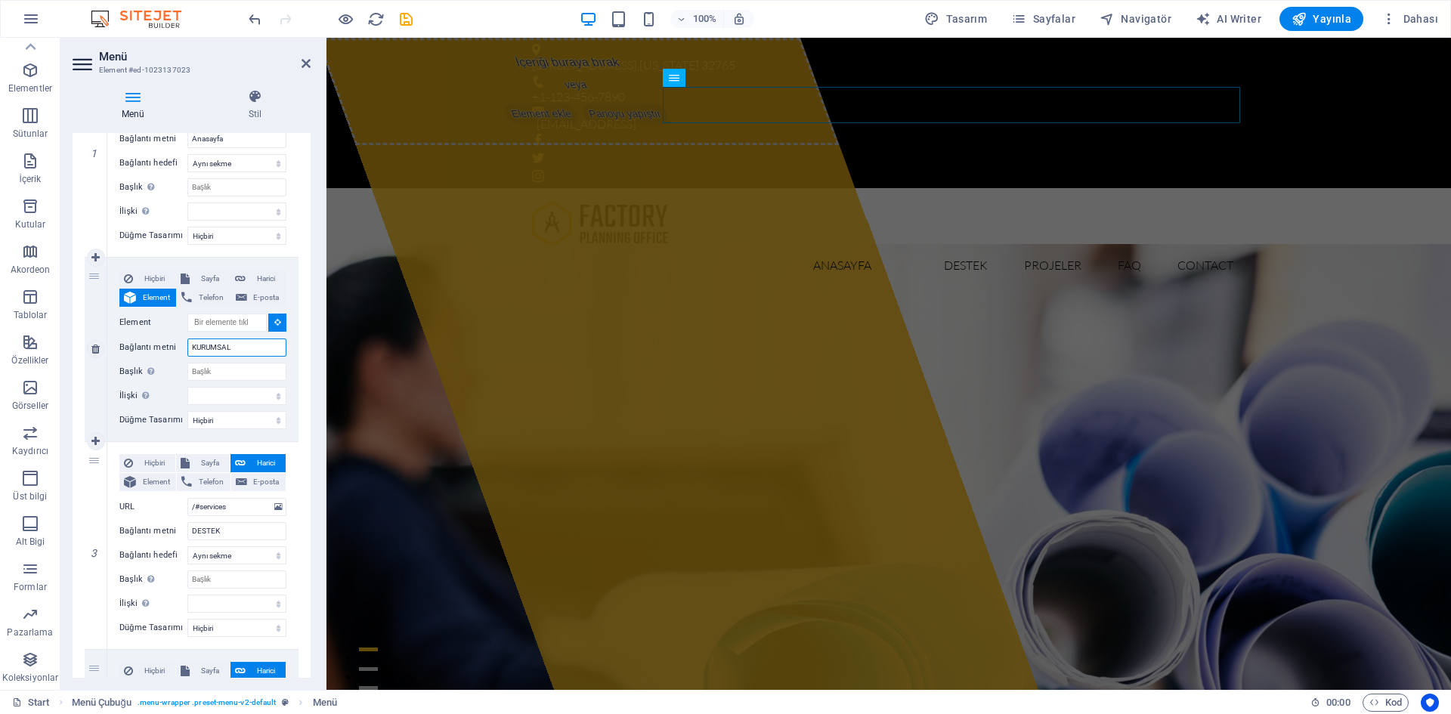
select select
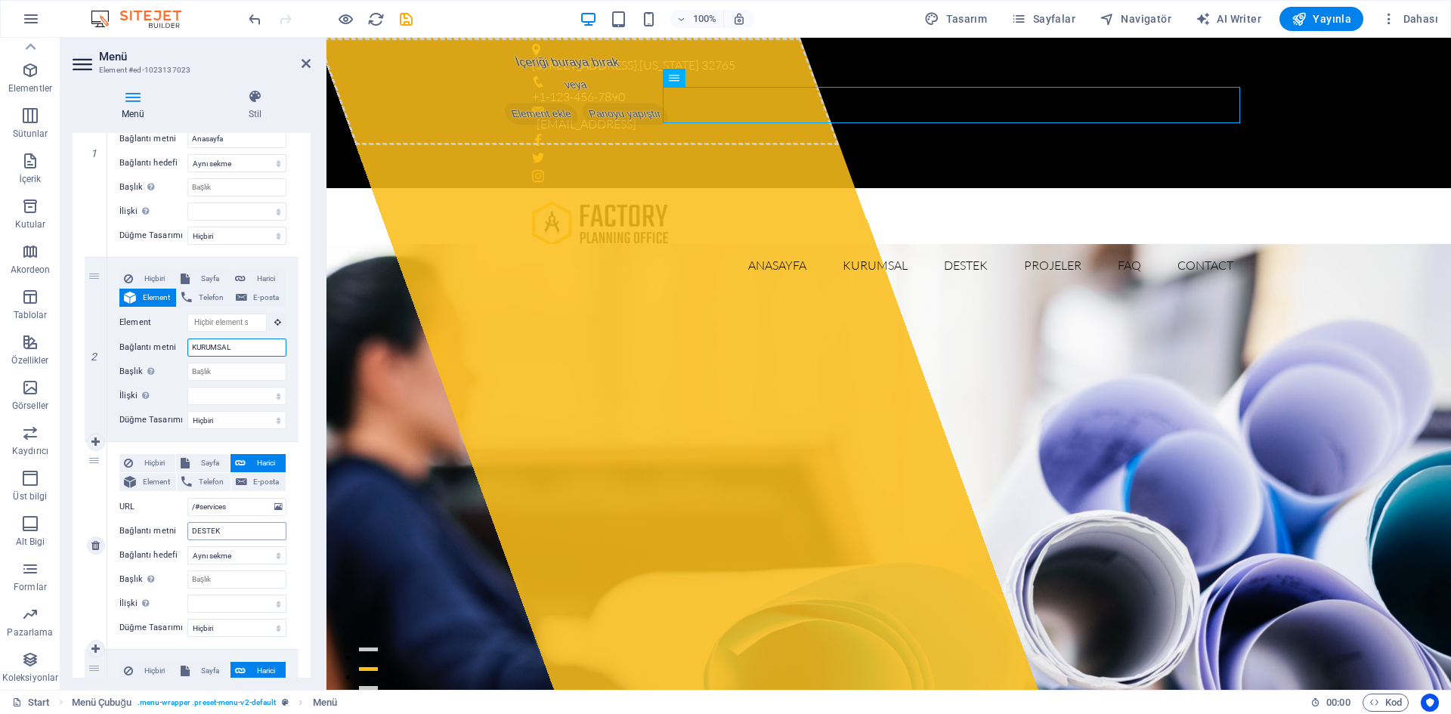
scroll to position [378, 0]
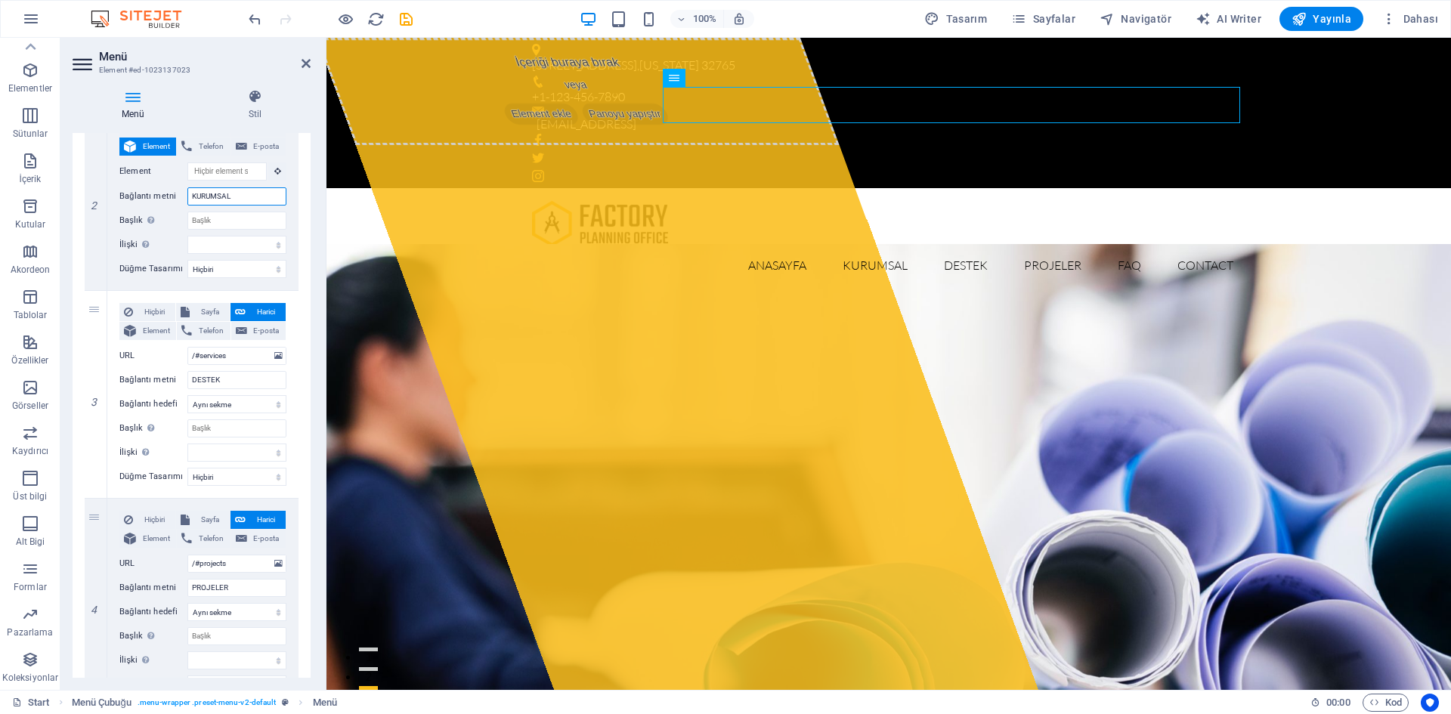
type input "KURUMSAL"
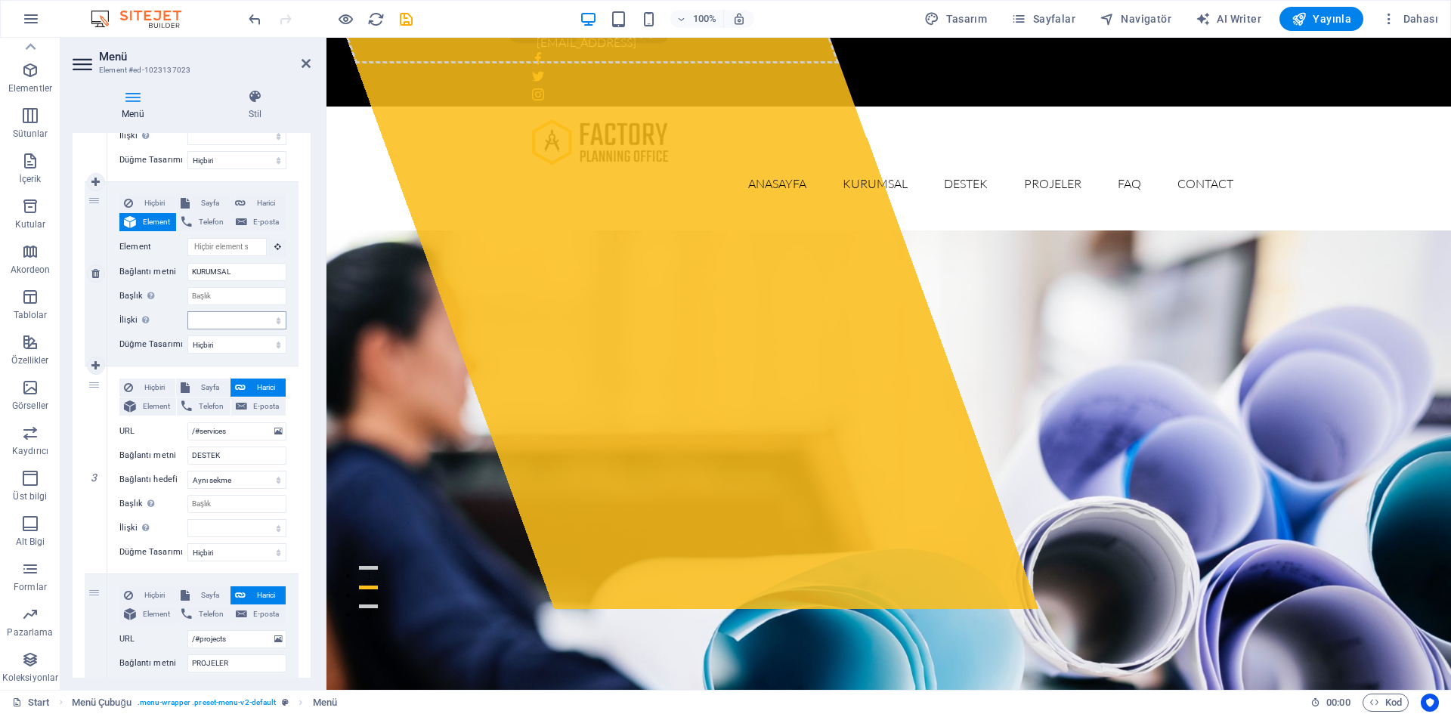
scroll to position [151, 0]
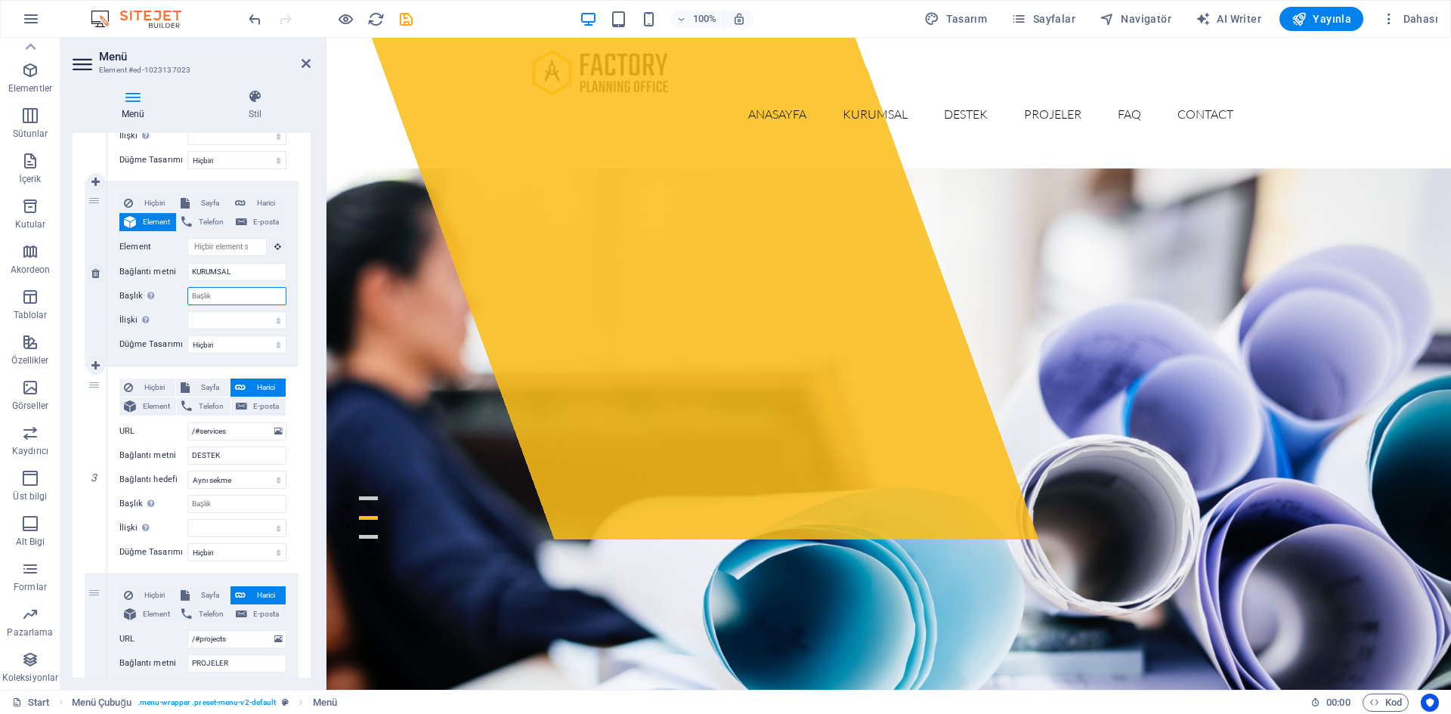
click at [222, 295] on input "Başlık Ek bağlantı tanımının bağlantı metniyle aynı olmaması gerekir. Başlık, g…" at bounding box center [236, 296] width 99 height 18
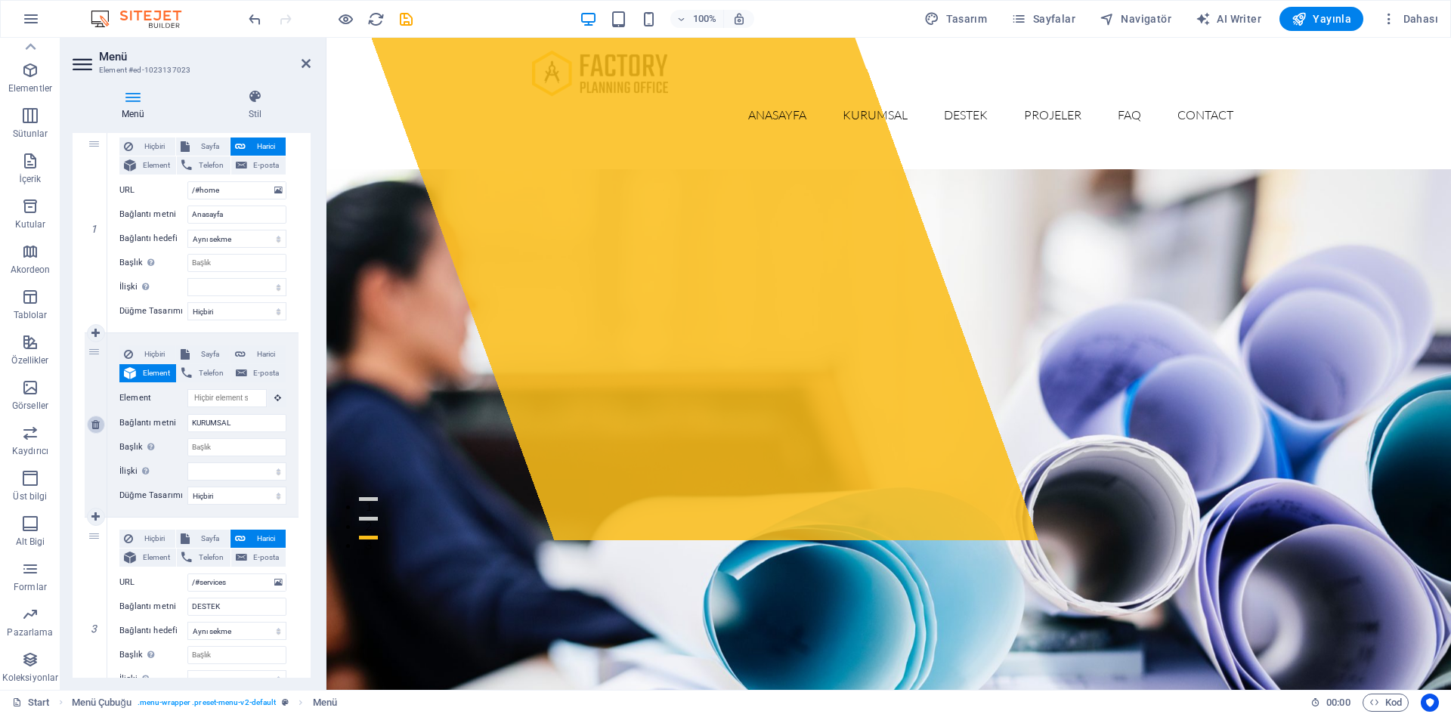
click at [91, 425] on icon at bounding box center [95, 424] width 8 height 11
select select
type input "/#services"
type input "DESTEK"
select select
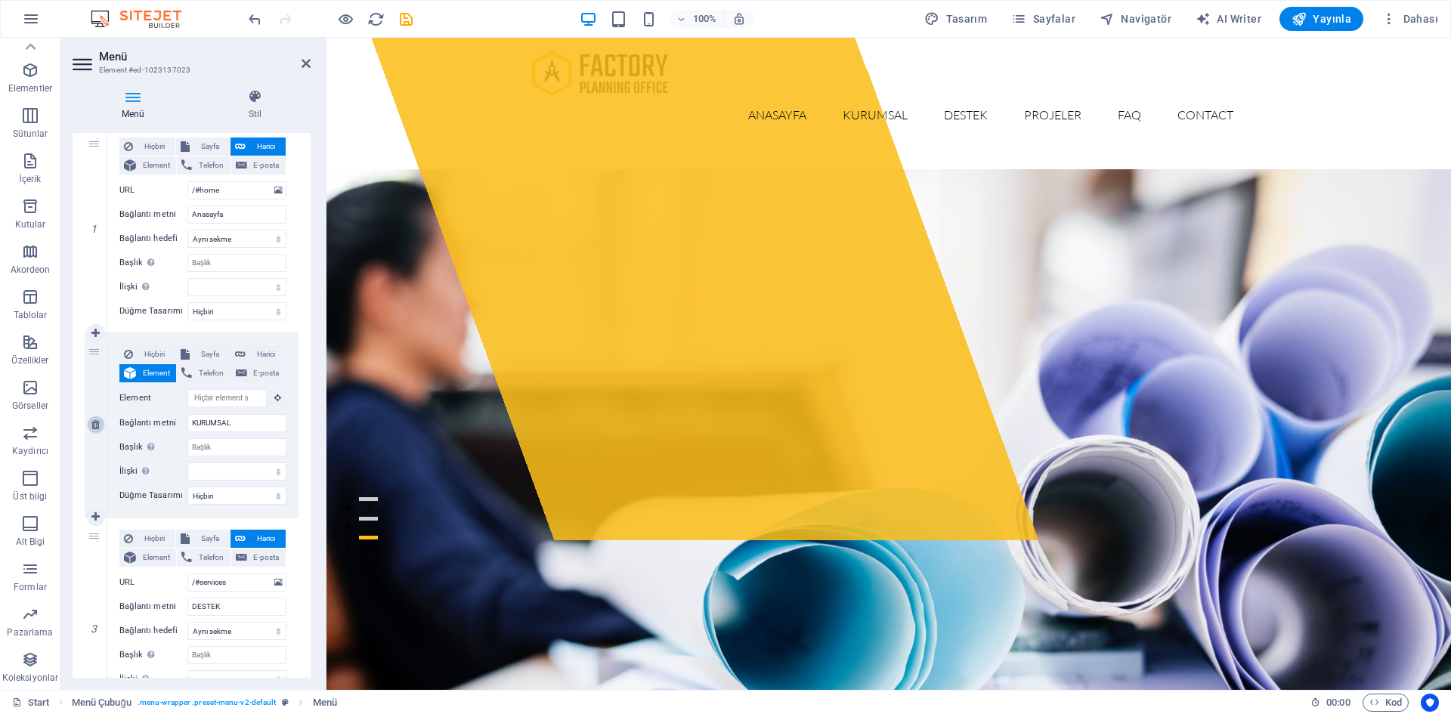
type input "/#projects"
type input "PROJELER"
select select
type input "/#faq"
type input "FAQ"
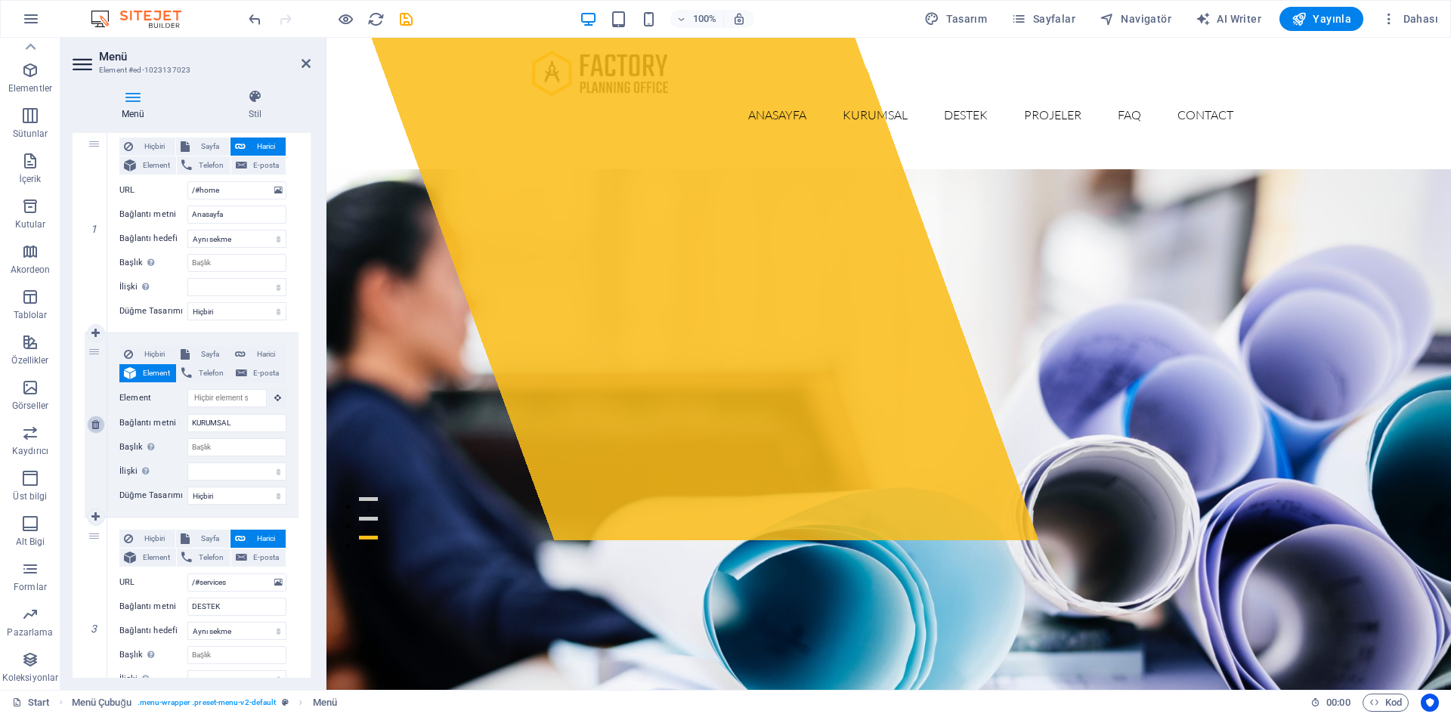
select select
type input "/#contact"
type input "Contact"
select select
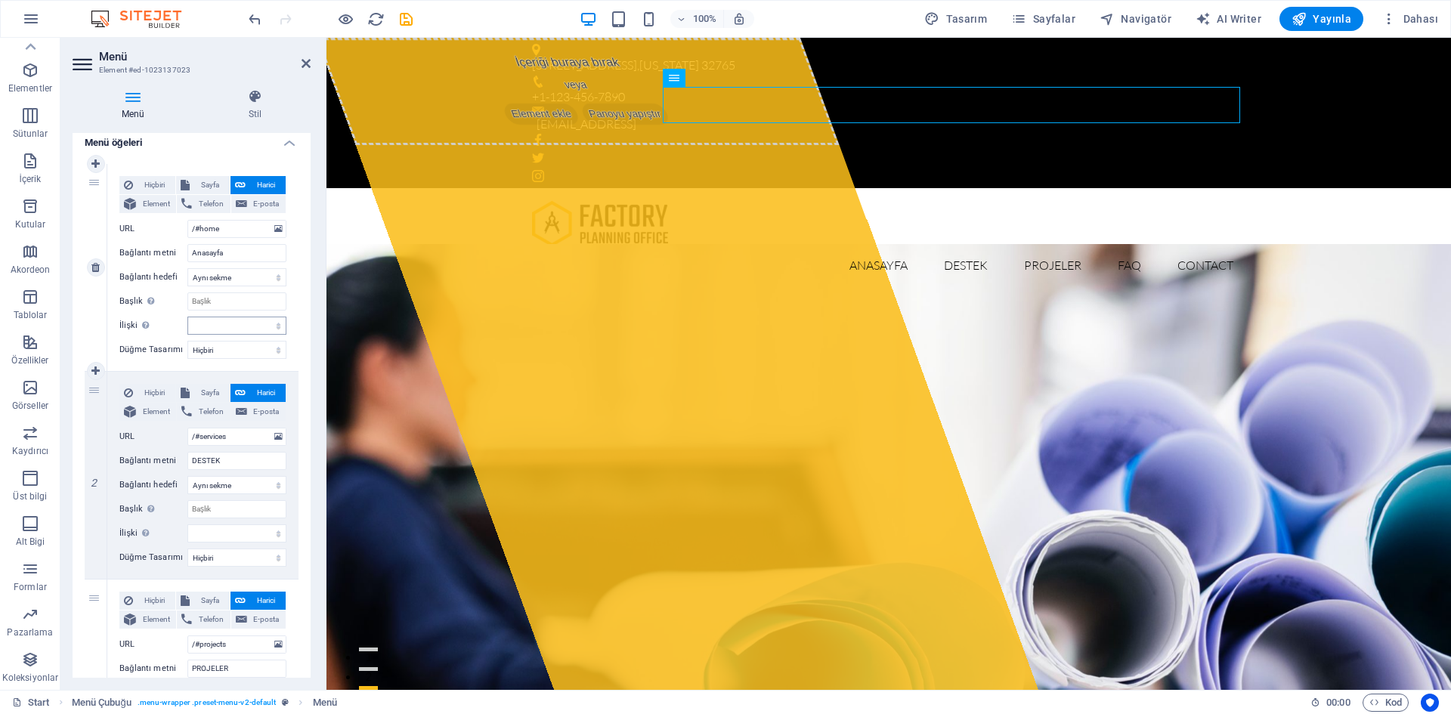
scroll to position [0, 0]
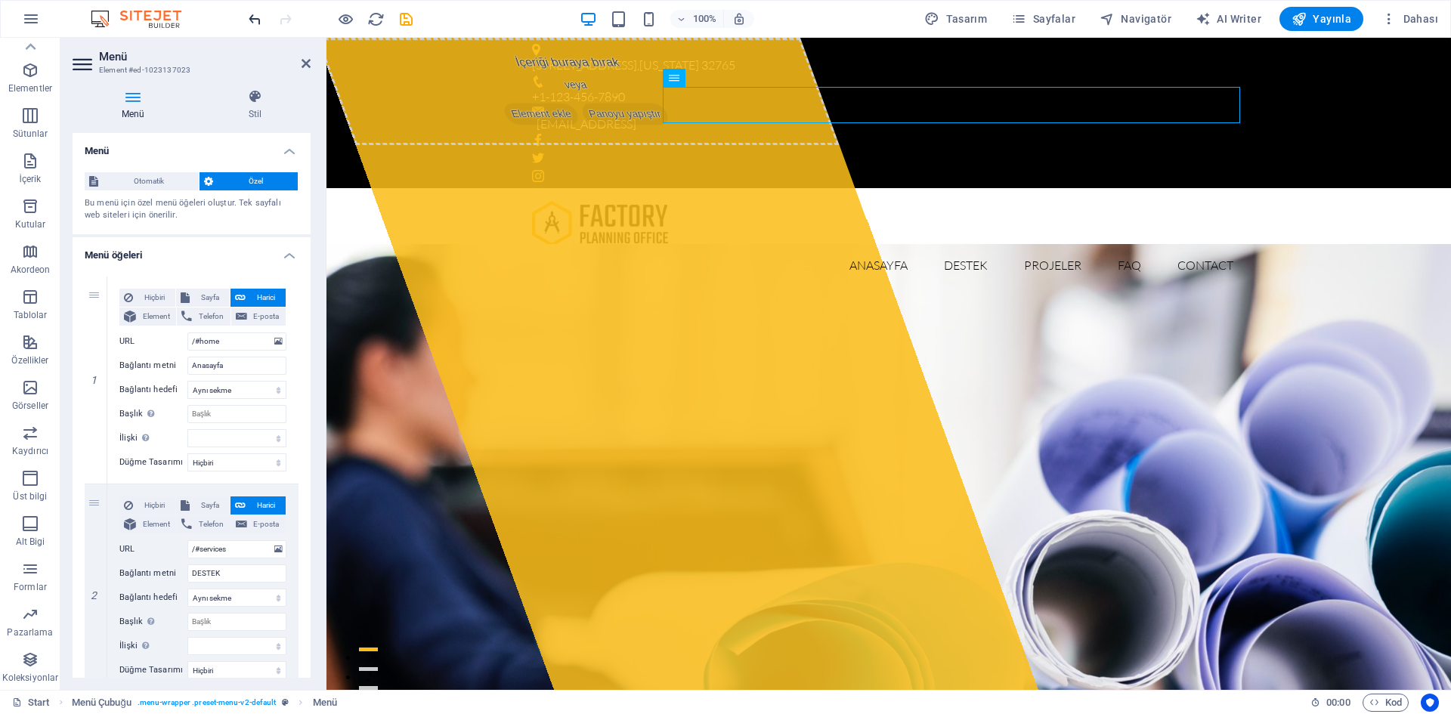
click at [252, 15] on icon "undo" at bounding box center [254, 19] width 17 height 17
select select
type input "KURUMSAL"
select select
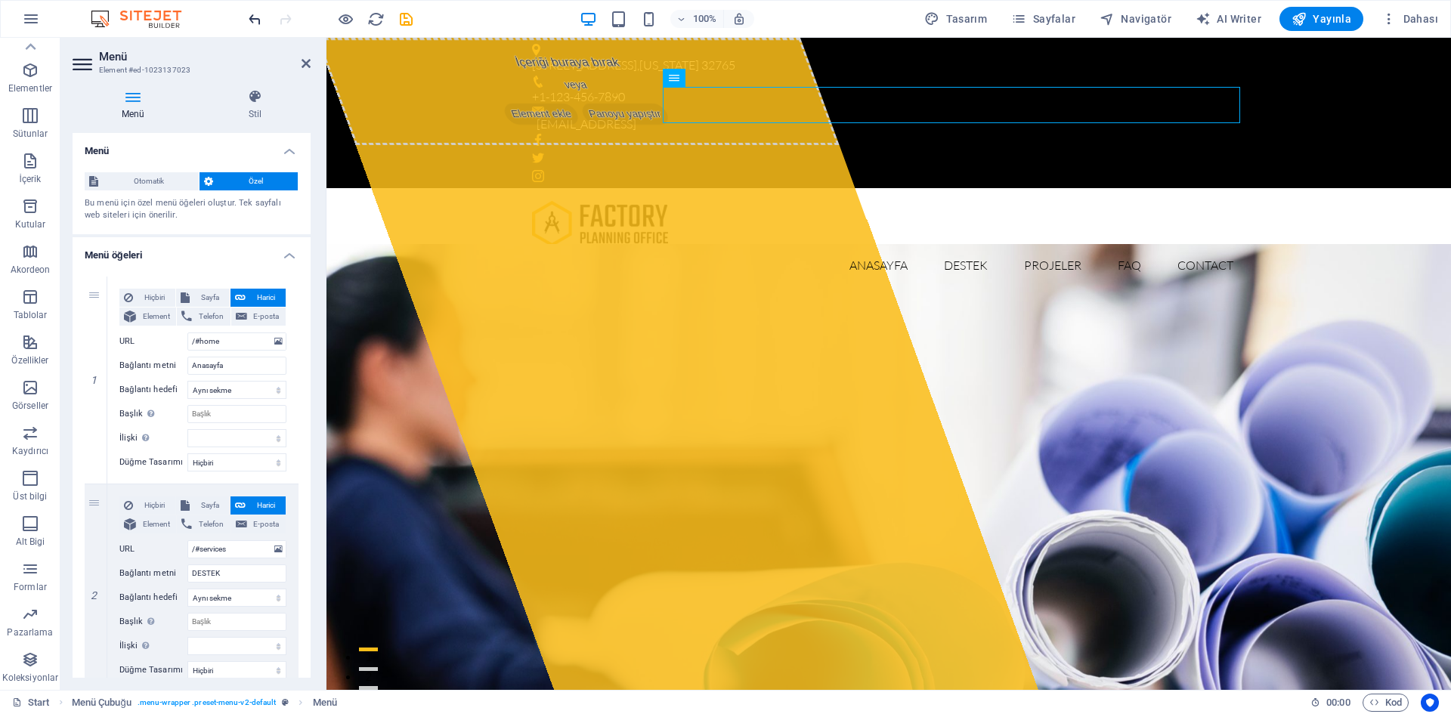
type input "/#services"
type input "DESTEK"
select select
type input "/#projects"
type input "PROJELER"
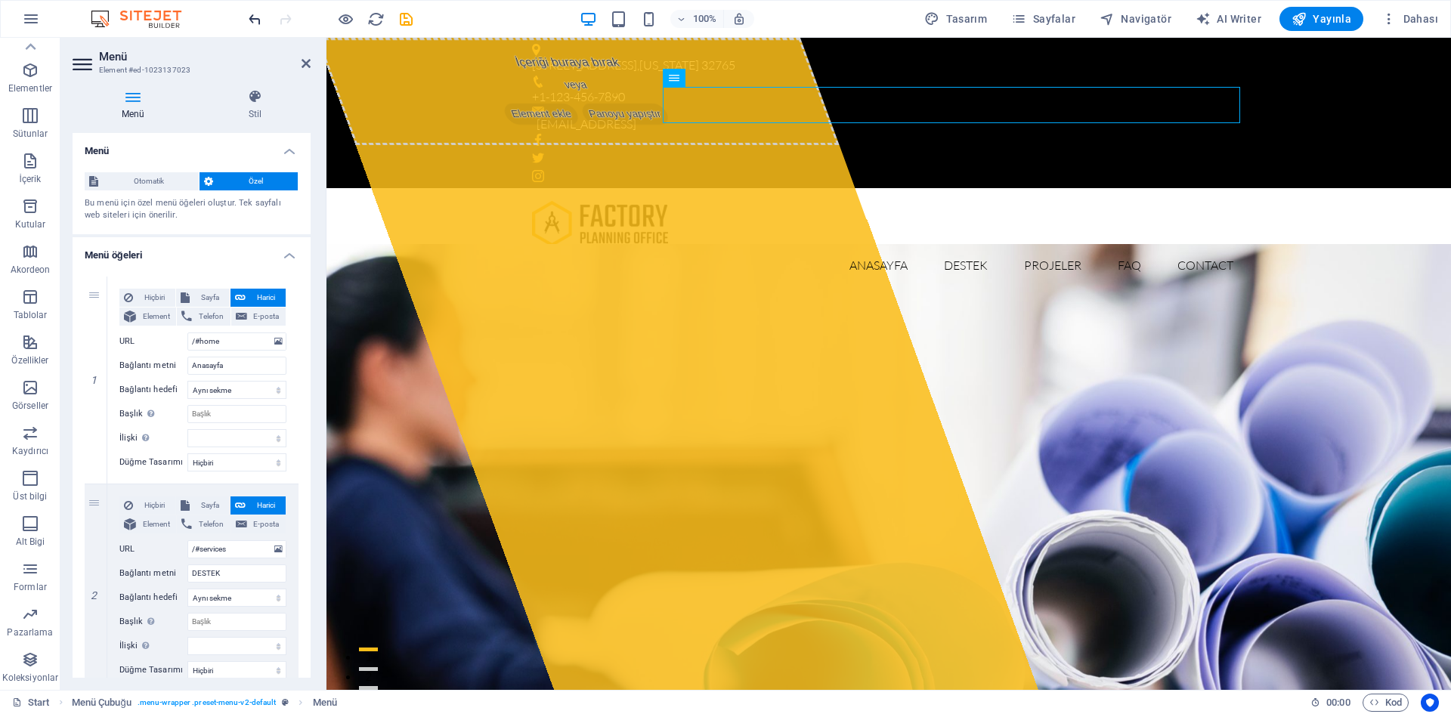
select select
type input "/#faq"
type input "FAQ"
select select
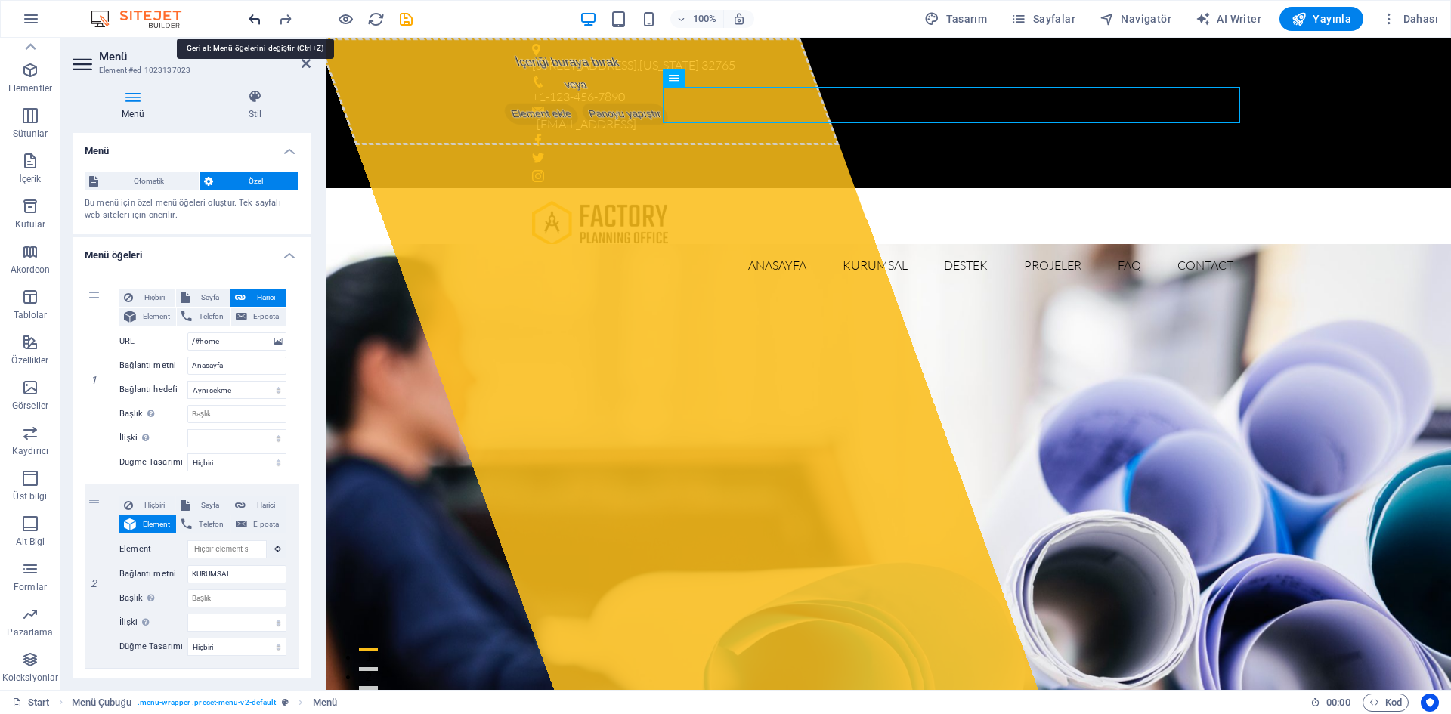
click at [252, 15] on icon "undo" at bounding box center [254, 19] width 17 height 17
select select
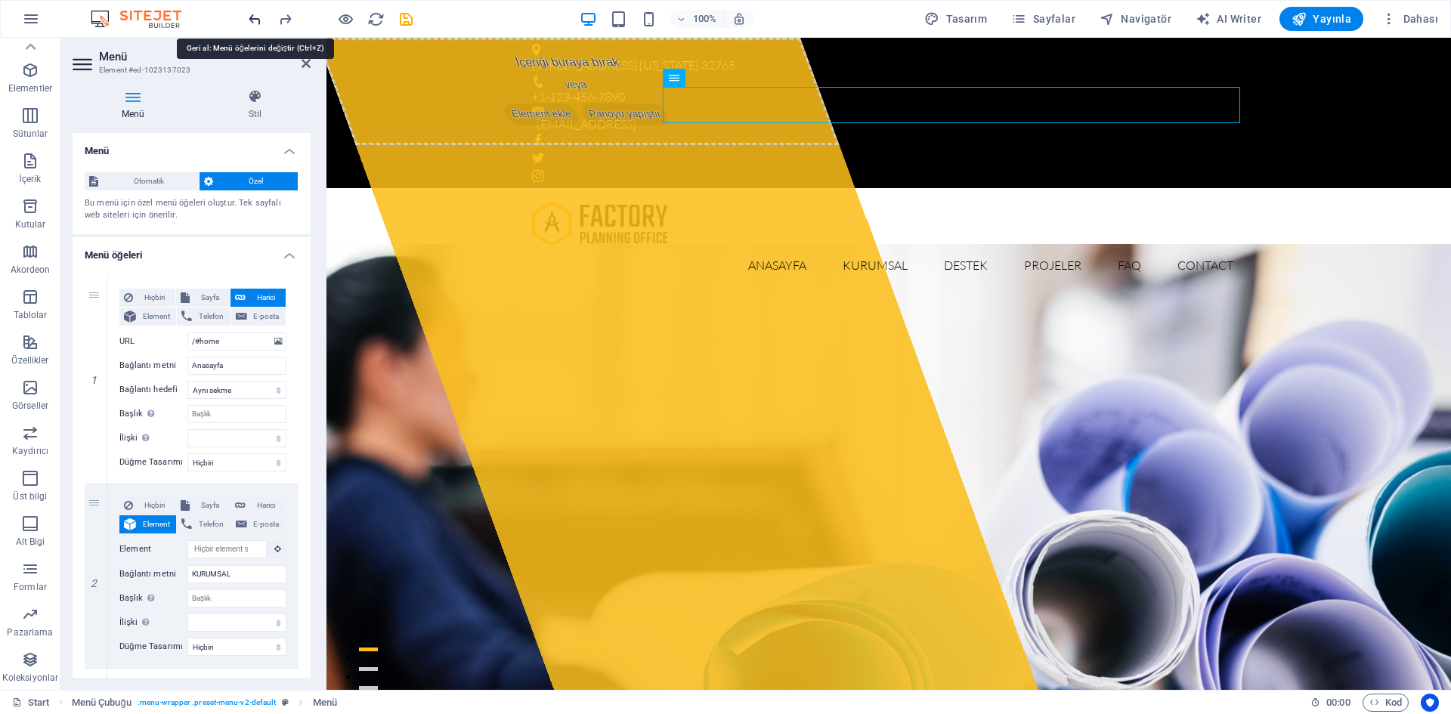
select select
click at [252, 15] on icon "undo" at bounding box center [254, 19] width 17 height 17
select select
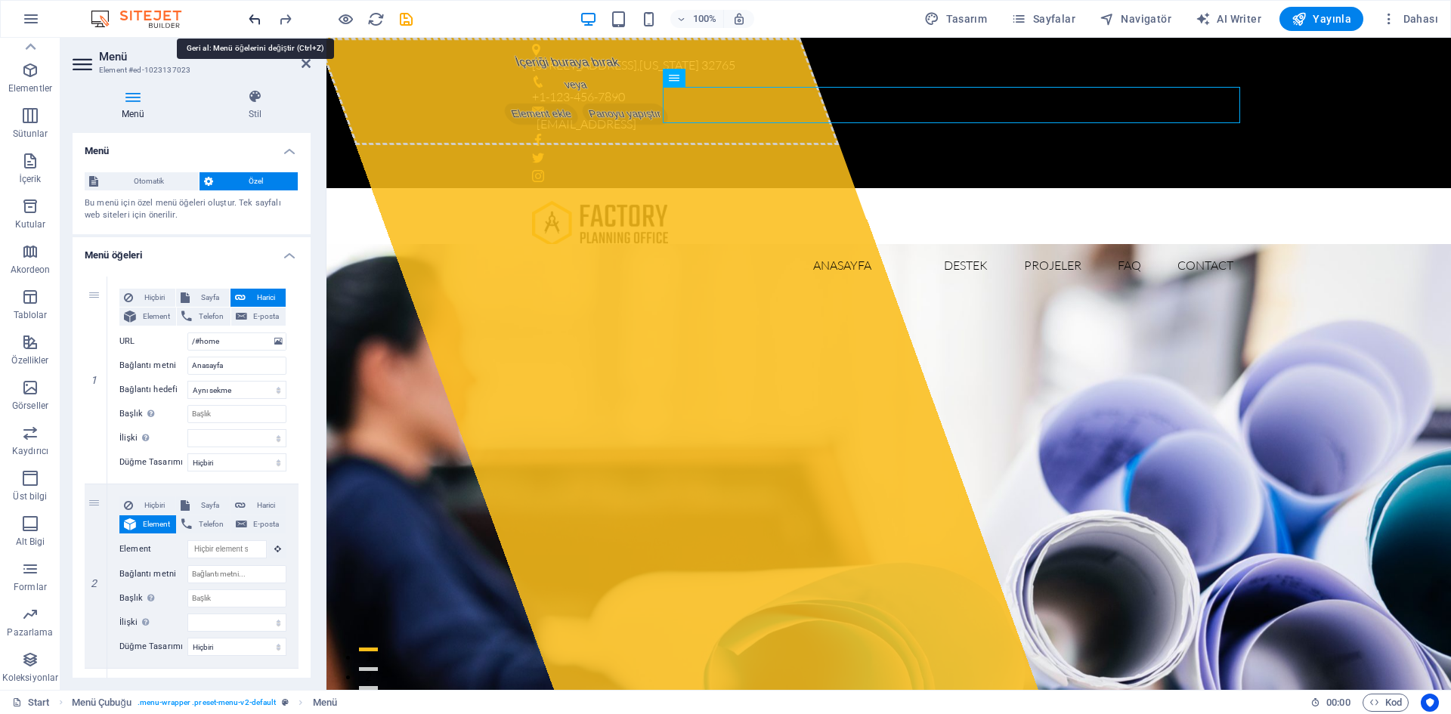
type input "/#services"
type input "DESTEK"
select select
type input "/#projects"
type input "PROJELER"
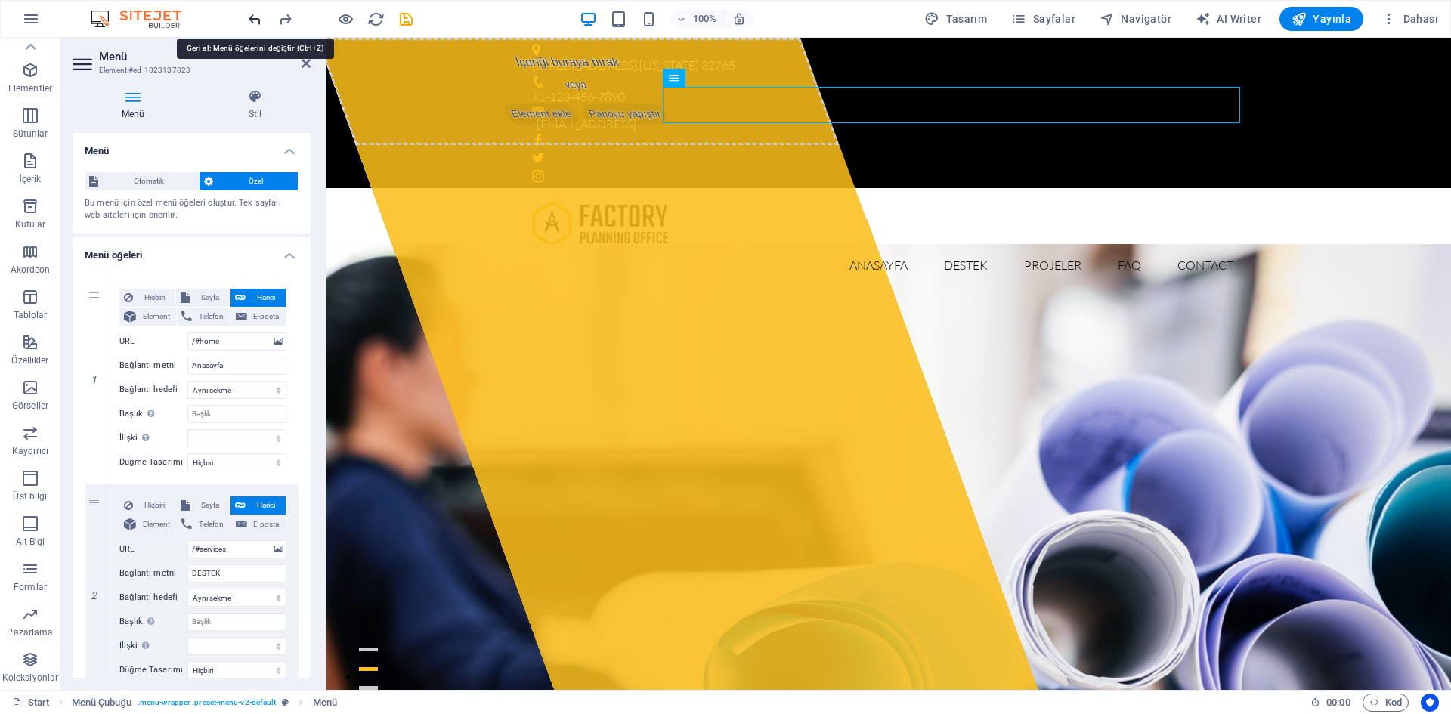
click at [252, 15] on icon "undo" at bounding box center [254, 19] width 17 height 17
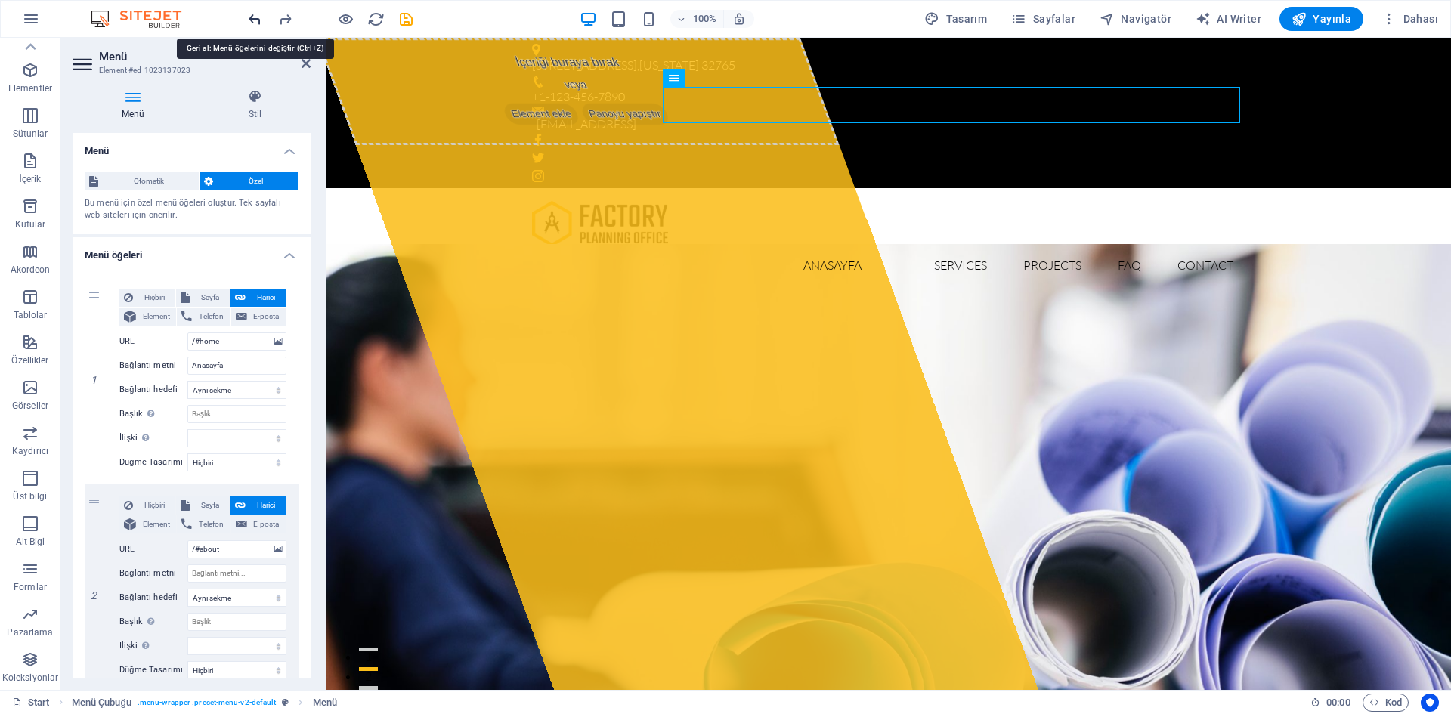
click at [252, 15] on icon "undo" at bounding box center [254, 19] width 17 height 17
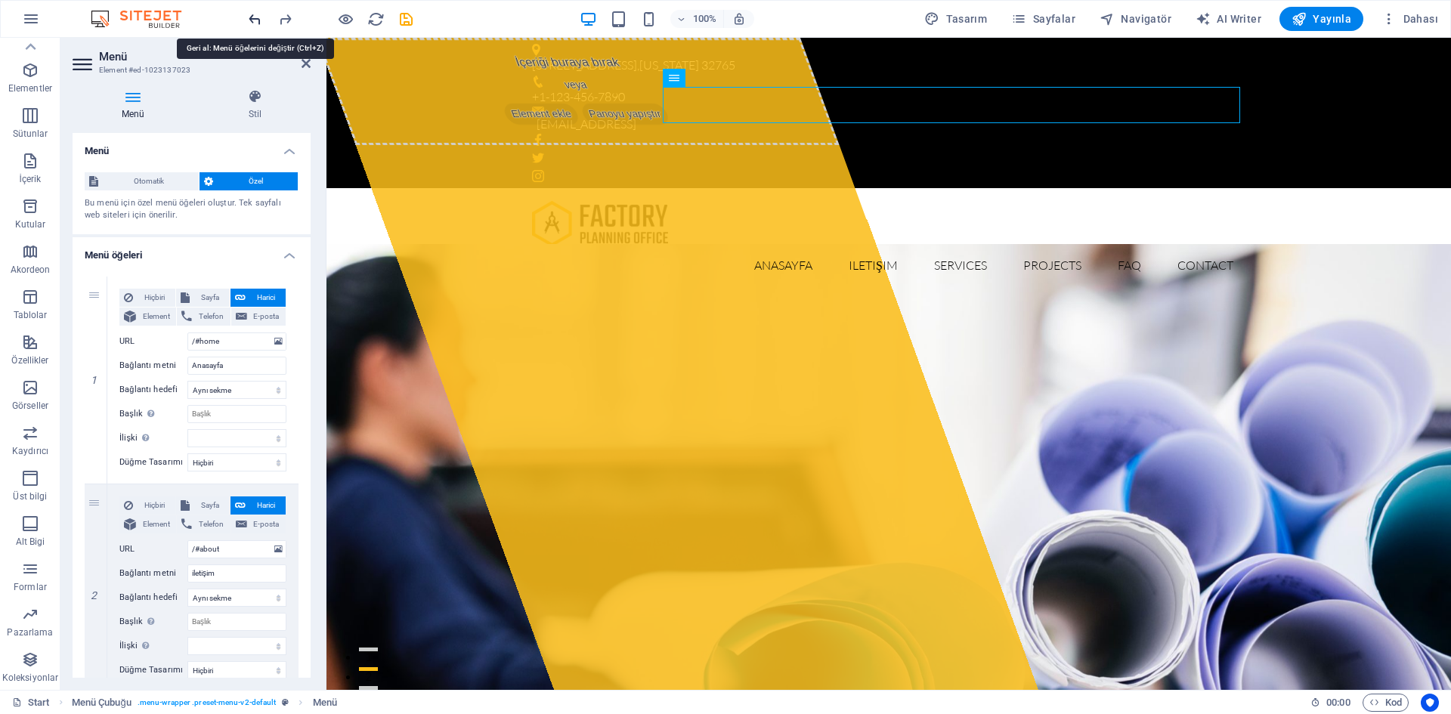
click at [252, 15] on icon "undo" at bounding box center [254, 19] width 17 height 17
click at [233, 363] on input "Anasa" at bounding box center [236, 366] width 99 height 18
click at [224, 569] on input "About" at bounding box center [236, 573] width 99 height 18
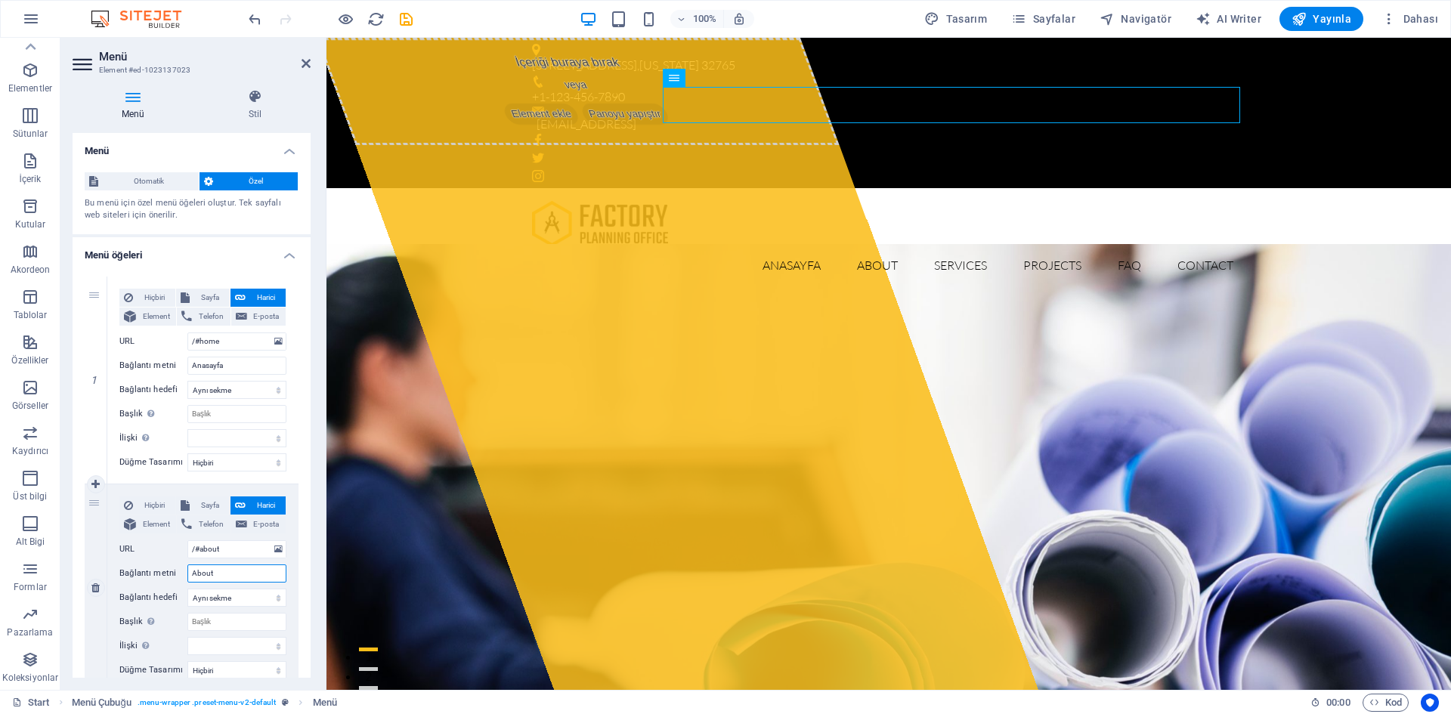
click at [224, 569] on input "About" at bounding box center [236, 573] width 99 height 18
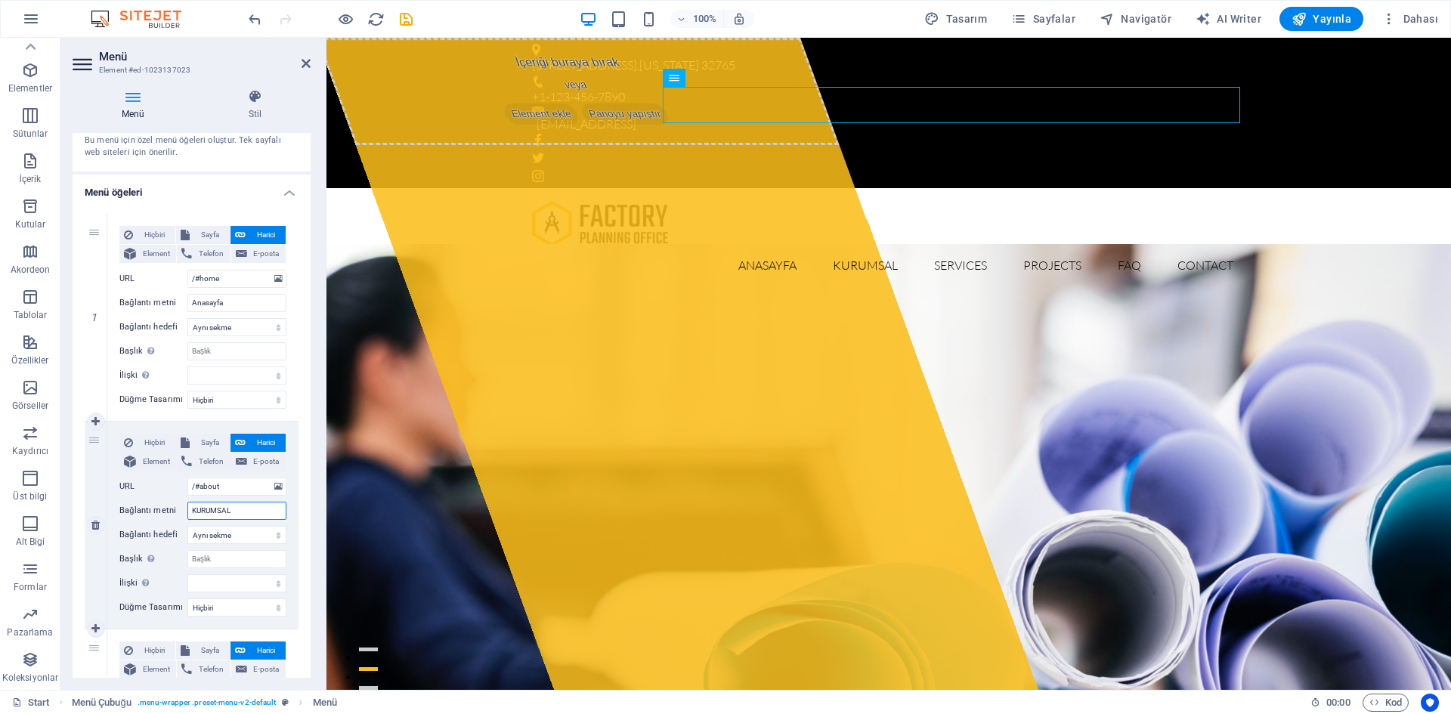
scroll to position [151, 0]
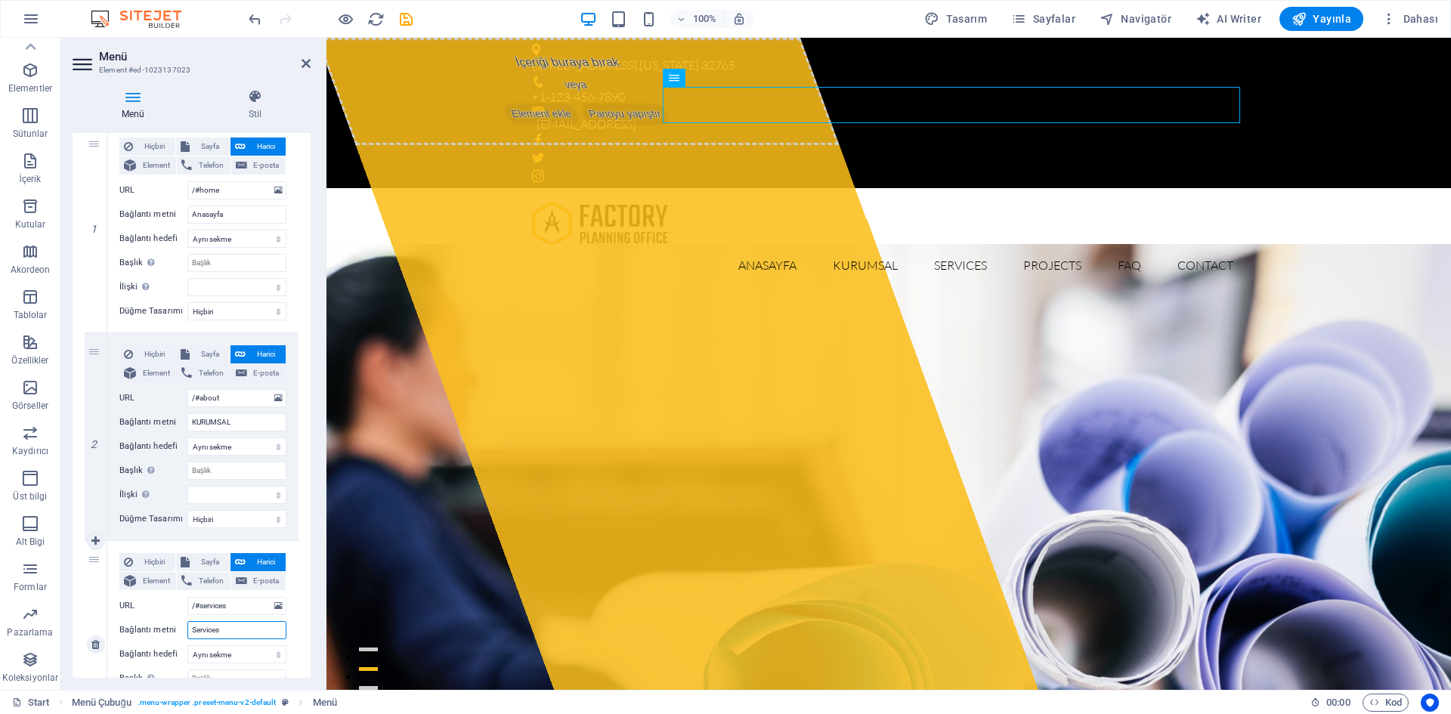
click at [231, 635] on input "Services" at bounding box center [236, 630] width 99 height 18
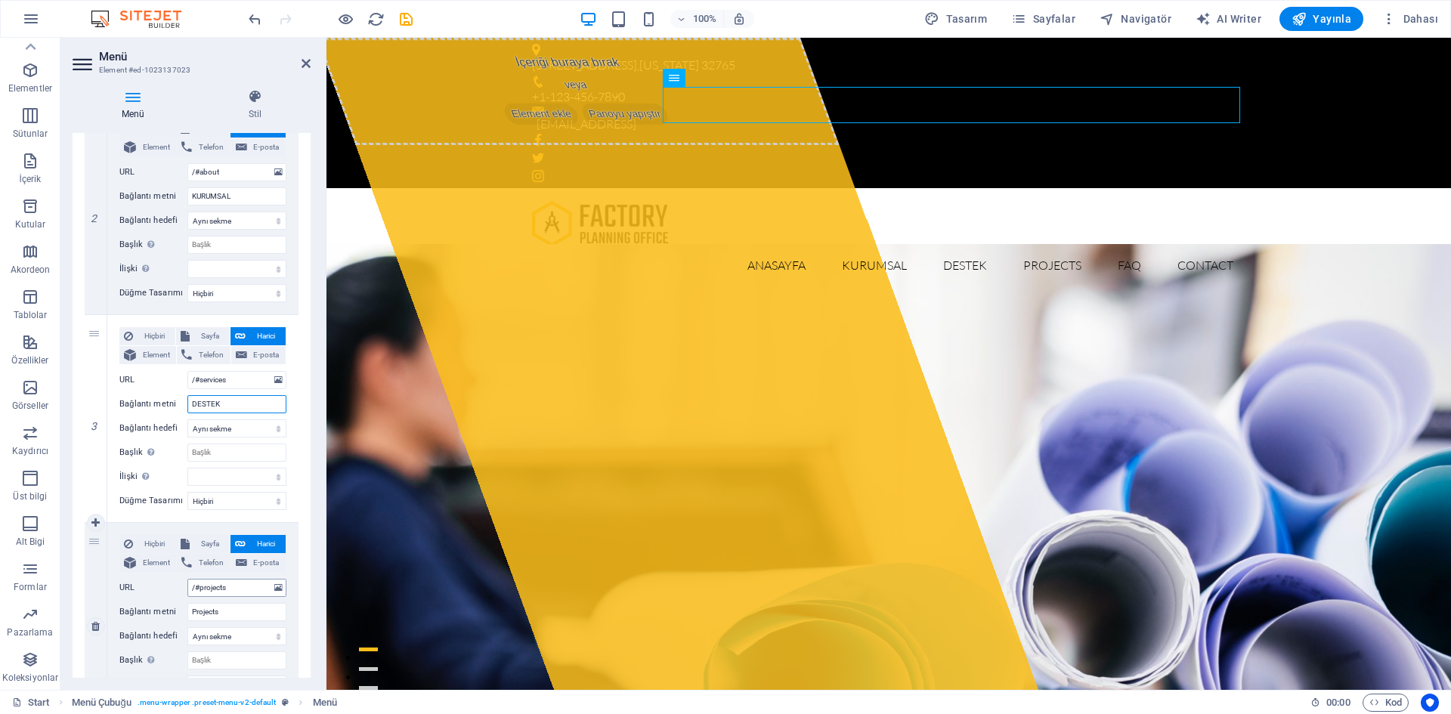
scroll to position [378, 0]
drag, startPoint x: 233, startPoint y: 609, endPoint x: 173, endPoint y: 611, distance: 59.7
click at [174, 611] on div "Bağlantı metni Projects" at bounding box center [202, 611] width 167 height 18
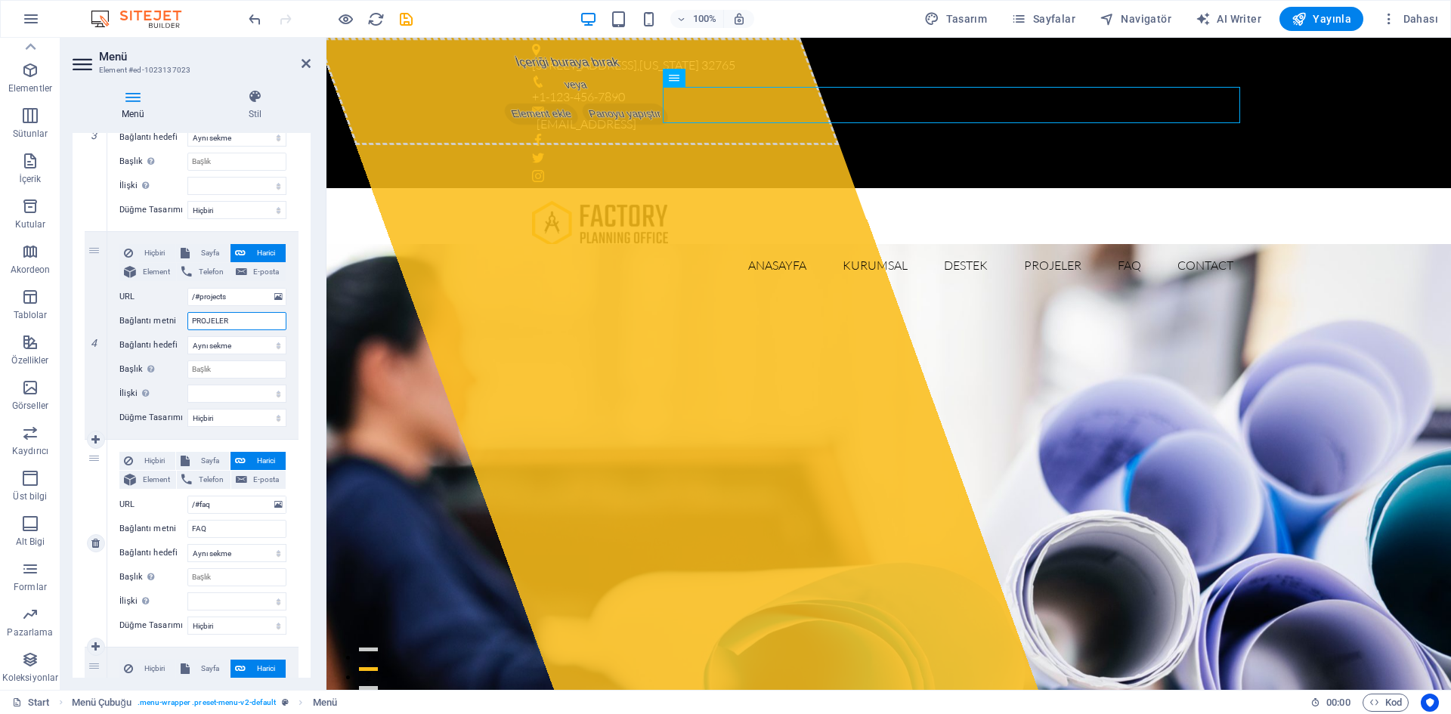
scroll to position [680, 0]
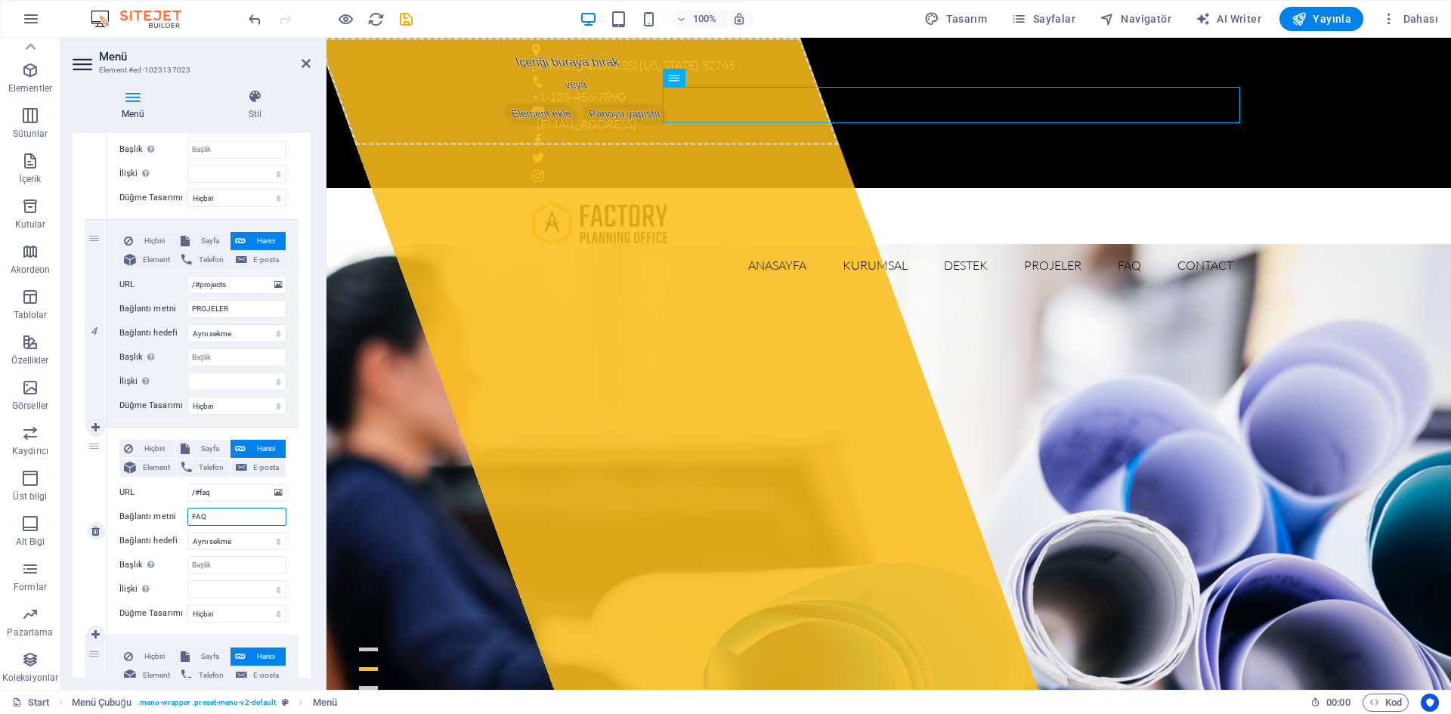
click at [223, 517] on input "FAQ" at bounding box center [236, 517] width 99 height 18
drag, startPoint x: 218, startPoint y: 516, endPoint x: 118, endPoint y: 519, distance: 100.5
click at [119, 516] on div "Bağlantı metni FAQ" at bounding box center [202, 517] width 167 height 18
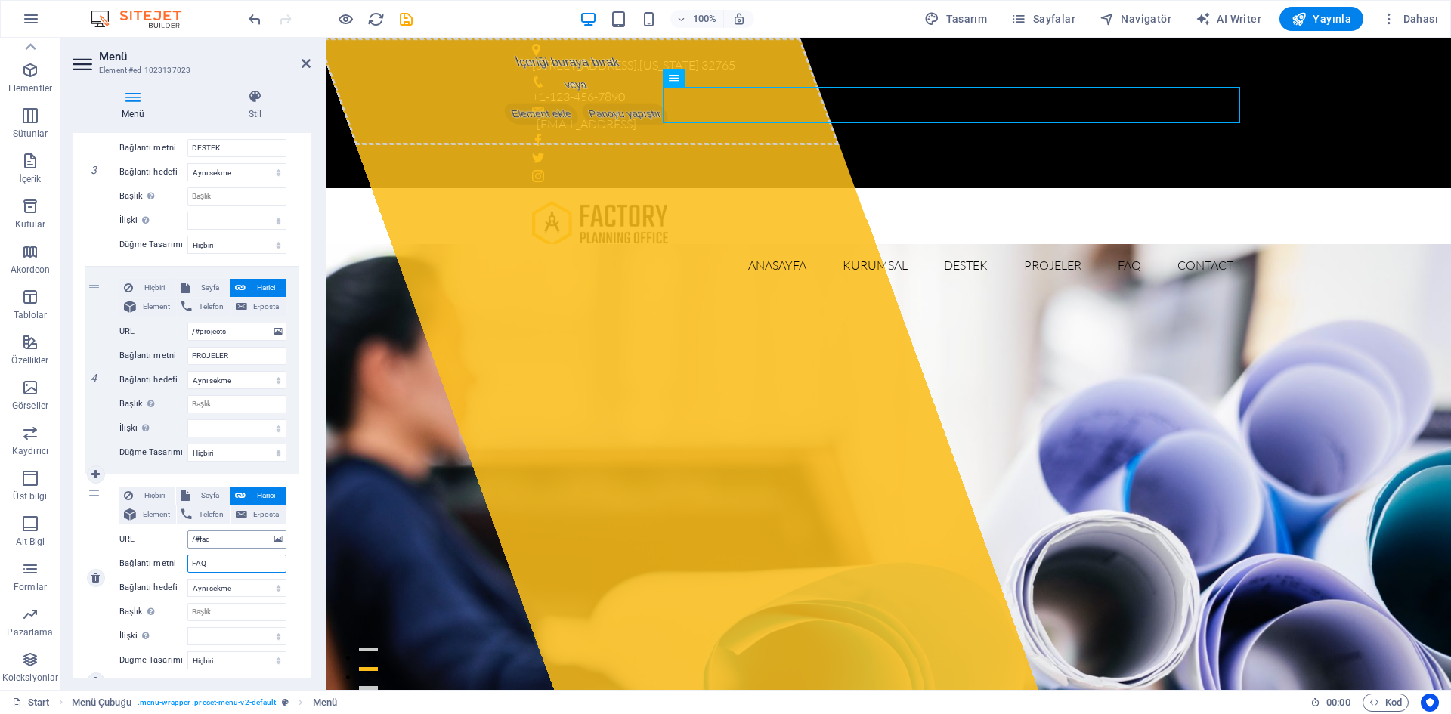
scroll to position [585, 0]
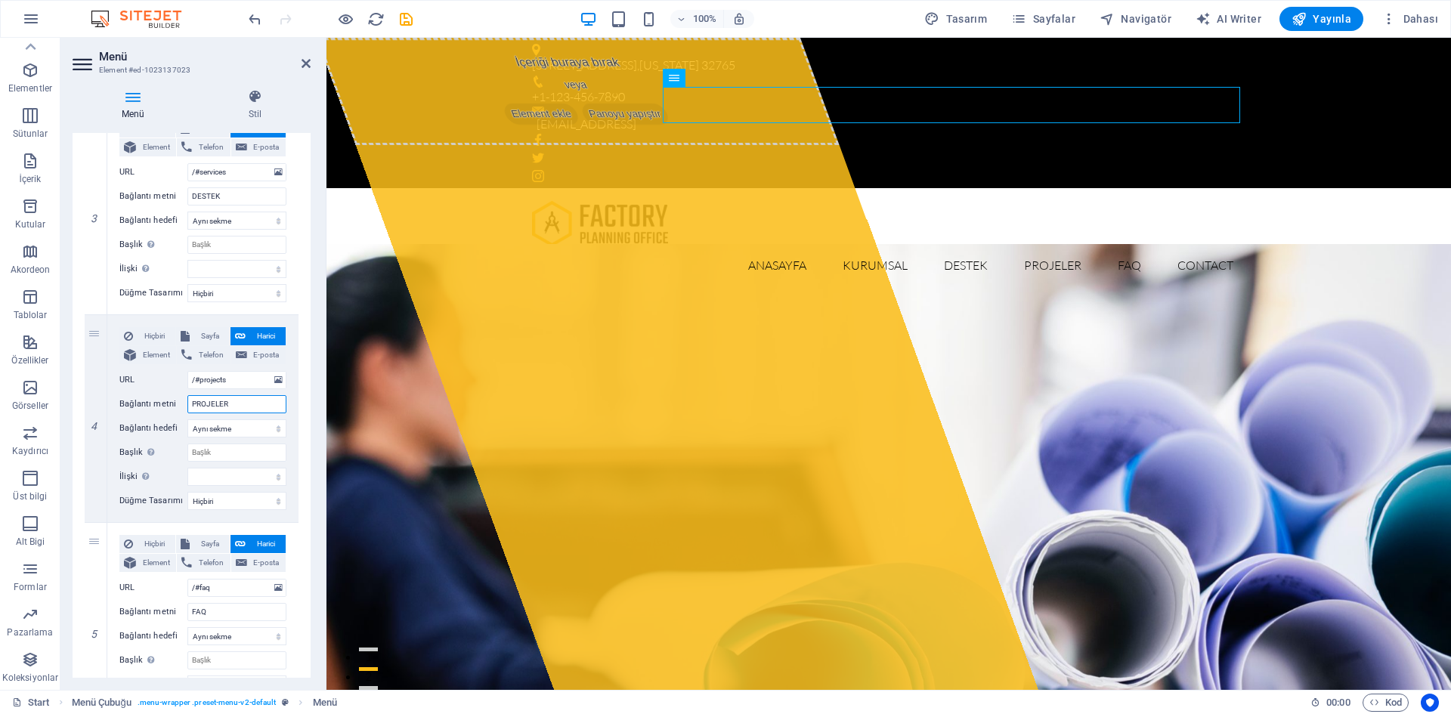
drag, startPoint x: 237, startPoint y: 400, endPoint x: 71, endPoint y: 411, distance: 166.6
click at [71, 410] on div "Menü Stil Menü Otomatik Özel Bu menü için özel menü öğeleri oluştur. Tek sayfal…" at bounding box center [191, 383] width 262 height 613
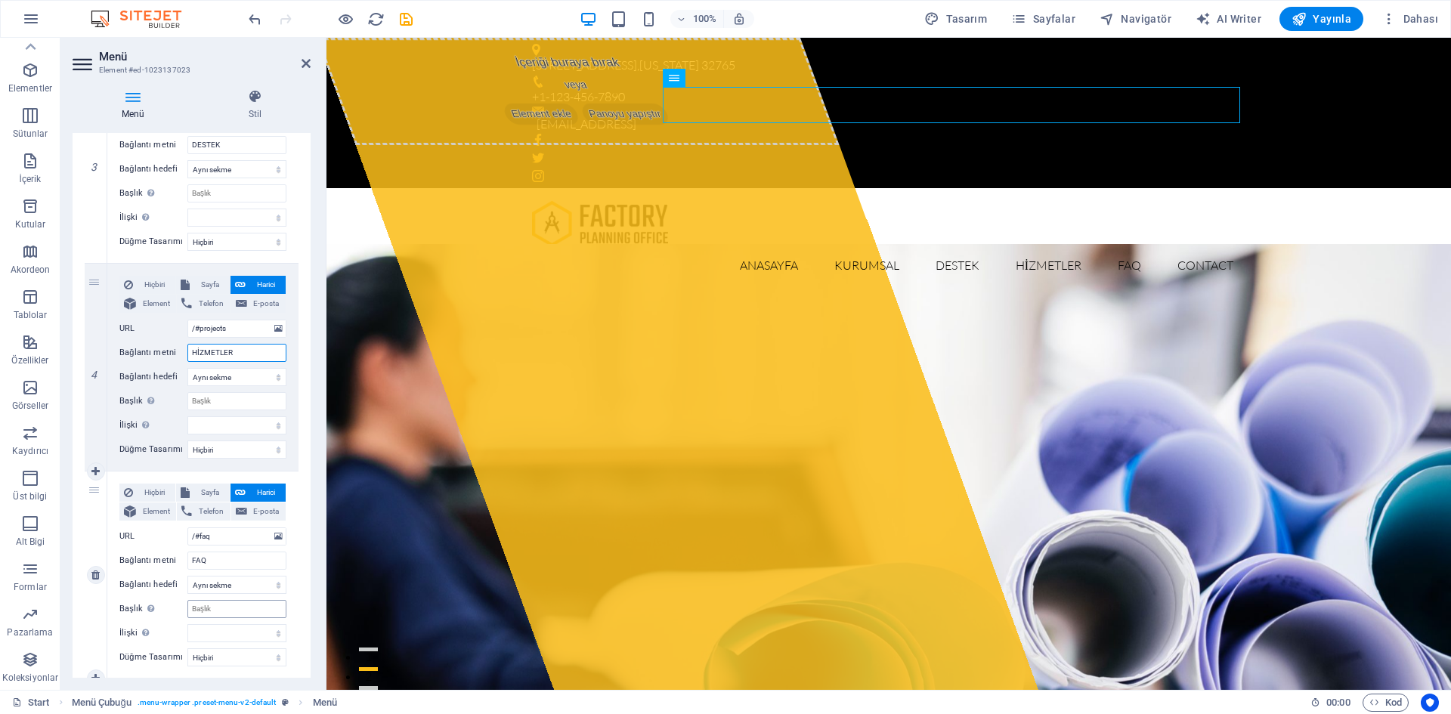
scroll to position [660, 0]
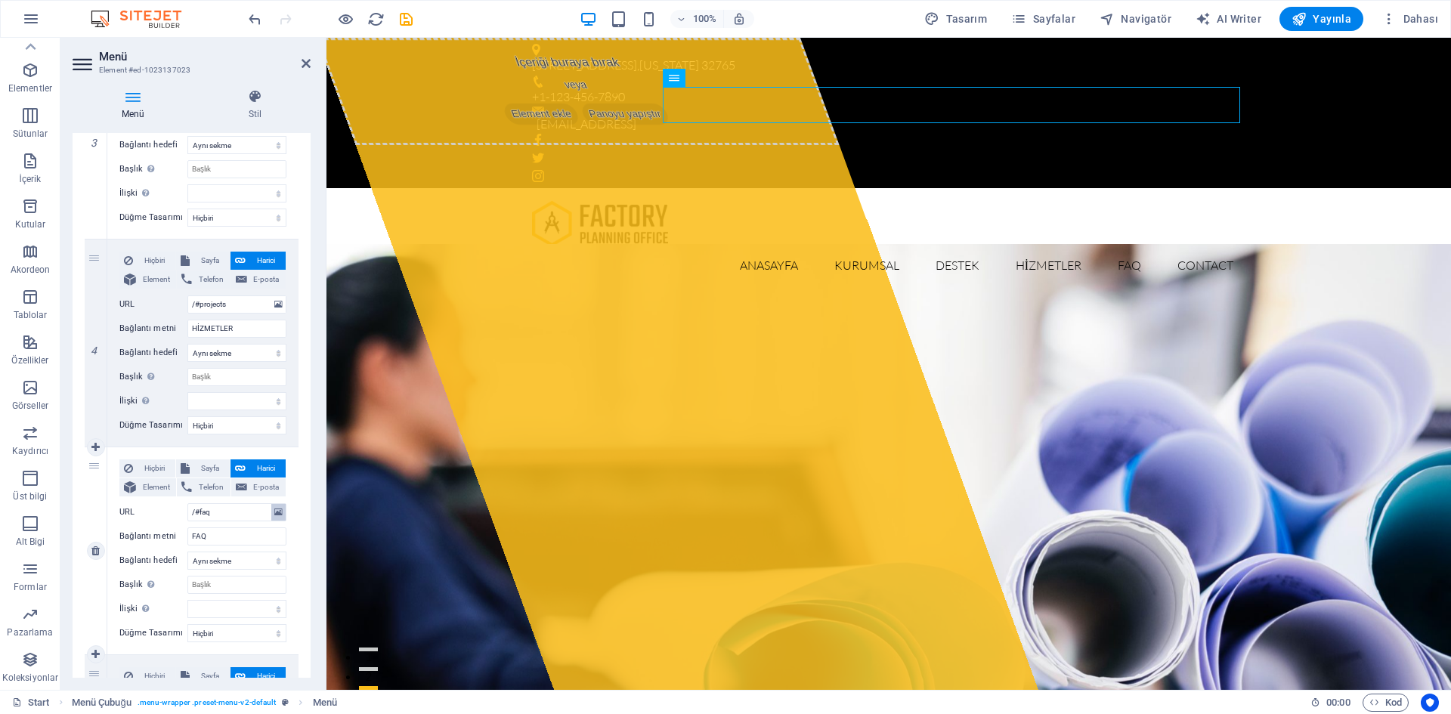
click at [274, 515] on icon at bounding box center [278, 512] width 8 height 17
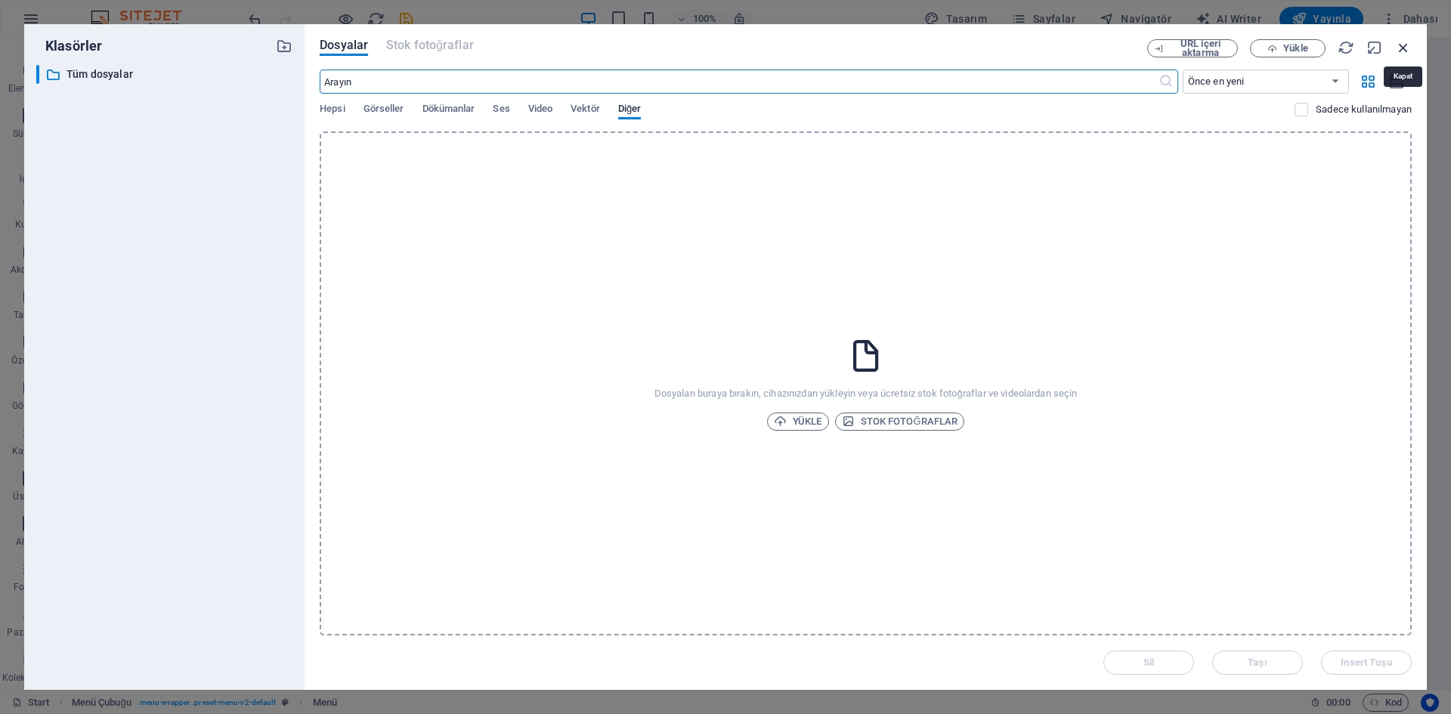
click at [1402, 45] on icon "button" at bounding box center [1403, 47] width 17 height 17
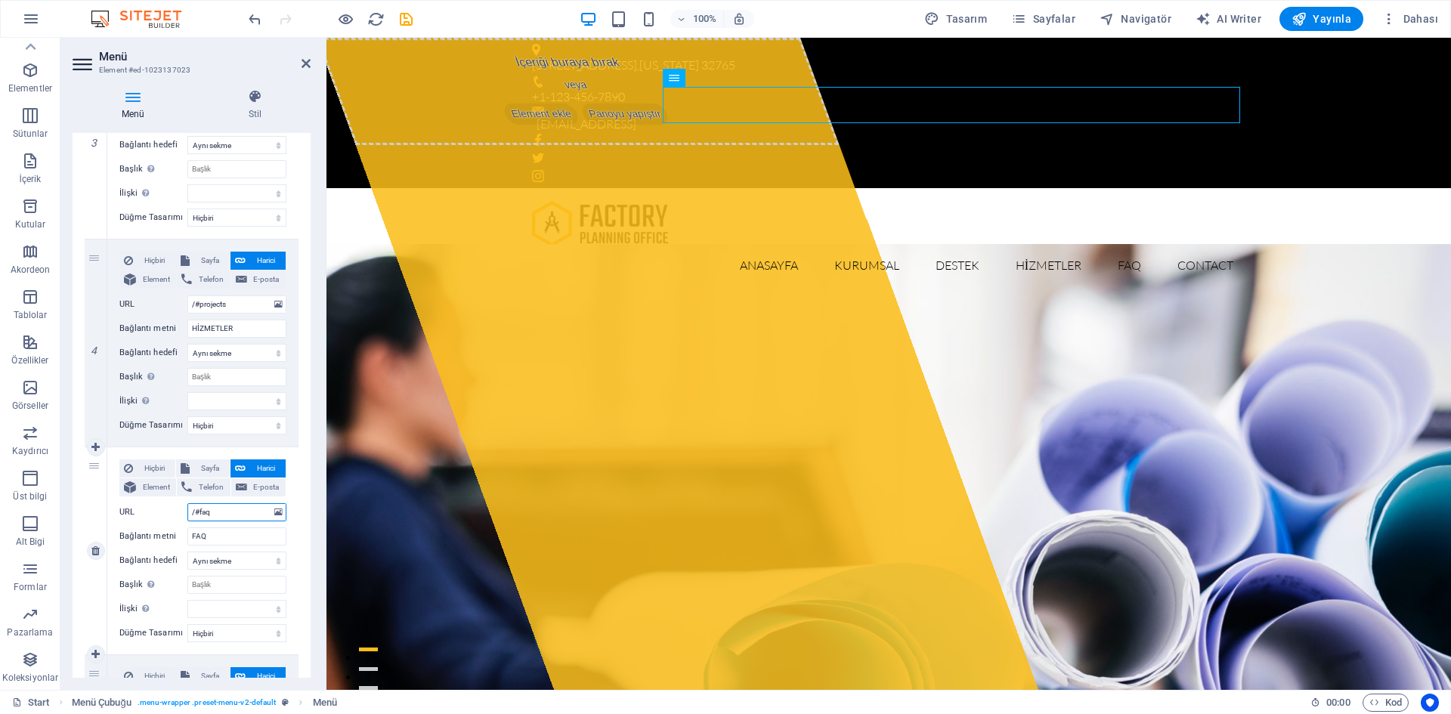
click at [223, 514] on input "/#faq" at bounding box center [236, 512] width 99 height 18
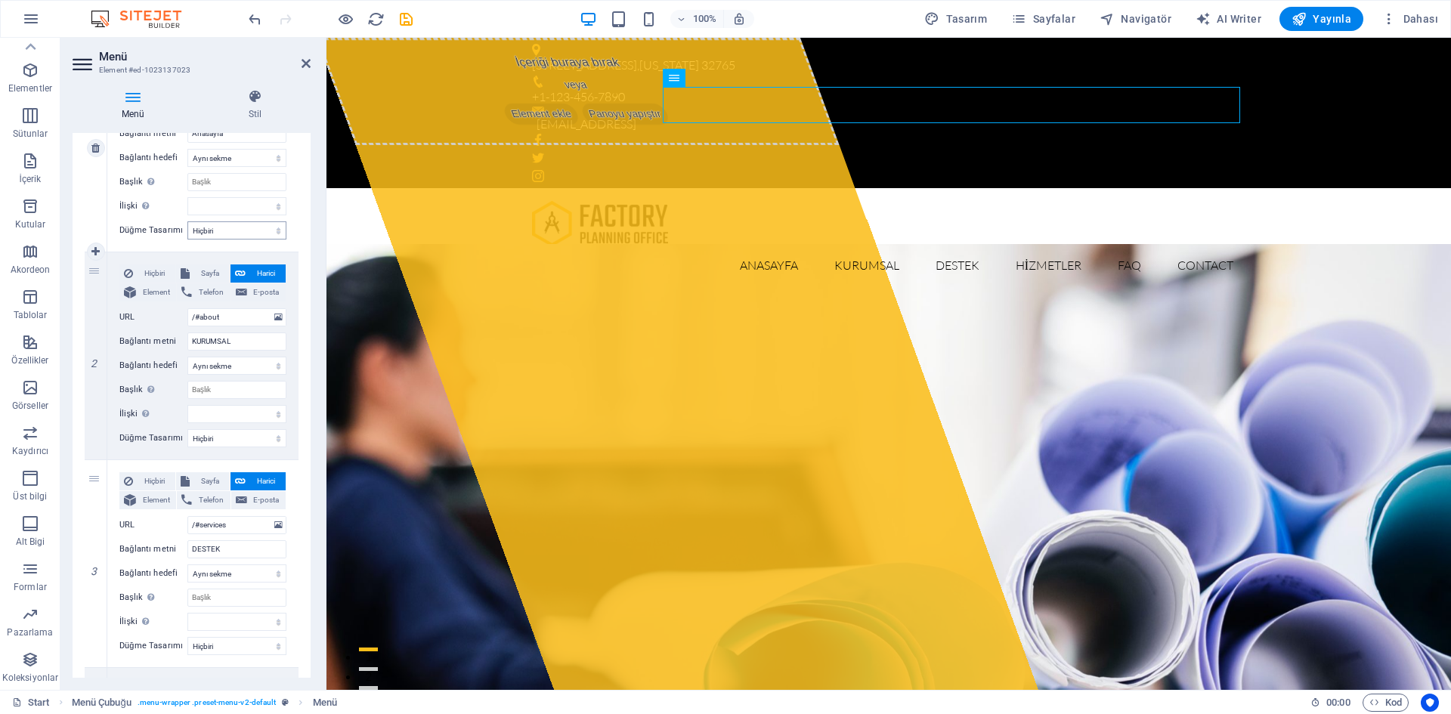
scroll to position [207, 0]
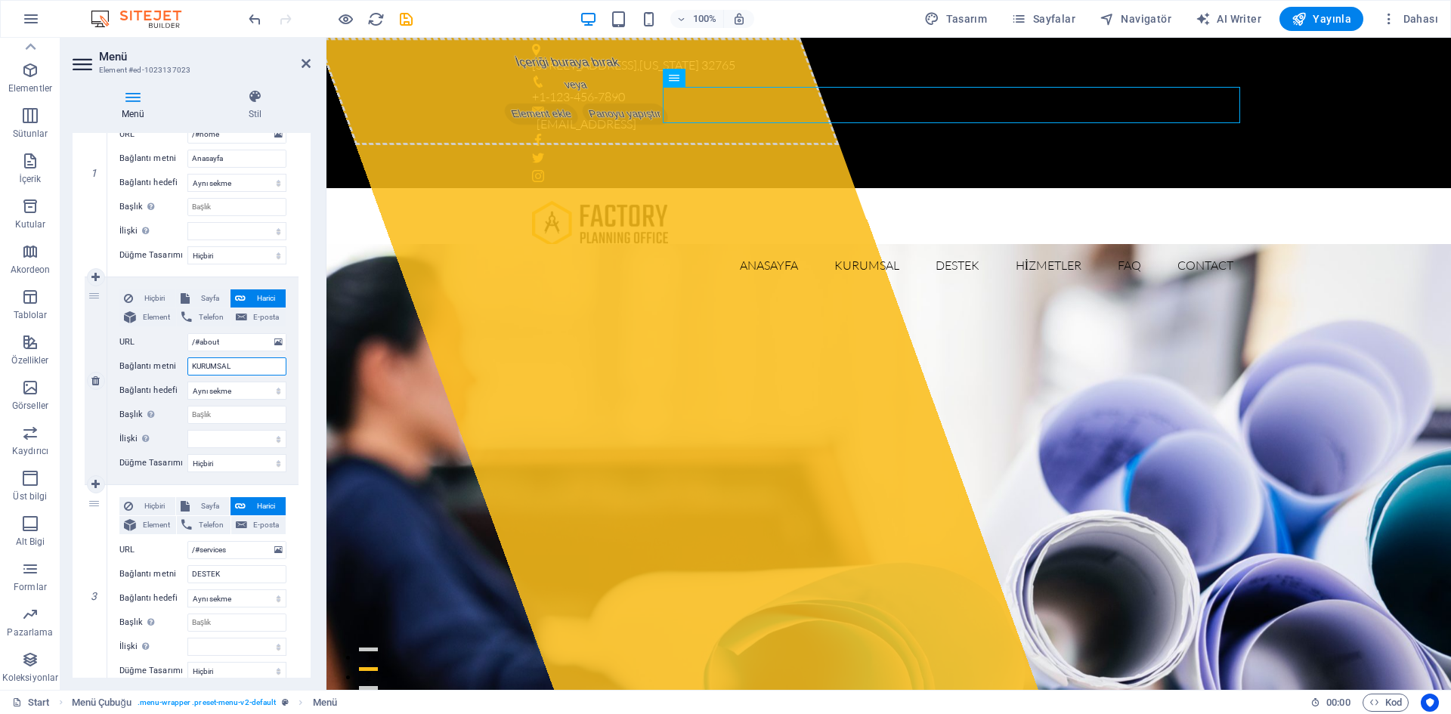
drag, startPoint x: 236, startPoint y: 365, endPoint x: 182, endPoint y: 366, distance: 53.7
click at [182, 366] on div "Bağlantı metni KURUMSAL" at bounding box center [202, 366] width 167 height 18
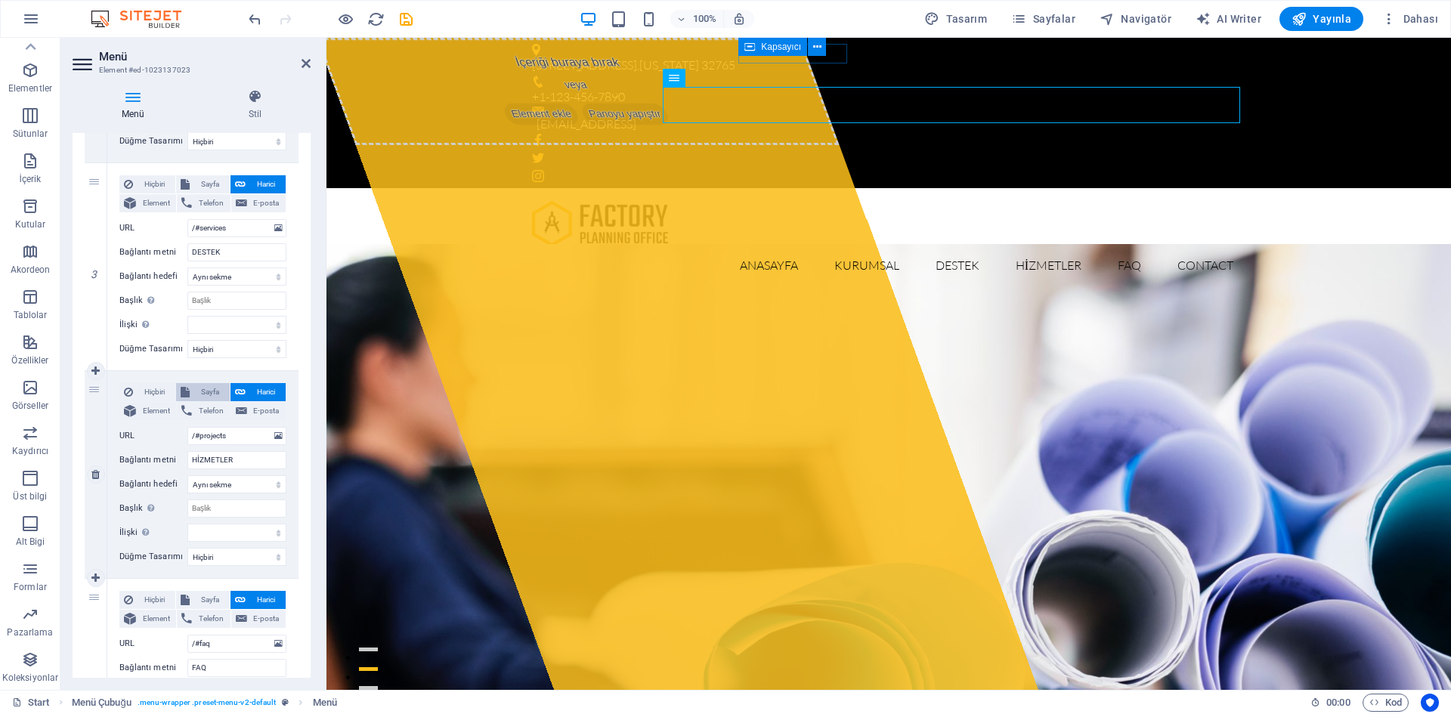
scroll to position [509, 0]
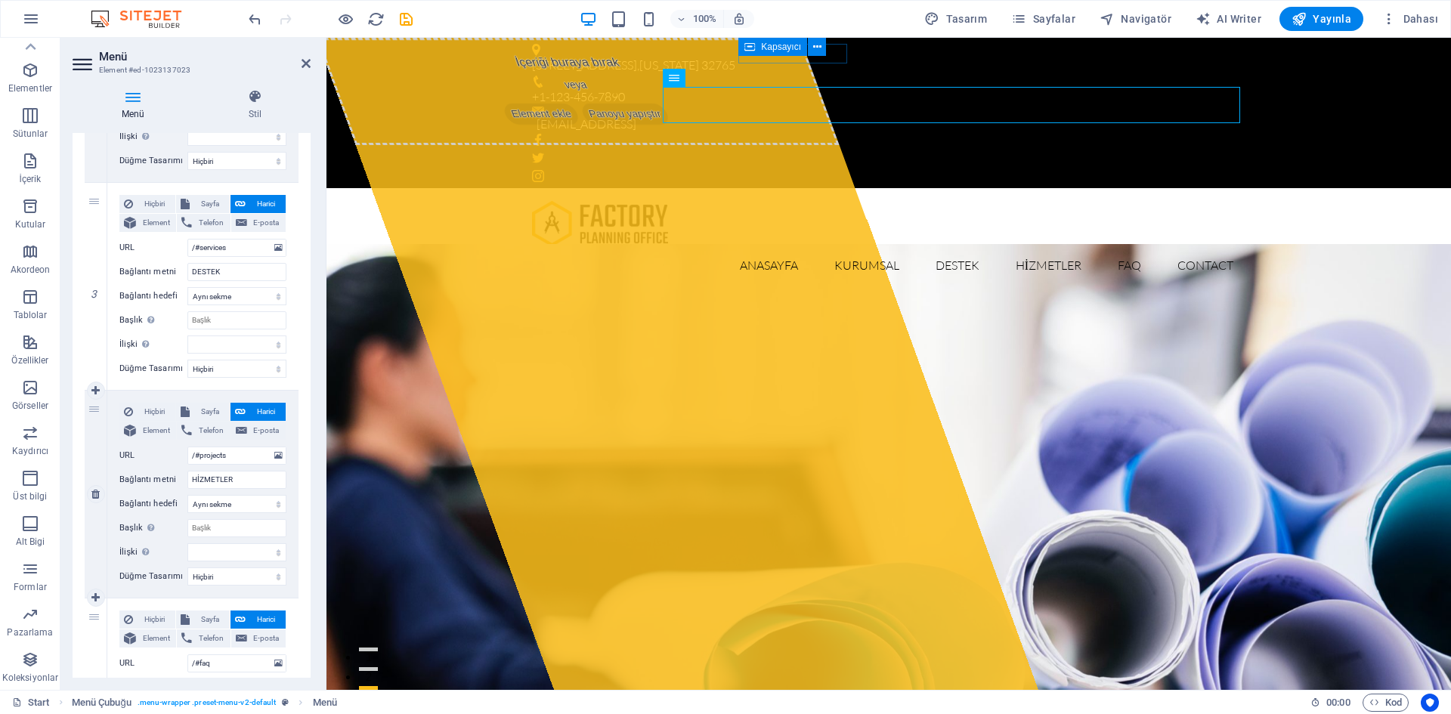
click at [121, 397] on div "Hiçbiri Sayfa Harici Element Telefon E-posta Sayfa Start Subpage Legal notice P…" at bounding box center [202, 494] width 191 height 207
drag, startPoint x: 94, startPoint y: 402, endPoint x: 100, endPoint y: 196, distance: 206.4
click at [100, 196] on div "1 Hiçbiri Sayfa Harici Element Telefon E-posta Sayfa Start Subpage Legal notice…" at bounding box center [192, 390] width 214 height 1247
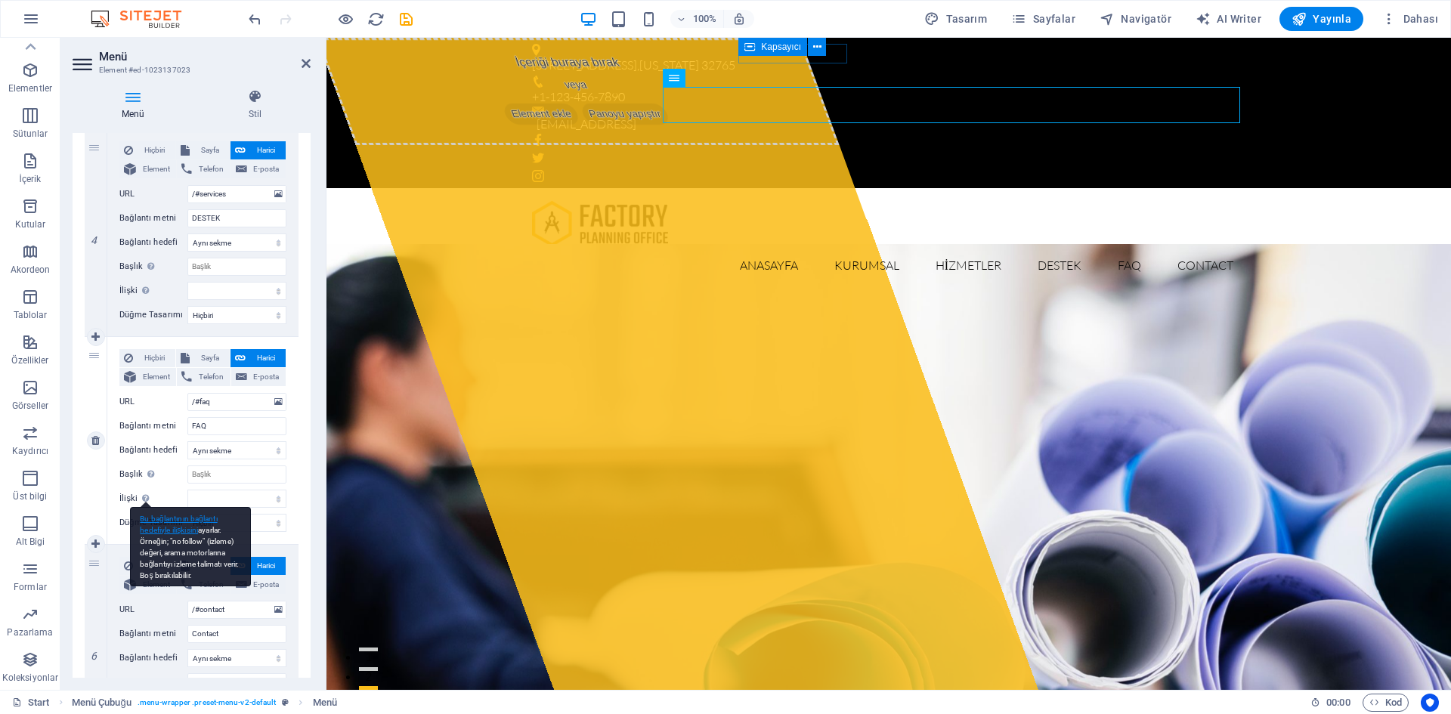
scroll to position [812, 0]
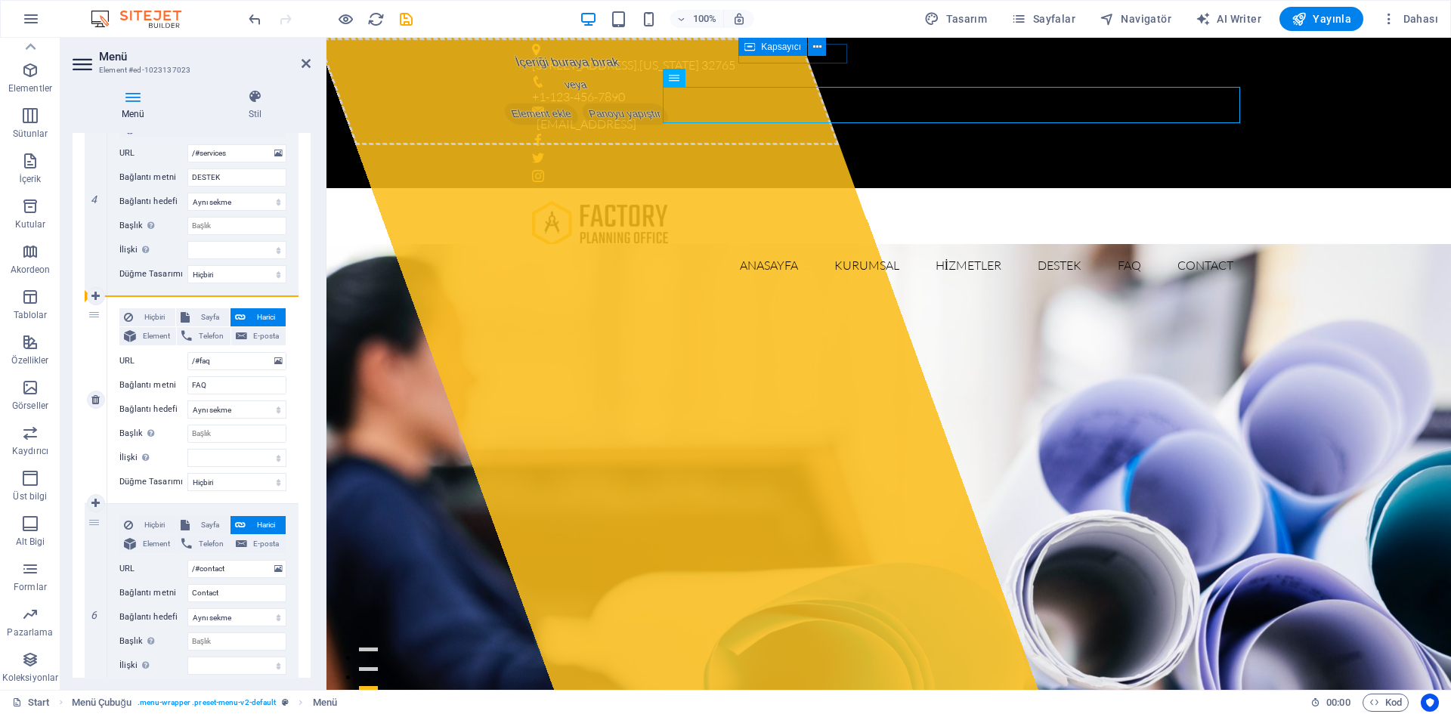
click at [96, 317] on div "5" at bounding box center [96, 399] width 23 height 207
click at [261, 318] on span "Harici" at bounding box center [265, 317] width 31 height 18
click at [98, 317] on div "5" at bounding box center [96, 399] width 23 height 207
drag, startPoint x: 234, startPoint y: 592, endPoint x: 148, endPoint y: 593, distance: 86.1
click at [150, 593] on div "Bağlantı metni Contact" at bounding box center [202, 593] width 167 height 18
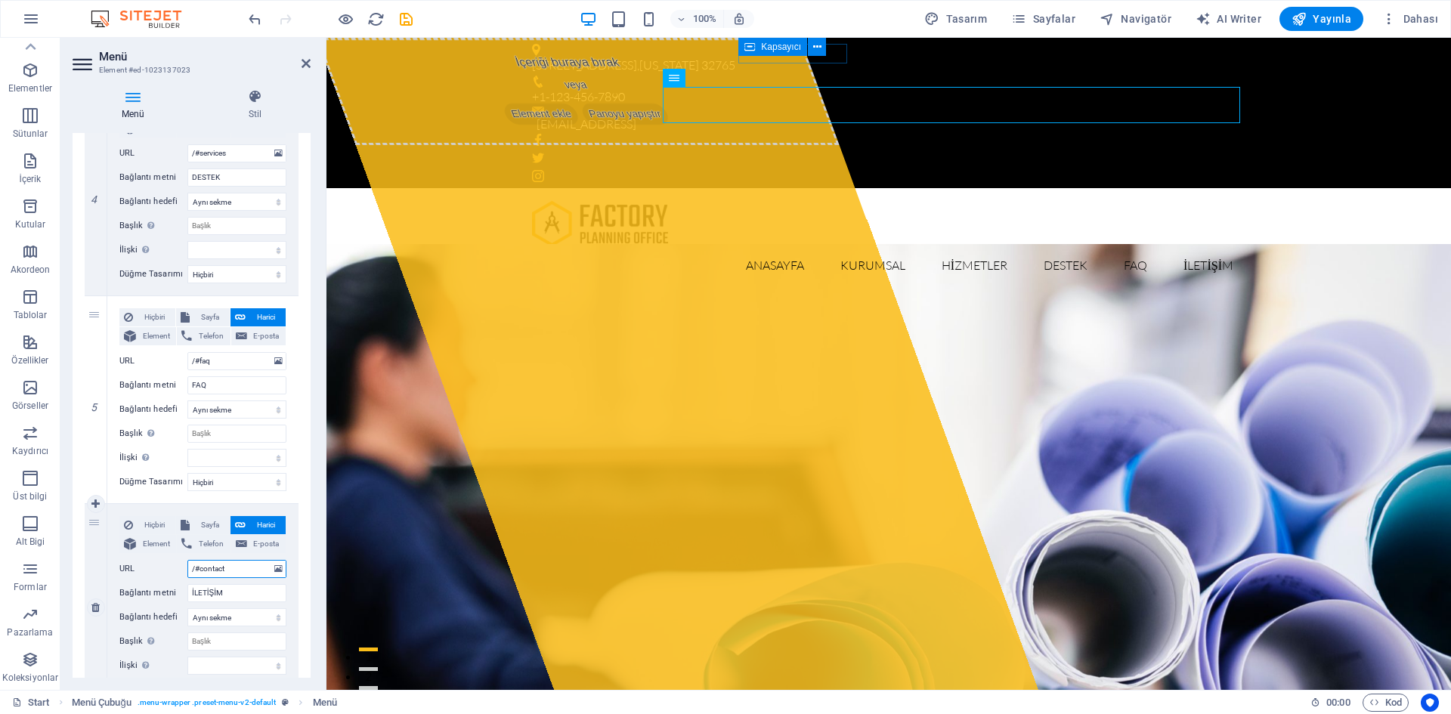
drag, startPoint x: 233, startPoint y: 561, endPoint x: 199, endPoint y: 569, distance: 35.6
click at [199, 569] on input "/#contact" at bounding box center [236, 569] width 99 height 18
drag, startPoint x: 212, startPoint y: 361, endPoint x: 201, endPoint y: 360, distance: 11.4
click at [201, 360] on input "/#faq" at bounding box center [236, 361] width 99 height 18
drag, startPoint x: 93, startPoint y: 314, endPoint x: 100, endPoint y: 666, distance: 352.2
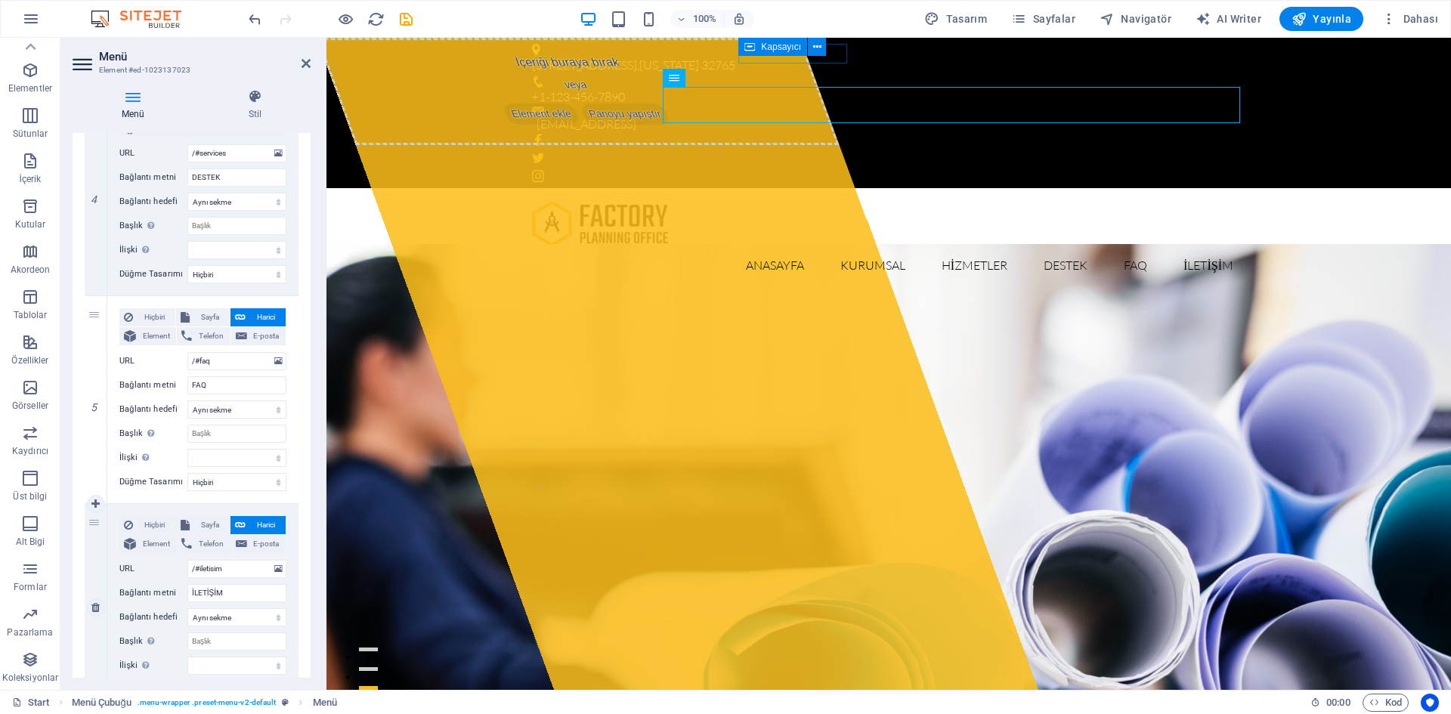
click at [100, 666] on div "1 Hiçbiri Sayfa Harici Element Telefon E-posta Sayfa Start Subpage Legal notice…" at bounding box center [192, 88] width 214 height 1247
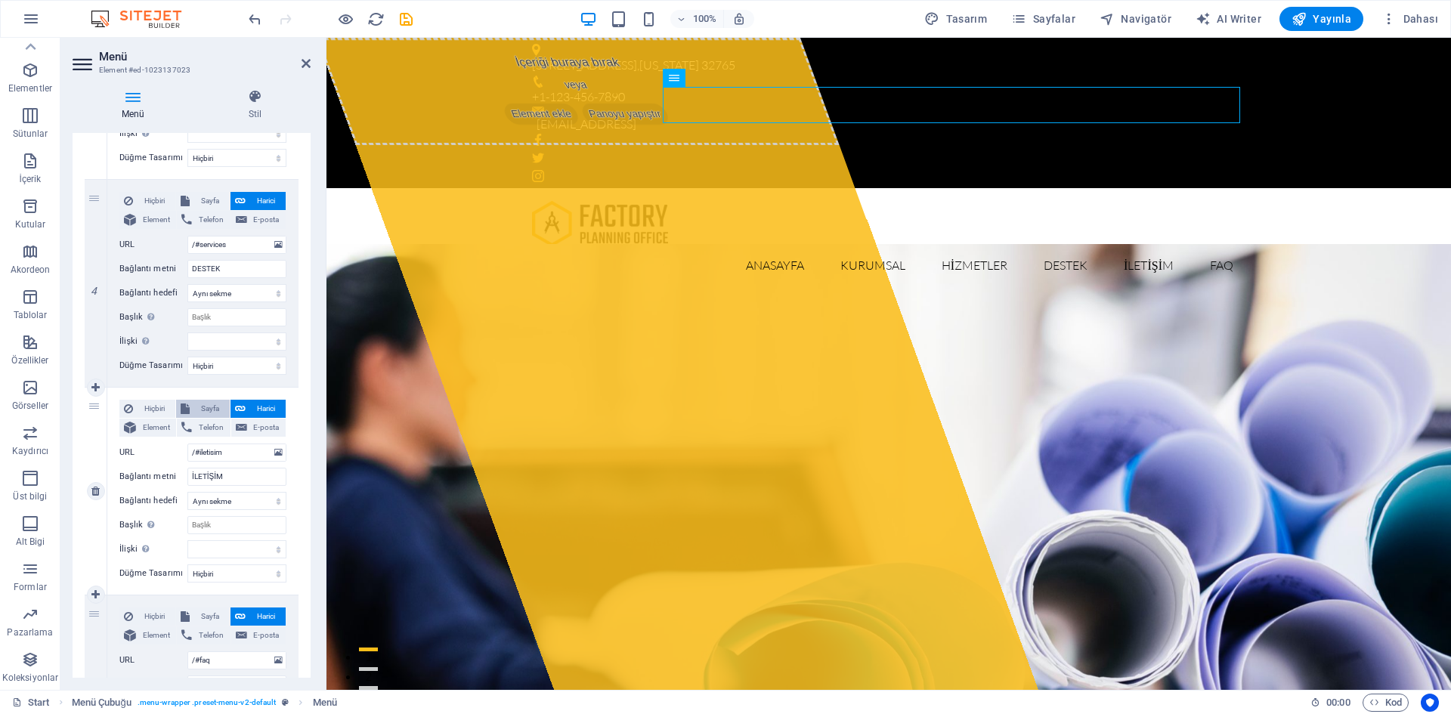
scroll to position [585, 0]
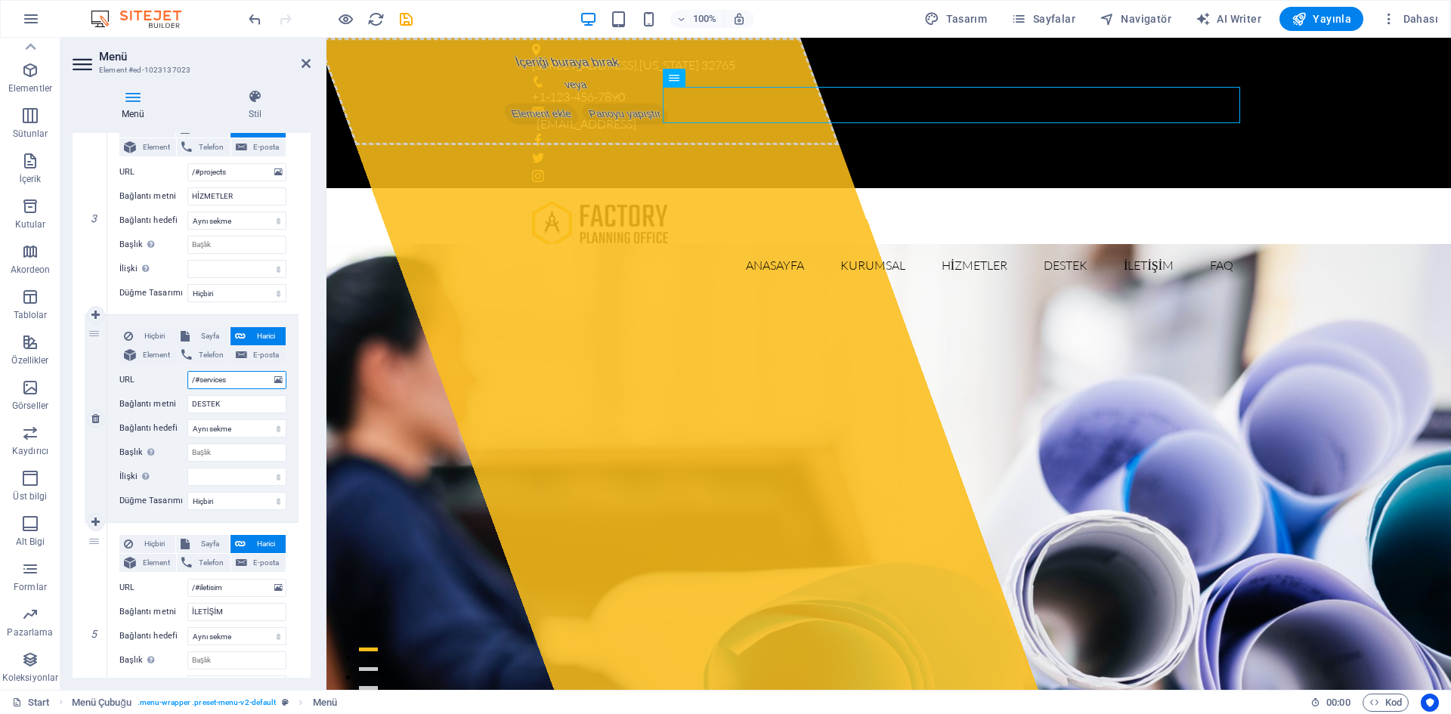
drag, startPoint x: 239, startPoint y: 380, endPoint x: 201, endPoint y: 382, distance: 37.8
click at [201, 382] on input "/#services" at bounding box center [236, 380] width 99 height 18
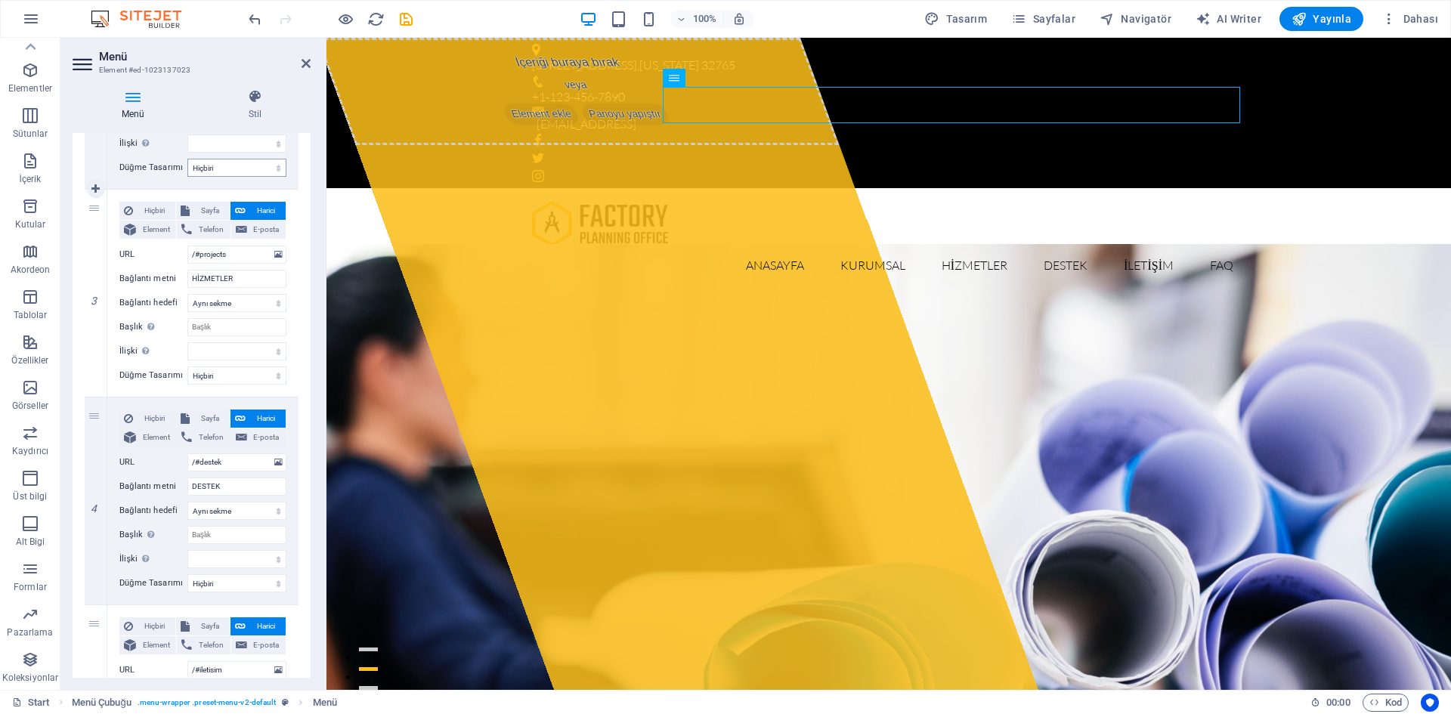
scroll to position [434, 0]
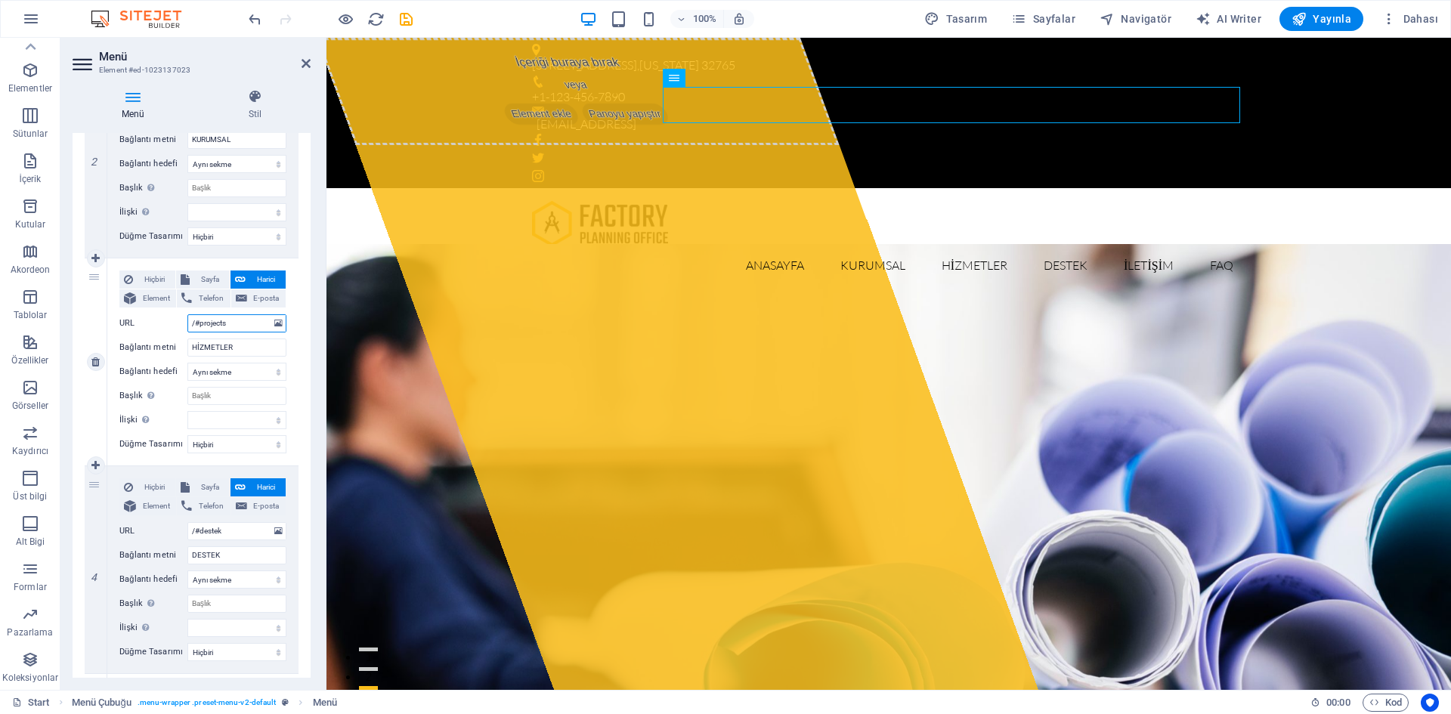
drag, startPoint x: 233, startPoint y: 321, endPoint x: 199, endPoint y: 318, distance: 34.1
click at [199, 318] on input "/#projects" at bounding box center [236, 323] width 99 height 18
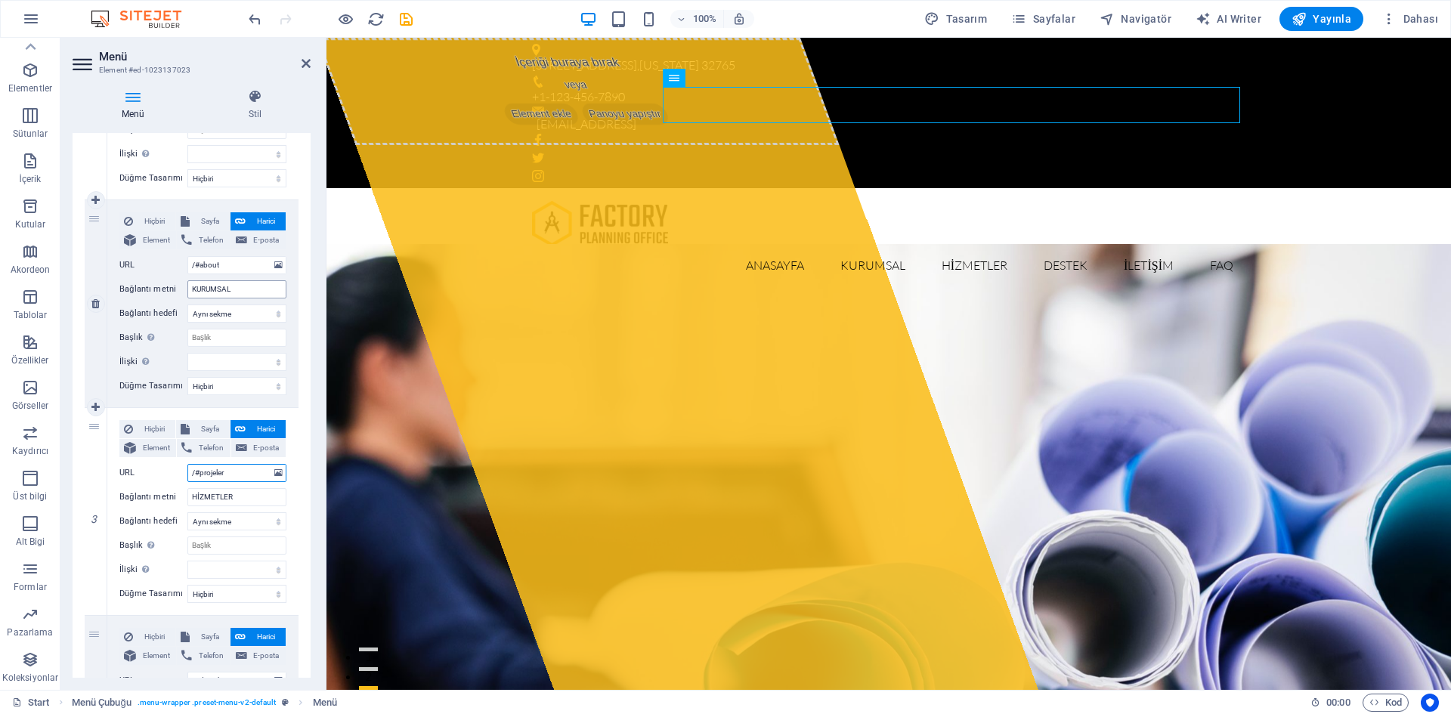
scroll to position [283, 0]
drag, startPoint x: 231, startPoint y: 267, endPoint x: 202, endPoint y: 267, distance: 29.5
click at [202, 267] on input "/#about" at bounding box center [236, 267] width 99 height 18
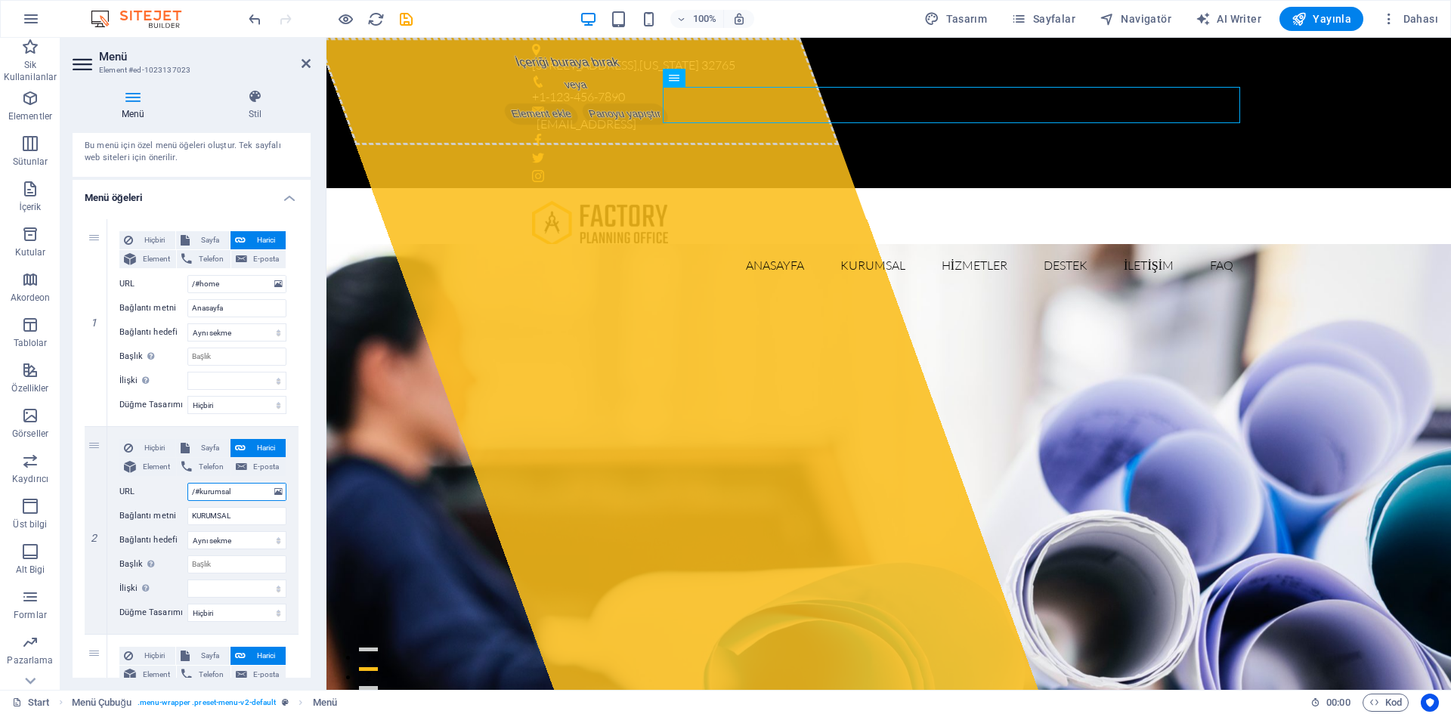
scroll to position [56, 0]
drag, startPoint x: 229, startPoint y: 288, endPoint x: 203, endPoint y: 286, distance: 26.5
click at [203, 286] on input "/#home" at bounding box center [236, 286] width 99 height 18
click at [1315, 188] on div "Anasayfa KURUMSAL HİZMETLER DESTEK İLETİŞİM FAQ Menu" at bounding box center [888, 241] width 1124 height 107
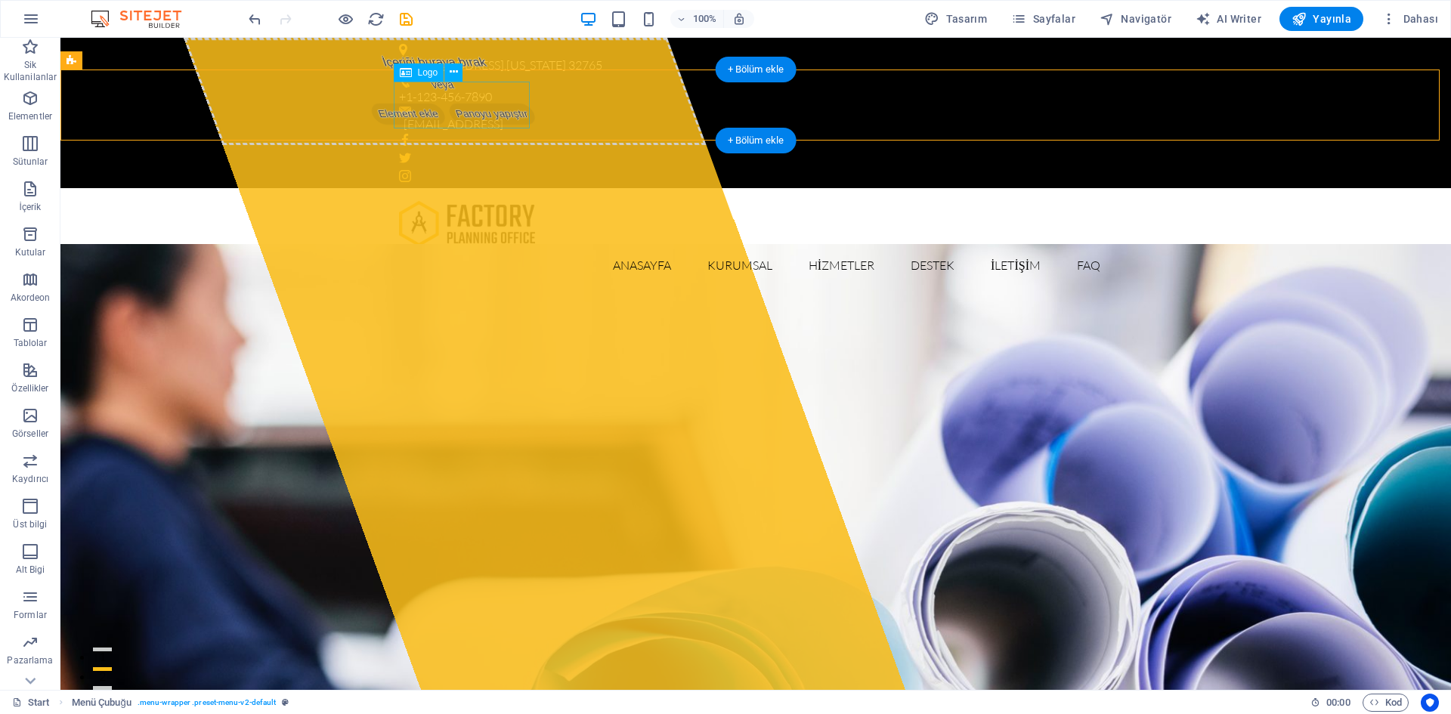
click at [472, 200] on div at bounding box center [755, 223] width 713 height 47
click at [419, 71] on span "Logo" at bounding box center [428, 72] width 20 height 9
click at [429, 74] on span "Logo" at bounding box center [428, 72] width 20 height 9
click at [452, 68] on icon at bounding box center [454, 72] width 8 height 16
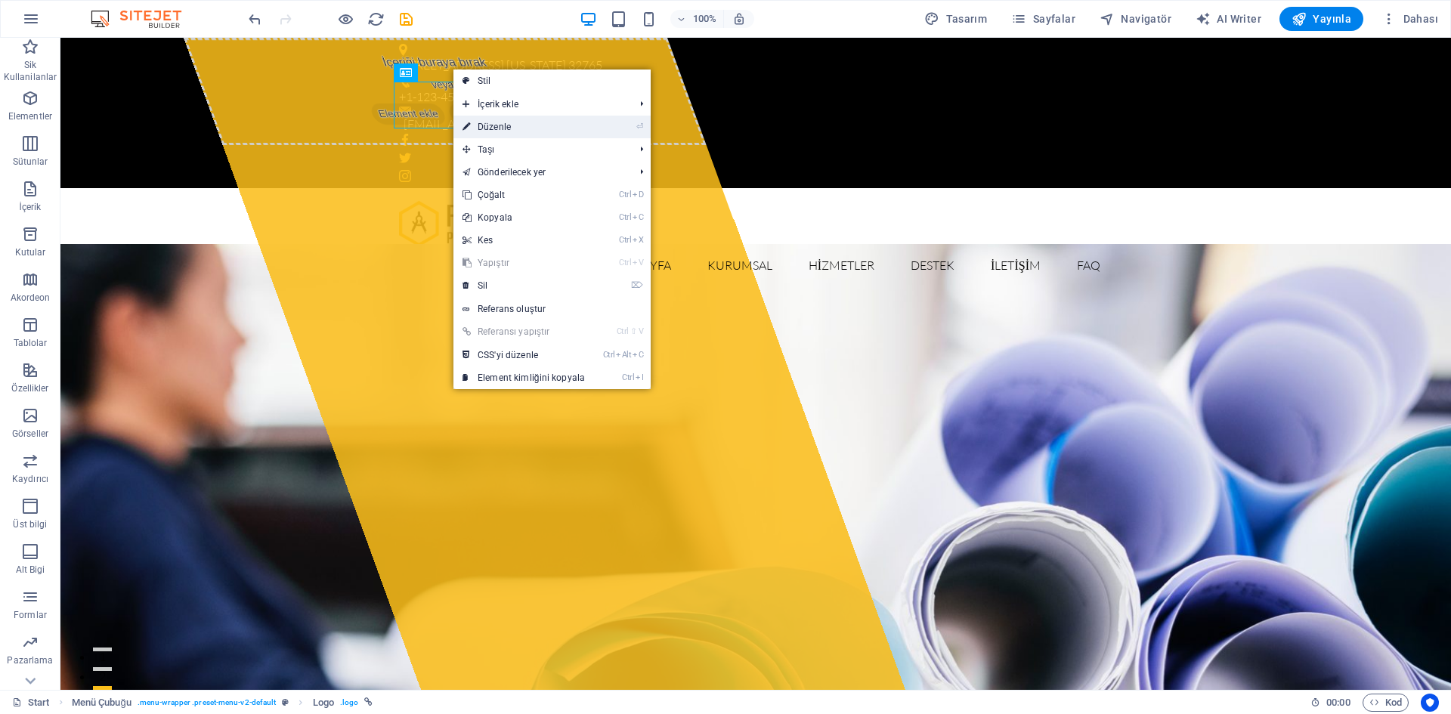
click at [505, 126] on link "⏎ Düzenle" at bounding box center [523, 127] width 141 height 23
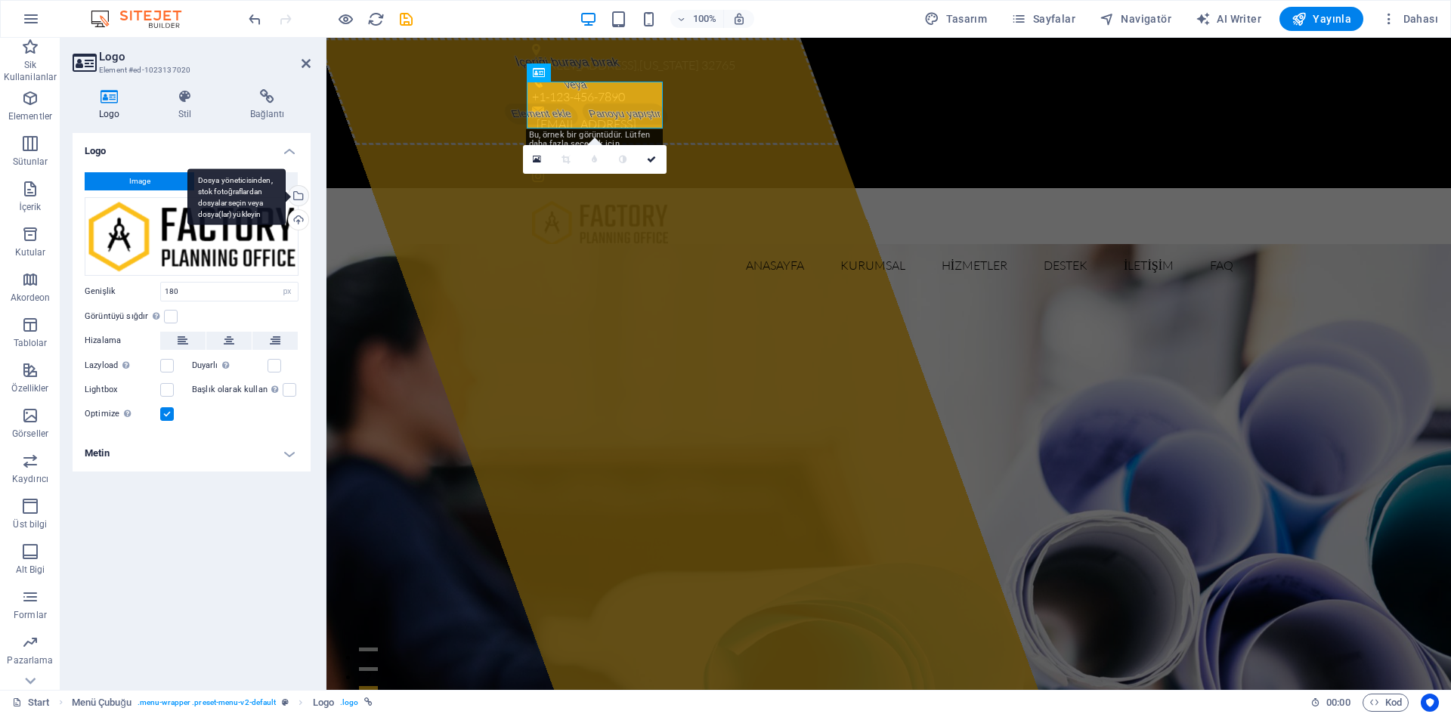
click at [286, 196] on div "Dosya yöneticisinden, stok fotoğraflardan dosyalar seçin veya dosya(lar) yükley…" at bounding box center [236, 197] width 98 height 57
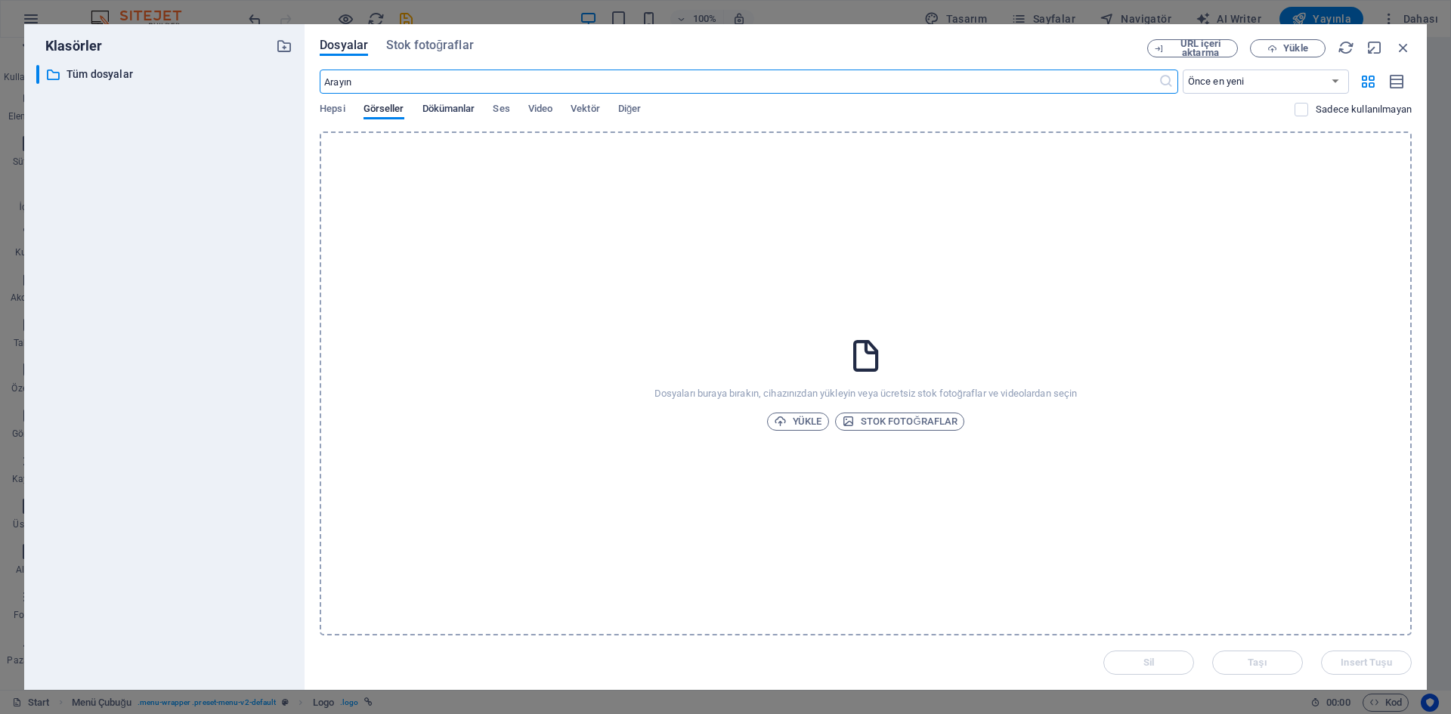
click at [441, 109] on span "Dökümanlar" at bounding box center [448, 110] width 53 height 21
click at [336, 104] on span "Hepsi" at bounding box center [332, 110] width 25 height 21
click at [382, 107] on span "Görseller" at bounding box center [383, 110] width 41 height 21
click at [98, 76] on p "Tüm dosyalar" at bounding box center [165, 74] width 198 height 17
click at [421, 43] on span "Stok fotoğraflar" at bounding box center [430, 45] width 88 height 18
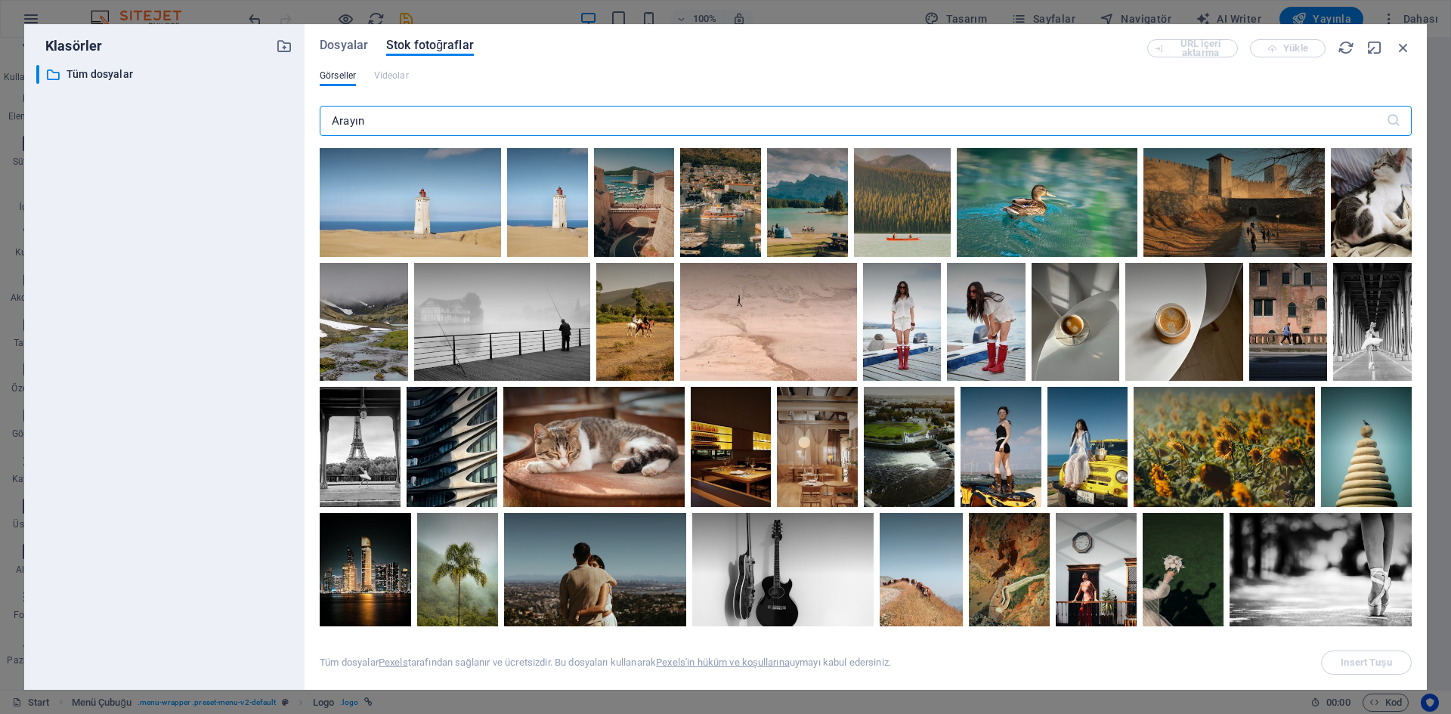
scroll to position [230, 0]
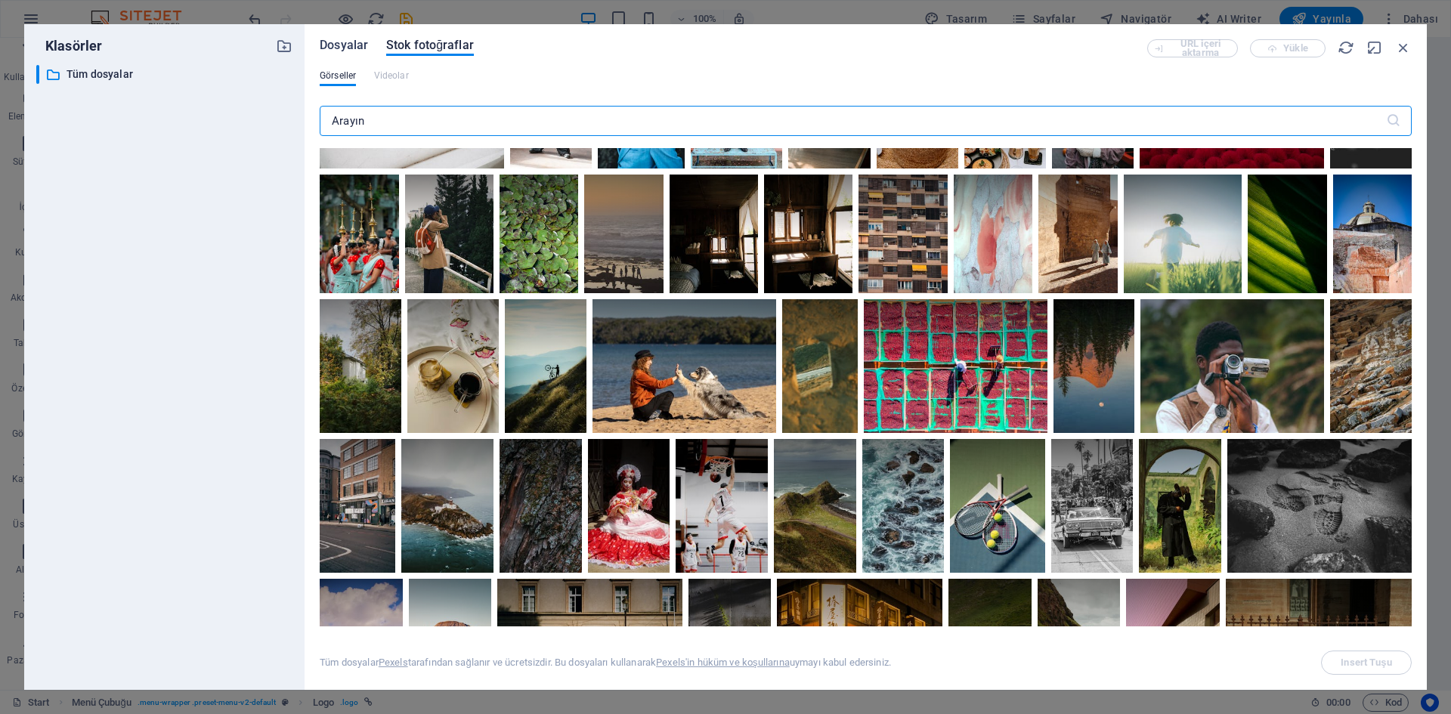
click at [348, 51] on span "Dosyalar" at bounding box center [344, 45] width 48 height 18
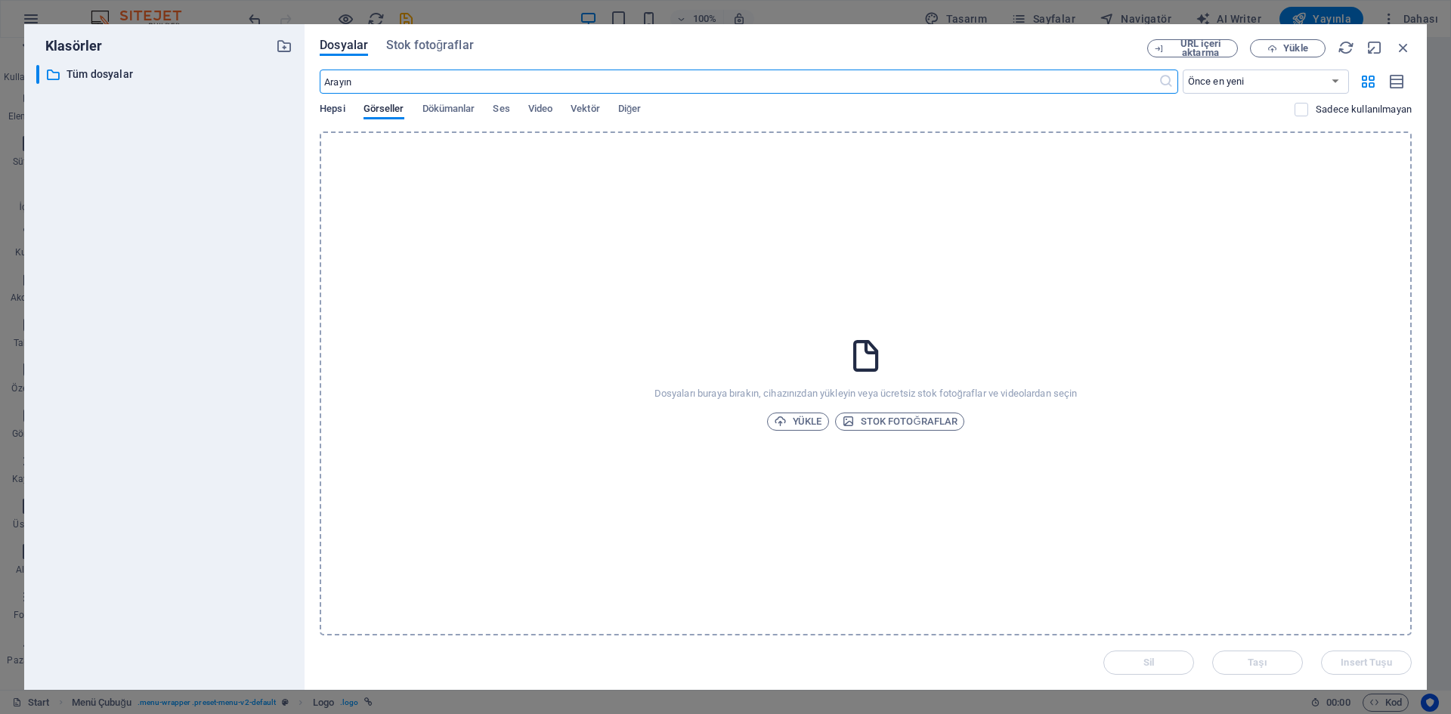
click at [342, 107] on span "Hepsi" at bounding box center [332, 110] width 25 height 21
click at [384, 108] on span "Görseller" at bounding box center [383, 110] width 41 height 21
click at [1403, 45] on icon "button" at bounding box center [1403, 47] width 17 height 17
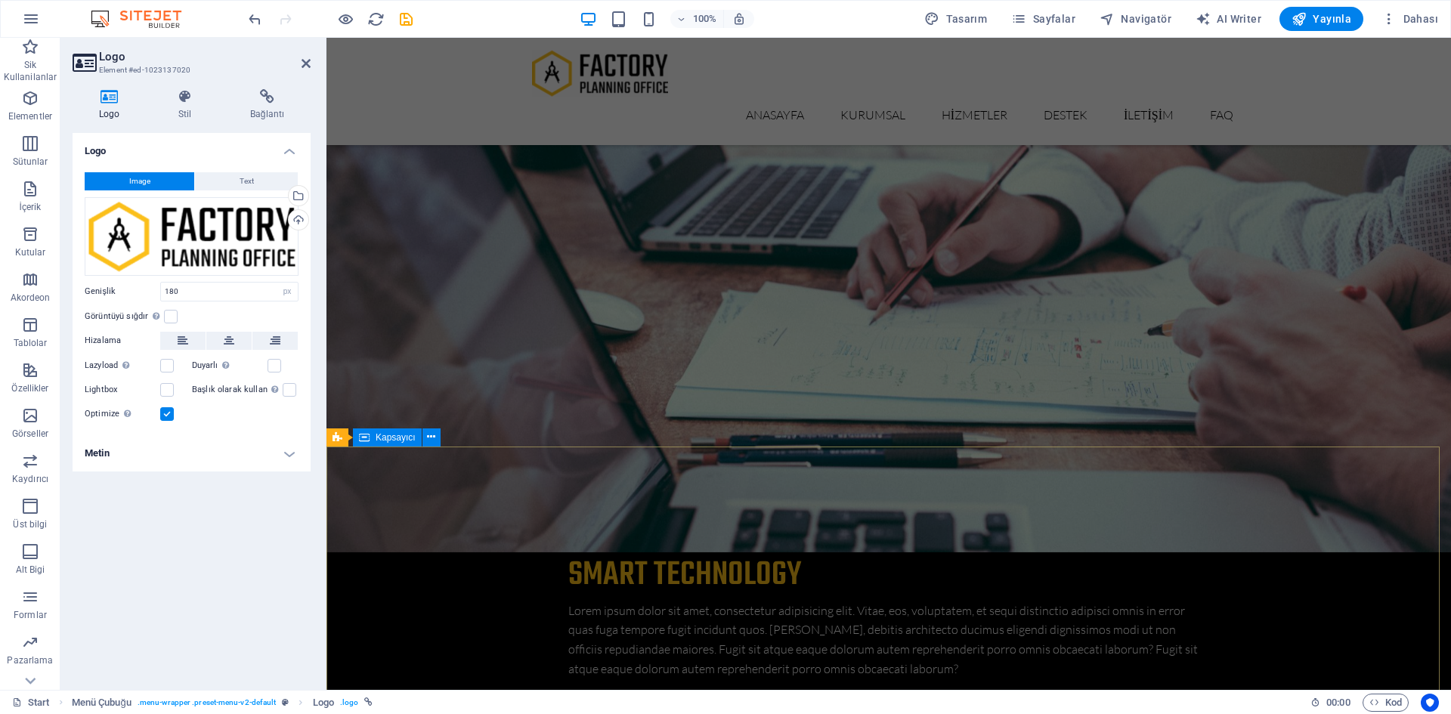
scroll to position [4771, 0]
